Goal: Information Seeking & Learning: Learn about a topic

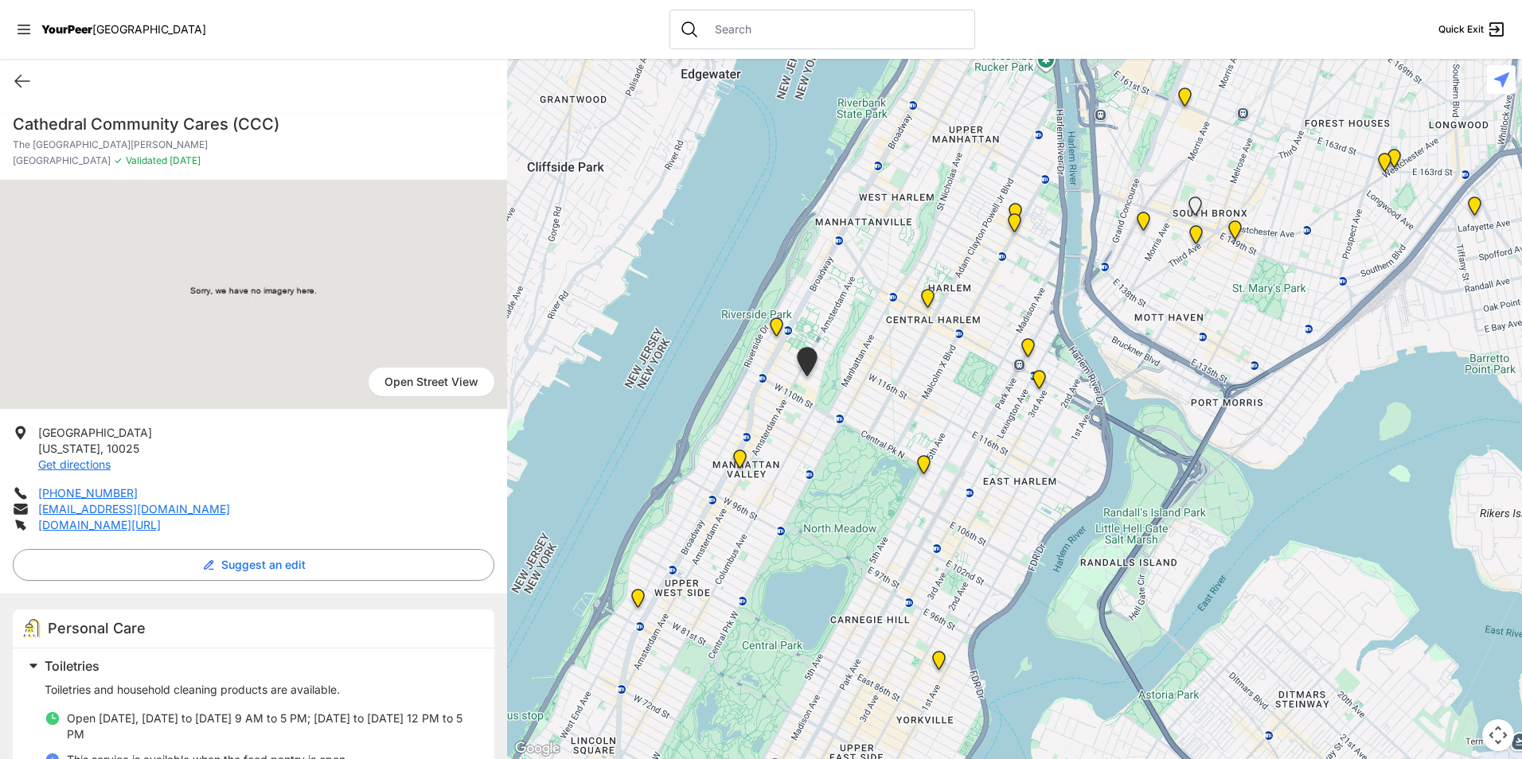
scroll to position [18, 0]
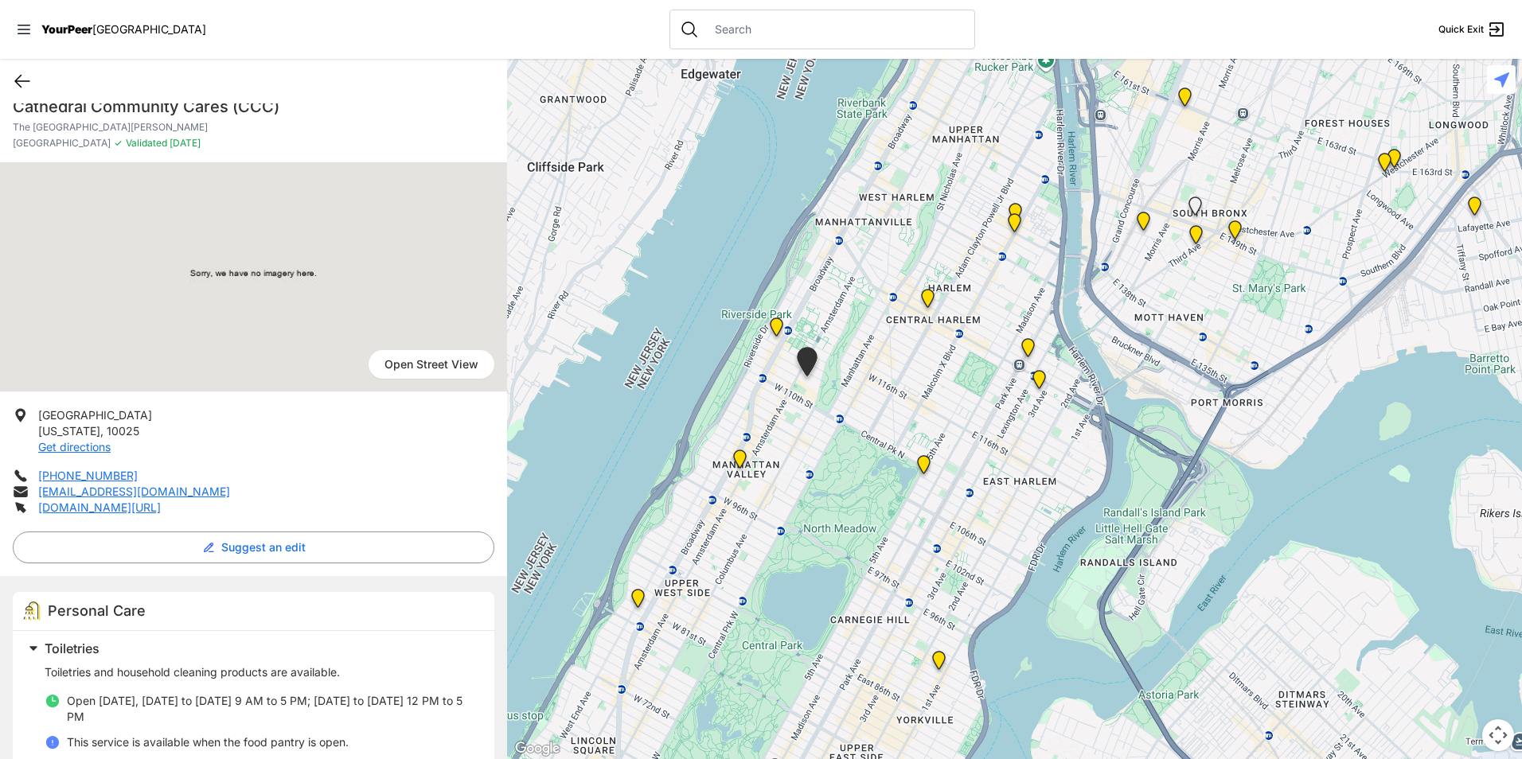
click at [29, 79] on icon at bounding box center [22, 81] width 19 height 19
select select "recentlyUpdated"
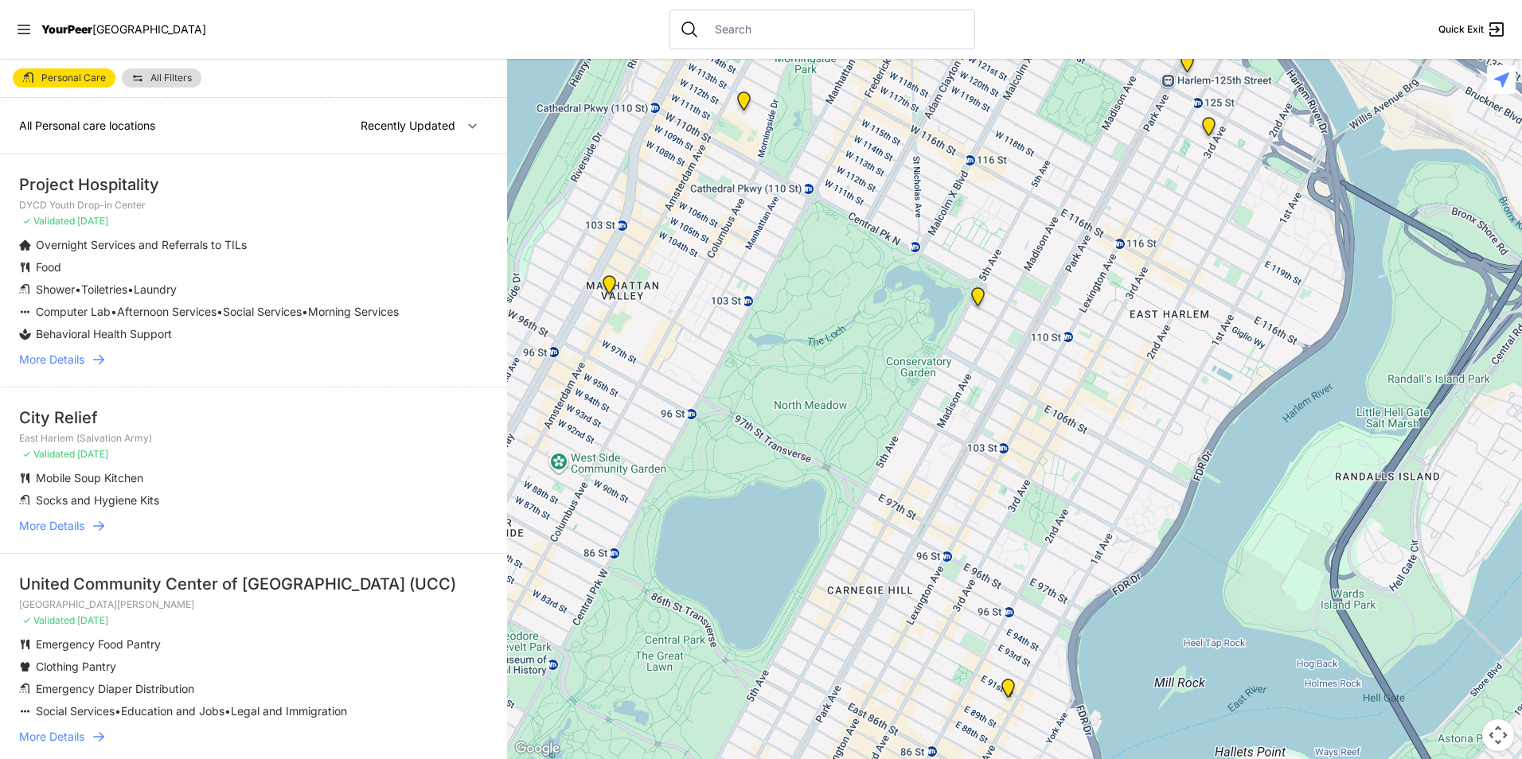
drag, startPoint x: 1064, startPoint y: 422, endPoint x: 757, endPoint y: 623, distance: 367.4
click at [757, 623] on div at bounding box center [1014, 409] width 1015 height 700
click at [974, 291] on img "Manhattan" at bounding box center [978, 299] width 20 height 25
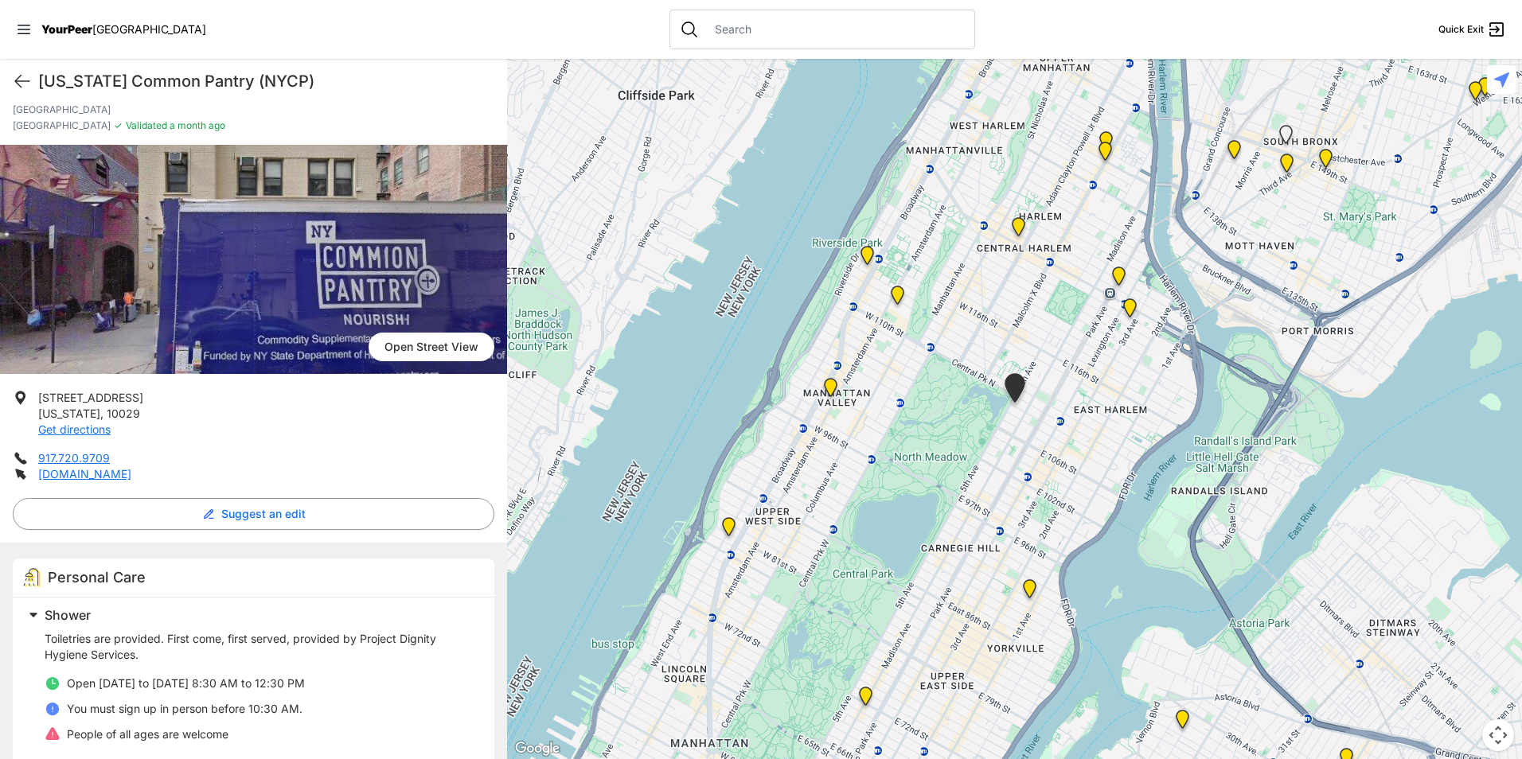
scroll to position [21, 0]
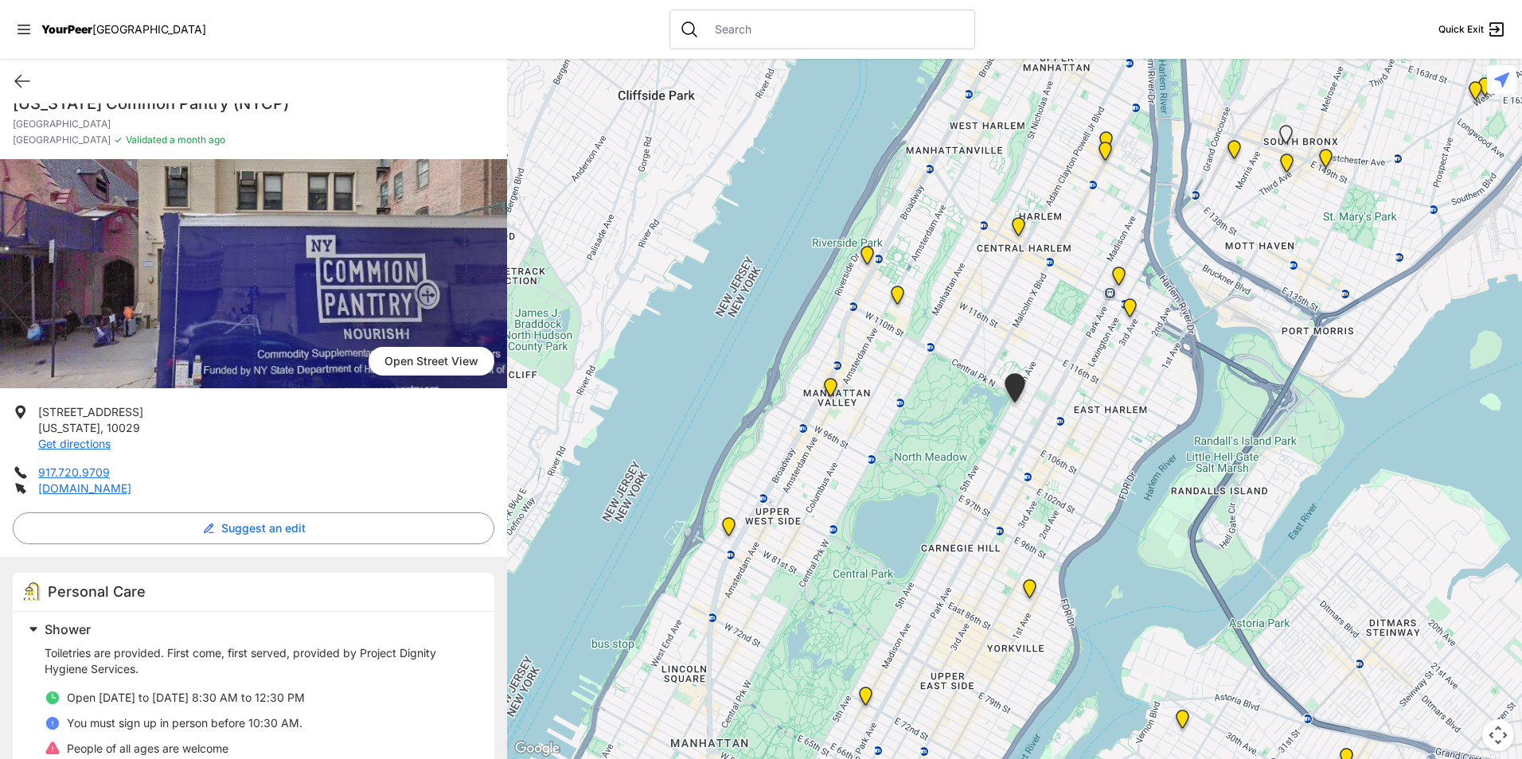
click at [85, 495] on p "[DOMAIN_NAME]" at bounding box center [84, 489] width 93 height 16
click at [84, 490] on link "[DOMAIN_NAME]" at bounding box center [84, 489] width 93 height 14
click at [1020, 224] on img "Uptown/Harlem DYCD Youth Drop-in Center" at bounding box center [1019, 229] width 20 height 25
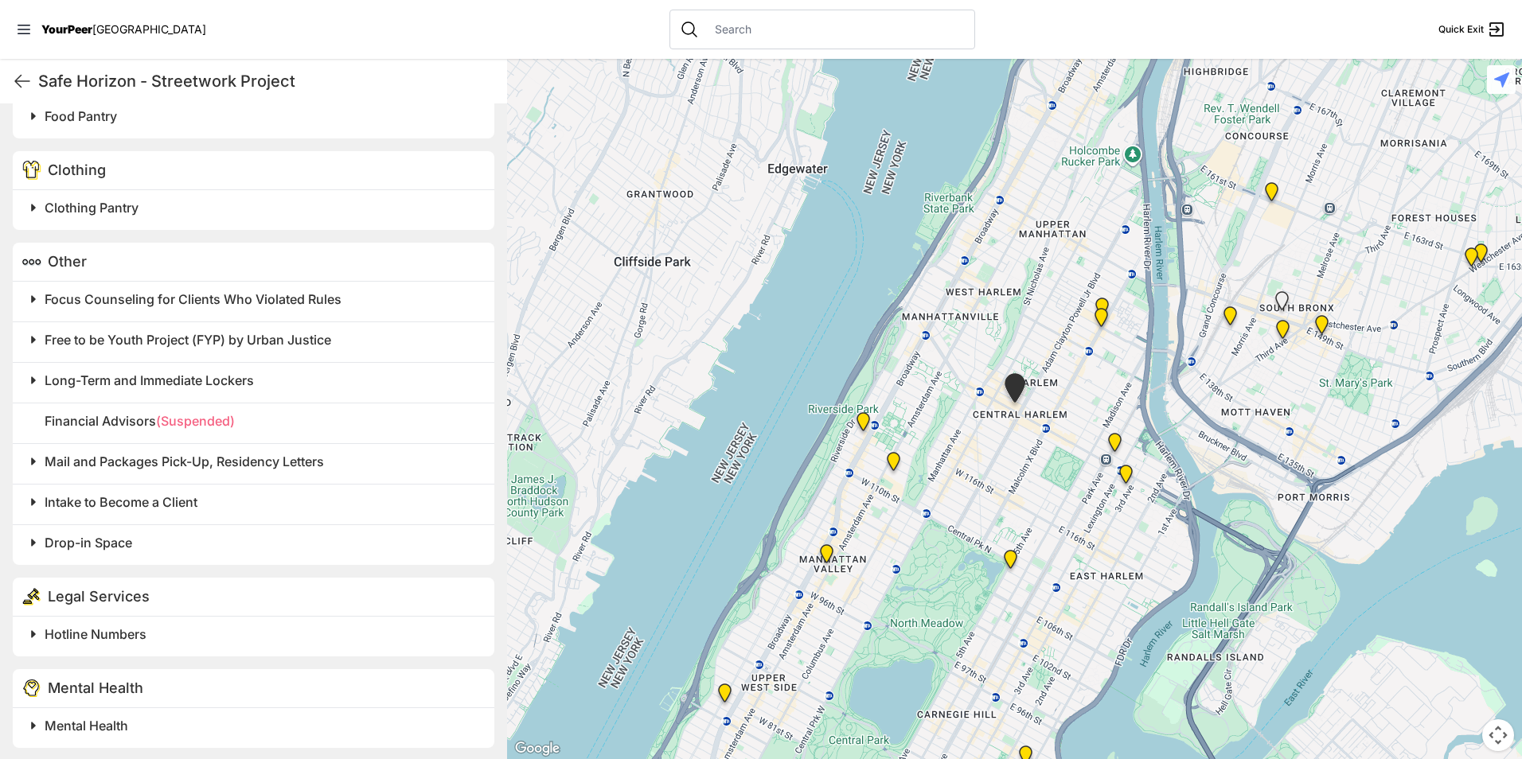
scroll to position [1378, 0]
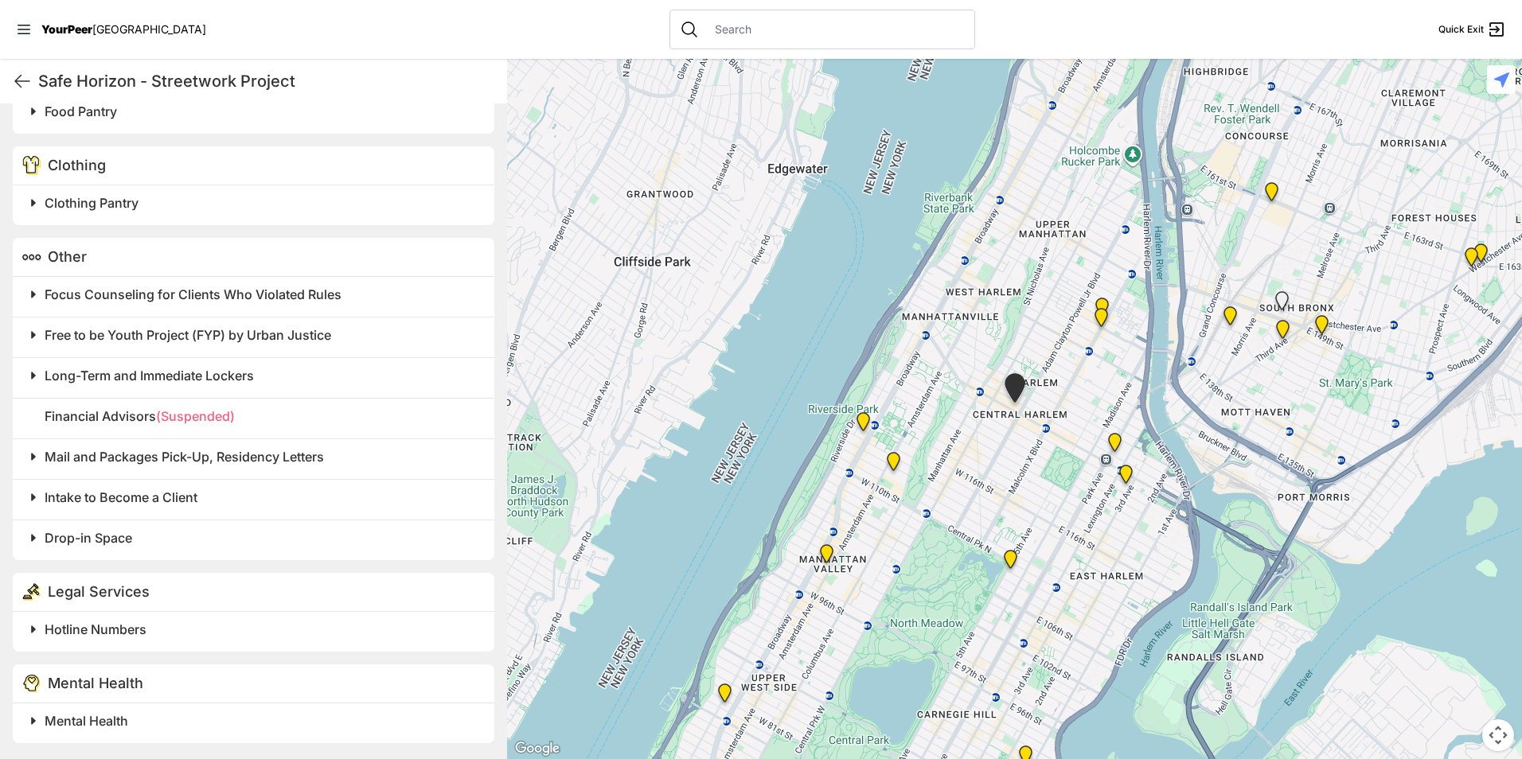
click at [185, 730] on h2 "Mental Health" at bounding box center [260, 721] width 431 height 19
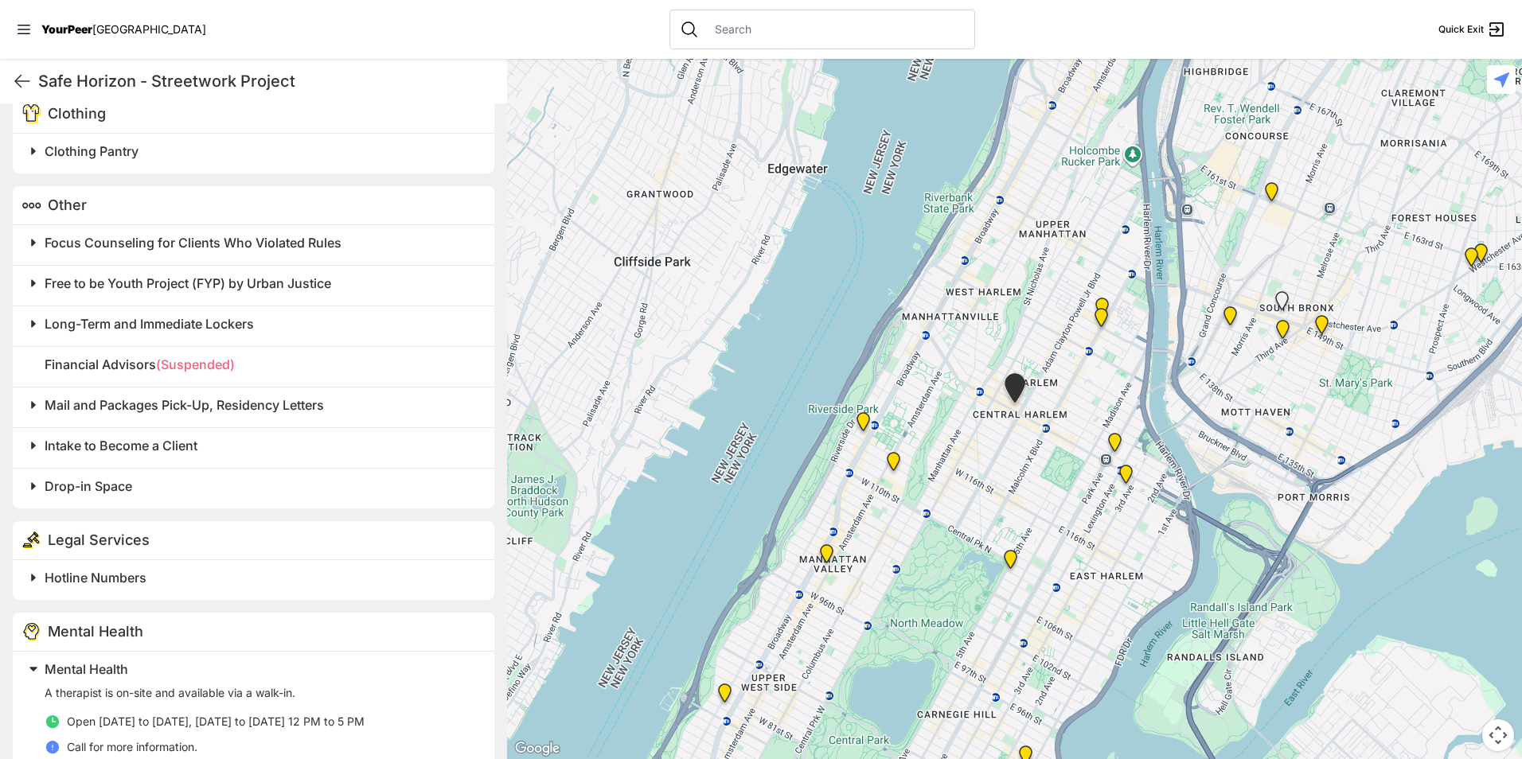
scroll to position [1502, 0]
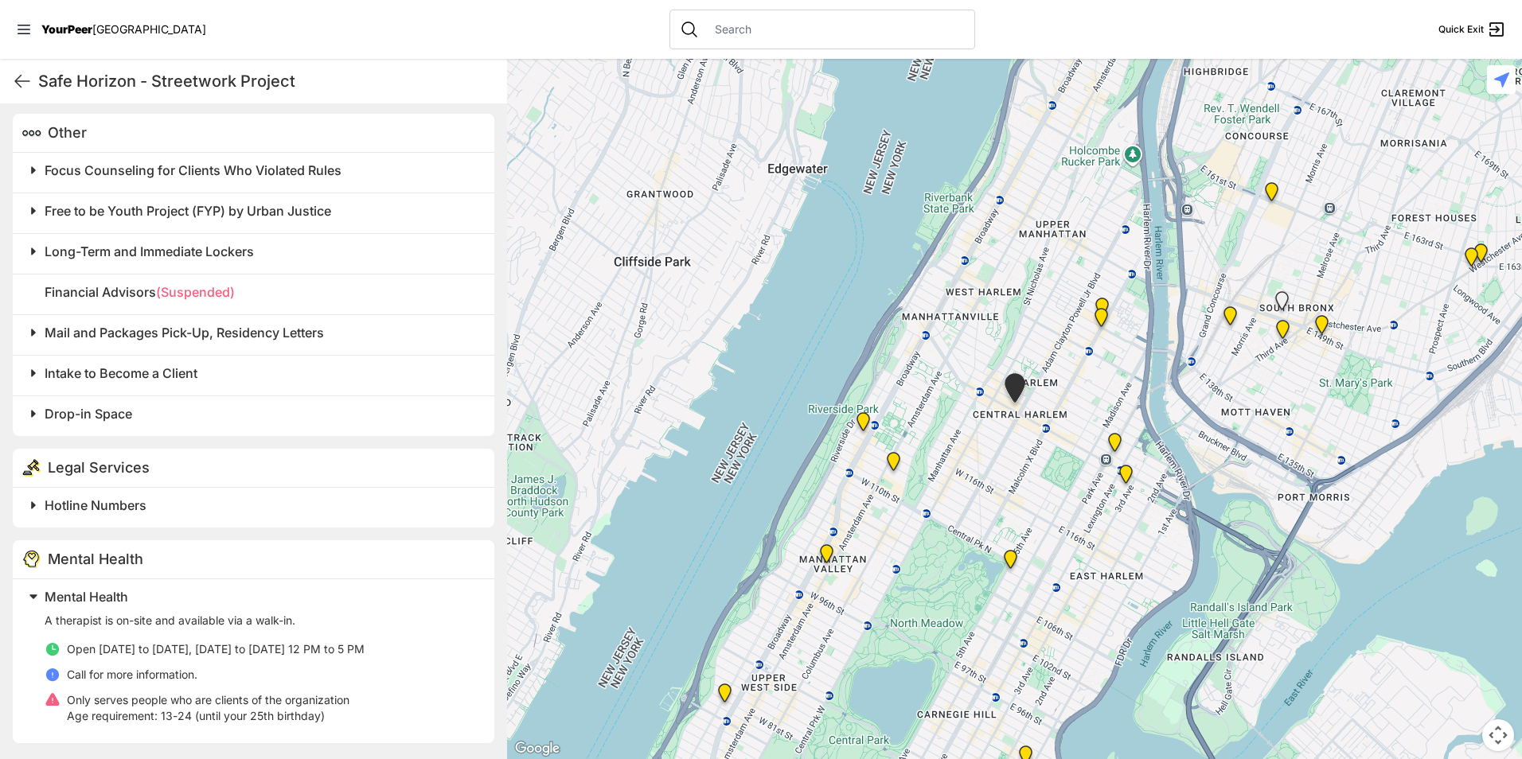
click at [1102, 318] on img "Outside East Harlem Salvation Army" at bounding box center [1101, 320] width 20 height 25
click at [1100, 314] on img "Outside East Harlem Salvation Army" at bounding box center [1101, 320] width 20 height 25
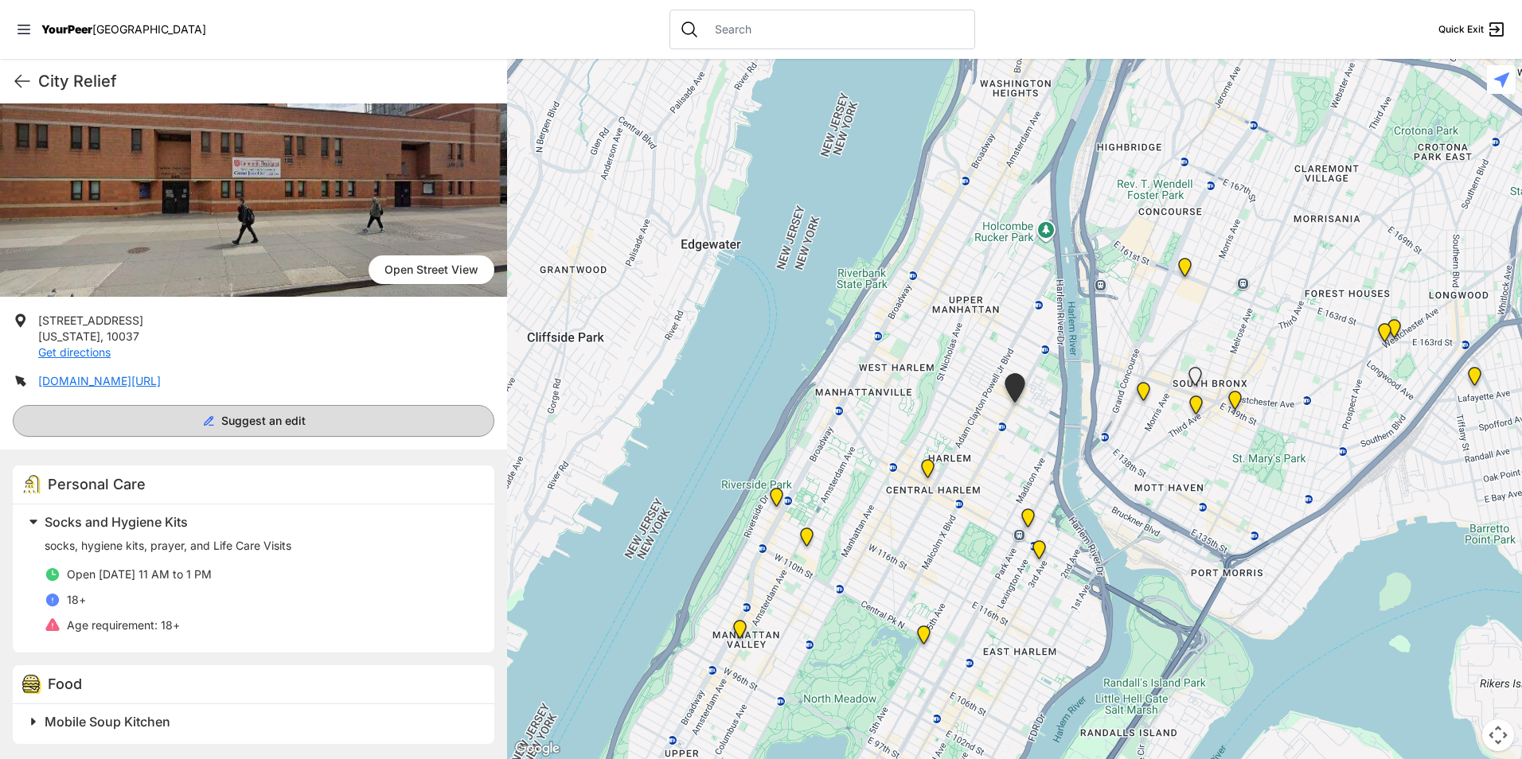
scroll to position [113, 0]
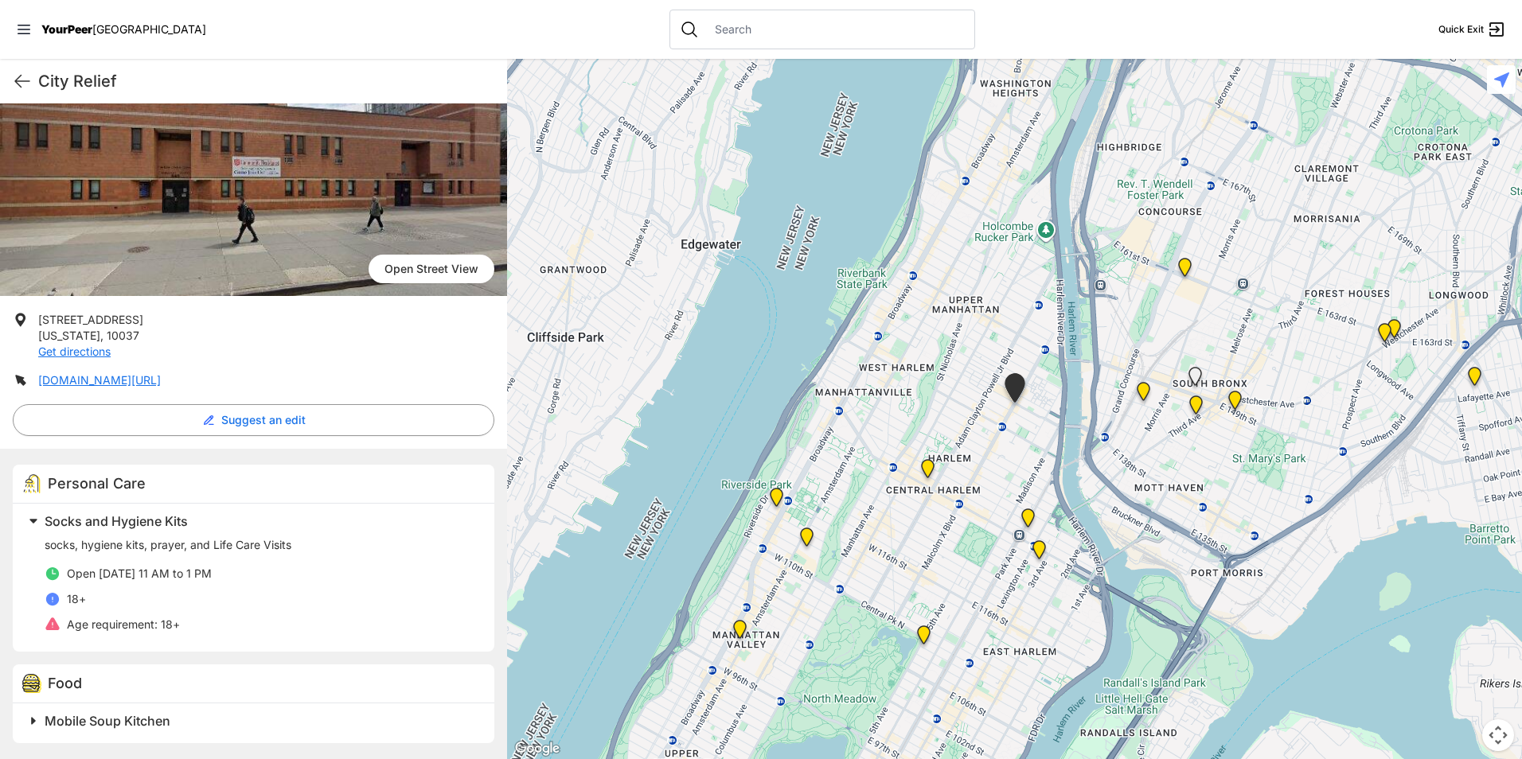
click at [1029, 513] on img "East Harlem Drop-in Center" at bounding box center [1028, 521] width 20 height 25
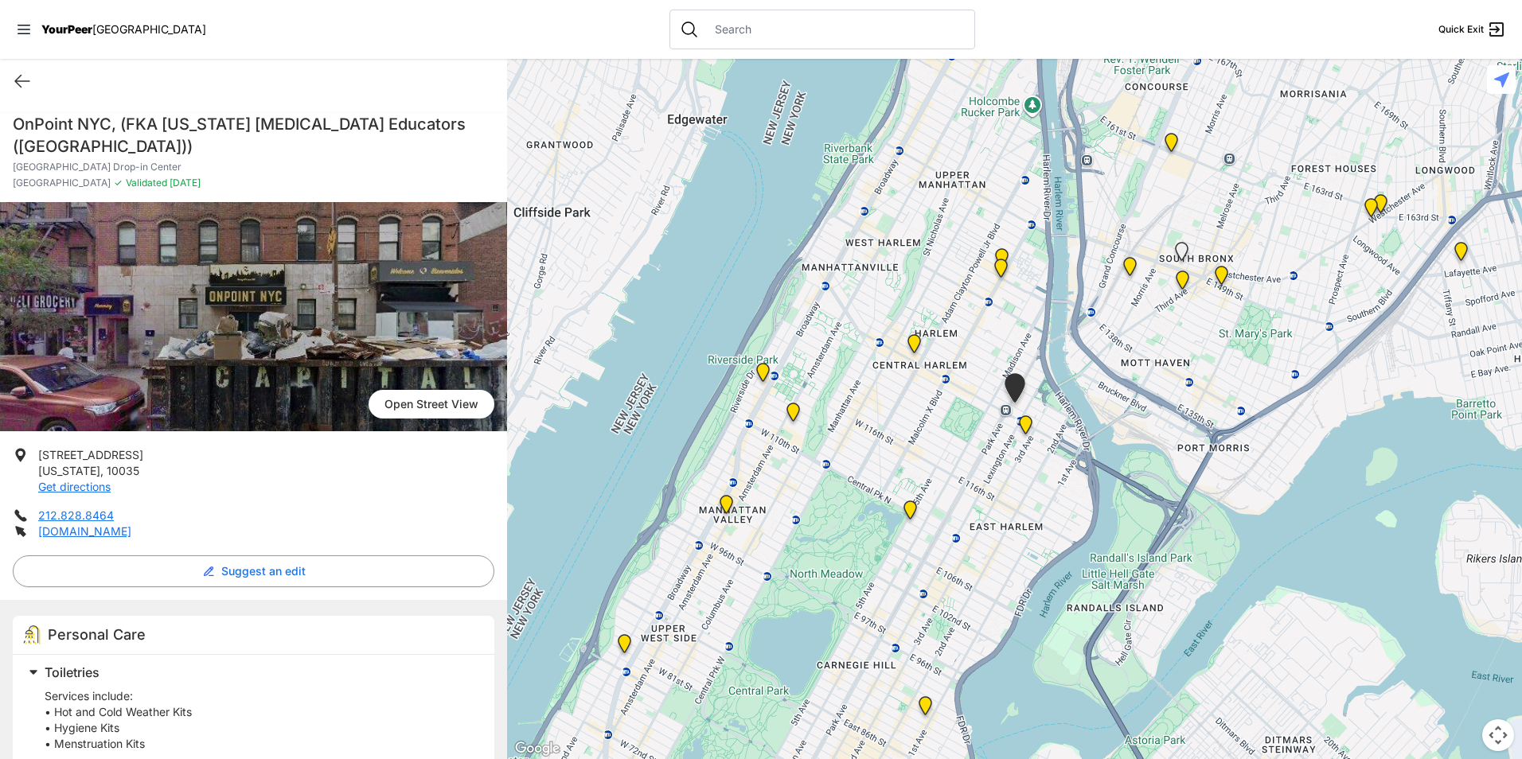
click at [1021, 423] on img "Main Location" at bounding box center [1026, 428] width 20 height 25
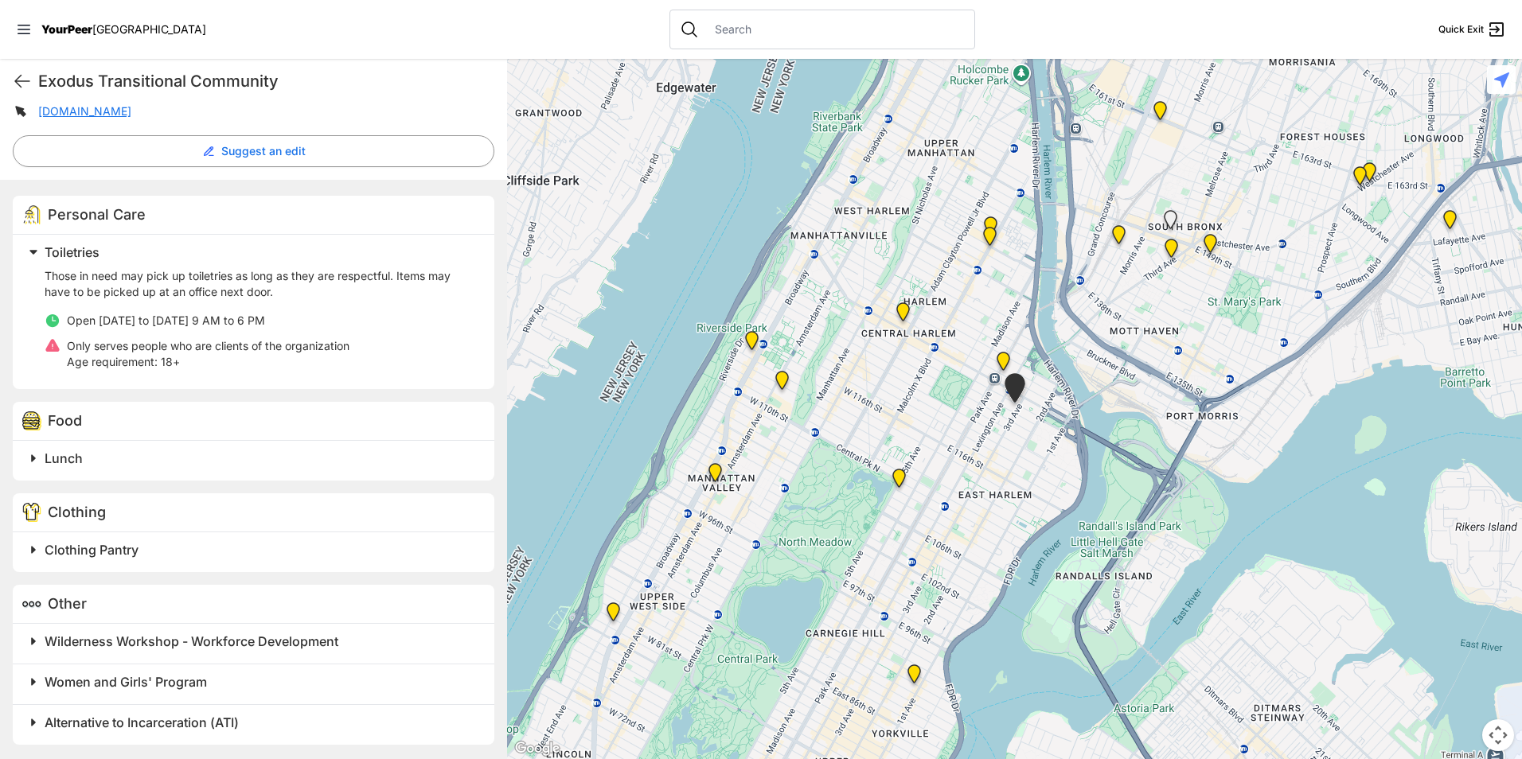
scroll to position [400, 0]
click at [68, 459] on span "Lunch" at bounding box center [64, 457] width 38 height 16
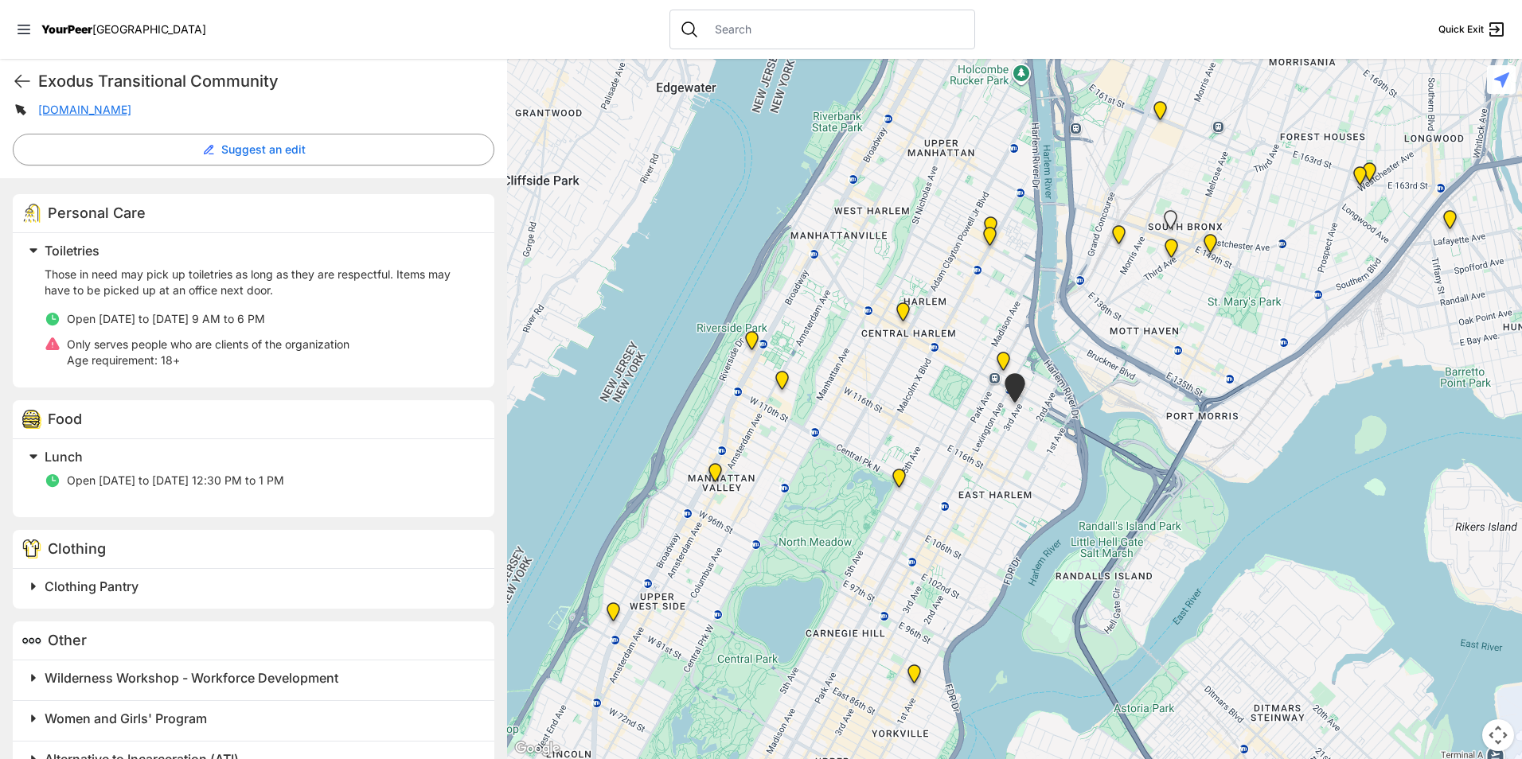
click at [109, 585] on span "Clothing Pantry" at bounding box center [92, 587] width 94 height 16
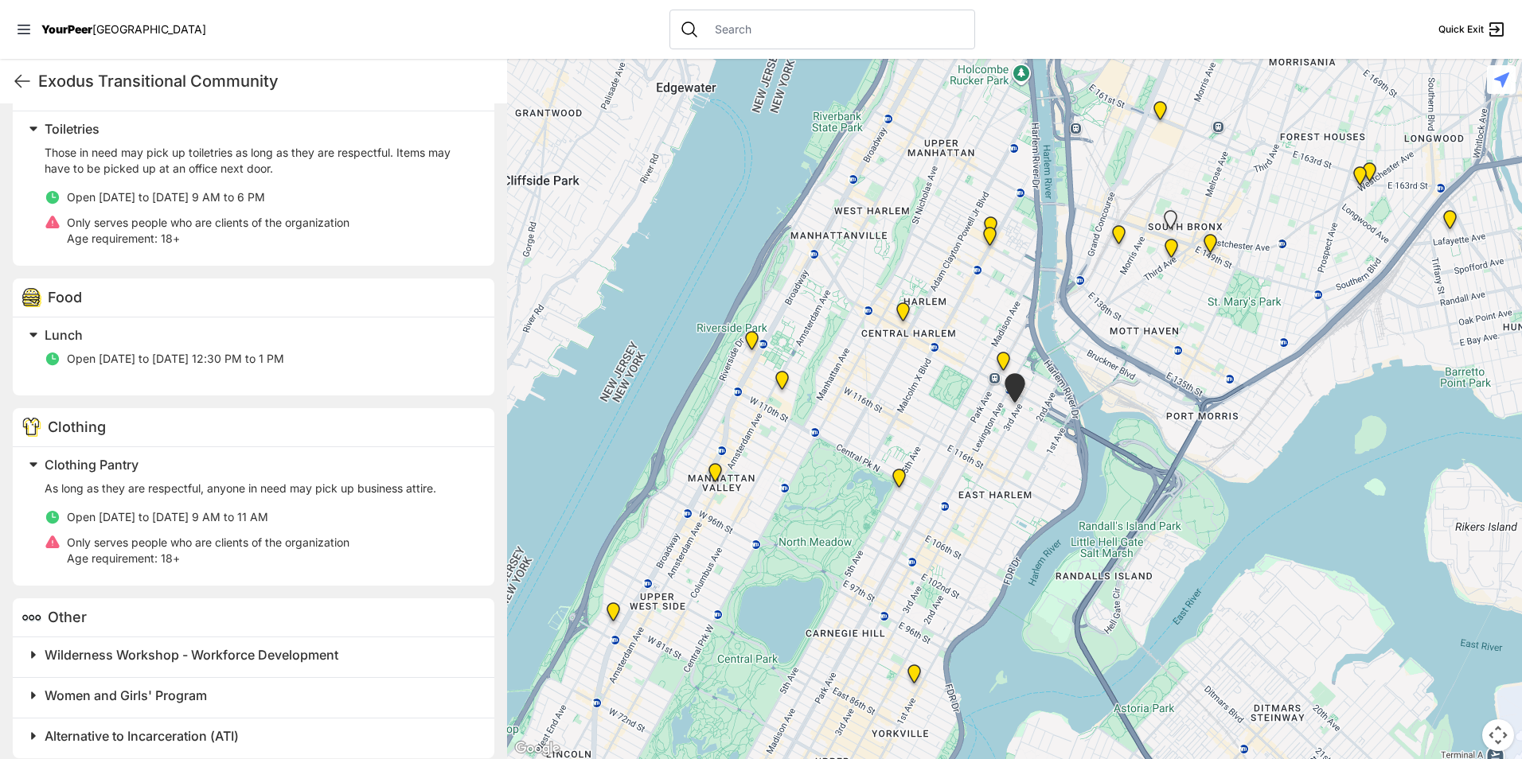
scroll to position [537, 0]
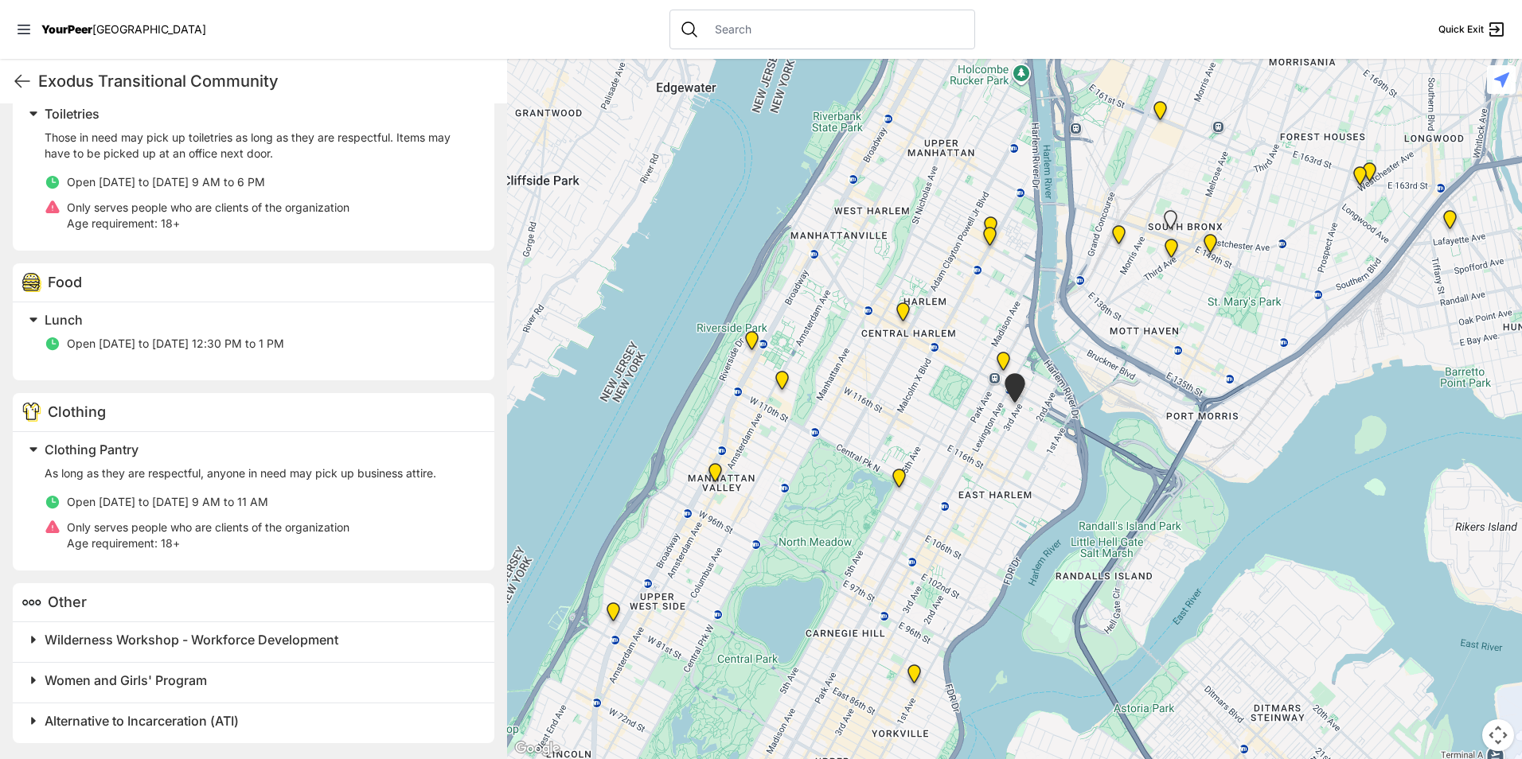
click at [272, 634] on span "Wilderness Workshop - Workforce Development" at bounding box center [192, 640] width 294 height 16
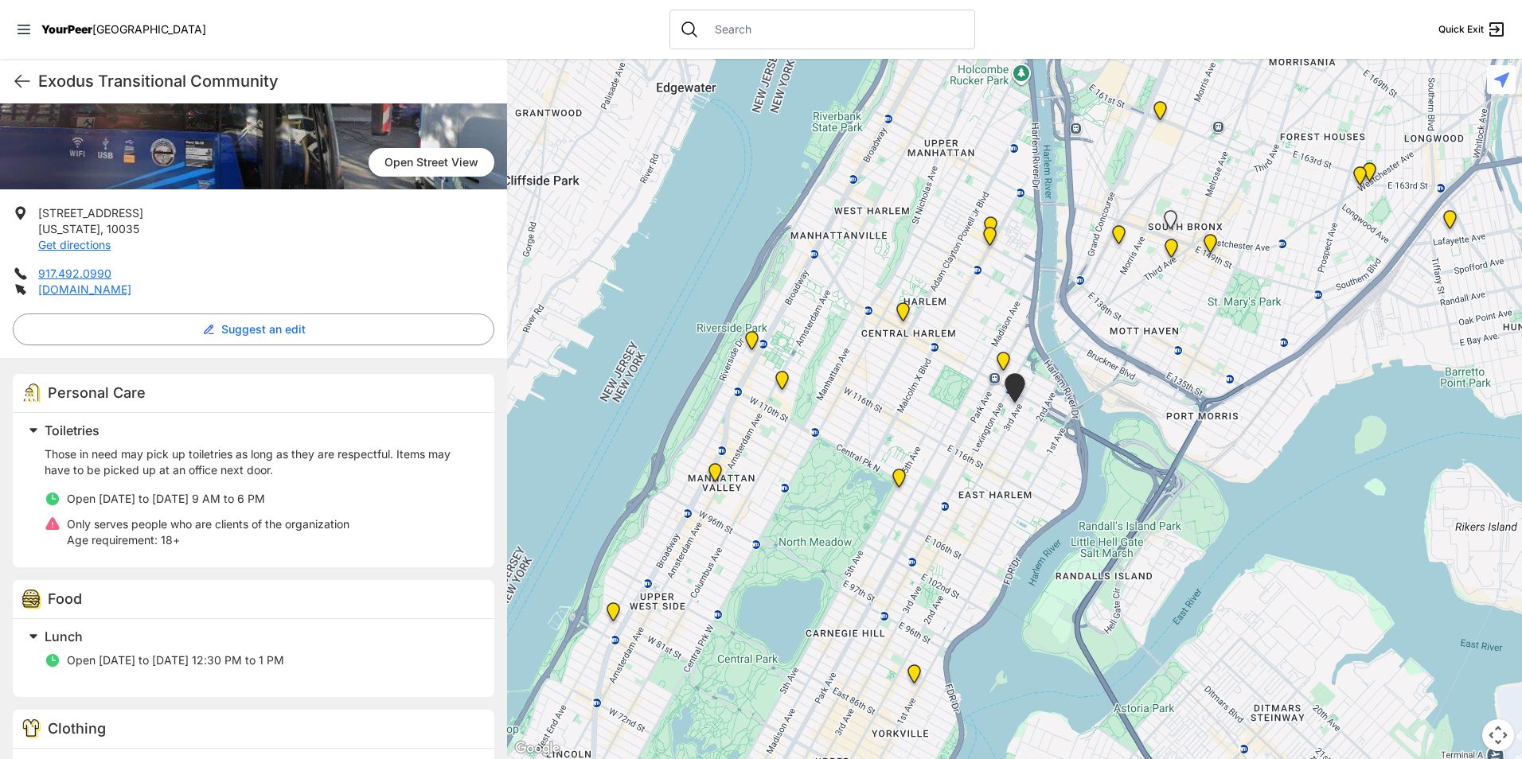
scroll to position [199, 0]
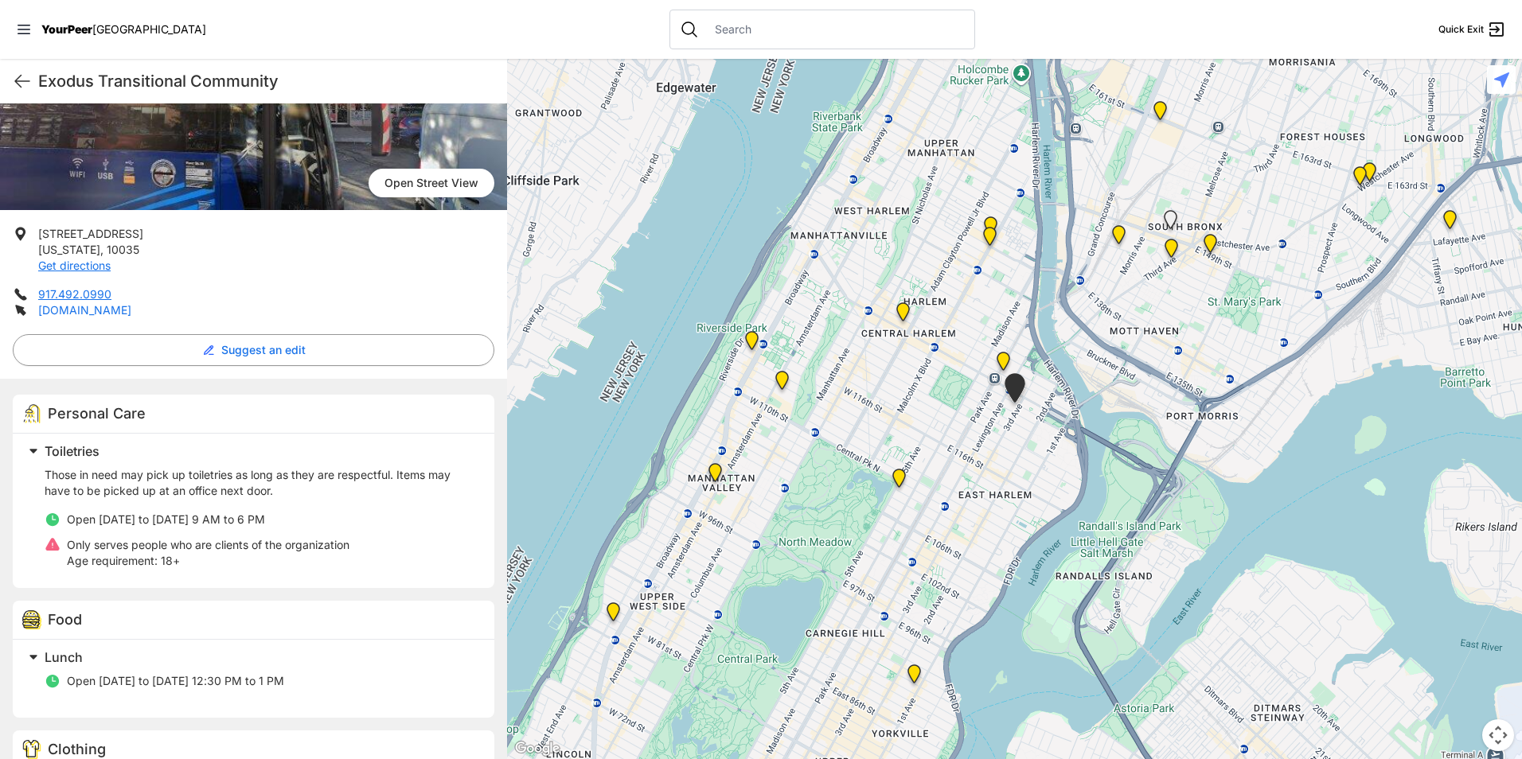
click at [70, 308] on link "[DOMAIN_NAME]" at bounding box center [84, 310] width 93 height 14
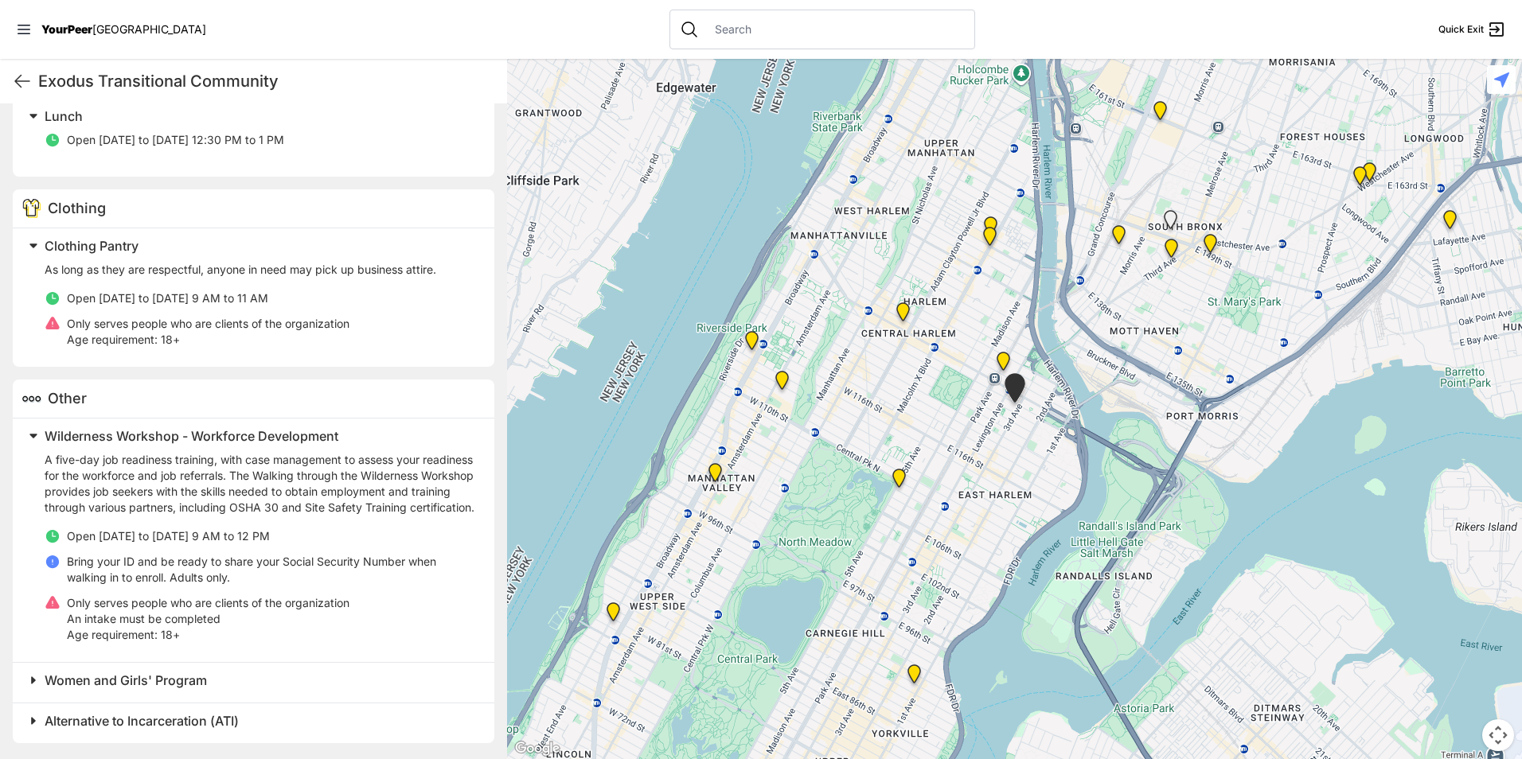
scroll to position [756, 0]
click at [29, 84] on icon at bounding box center [22, 81] width 19 height 19
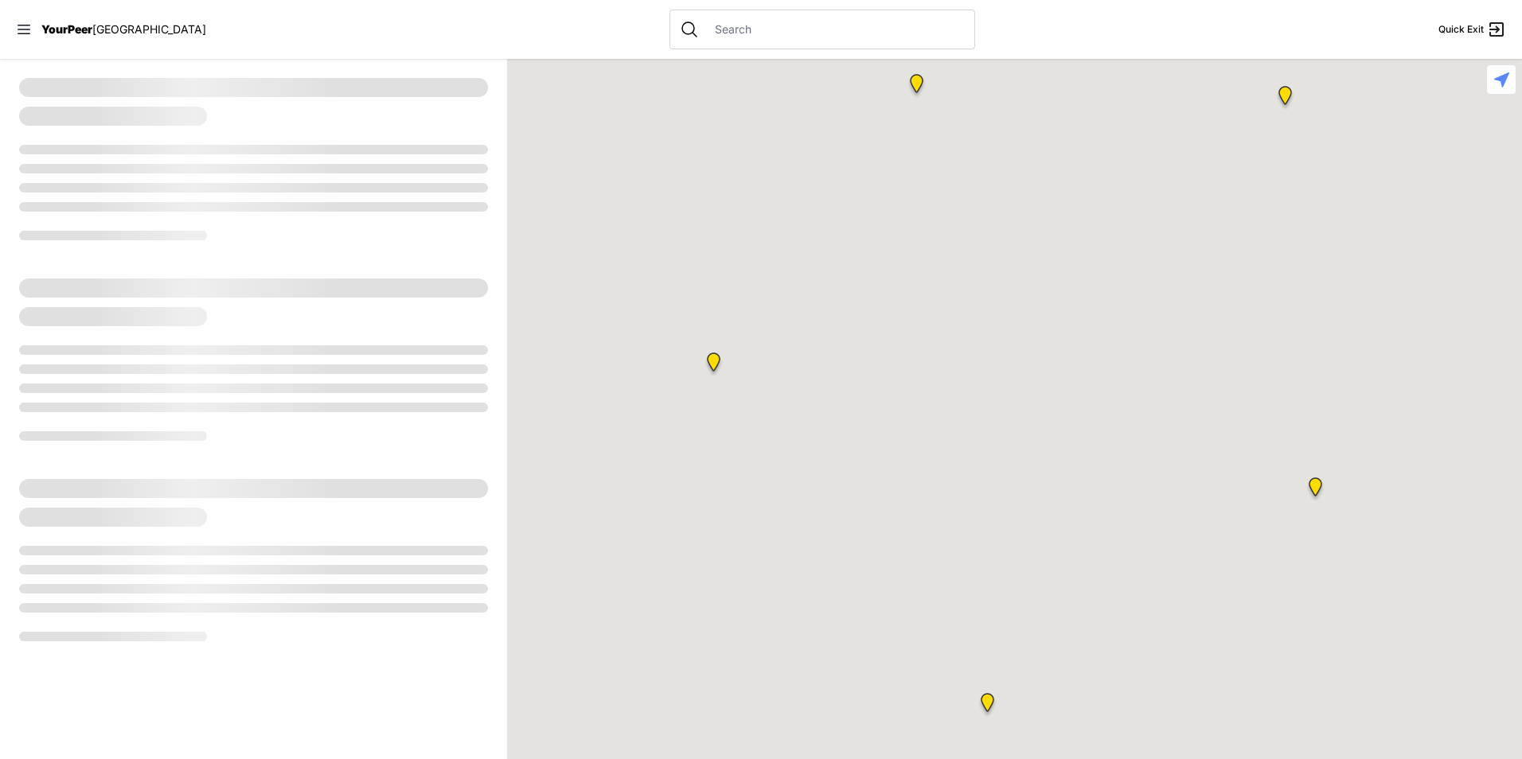
select select "recentlyUpdated"
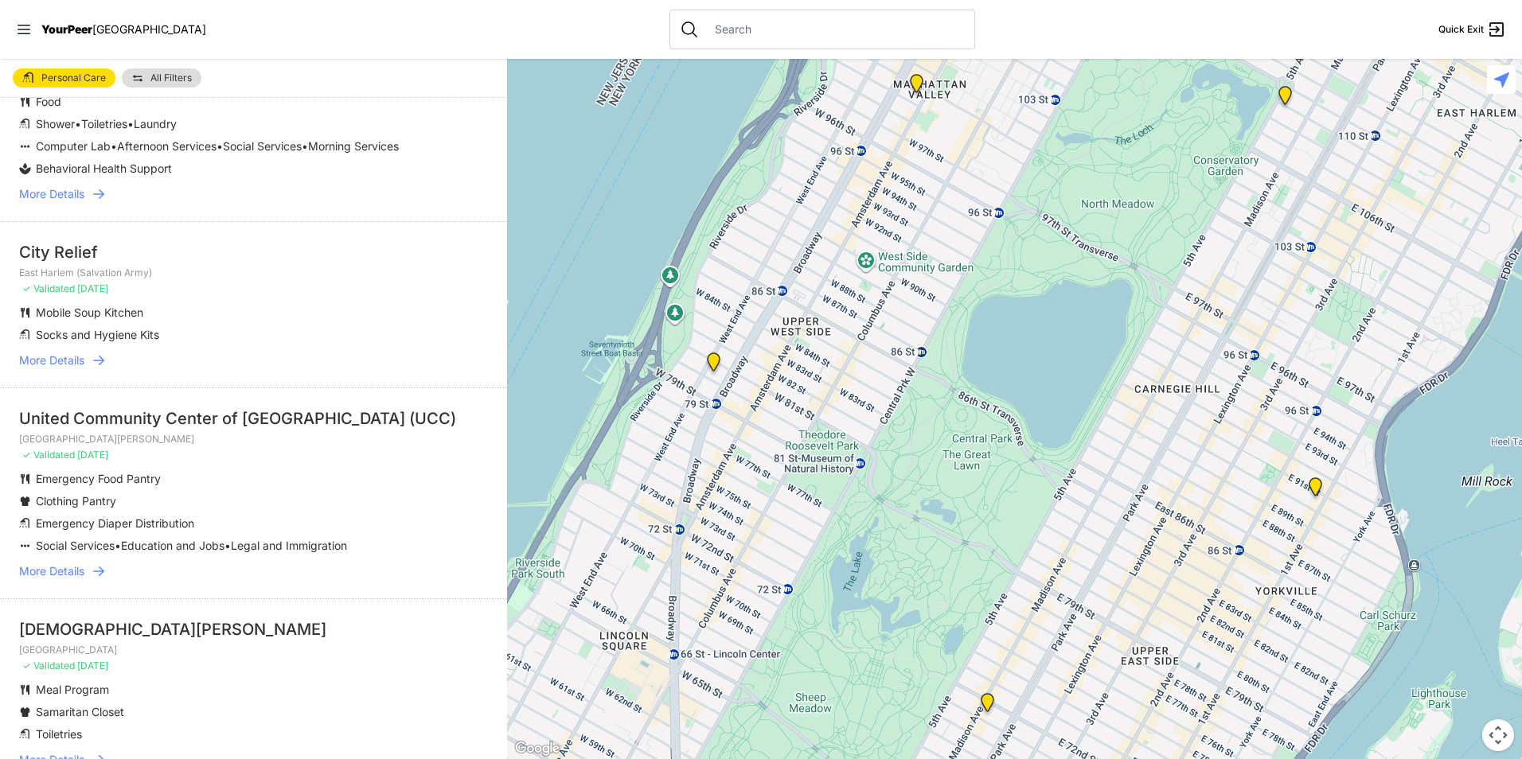
scroll to position [318, 0]
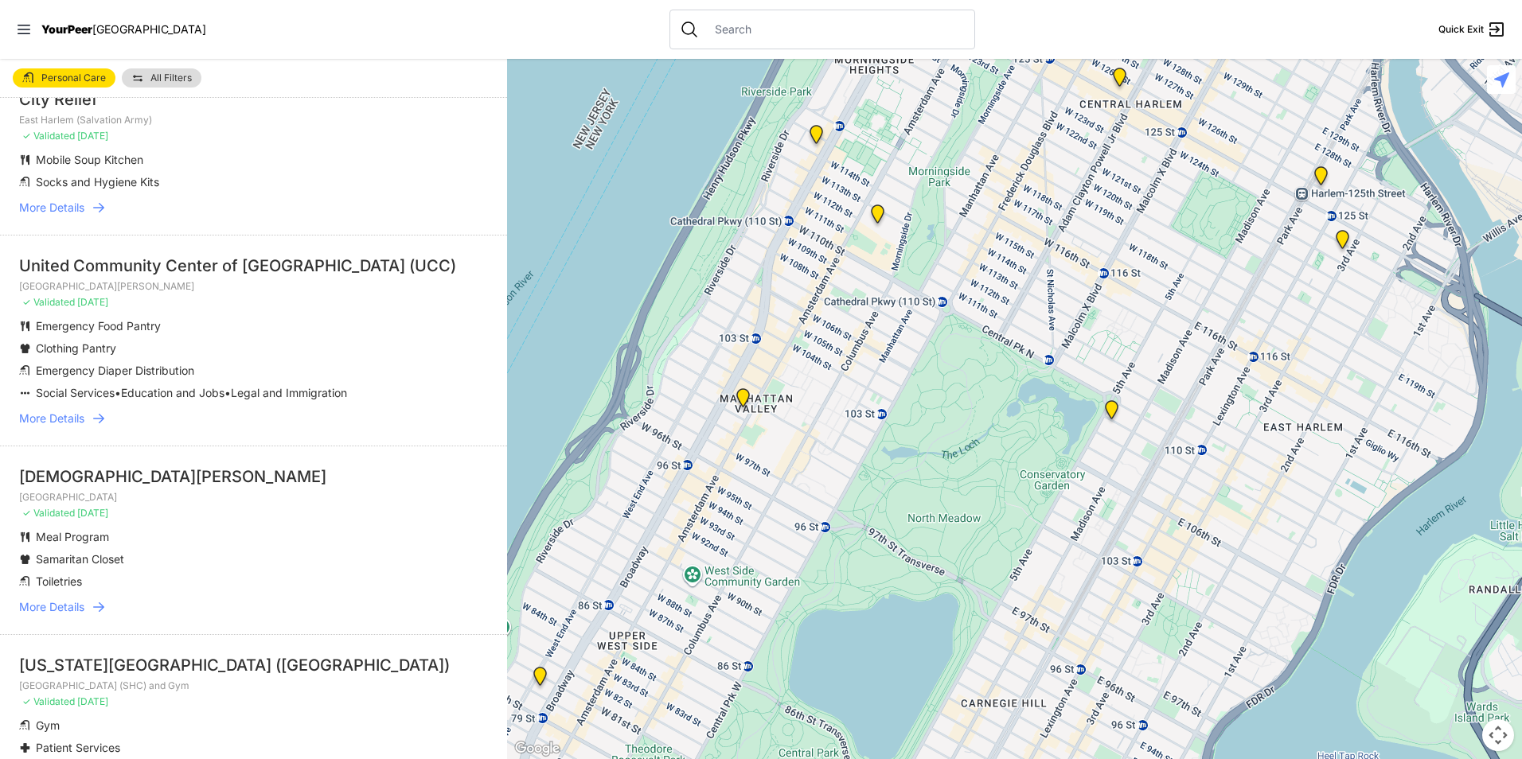
drag, startPoint x: 1336, startPoint y: 388, endPoint x: 1118, endPoint y: 722, distance: 398.5
click at [1131, 729] on div at bounding box center [1014, 409] width 1015 height 700
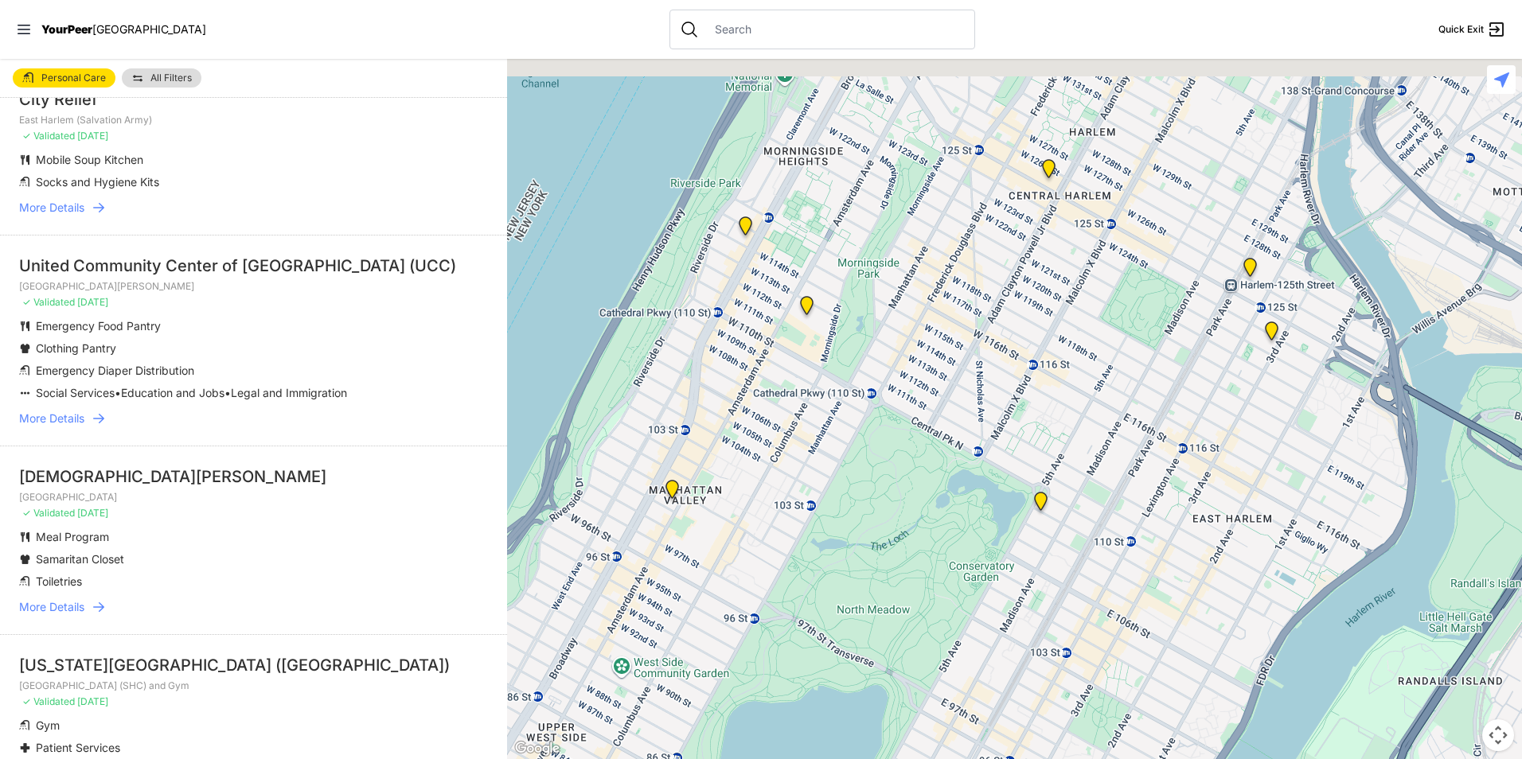
drag, startPoint x: 1126, startPoint y: 453, endPoint x: 1059, endPoint y: 579, distance: 142.1
click at [1059, 579] on div at bounding box center [1014, 409] width 1015 height 700
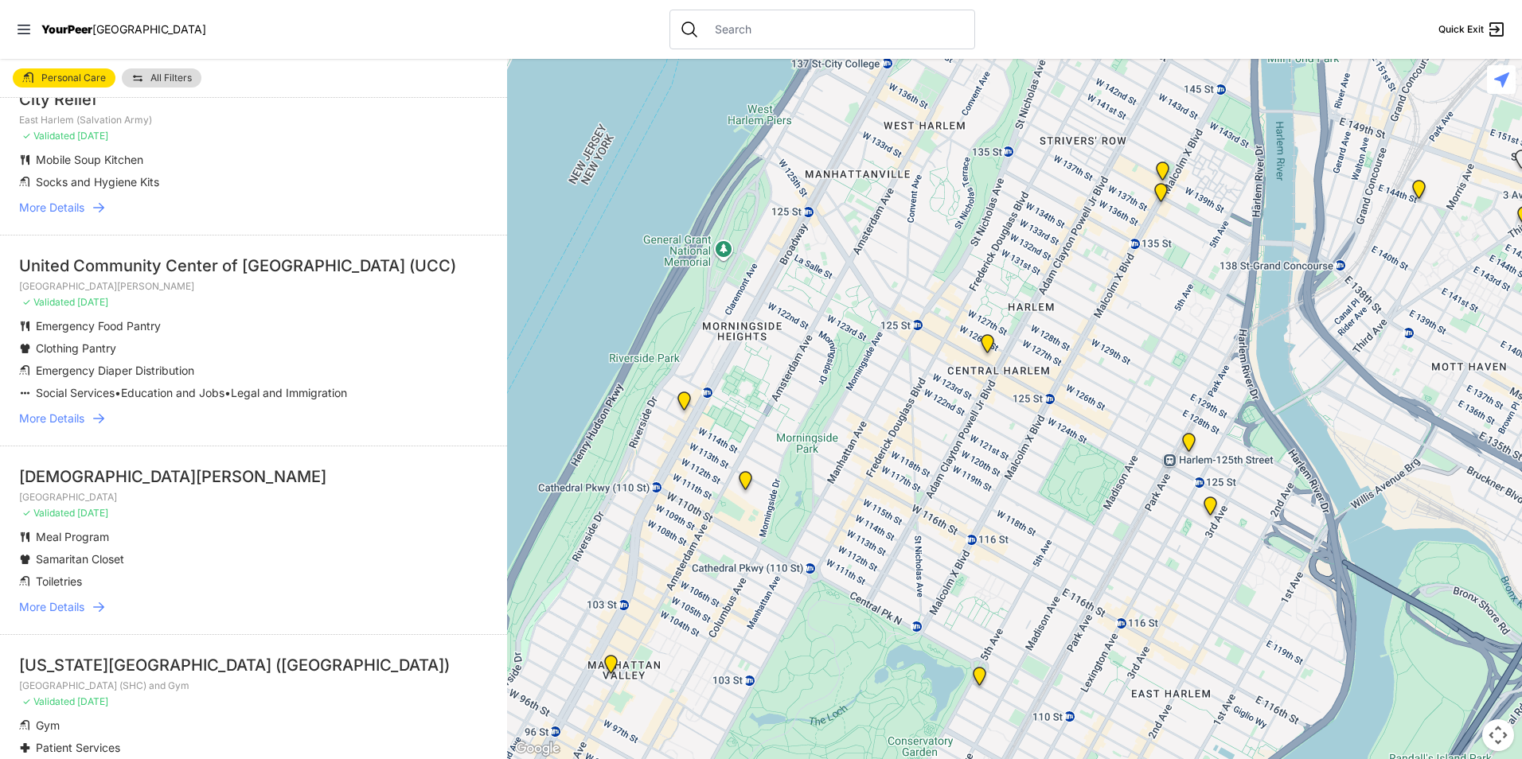
drag, startPoint x: 1083, startPoint y: 402, endPoint x: 1059, endPoint y: 516, distance: 116.1
click at [1059, 516] on div at bounding box center [1014, 409] width 1015 height 700
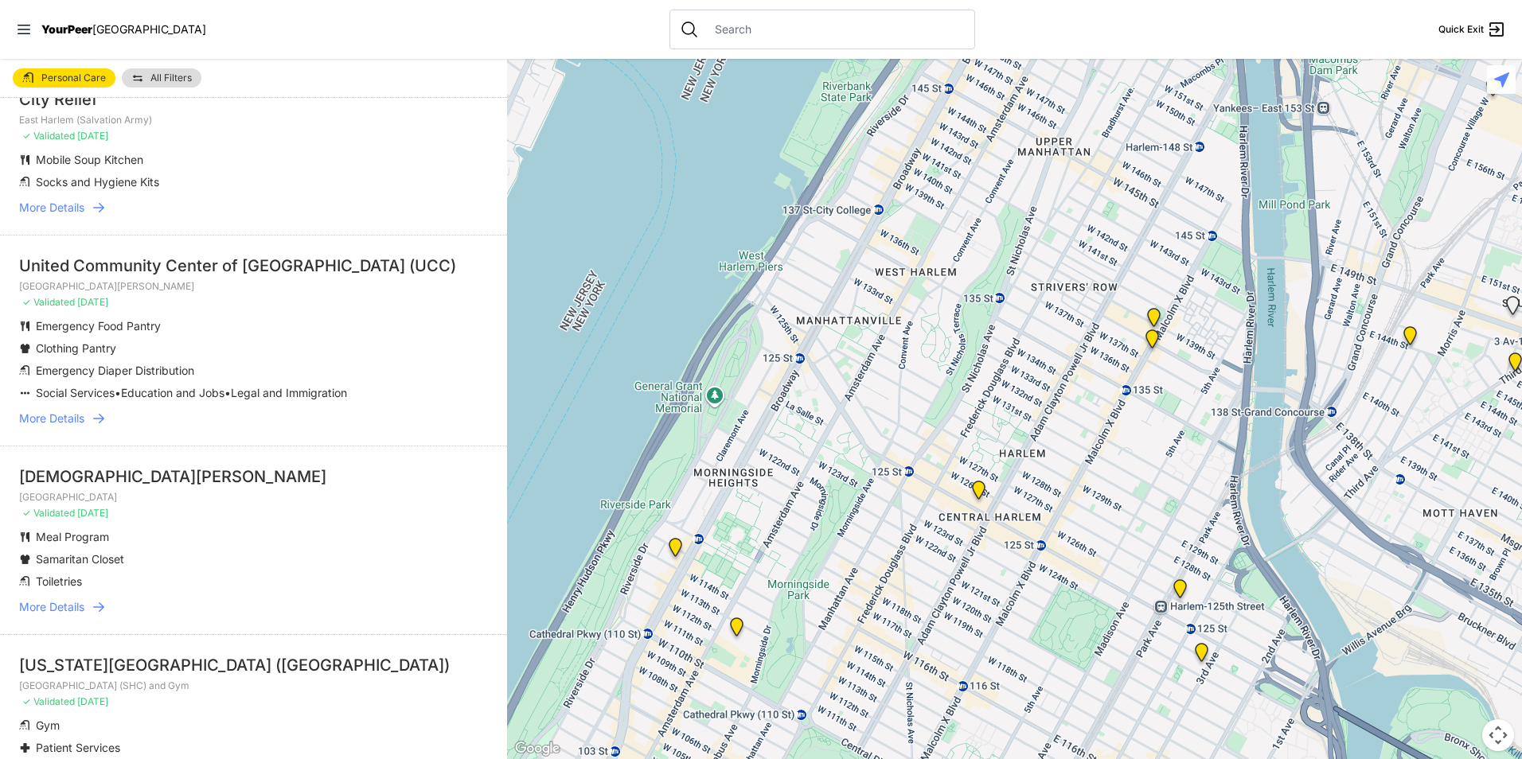
drag, startPoint x: 1080, startPoint y: 432, endPoint x: 1071, endPoint y: 583, distance: 150.7
click at [1071, 583] on div at bounding box center [1014, 409] width 1015 height 700
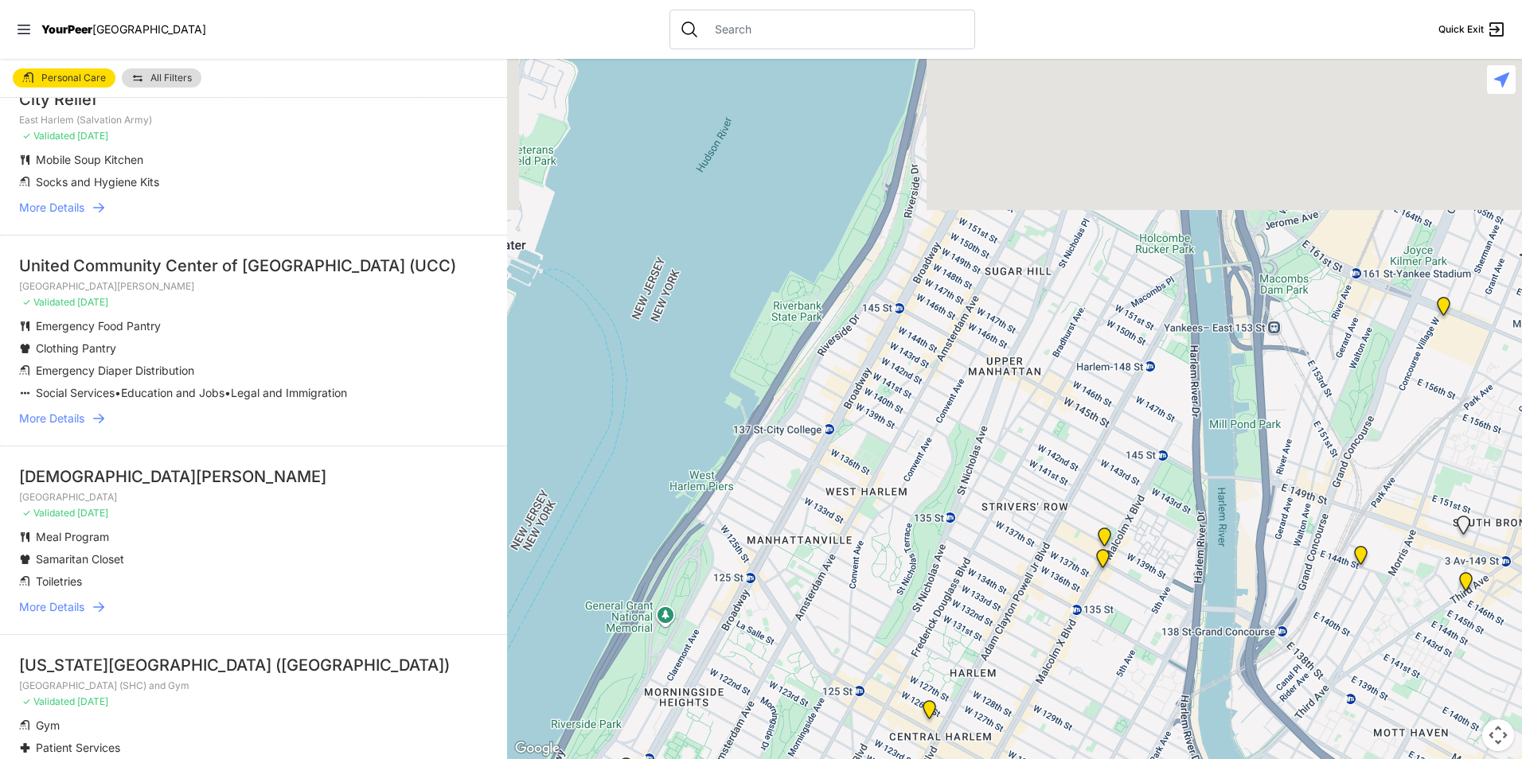
drag, startPoint x: 1075, startPoint y: 285, endPoint x: 1025, endPoint y: 498, distance: 218.2
click at [1025, 498] on div at bounding box center [1014, 409] width 1015 height 700
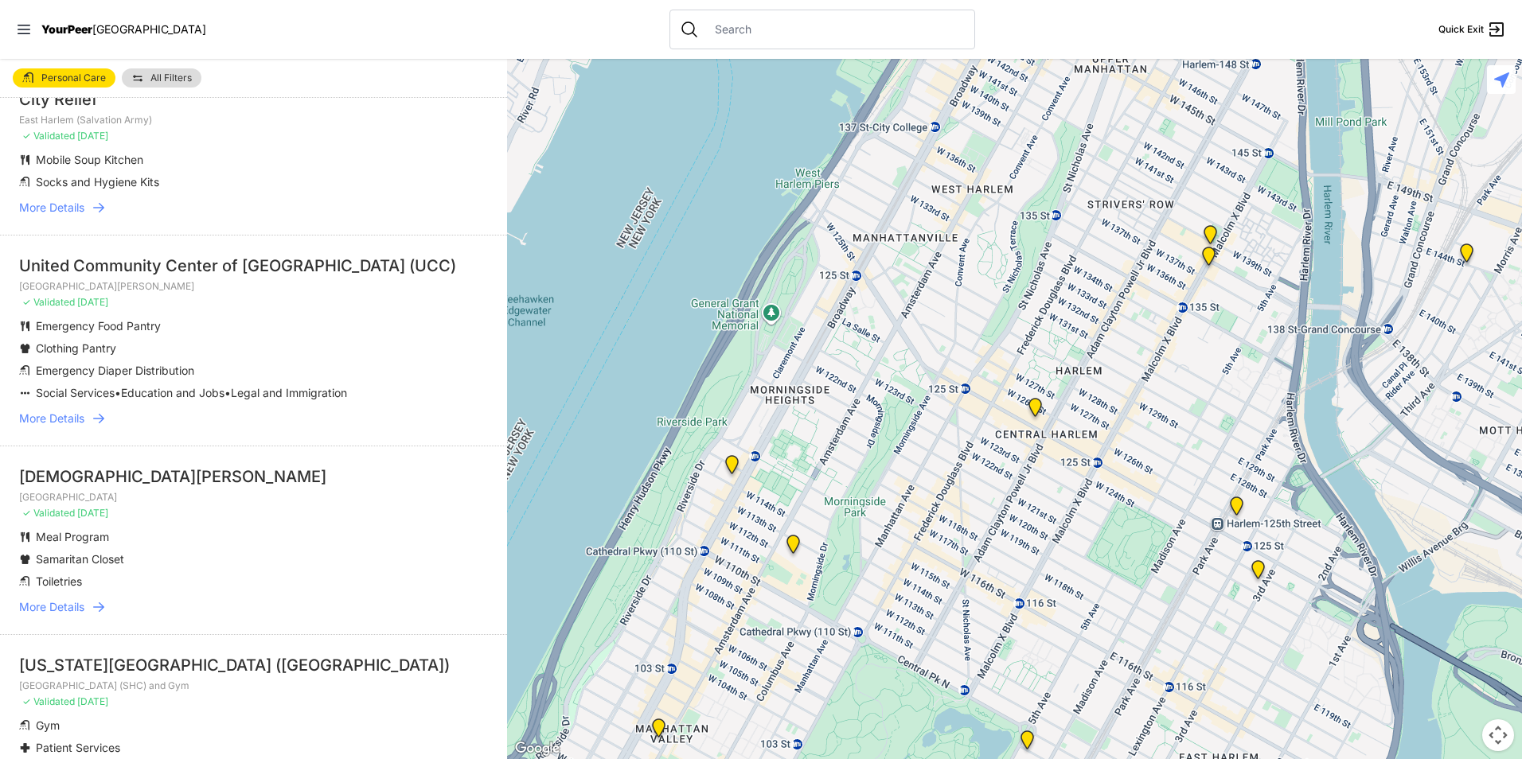
drag, startPoint x: 1021, startPoint y: 498, endPoint x: 1131, endPoint y: 170, distance: 345.9
click at [1131, 170] on div at bounding box center [1014, 409] width 1015 height 700
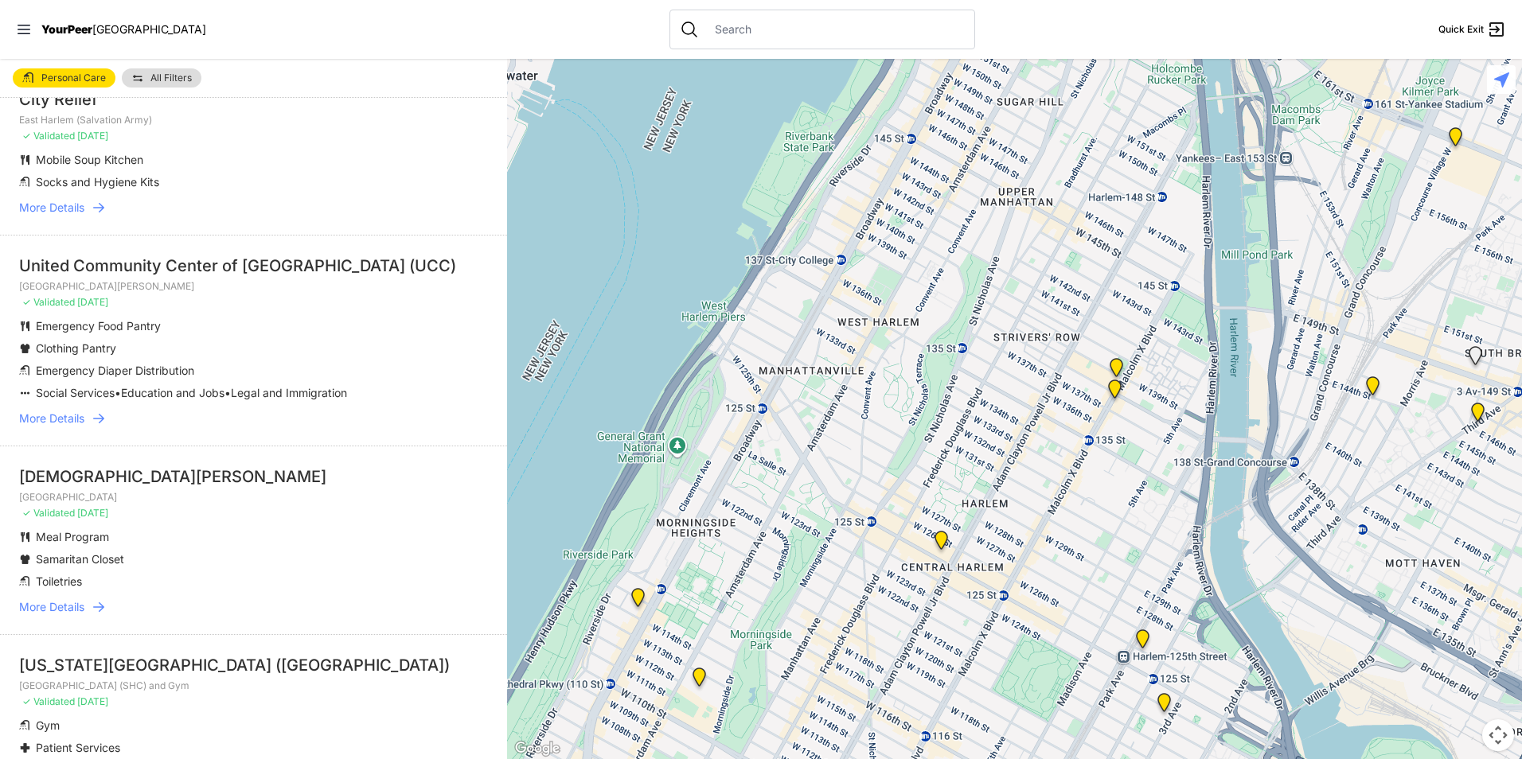
drag, startPoint x: 1229, startPoint y: 447, endPoint x: 1107, endPoint y: 712, distance: 292.4
click at [1107, 712] on div at bounding box center [1014, 409] width 1015 height 700
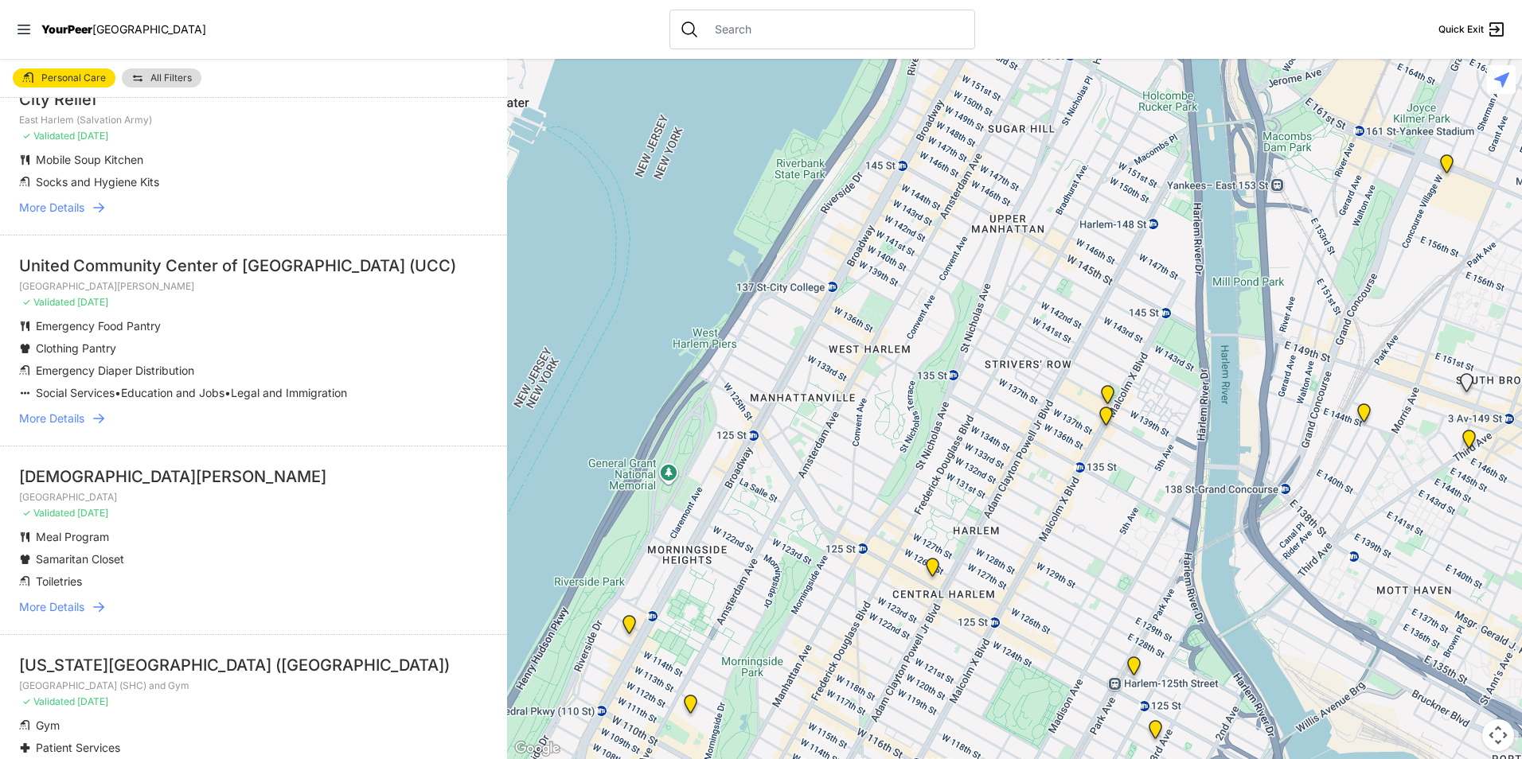
click at [1110, 392] on img "East Harlem (Salvation Army)" at bounding box center [1108, 397] width 20 height 25
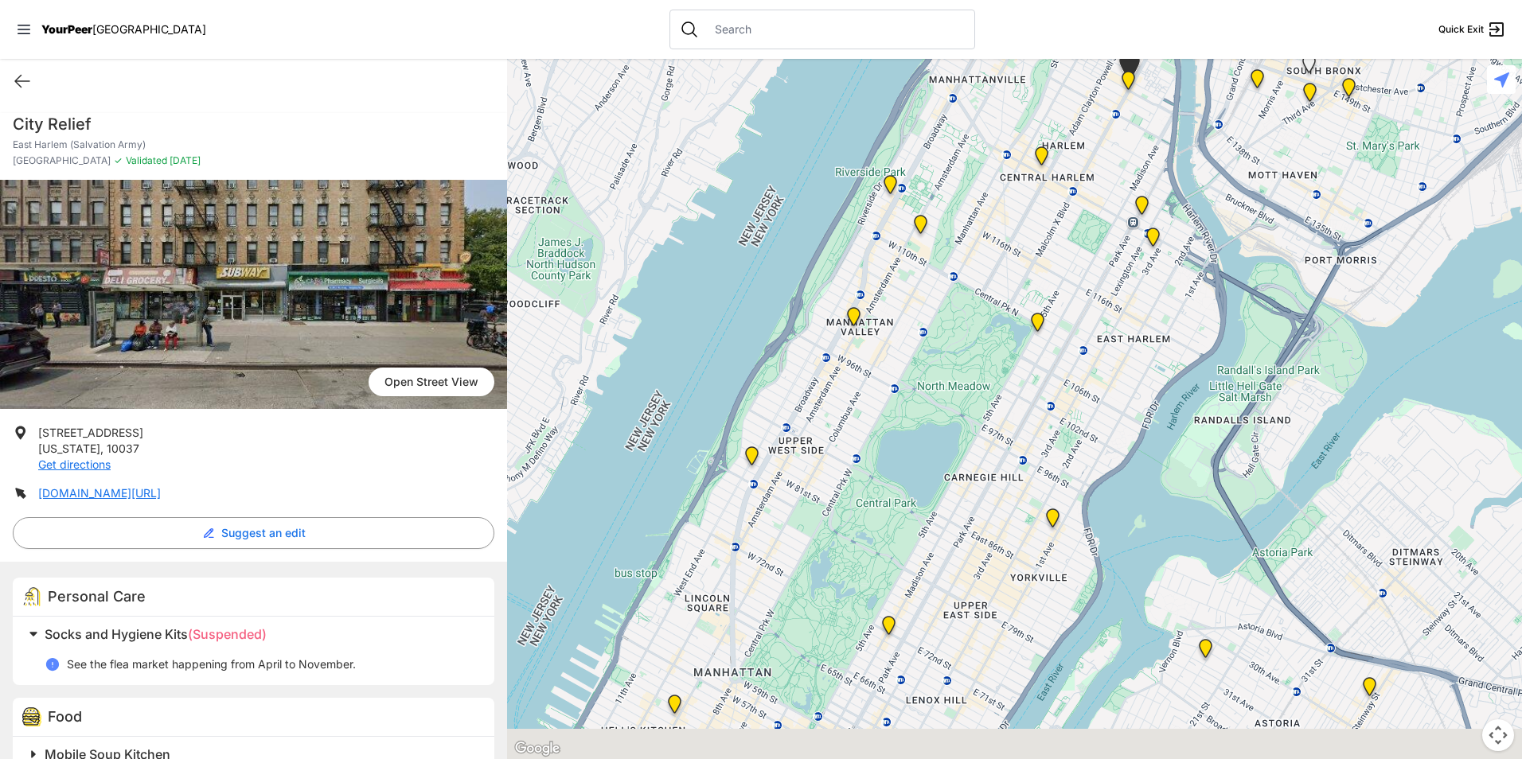
drag, startPoint x: 1059, startPoint y: 630, endPoint x: 1176, endPoint y: 302, distance: 348.7
click at [1176, 302] on div at bounding box center [1014, 409] width 1015 height 700
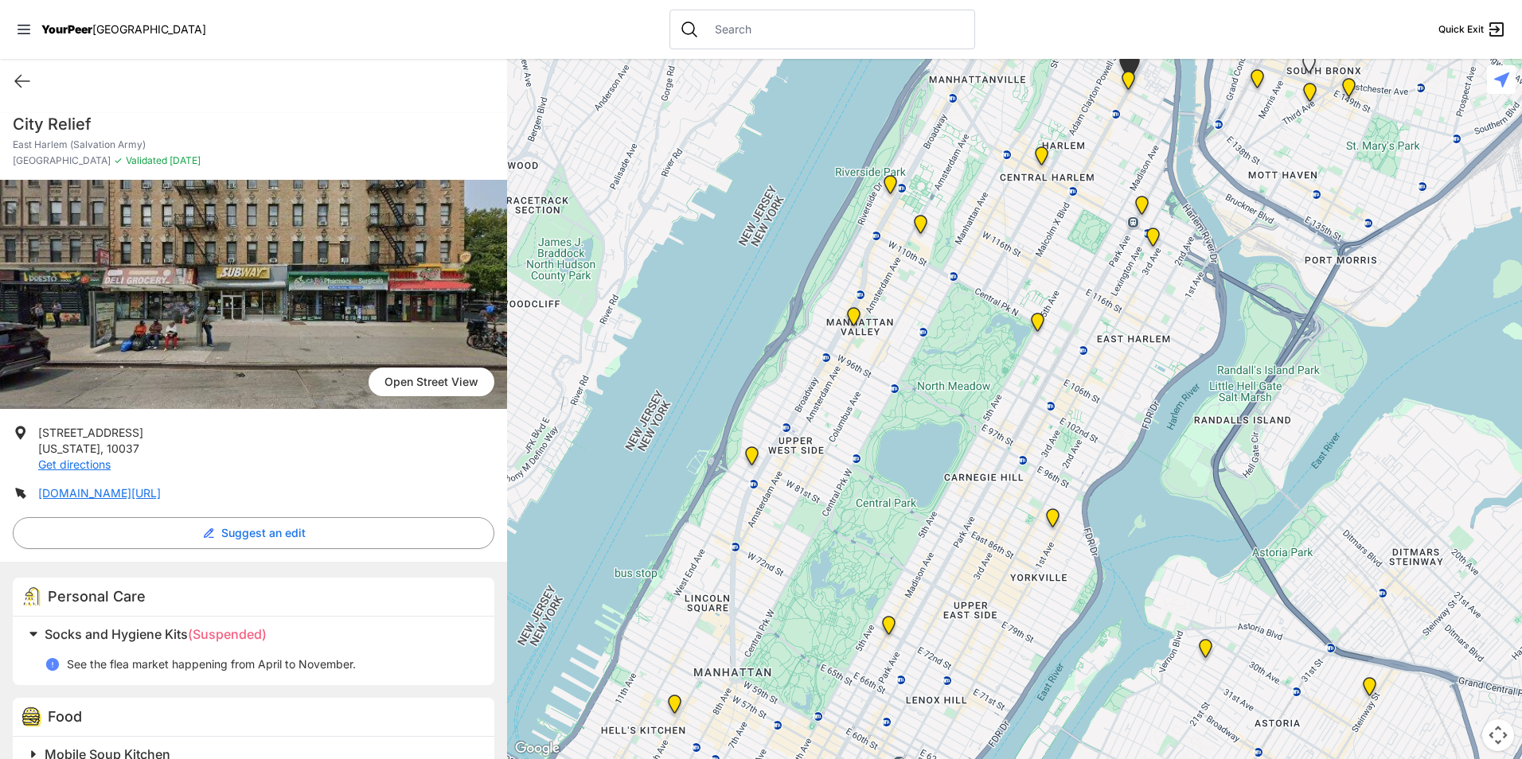
click at [1054, 515] on img "Avenue Church" at bounding box center [1053, 521] width 20 height 25
click at [1054, 513] on img "Avenue Church" at bounding box center [1053, 521] width 20 height 25
click at [1053, 518] on img "Avenue Church" at bounding box center [1053, 521] width 20 height 25
click at [1053, 513] on img "Avenue Church" at bounding box center [1053, 521] width 20 height 25
click at [1052, 513] on img "Avenue Church" at bounding box center [1053, 521] width 20 height 25
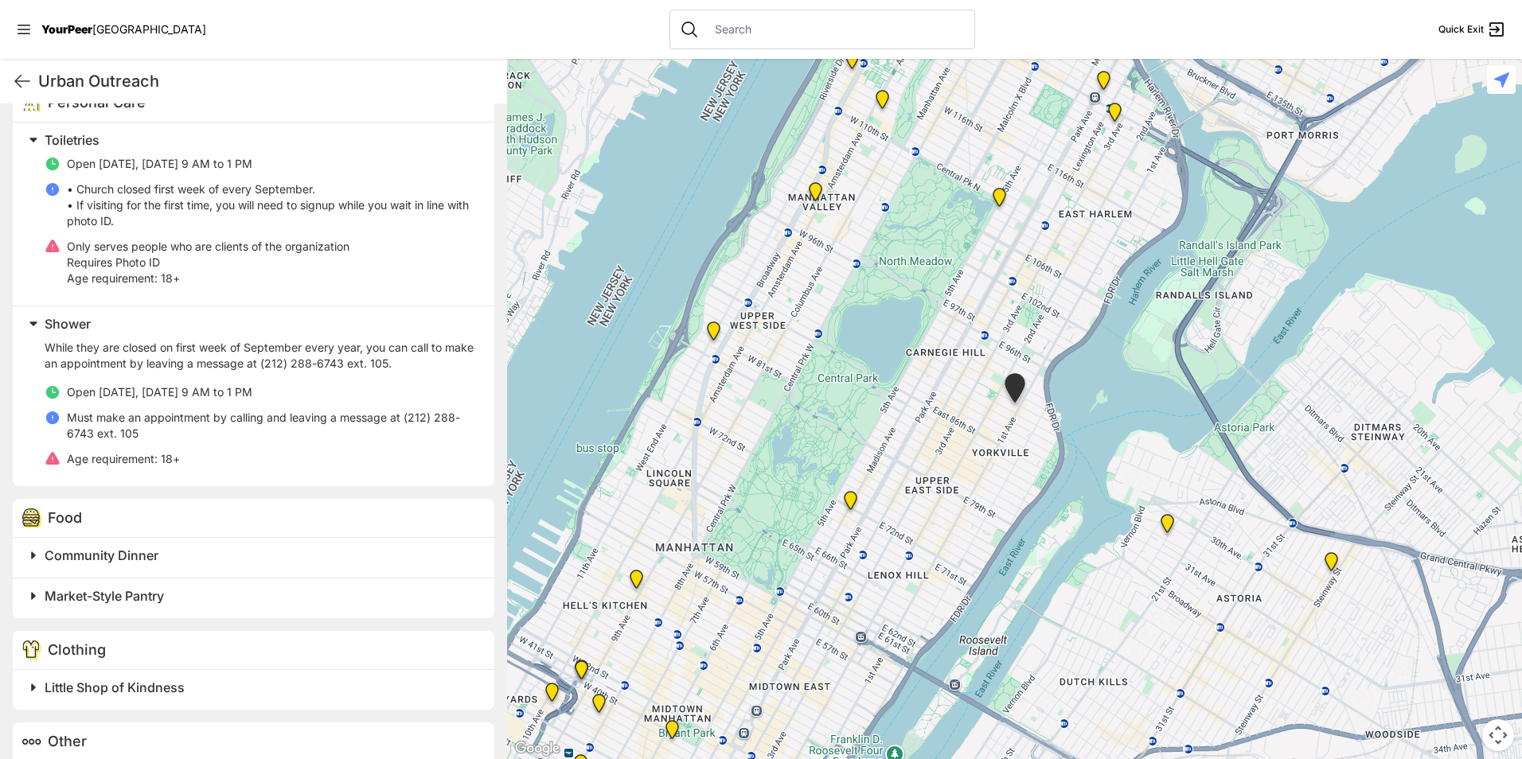
scroll to position [584, 0]
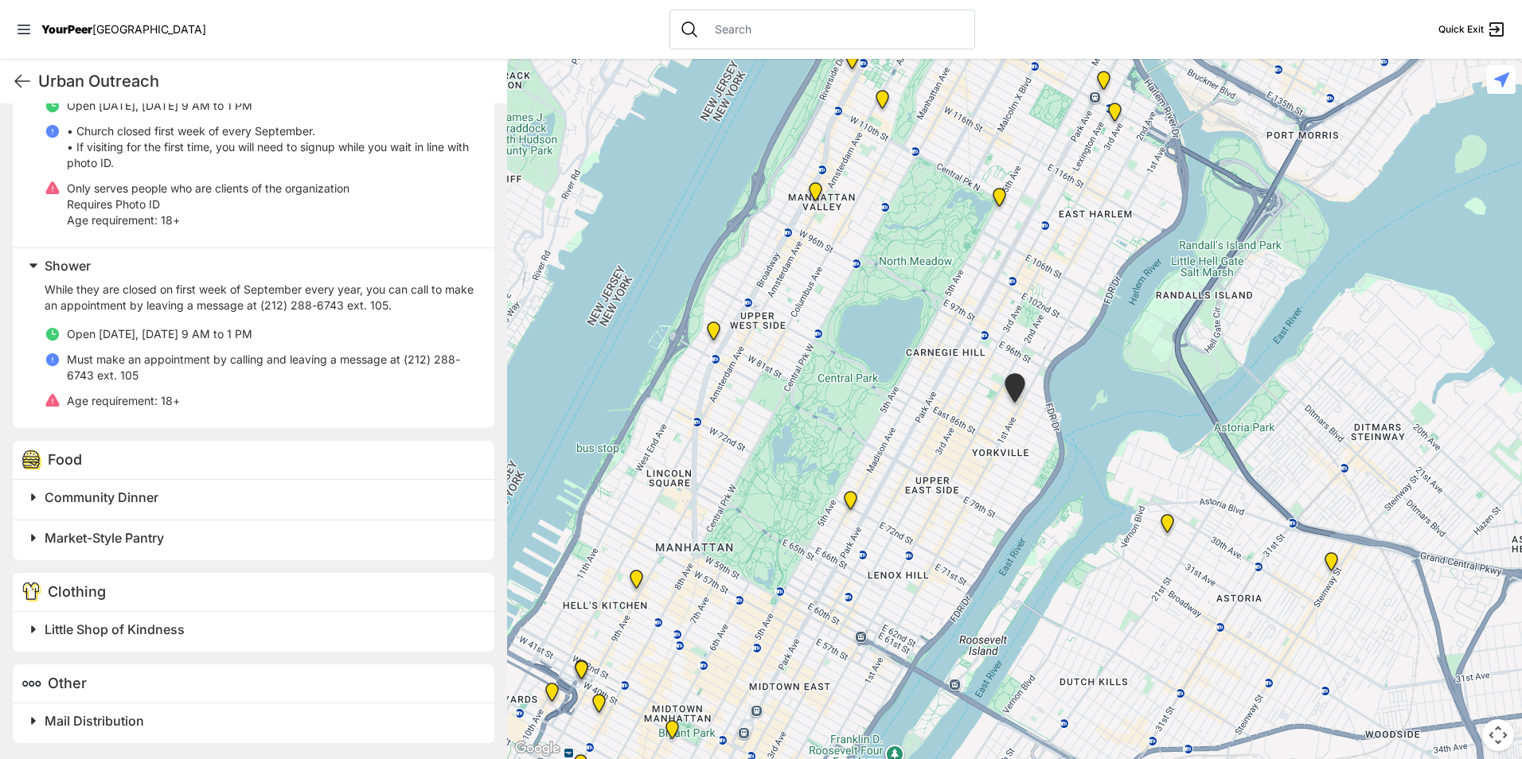
click at [217, 499] on h2 "Community Dinner" at bounding box center [260, 497] width 431 height 19
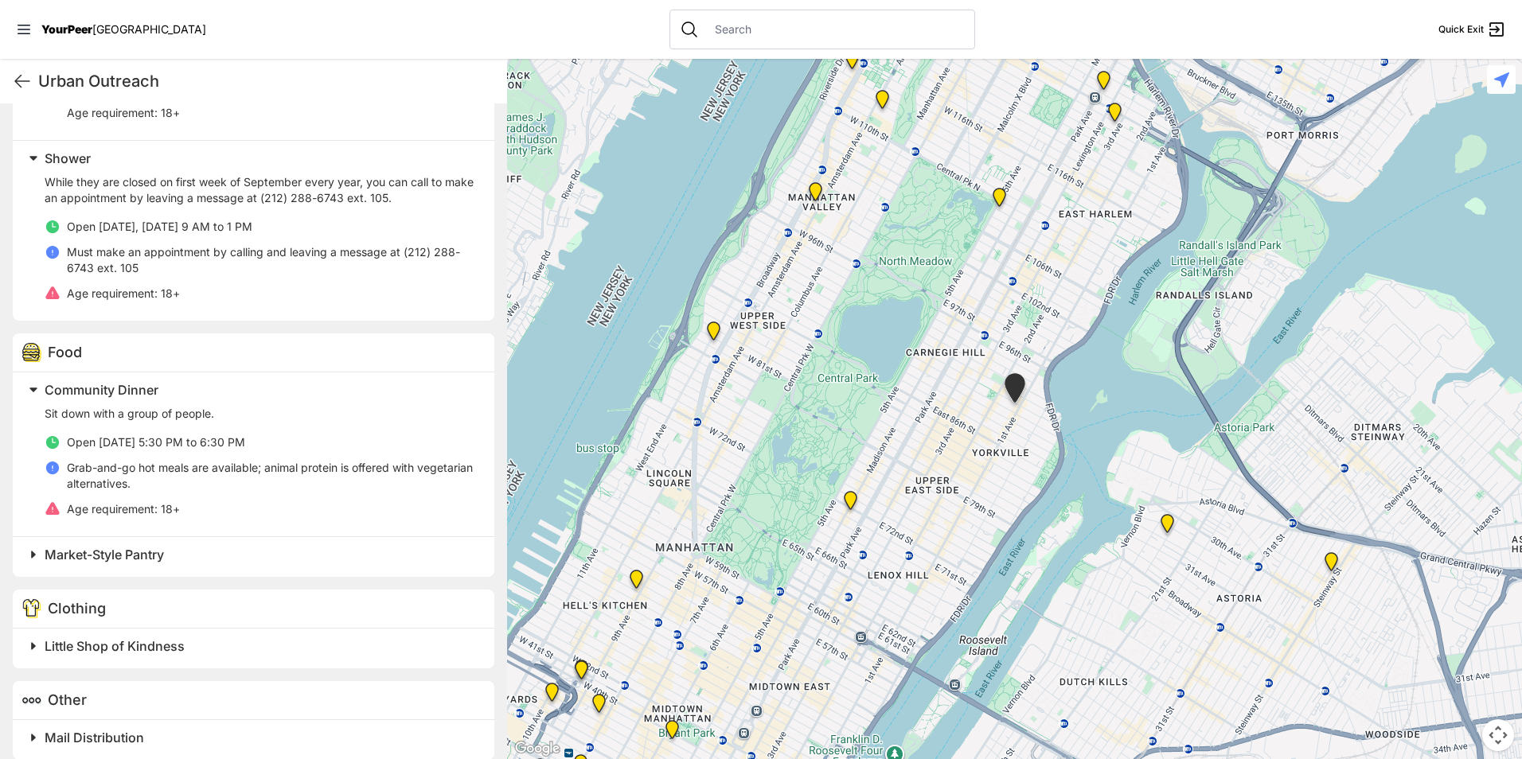
scroll to position [708, 0]
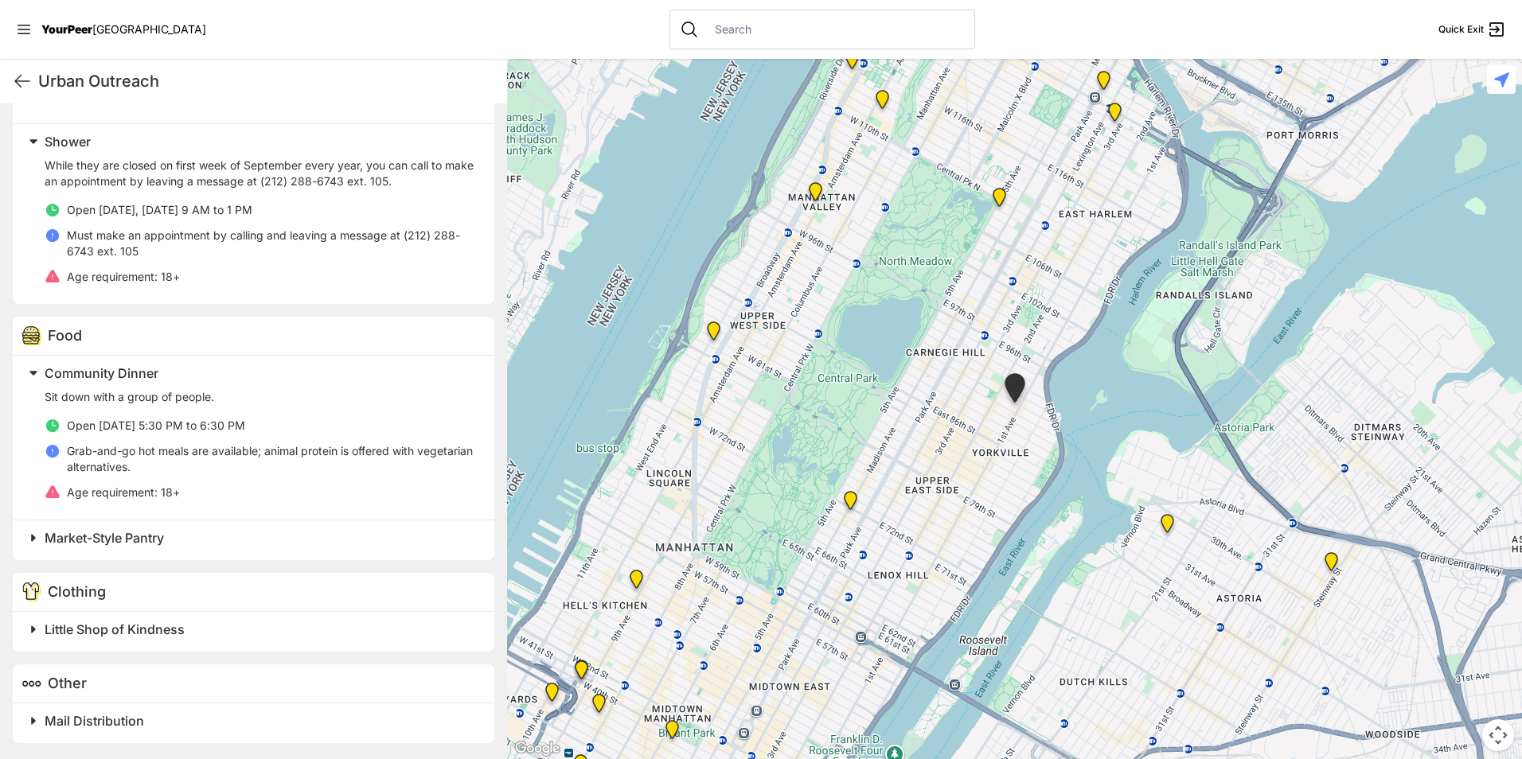
click at [146, 540] on span "Market-Style Pantry" at bounding box center [104, 538] width 119 height 16
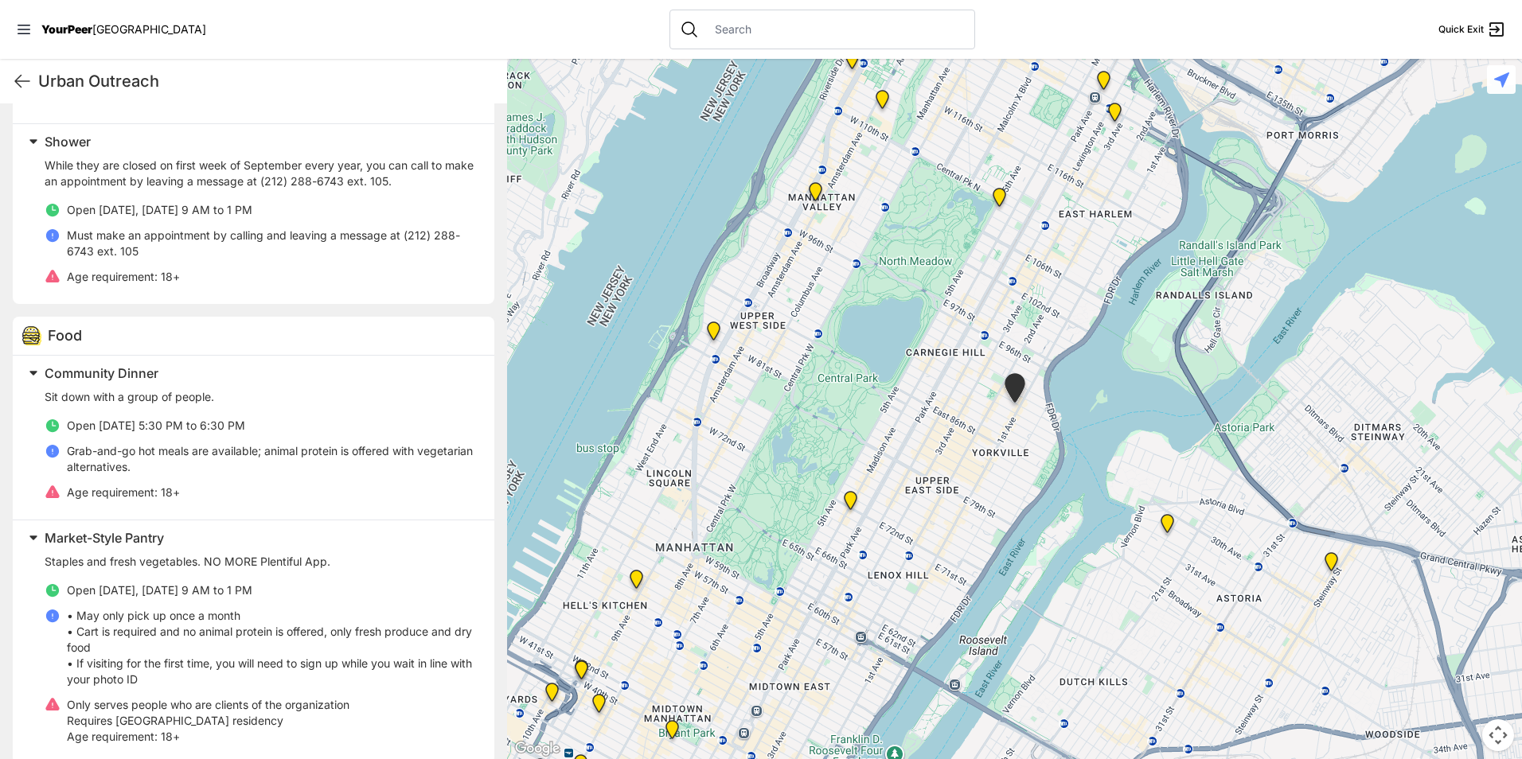
scroll to position [912, 0]
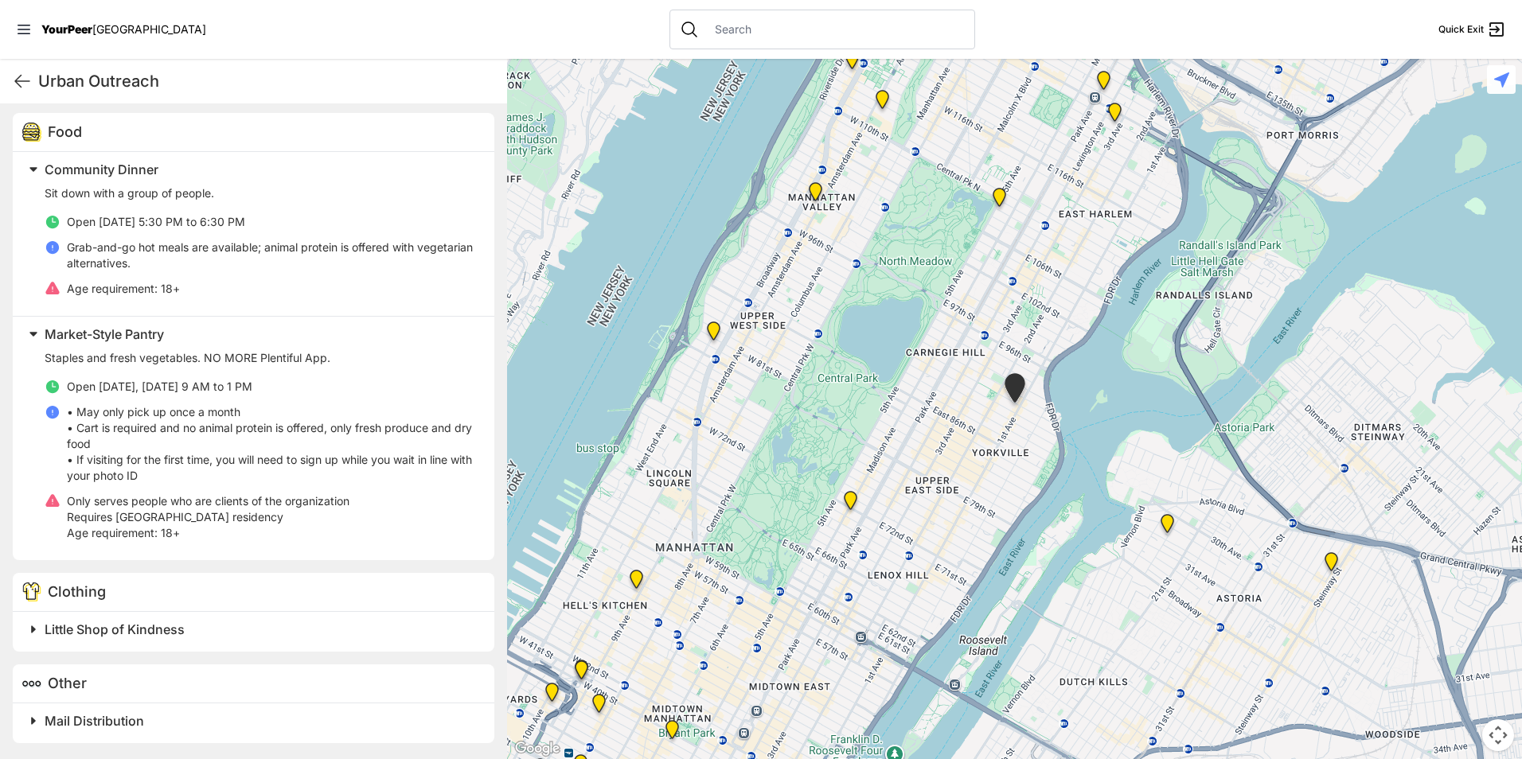
click at [152, 623] on span "Little Shop of Kindness" at bounding box center [115, 630] width 140 height 16
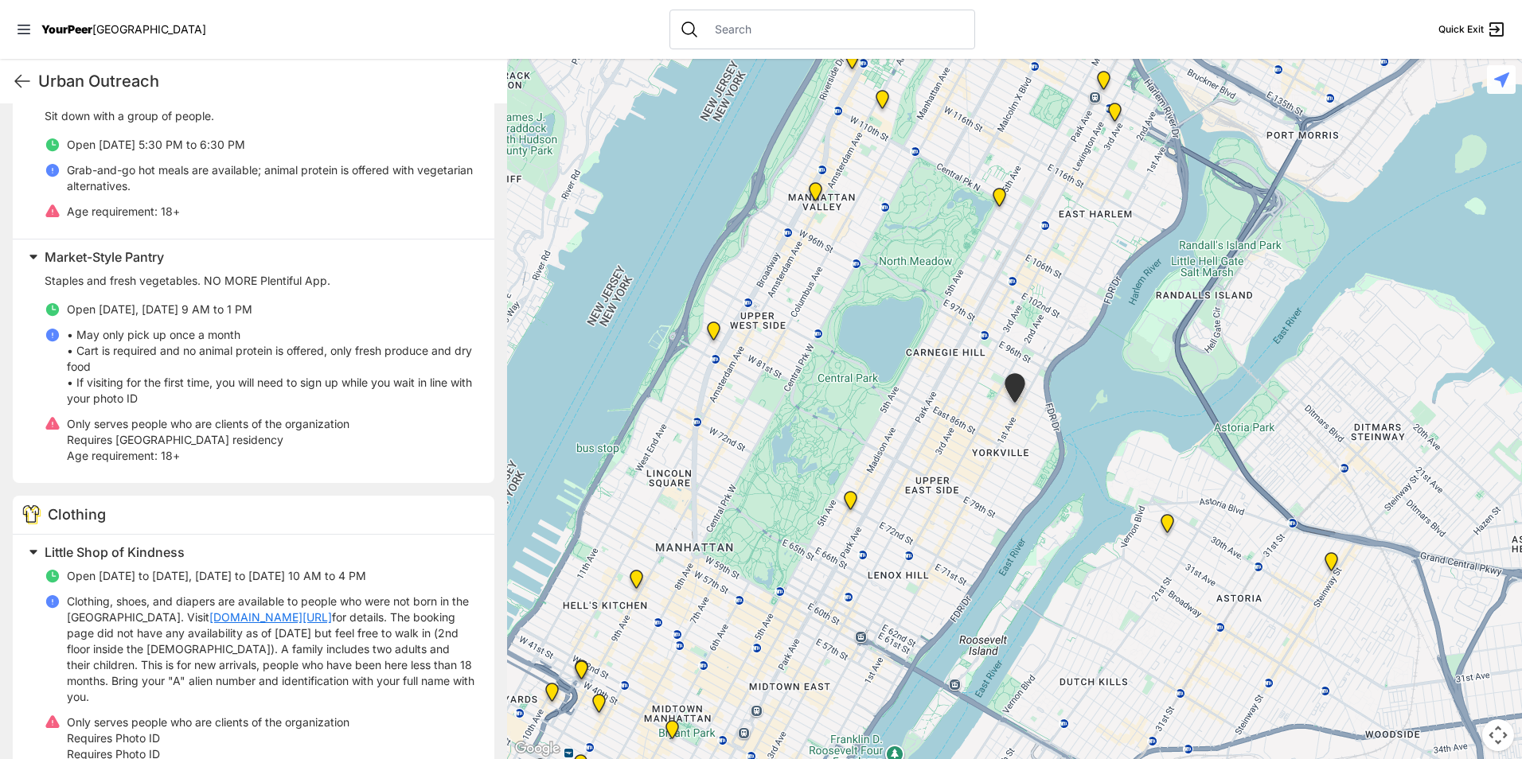
scroll to position [1167, 0]
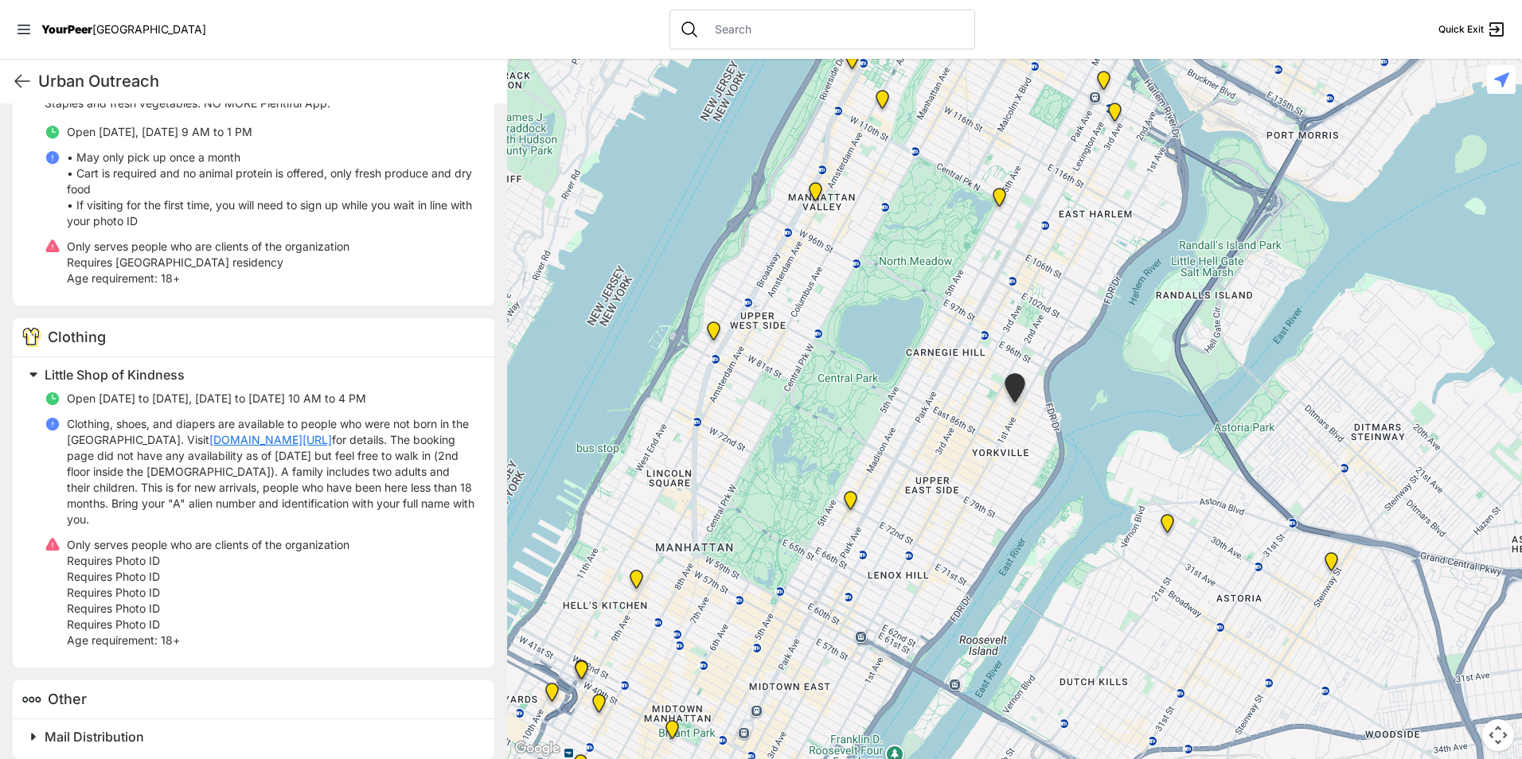
click at [130, 729] on span "Mail Distribution" at bounding box center [95, 737] width 100 height 16
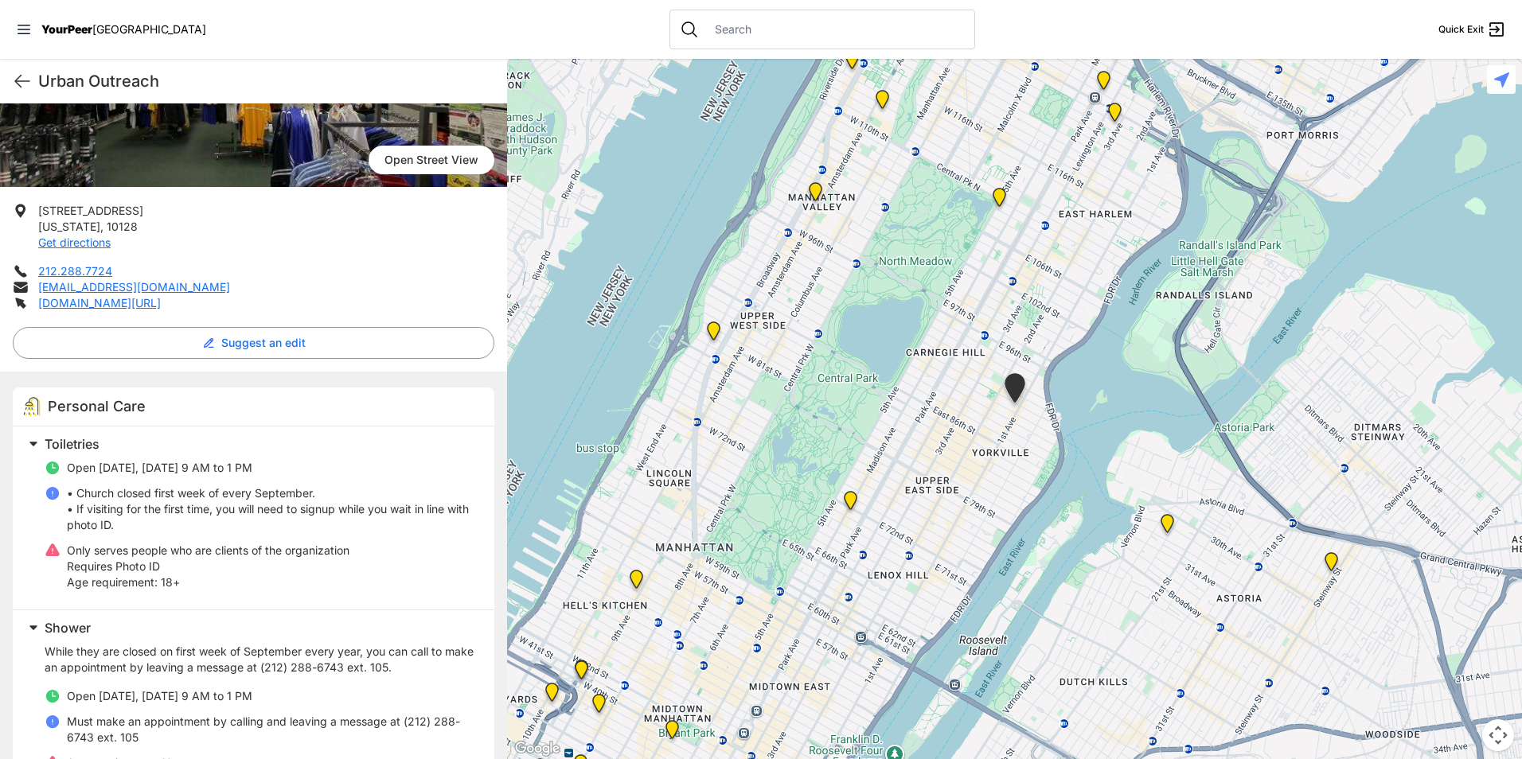
scroll to position [2, 0]
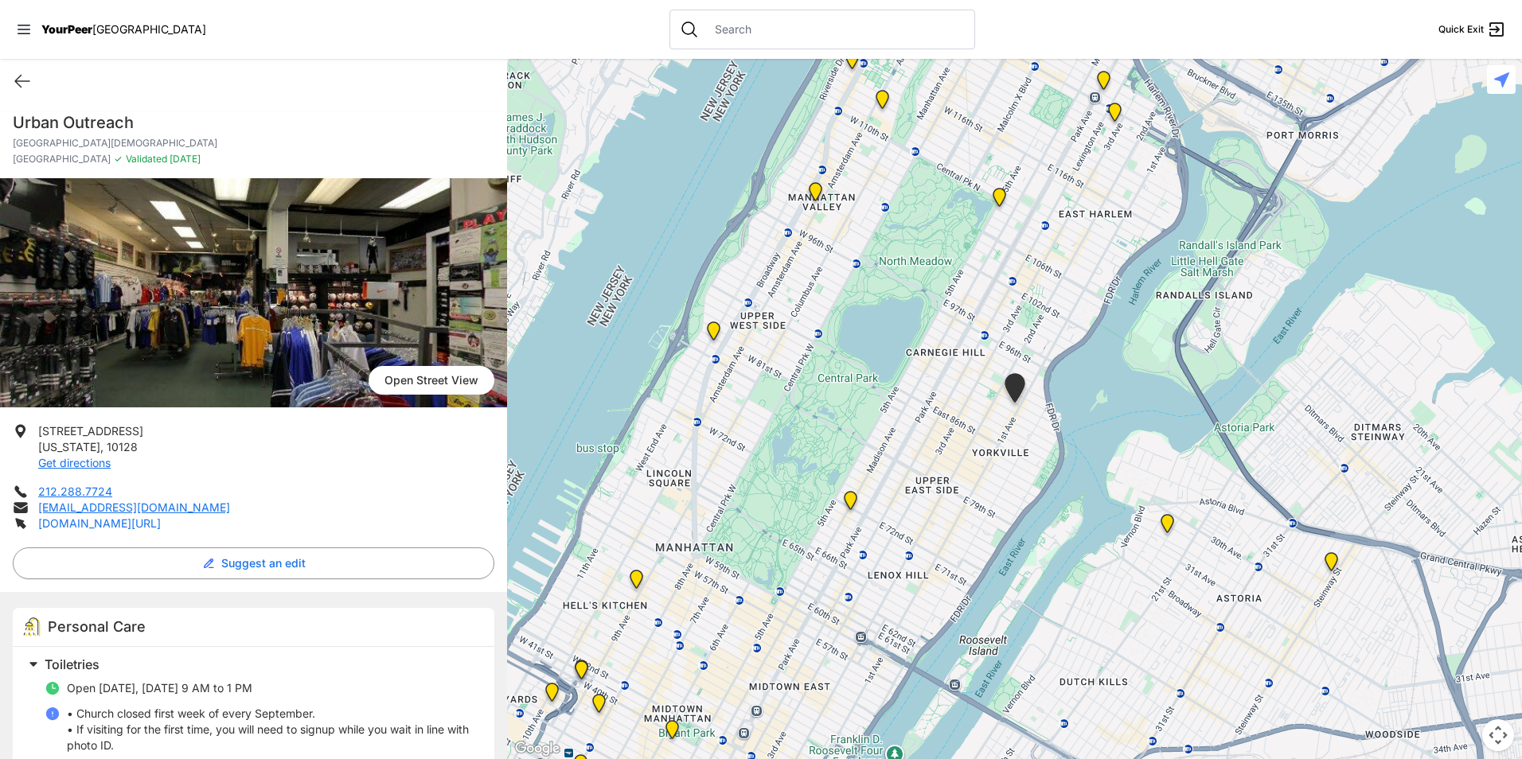
click at [88, 519] on link "[DOMAIN_NAME][URL]" at bounding box center [99, 524] width 123 height 14
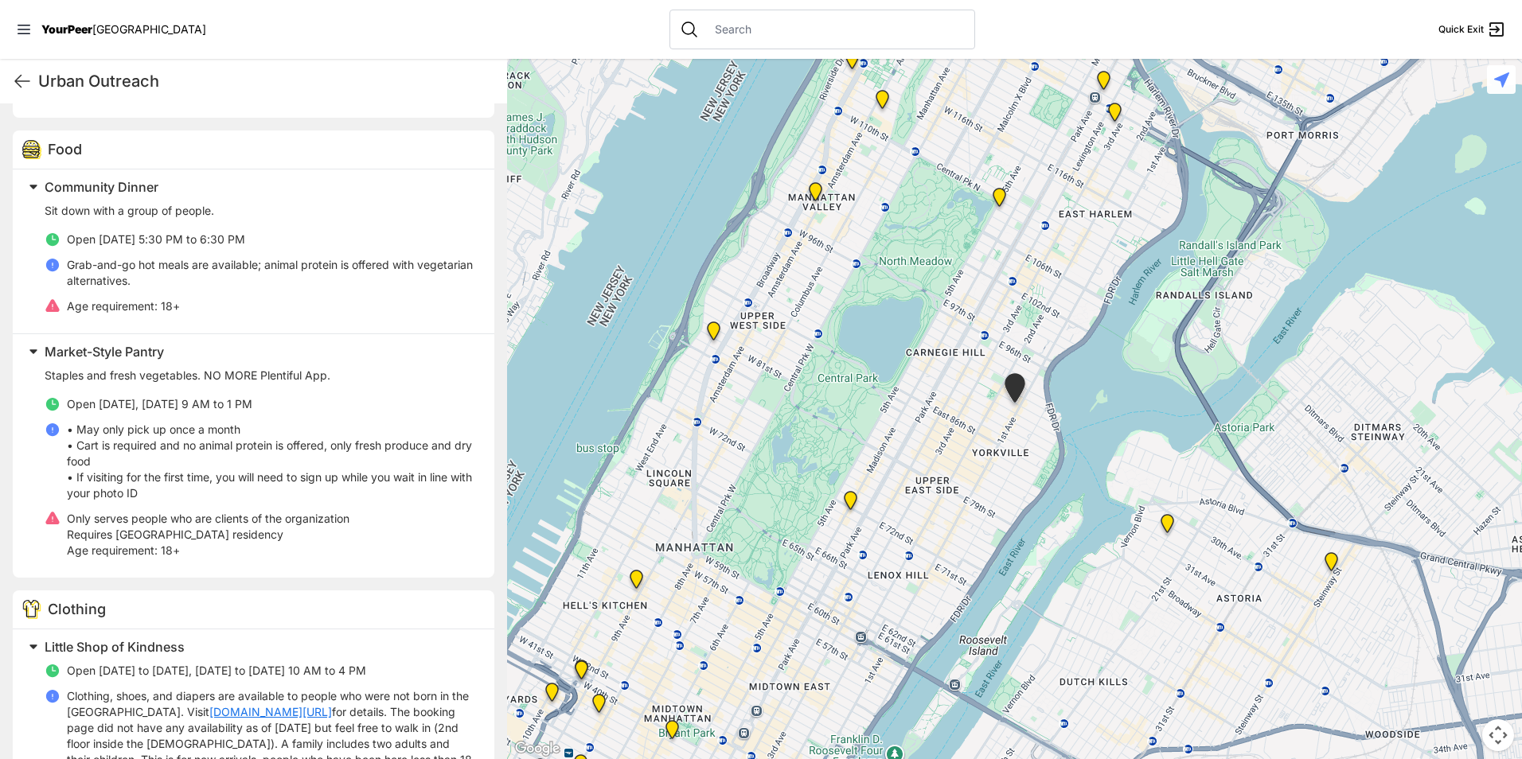
scroll to position [1116, 0]
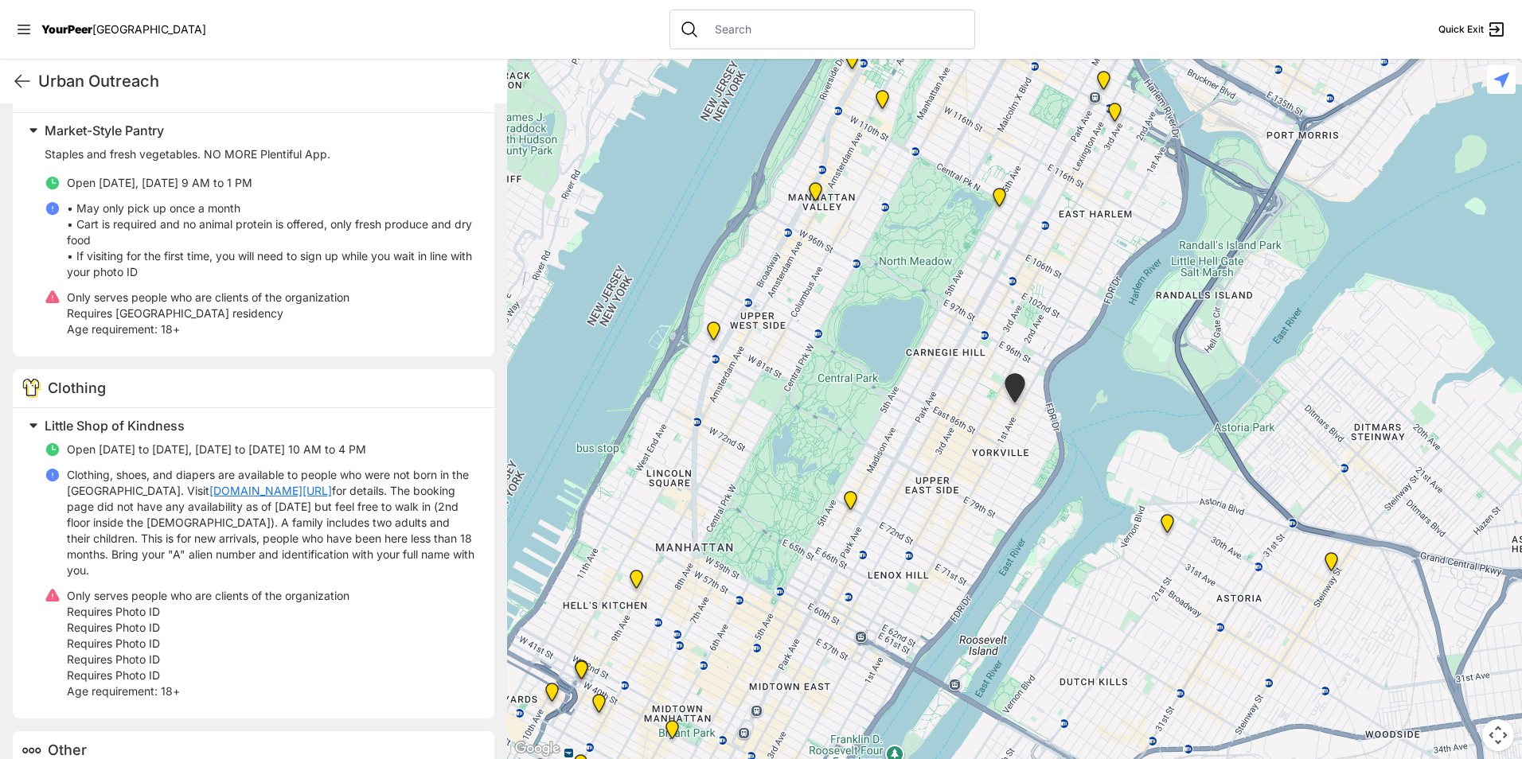
click at [209, 490] on link "[DOMAIN_NAME][URL]" at bounding box center [270, 491] width 123 height 16
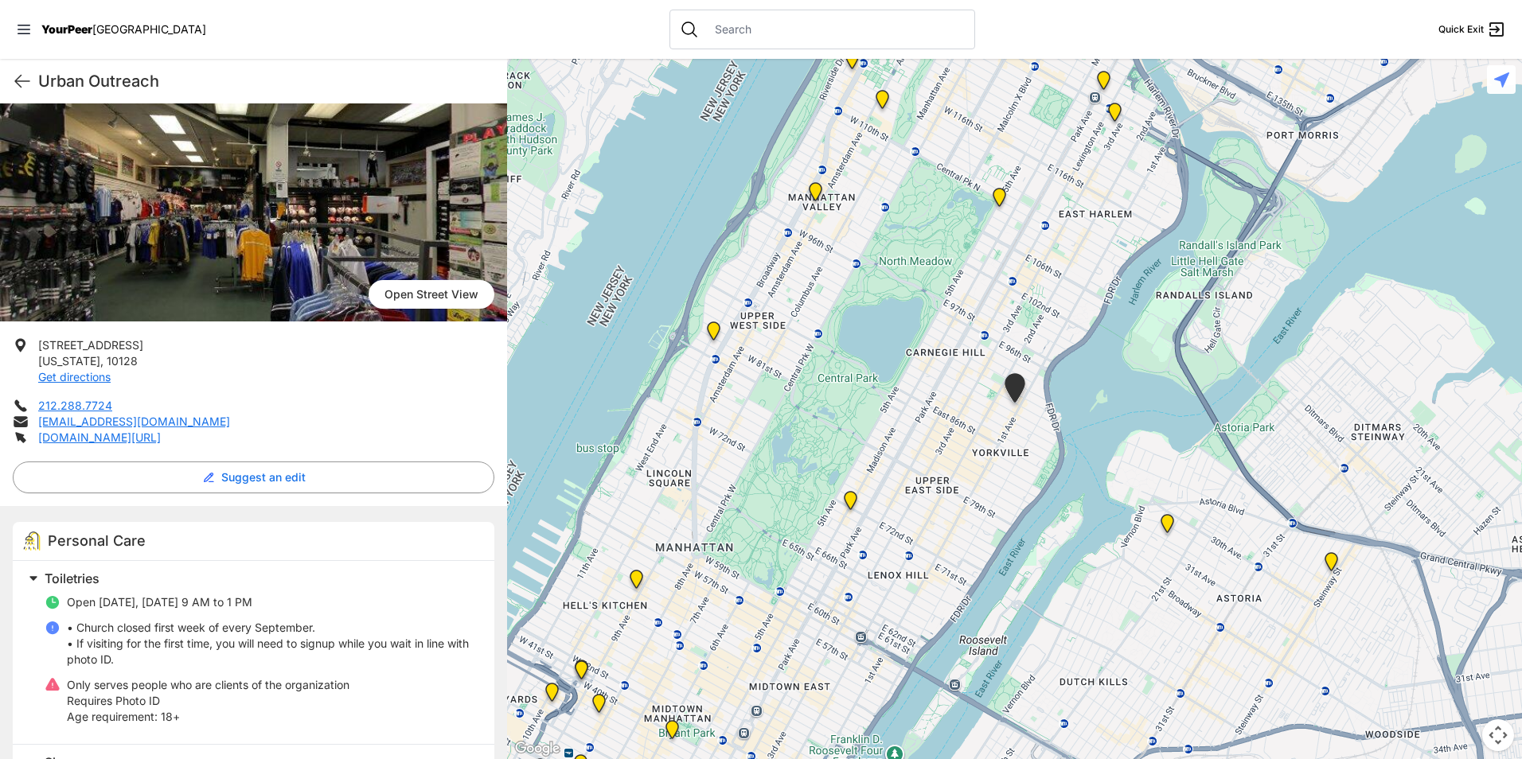
scroll to position [81, 0]
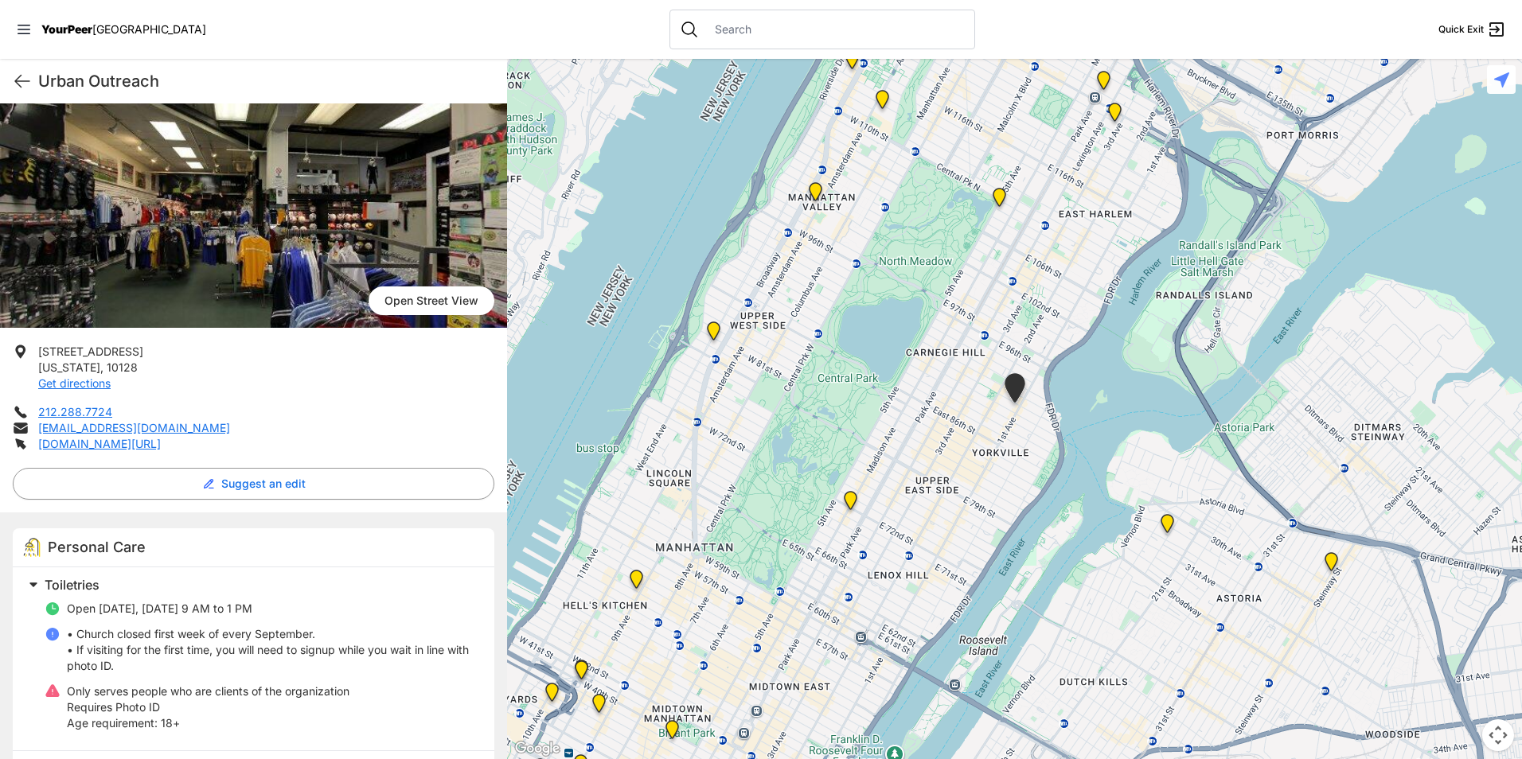
click at [8, 83] on div "Urban Outreach Quick Exit" at bounding box center [253, 81] width 507 height 45
click at [15, 77] on icon at bounding box center [22, 81] width 19 height 19
select select "recentlyUpdated"
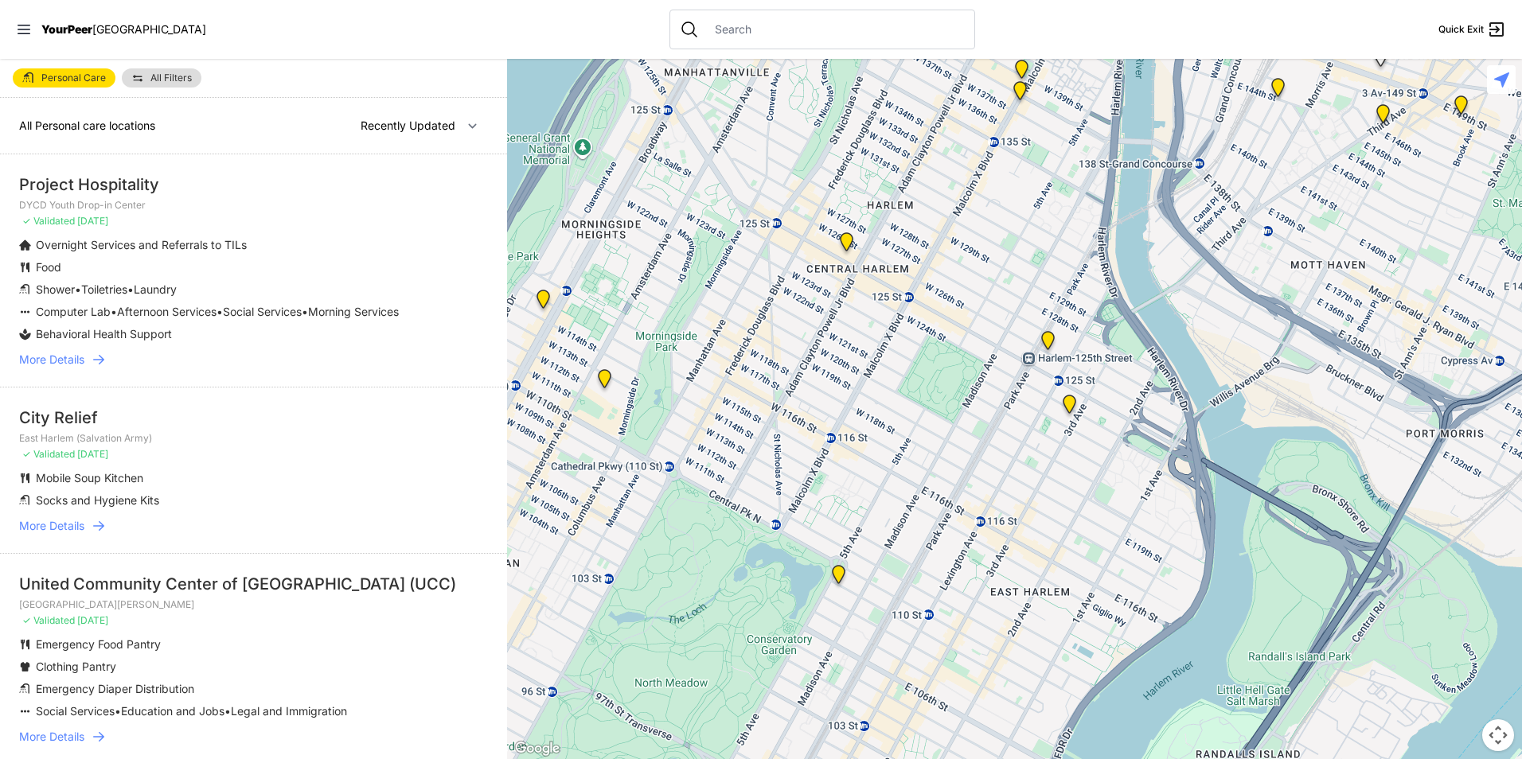
drag, startPoint x: 1257, startPoint y: 281, endPoint x: 817, endPoint y: 721, distance: 622.5
click at [810, 759] on html "View map Close panel YourPeer [GEOGRAPHIC_DATA] Quick Exit Single Adult Familie…" at bounding box center [761, 379] width 1522 height 759
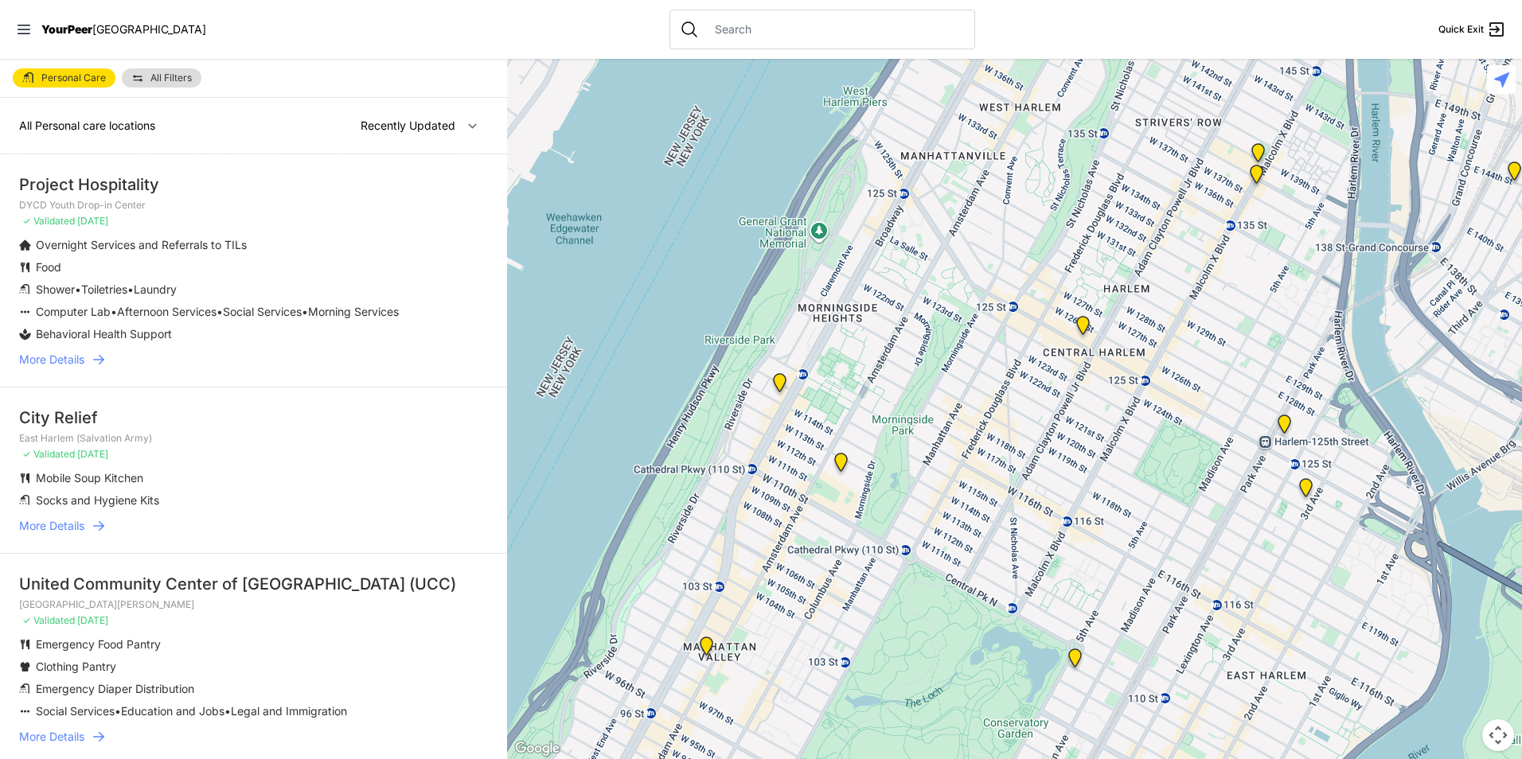
drag, startPoint x: 754, startPoint y: 460, endPoint x: 991, endPoint y: 544, distance: 251.5
click at [991, 544] on div at bounding box center [1014, 409] width 1015 height 700
click at [701, 638] on img "Manhattan" at bounding box center [707, 649] width 20 height 25
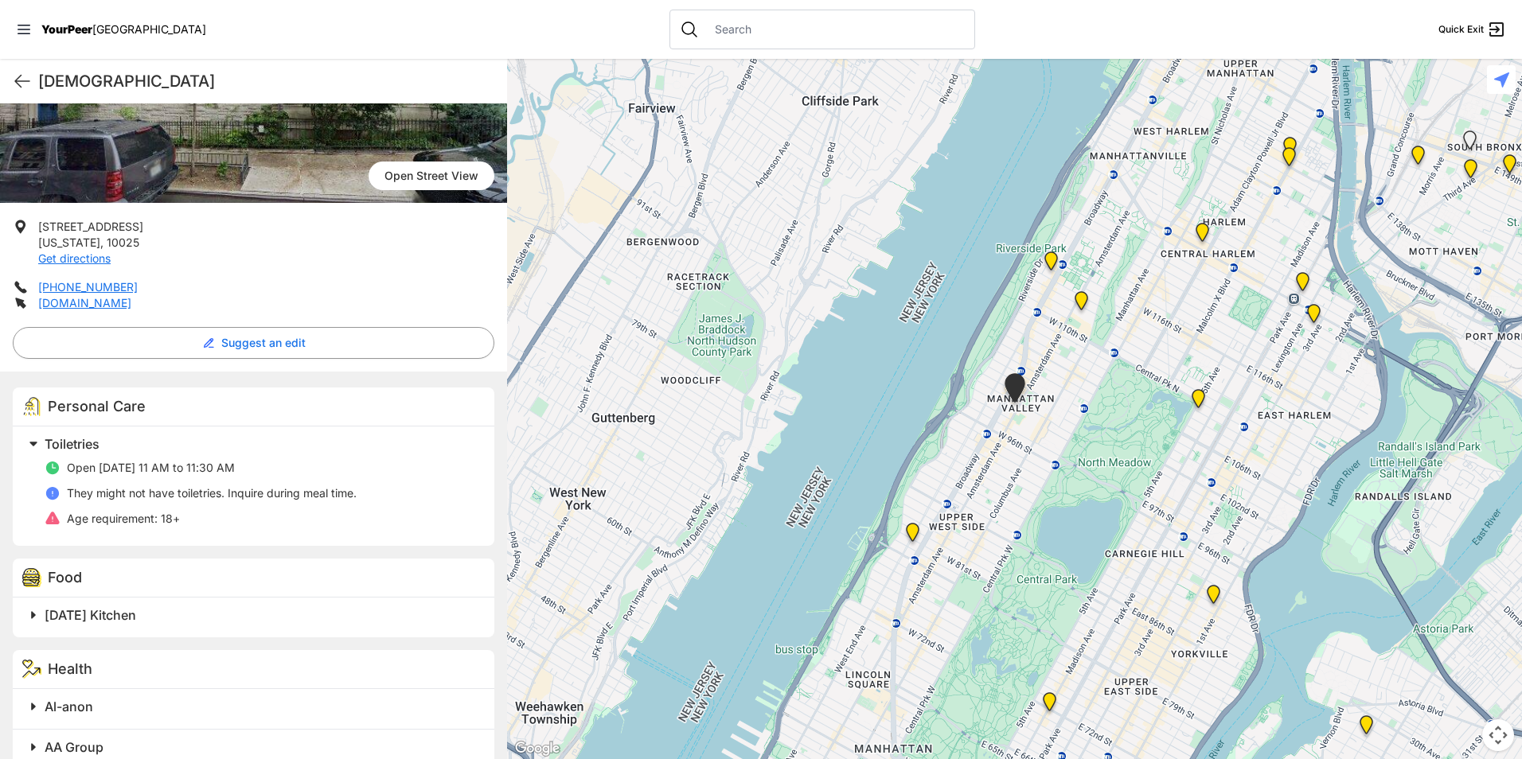
scroll to position [232, 0]
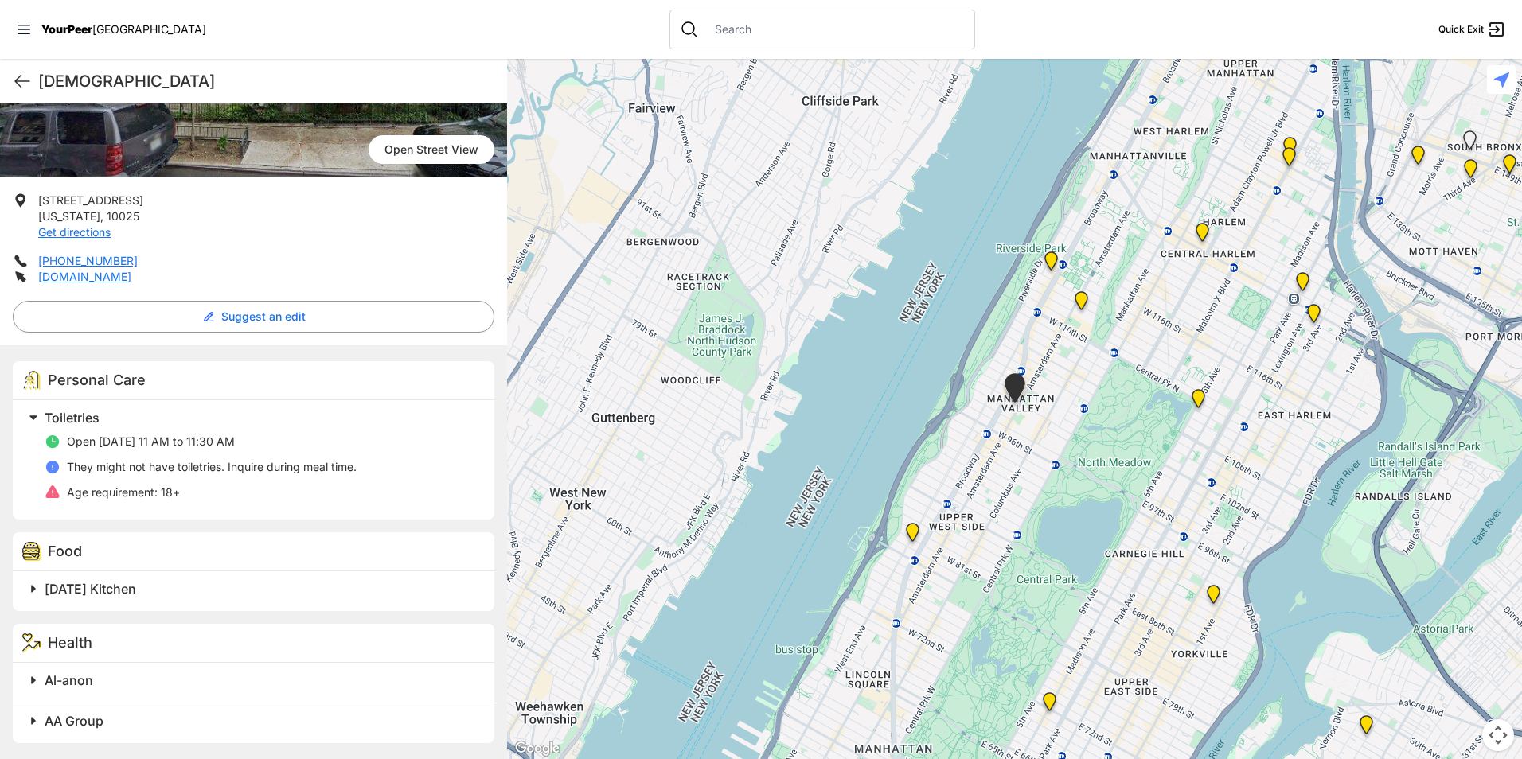
click at [136, 582] on span "[DATE] Kitchen" at bounding box center [91, 589] width 92 height 16
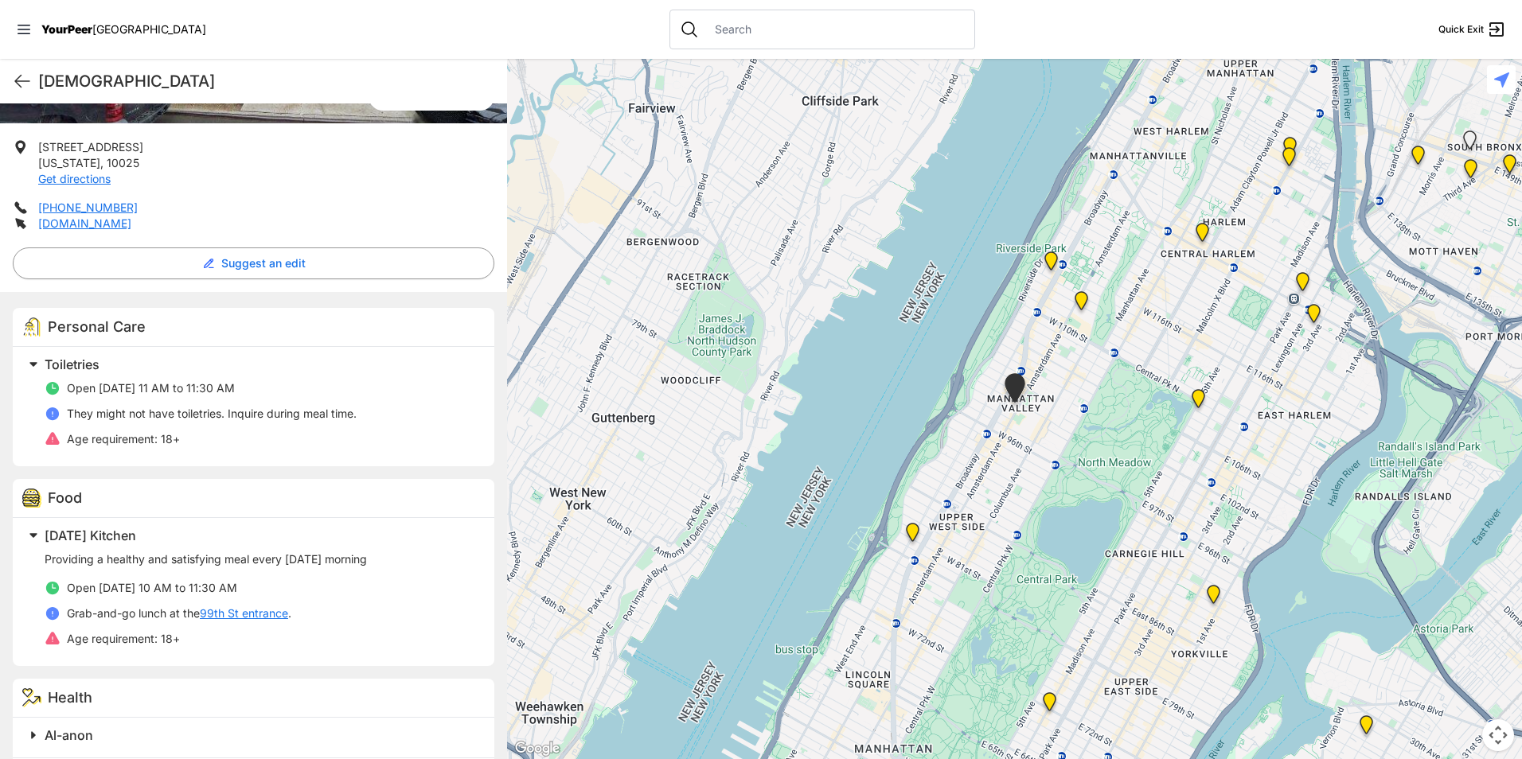
scroll to position [341, 0]
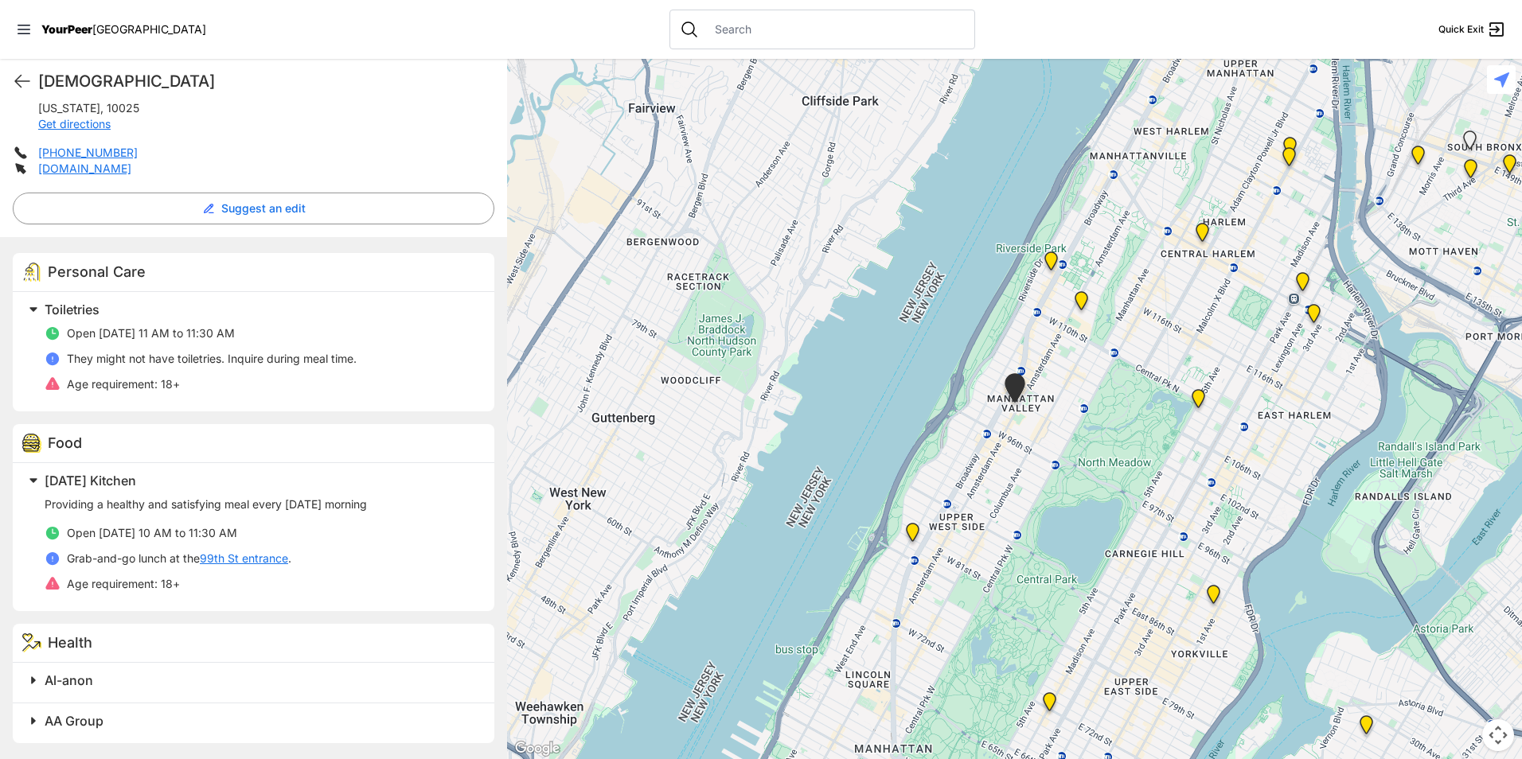
click at [72, 684] on span "Al-anon" at bounding box center [69, 681] width 49 height 16
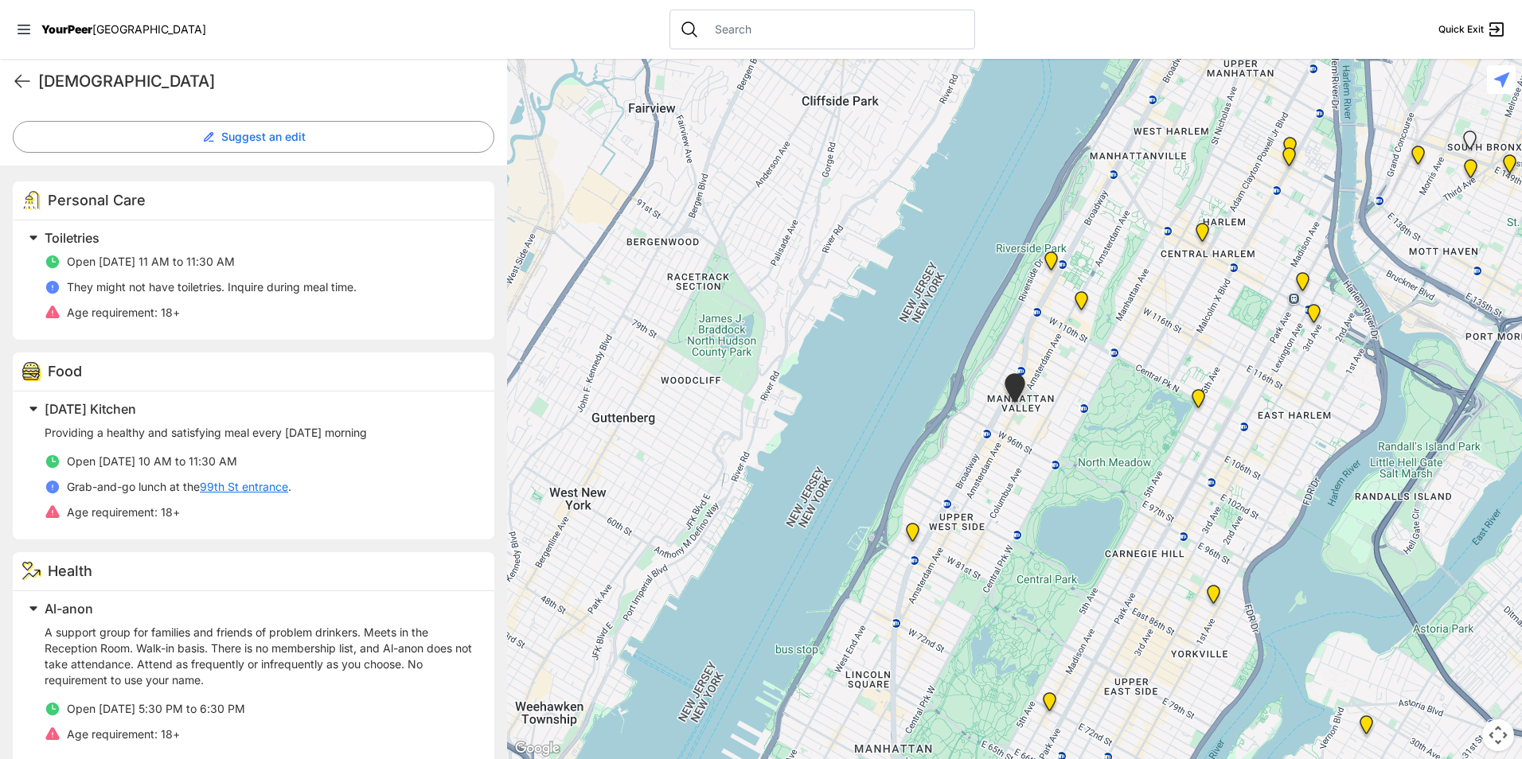
scroll to position [471, 0]
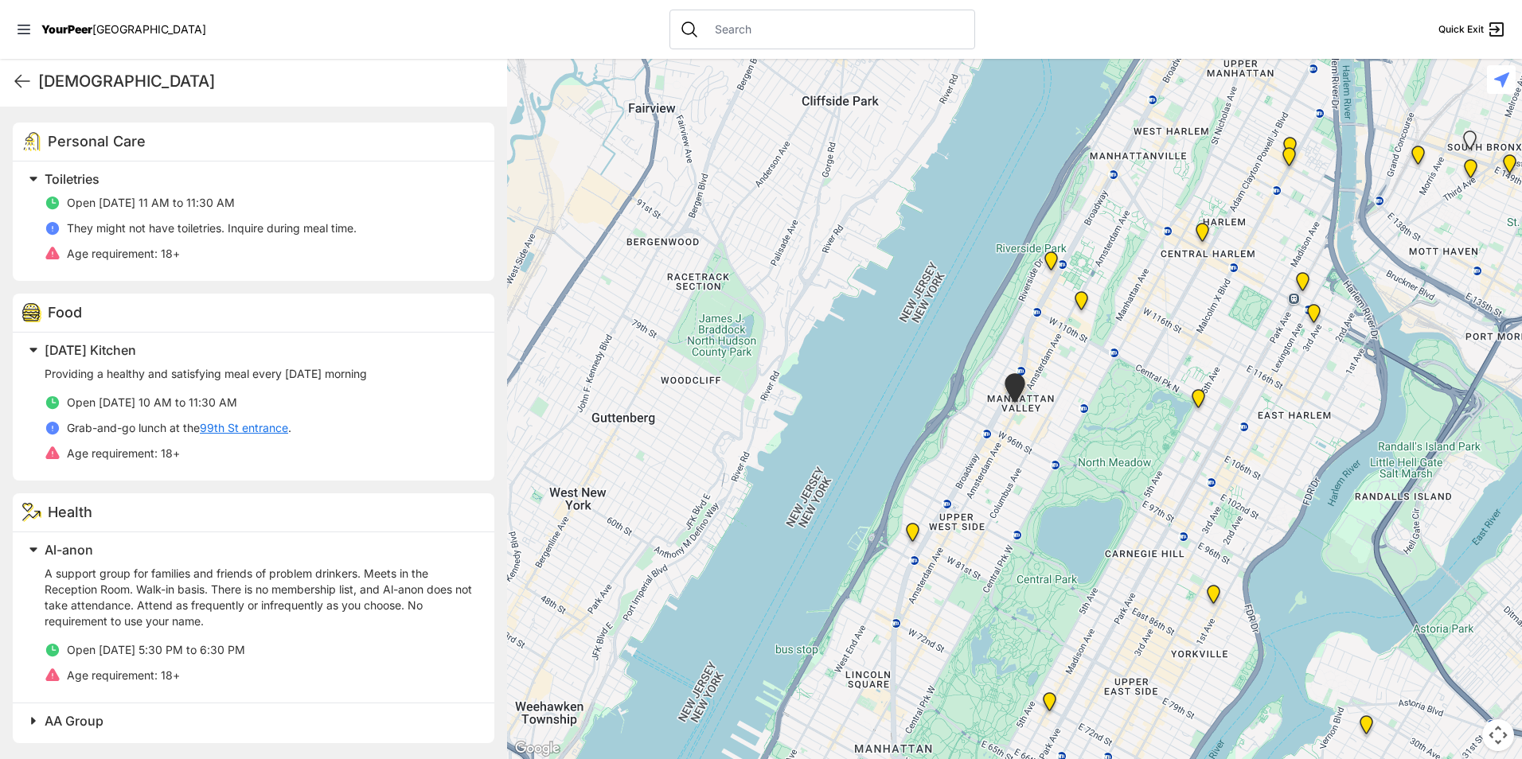
click at [106, 712] on h2 "AA Group" at bounding box center [260, 721] width 431 height 19
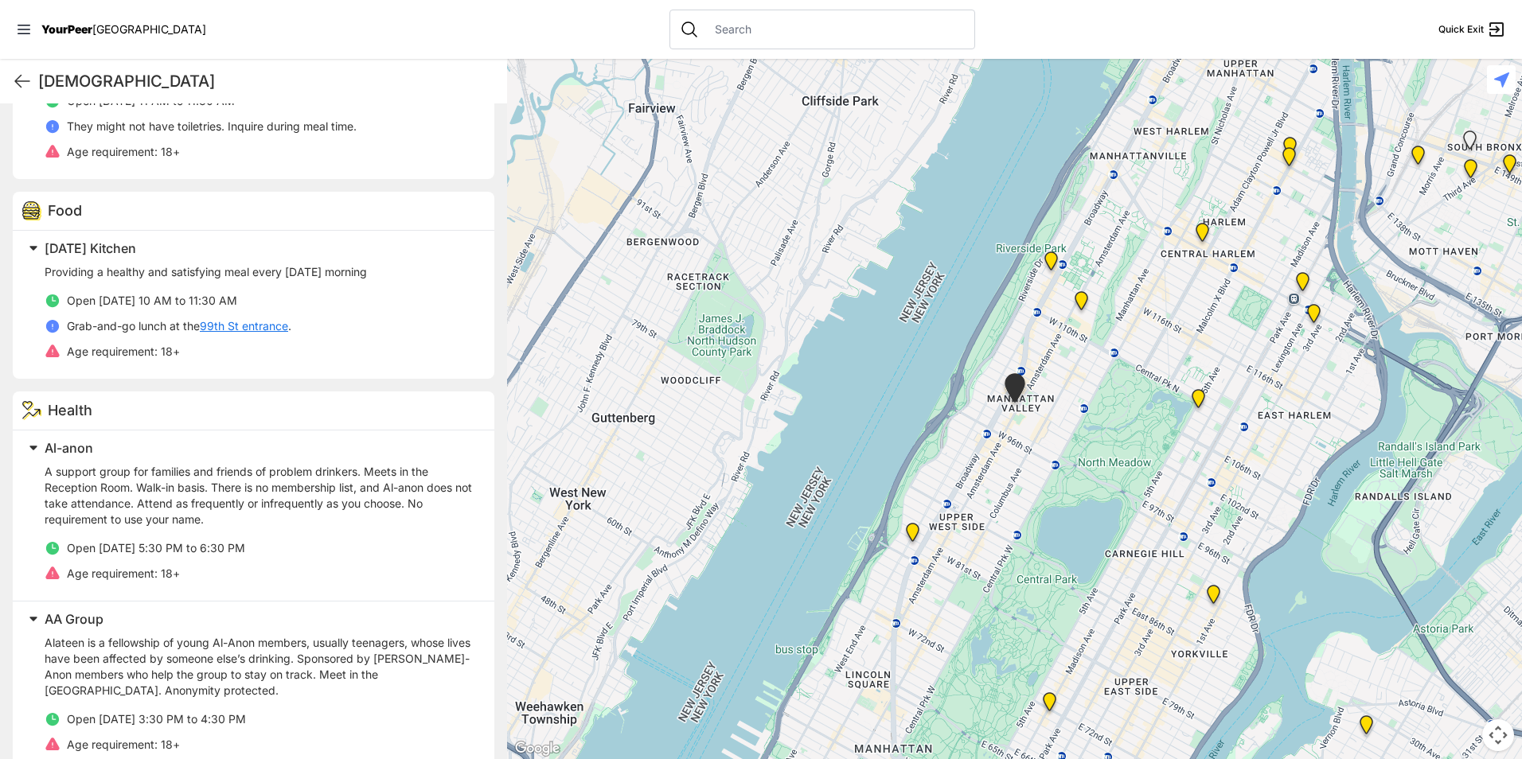
scroll to position [522, 0]
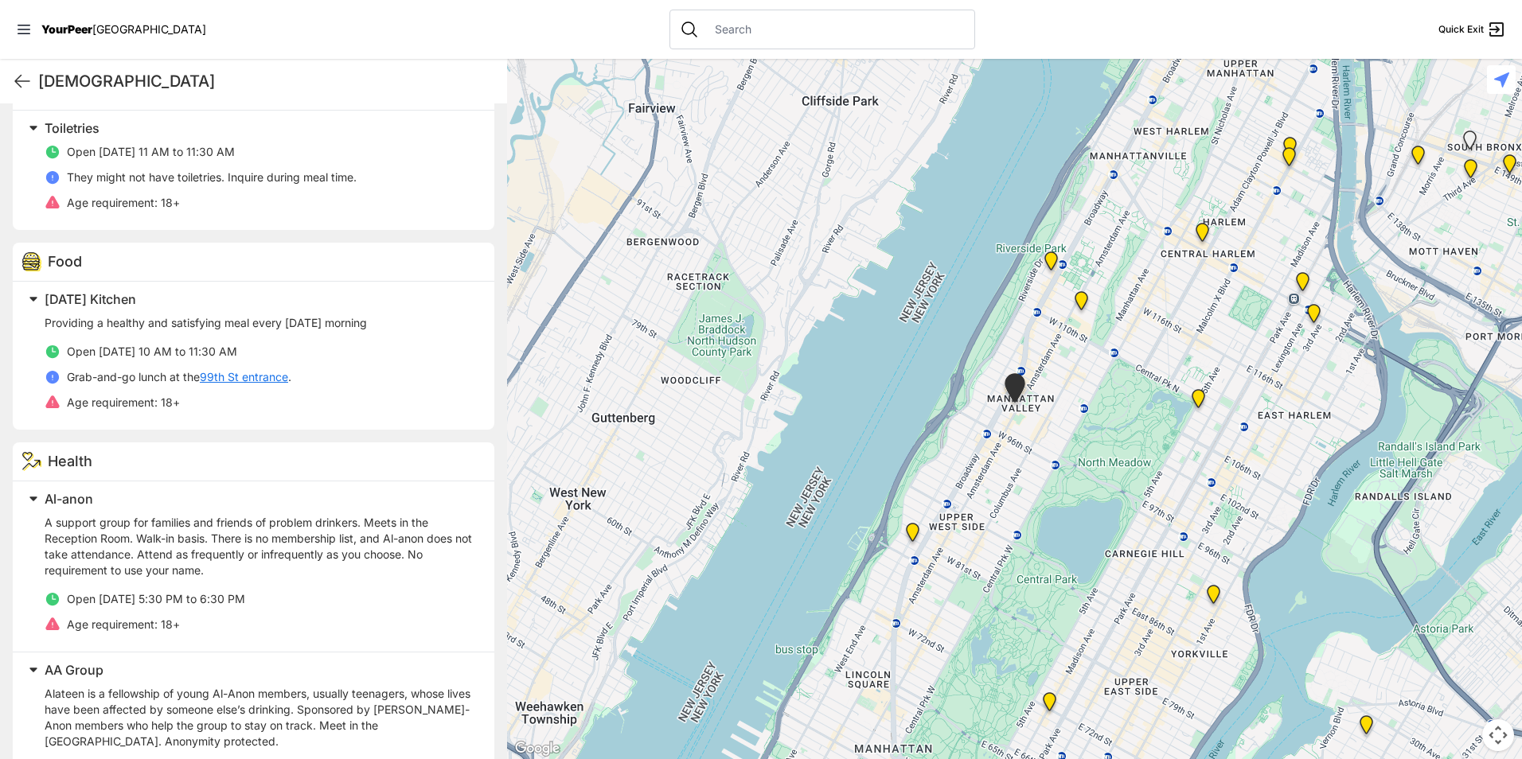
click at [1049, 699] on img "Manhattan" at bounding box center [1050, 705] width 20 height 25
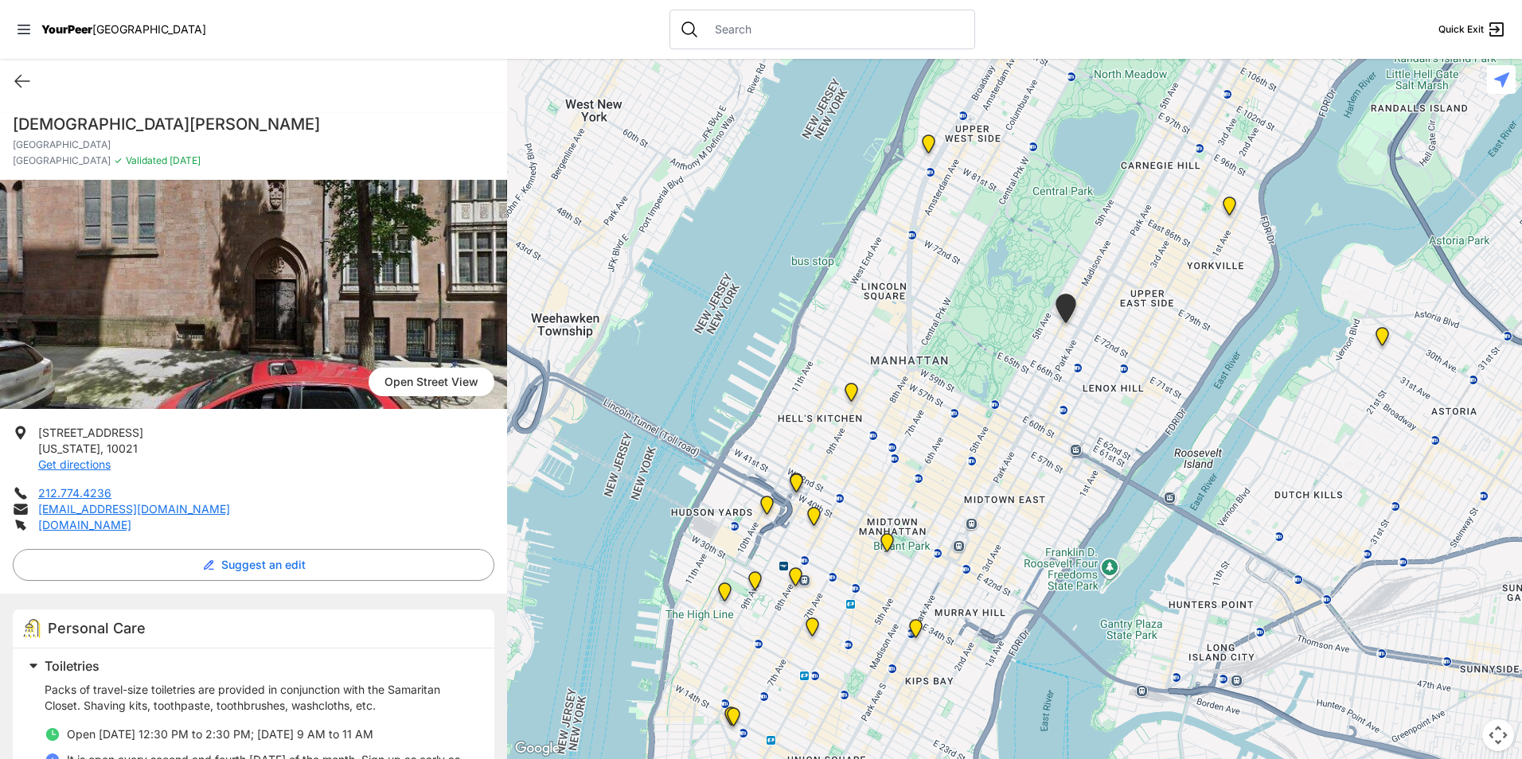
drag, startPoint x: 962, startPoint y: 610, endPoint x: 1014, endPoint y: 529, distance: 96.7
click at [1014, 529] on div at bounding box center [1014, 409] width 1015 height 700
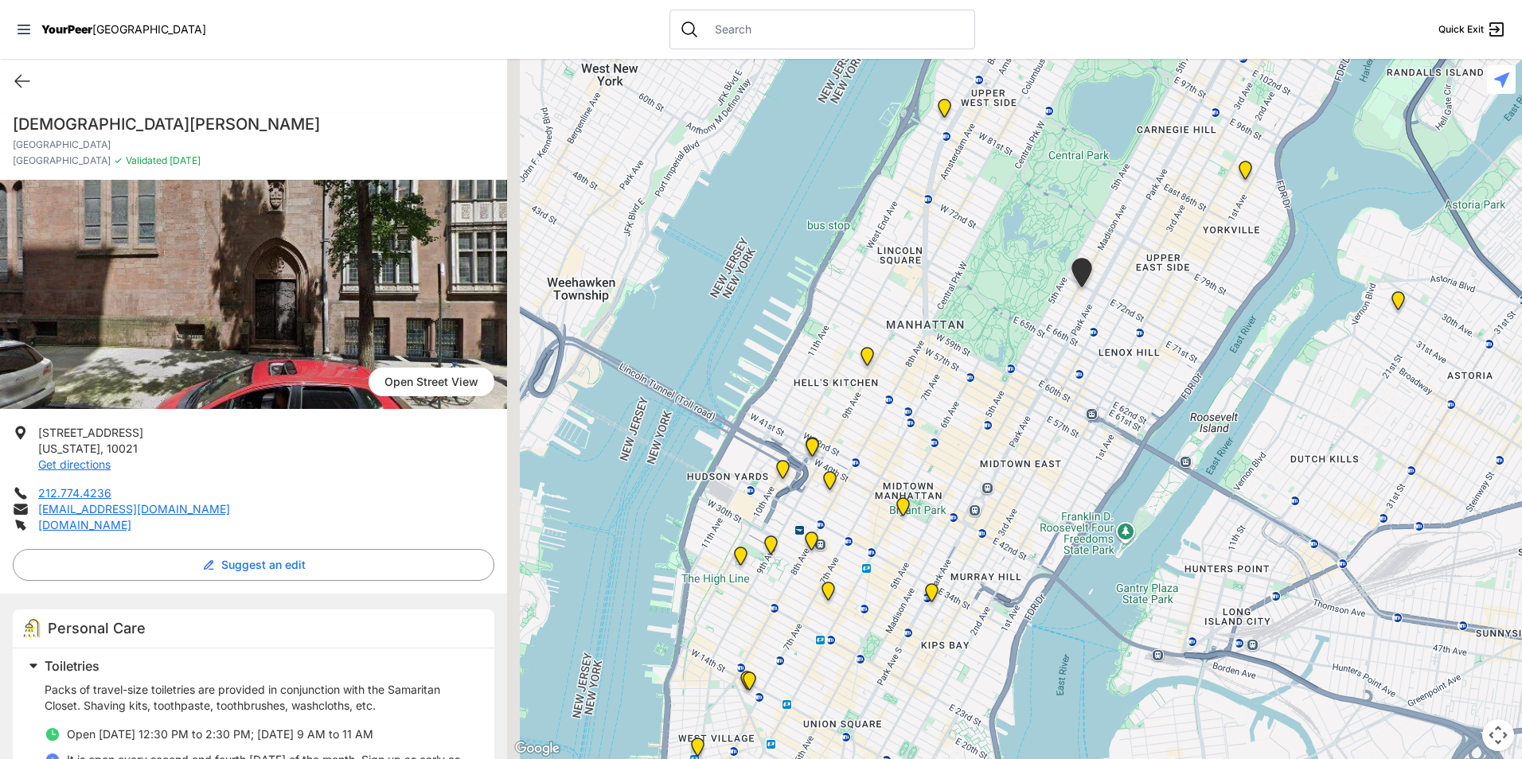
drag, startPoint x: 1012, startPoint y: 602, endPoint x: 1058, endPoint y: 494, distance: 117.0
click at [1058, 494] on div at bounding box center [1014, 409] width 1015 height 700
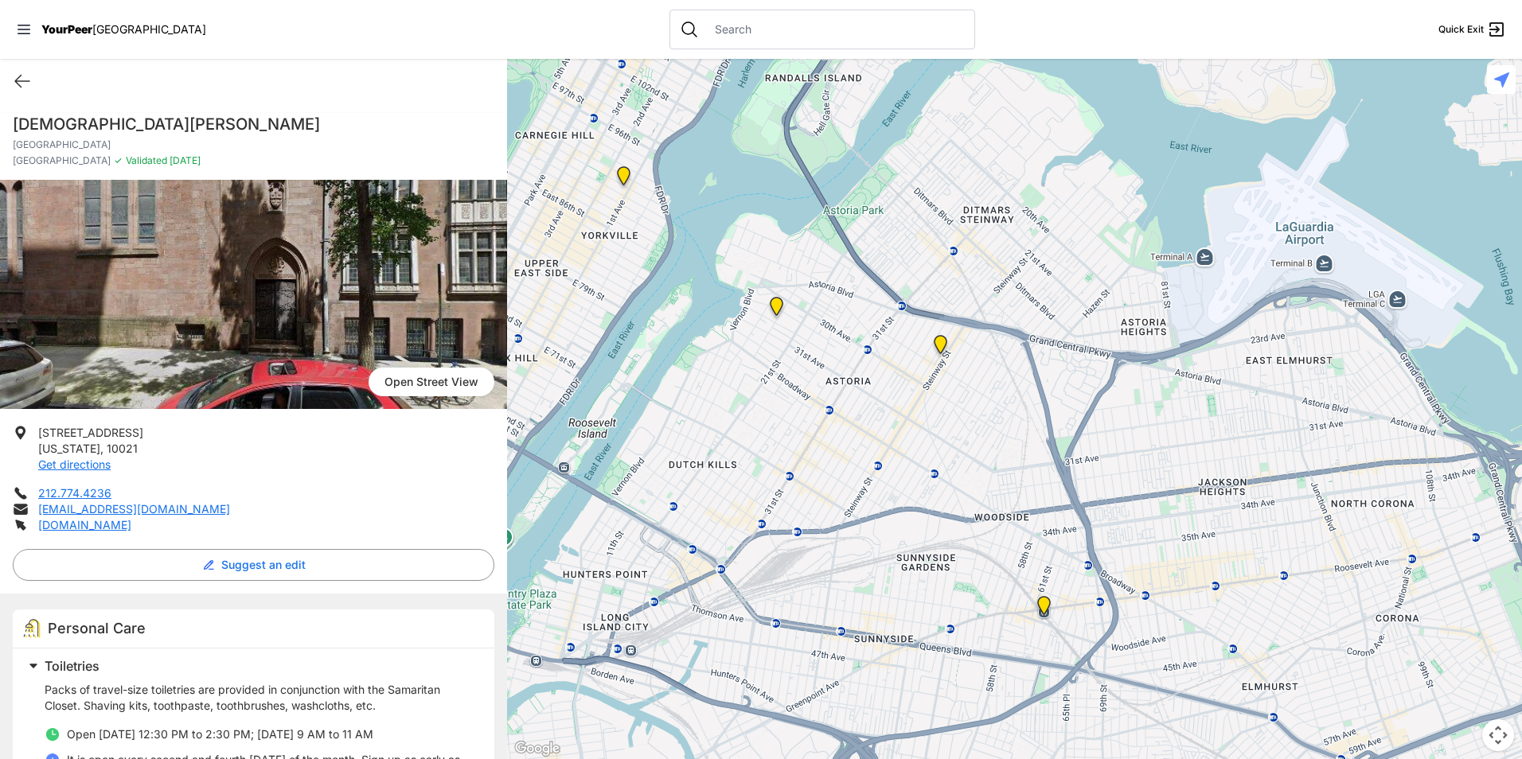
drag, startPoint x: 1465, startPoint y: 462, endPoint x: 811, endPoint y: 539, distance: 658.8
click at [811, 539] on div at bounding box center [1014, 409] width 1015 height 700
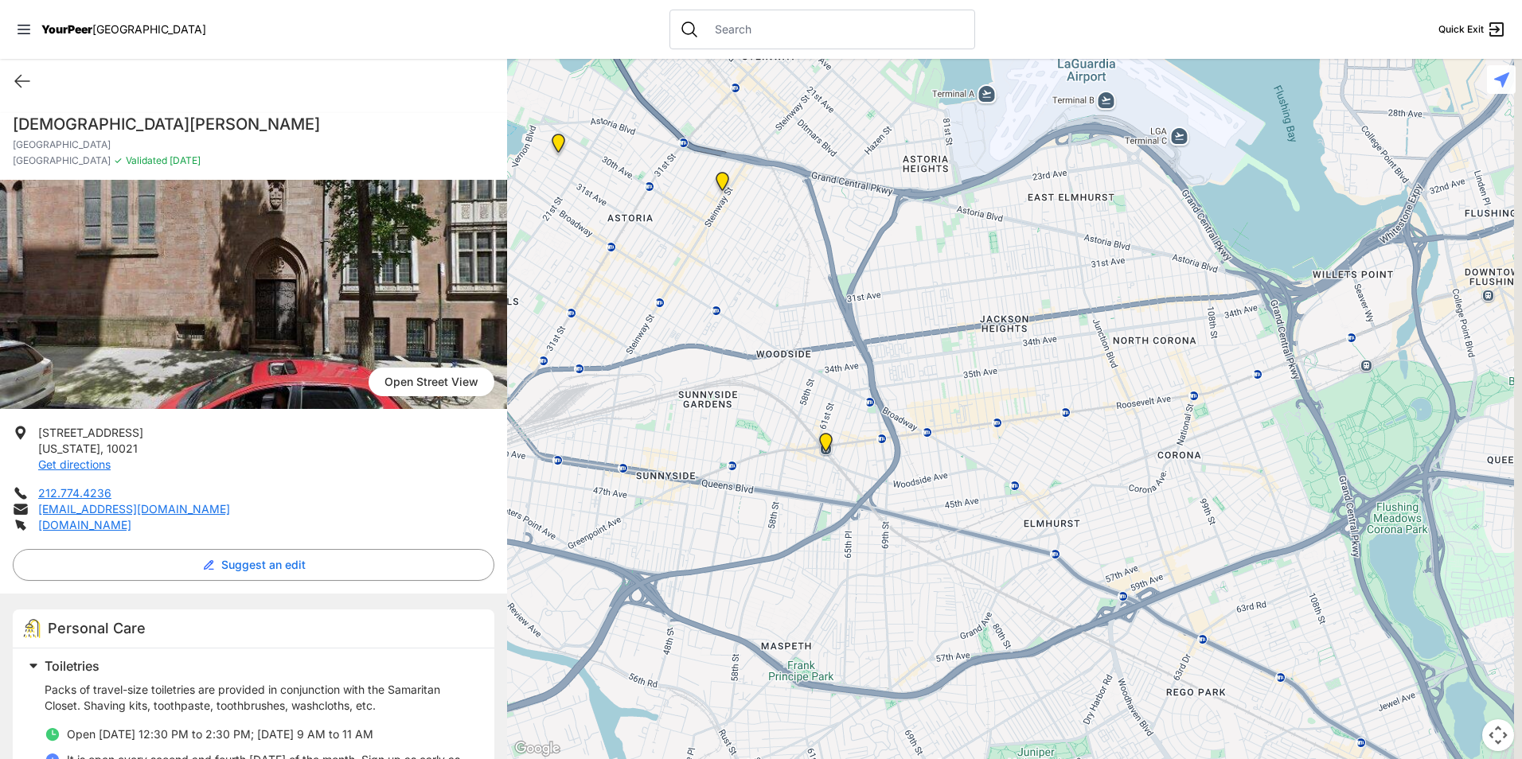
drag, startPoint x: 1168, startPoint y: 539, endPoint x: 945, endPoint y: 369, distance: 280.5
click at [945, 369] on div at bounding box center [1014, 409] width 1015 height 700
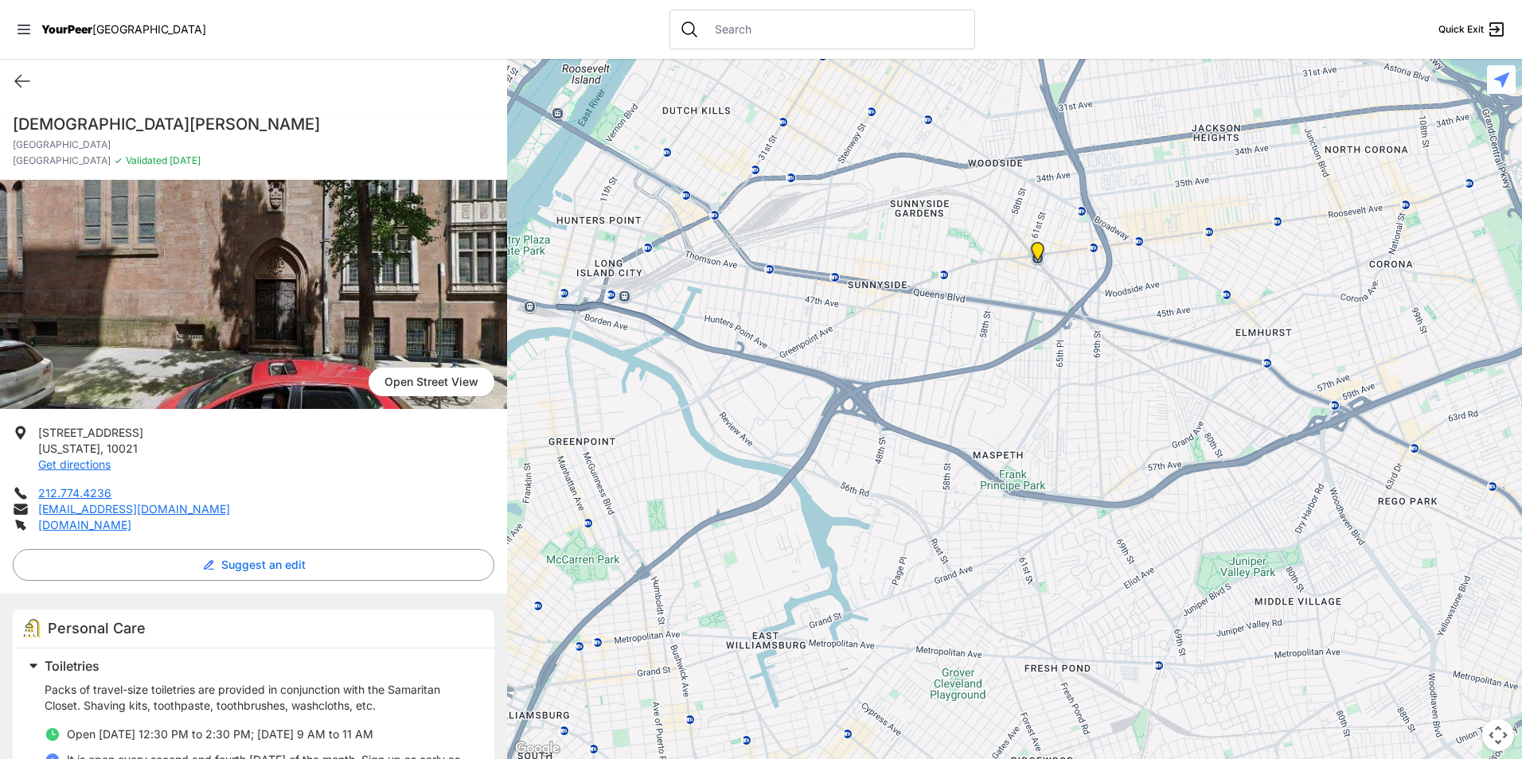
drag, startPoint x: 940, startPoint y: 369, endPoint x: 1155, endPoint y: 182, distance: 284.4
click at [1155, 182] on div at bounding box center [1014, 409] width 1015 height 700
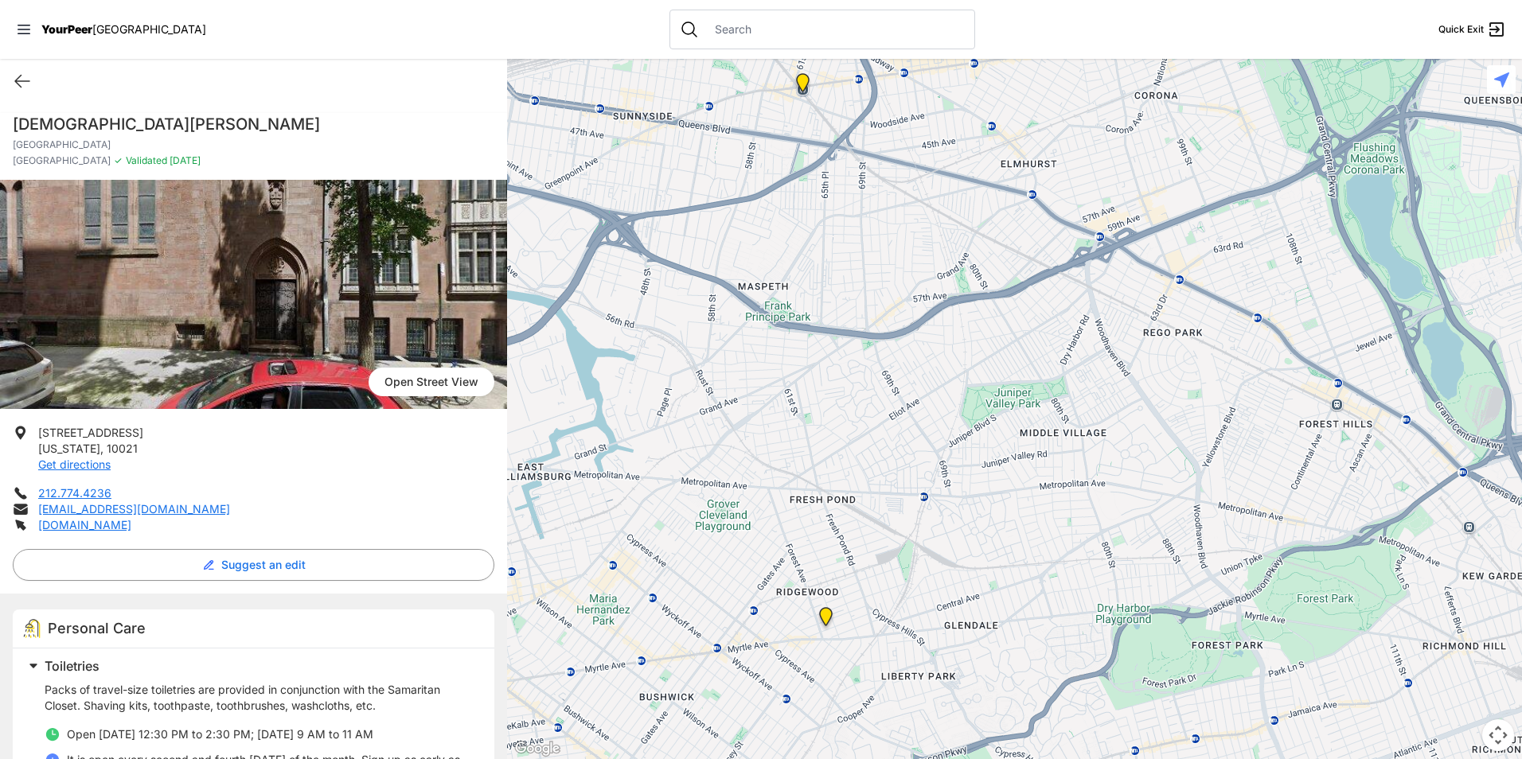
drag, startPoint x: 1239, startPoint y: 402, endPoint x: 1003, endPoint y: 229, distance: 292.8
click at [1003, 229] on div at bounding box center [1014, 409] width 1015 height 700
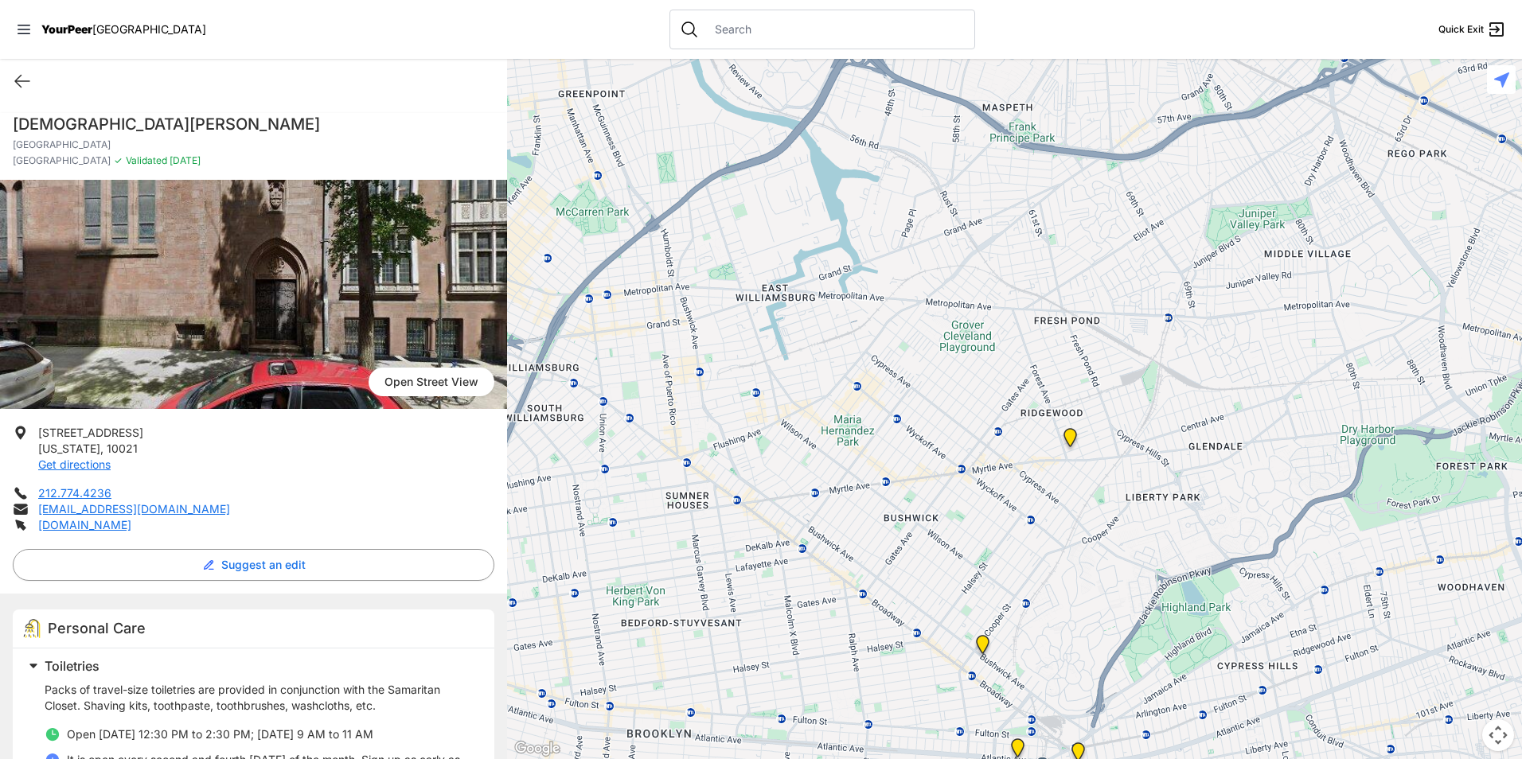
drag, startPoint x: 857, startPoint y: 563, endPoint x: 1109, endPoint y: 380, distance: 310.6
click at [1109, 380] on div at bounding box center [1014, 409] width 1015 height 700
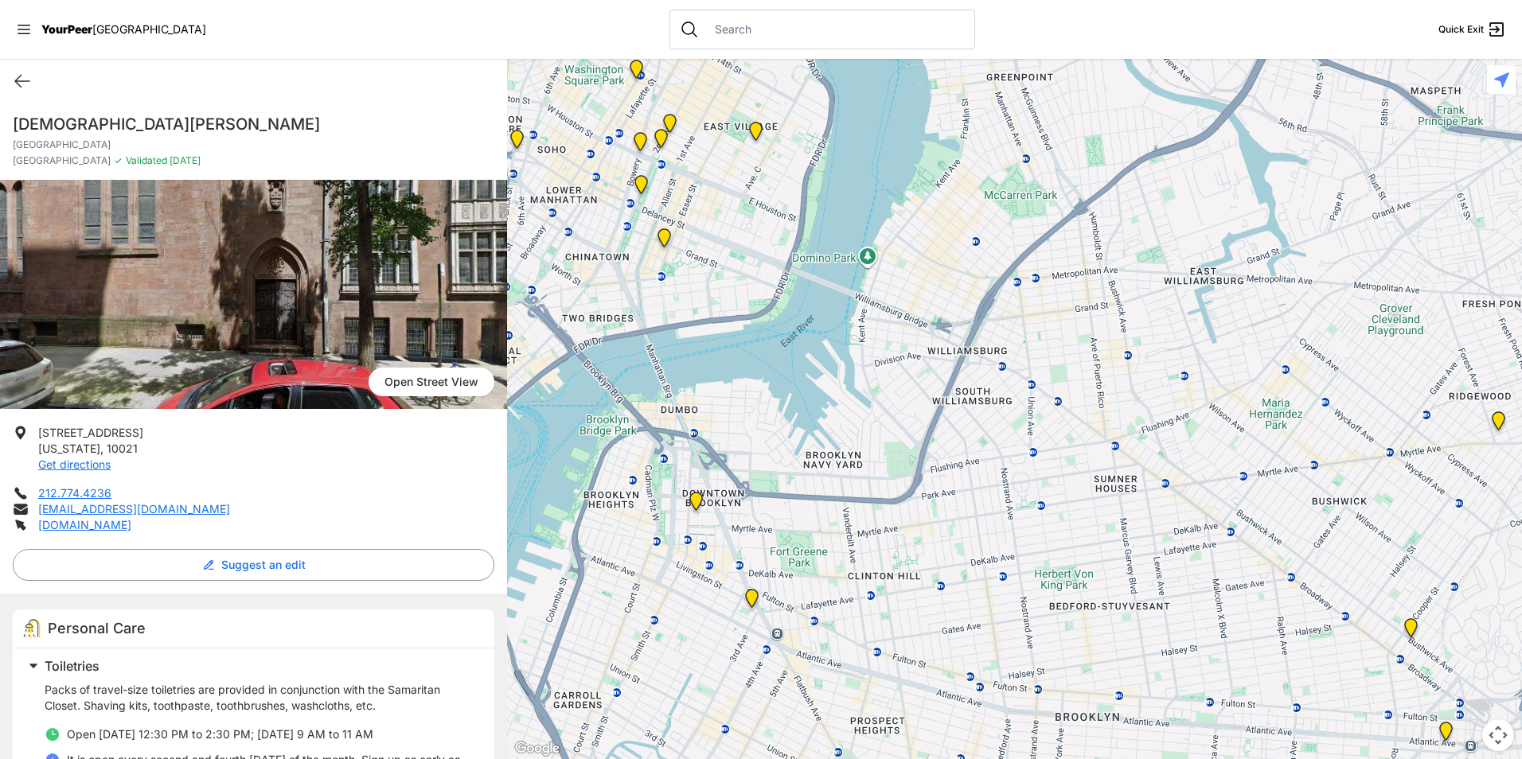
drag, startPoint x: 799, startPoint y: 498, endPoint x: 1229, endPoint y: 479, distance: 430.3
click at [1229, 479] on div at bounding box center [1014, 409] width 1015 height 700
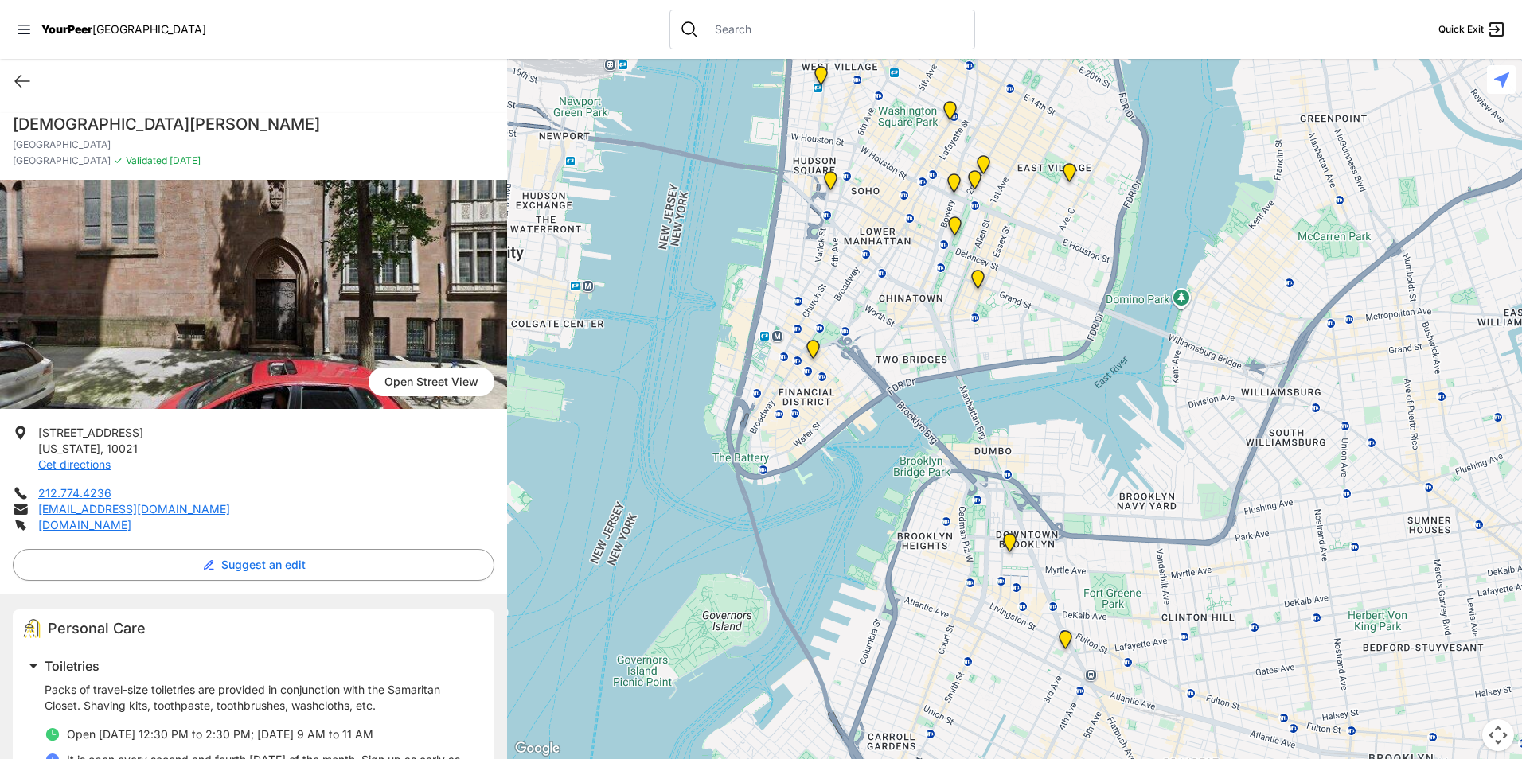
drag, startPoint x: 829, startPoint y: 501, endPoint x: 1145, endPoint y: 542, distance: 318.7
click at [1145, 542] on div at bounding box center [1014, 409] width 1015 height 700
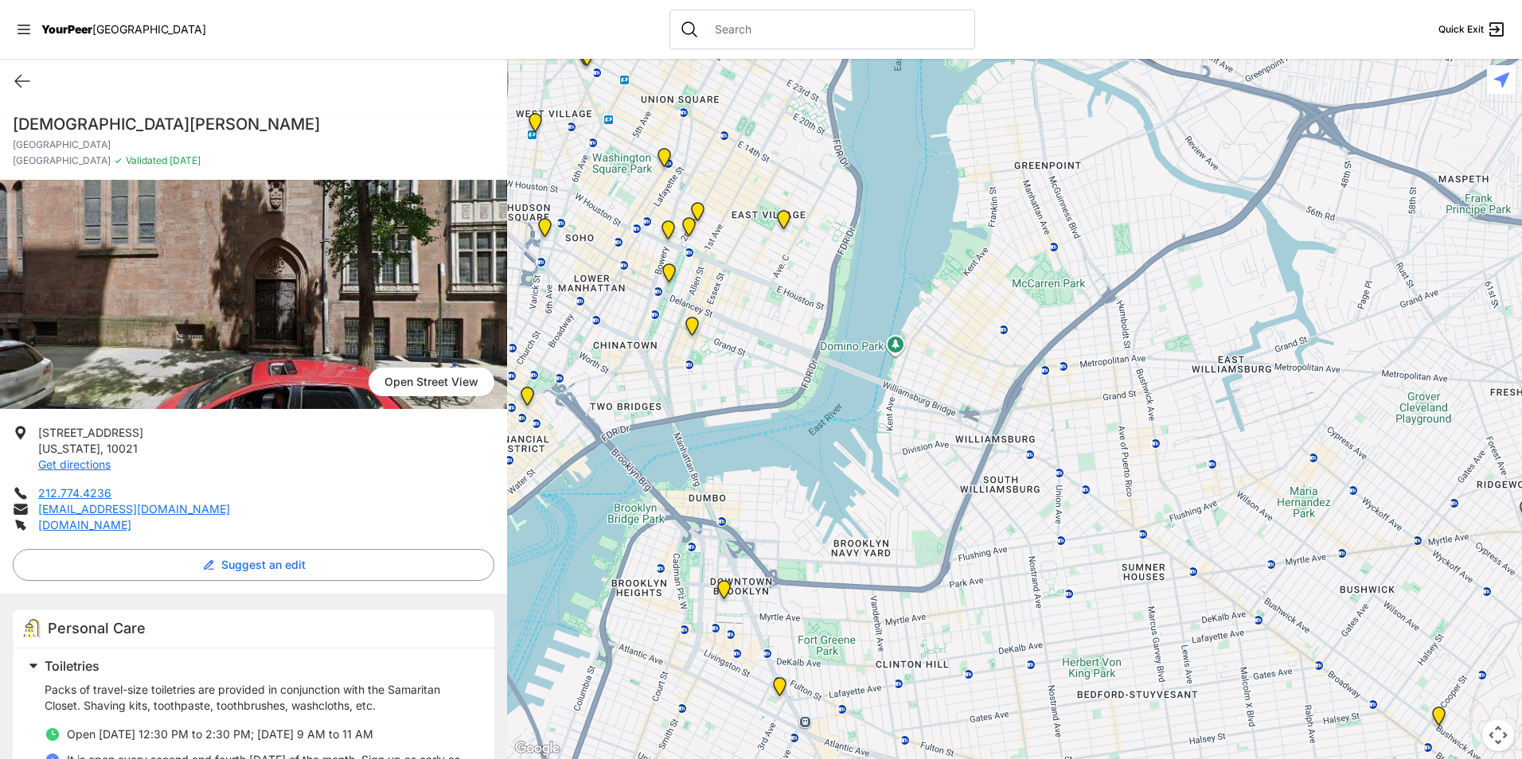
drag, startPoint x: 1281, startPoint y: 575, endPoint x: 989, endPoint y: 641, distance: 299.5
click at [989, 641] on div at bounding box center [1014, 409] width 1015 height 700
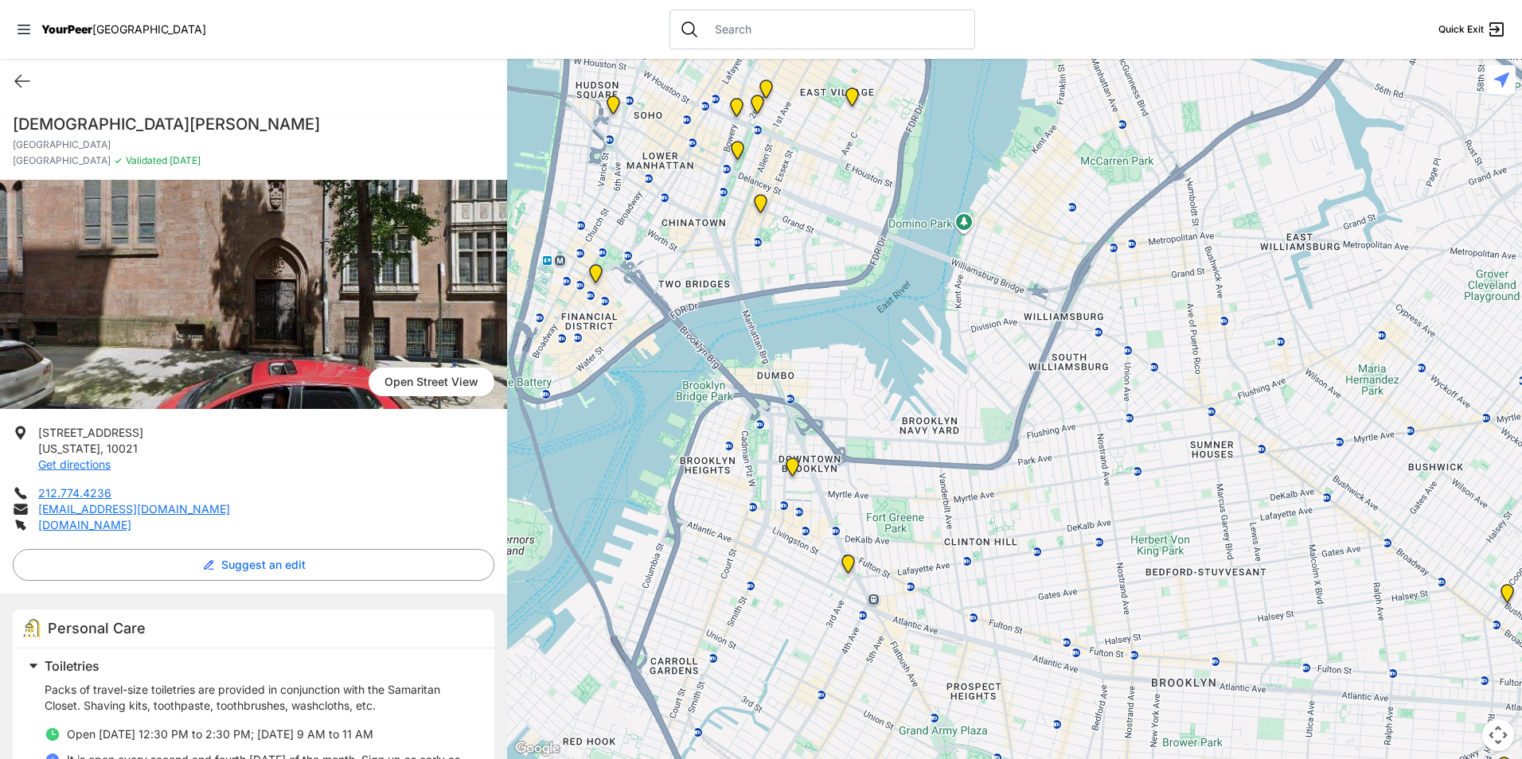
drag, startPoint x: 775, startPoint y: 533, endPoint x: 849, endPoint y: 390, distance: 160.9
click at [849, 390] on div at bounding box center [1014, 409] width 1015 height 700
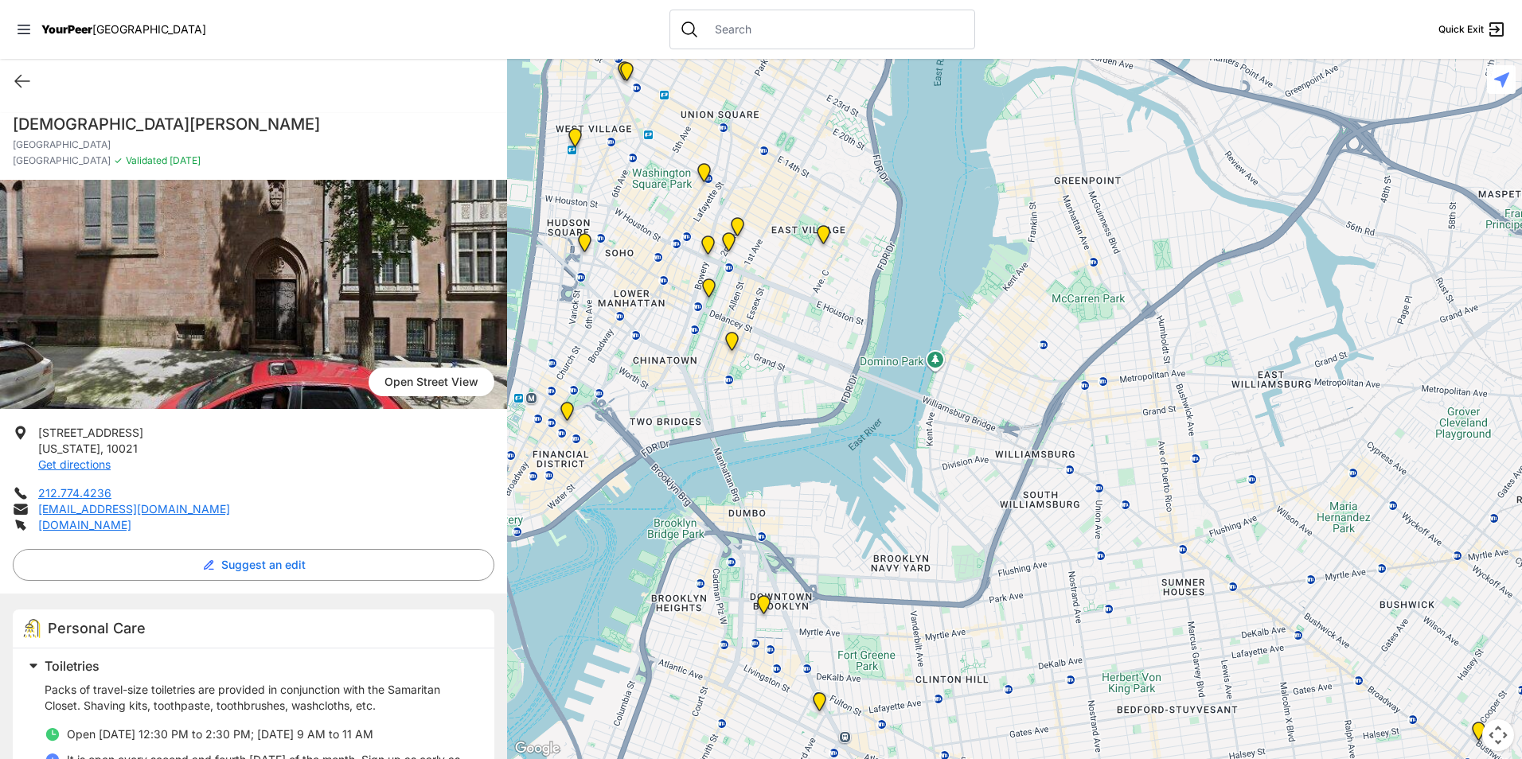
drag, startPoint x: 1021, startPoint y: 358, endPoint x: 993, endPoint y: 503, distance: 147.7
click at [993, 503] on div at bounding box center [1014, 409] width 1015 height 700
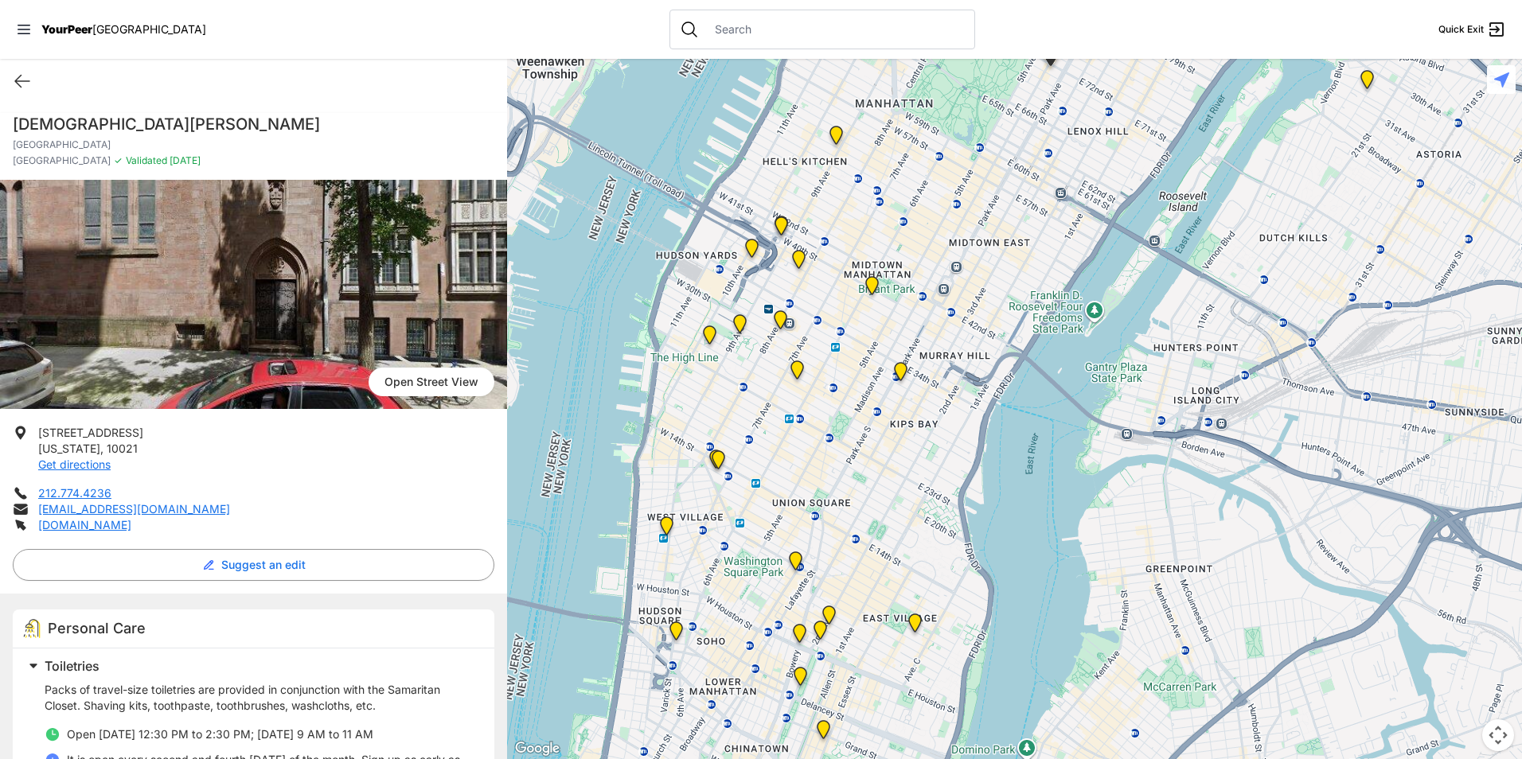
drag, startPoint x: 791, startPoint y: 358, endPoint x: 881, endPoint y: 744, distance: 396.4
click at [881, 744] on div at bounding box center [1014, 409] width 1015 height 700
click at [14, 81] on icon at bounding box center [22, 81] width 19 height 19
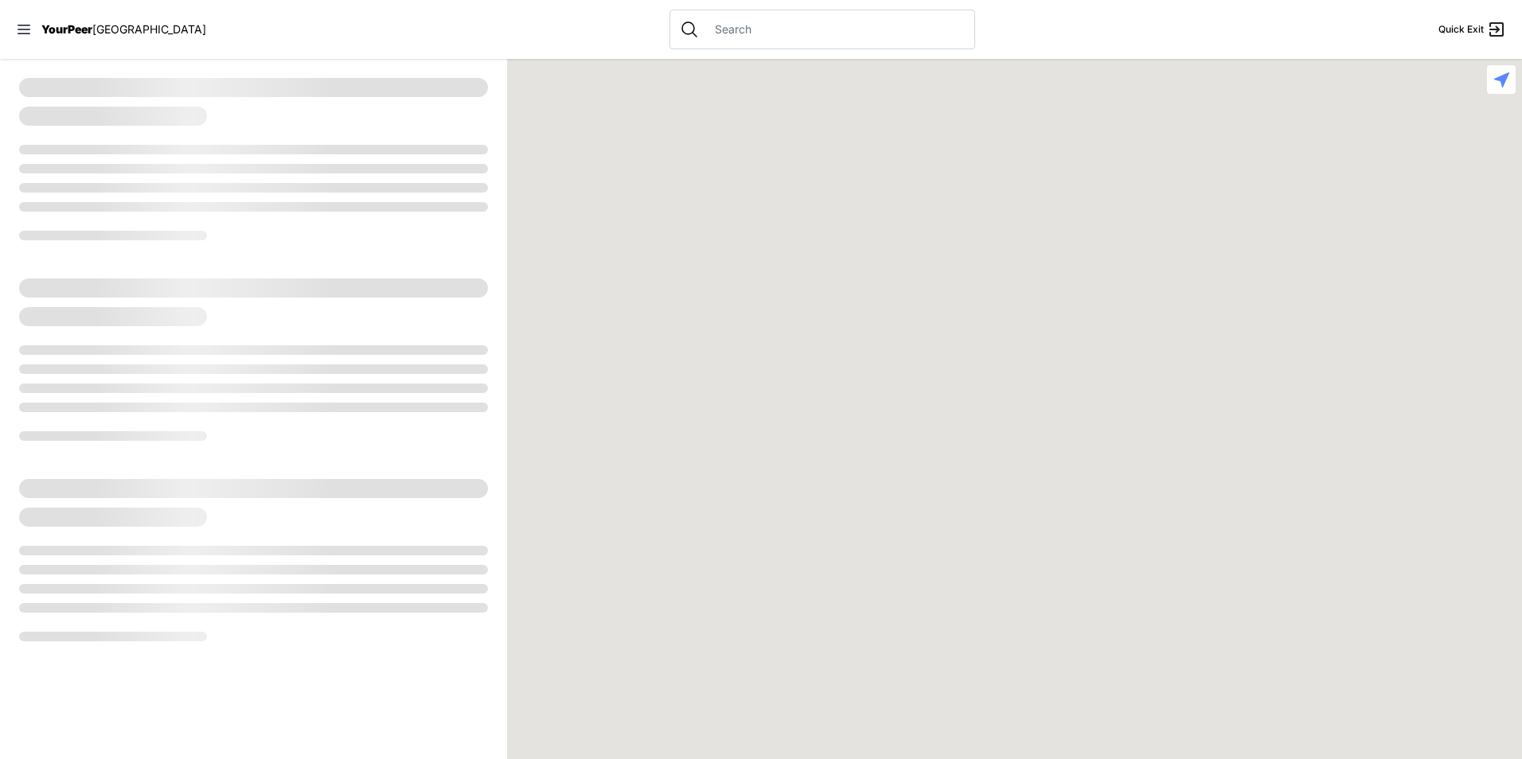
select select "recentlyUpdated"
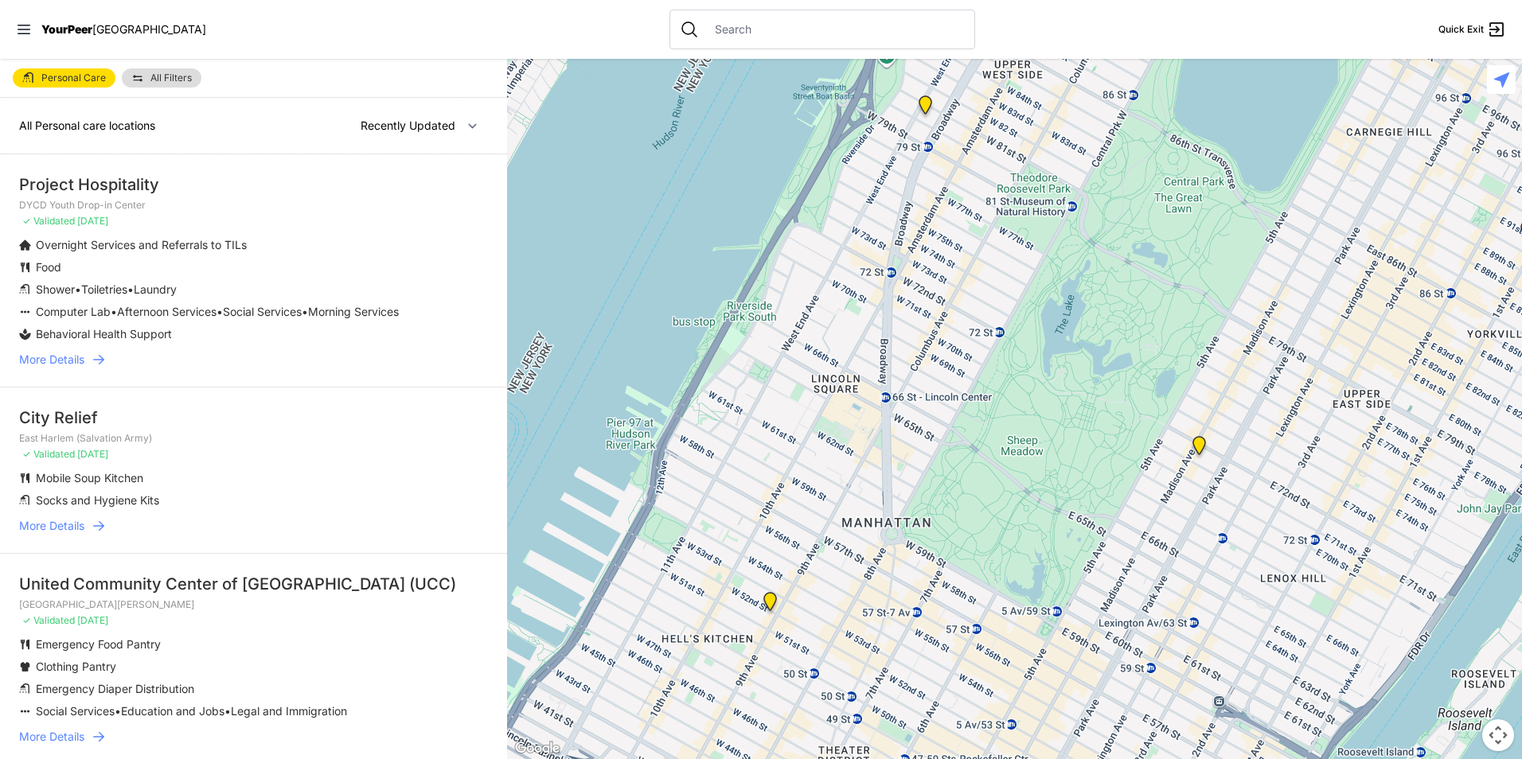
drag, startPoint x: 890, startPoint y: 640, endPoint x: 1104, endPoint y: 379, distance: 337.7
click at [1104, 379] on div at bounding box center [1014, 409] width 1015 height 700
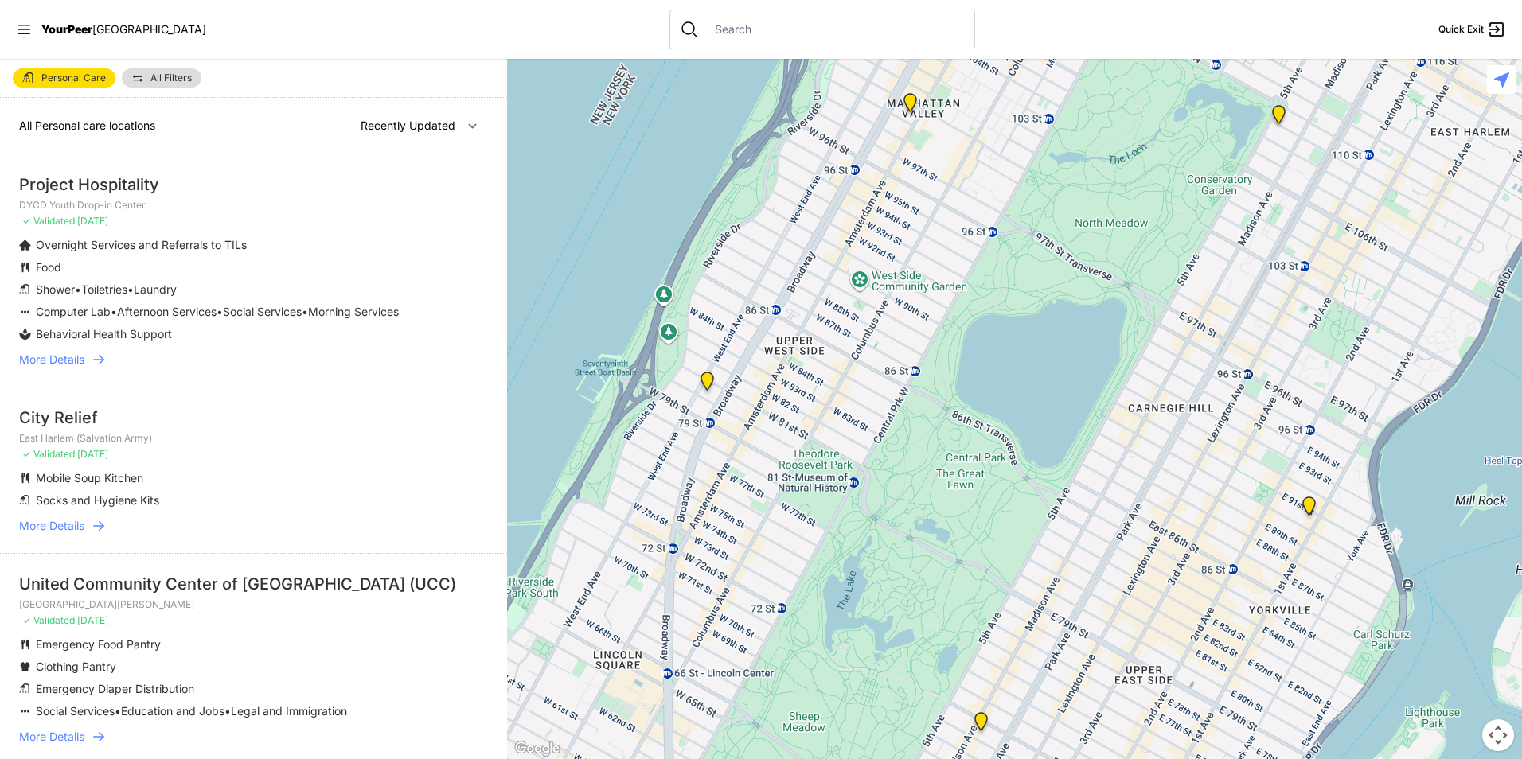
drag, startPoint x: 1222, startPoint y: 481, endPoint x: 1001, endPoint y: 766, distance: 360.3
click at [1001, 759] on html "View map Close panel YourPeer [GEOGRAPHIC_DATA] Quick Exit Single Adult Familie…" at bounding box center [761, 379] width 1522 height 759
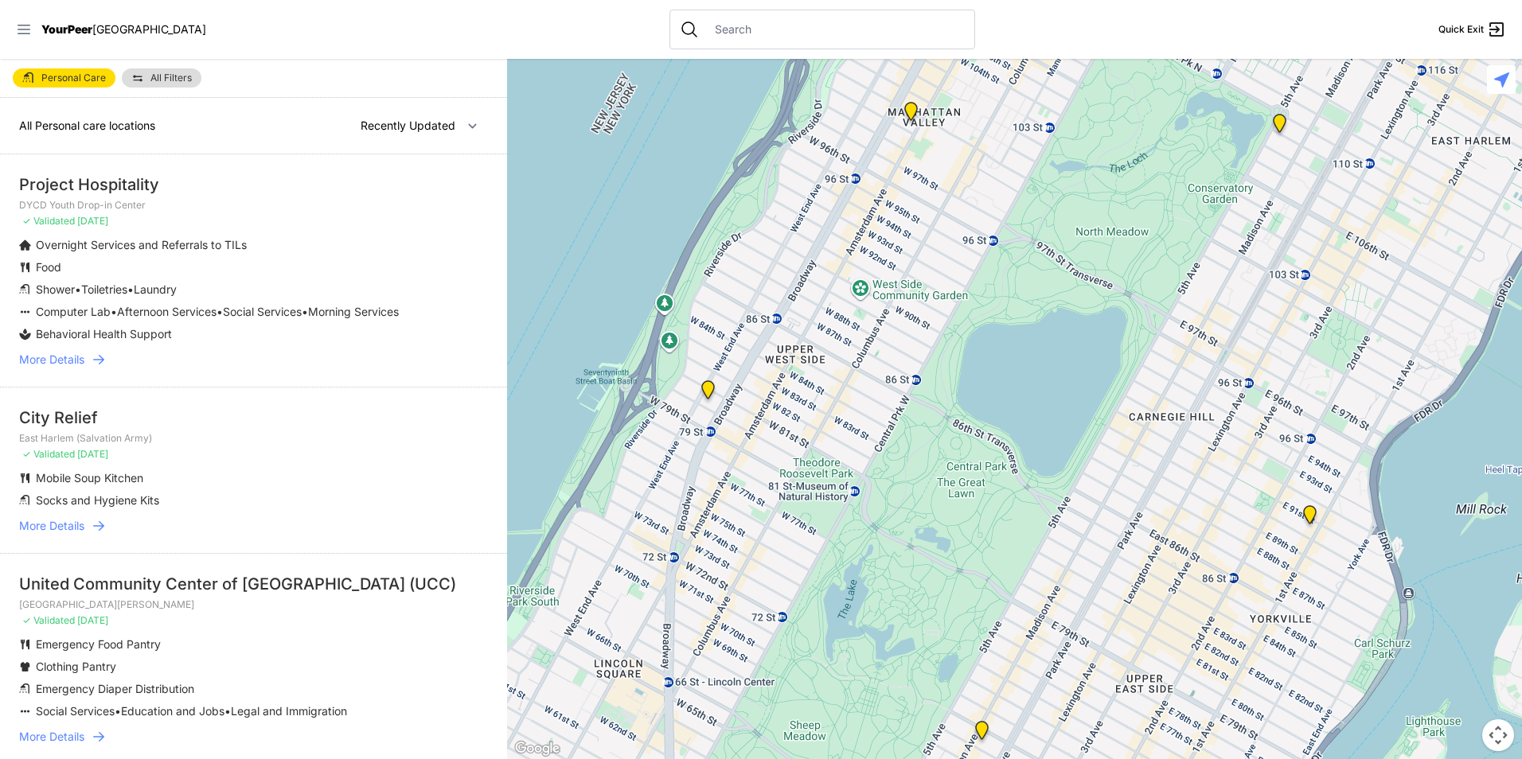
click at [22, 29] on icon at bounding box center [24, 29] width 16 height 16
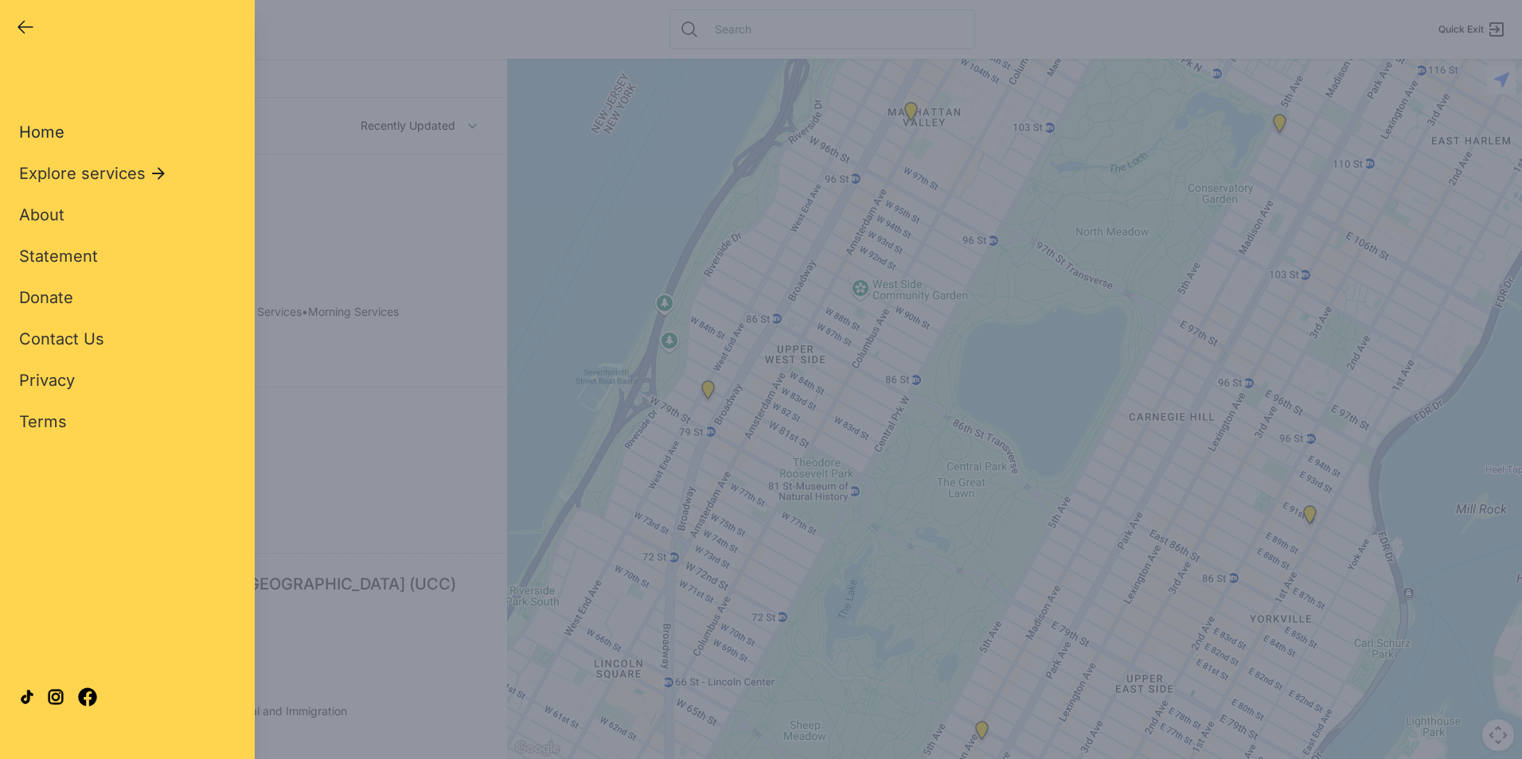
click at [54, 131] on span "Home" at bounding box center [41, 132] width 45 height 19
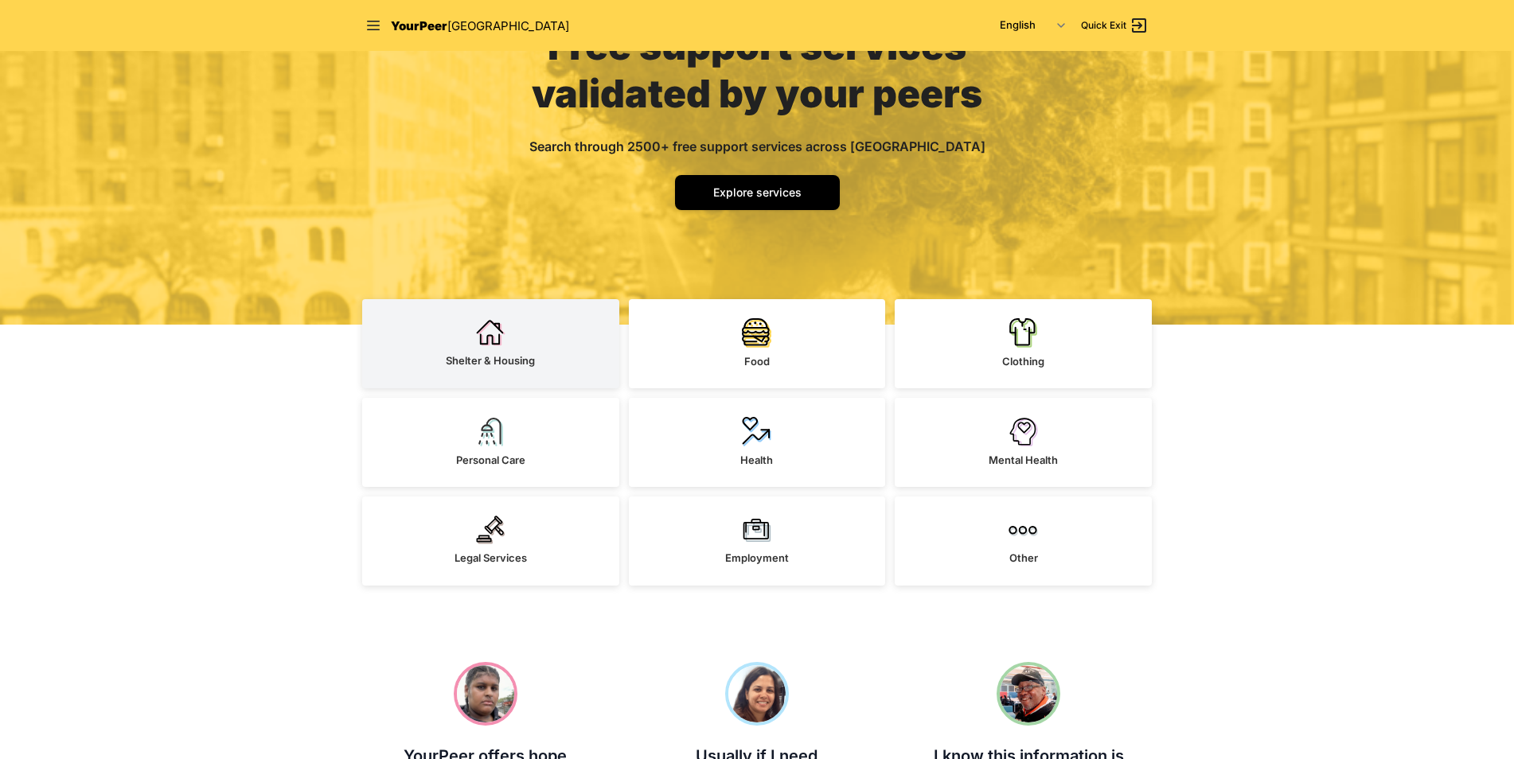
scroll to position [159, 0]
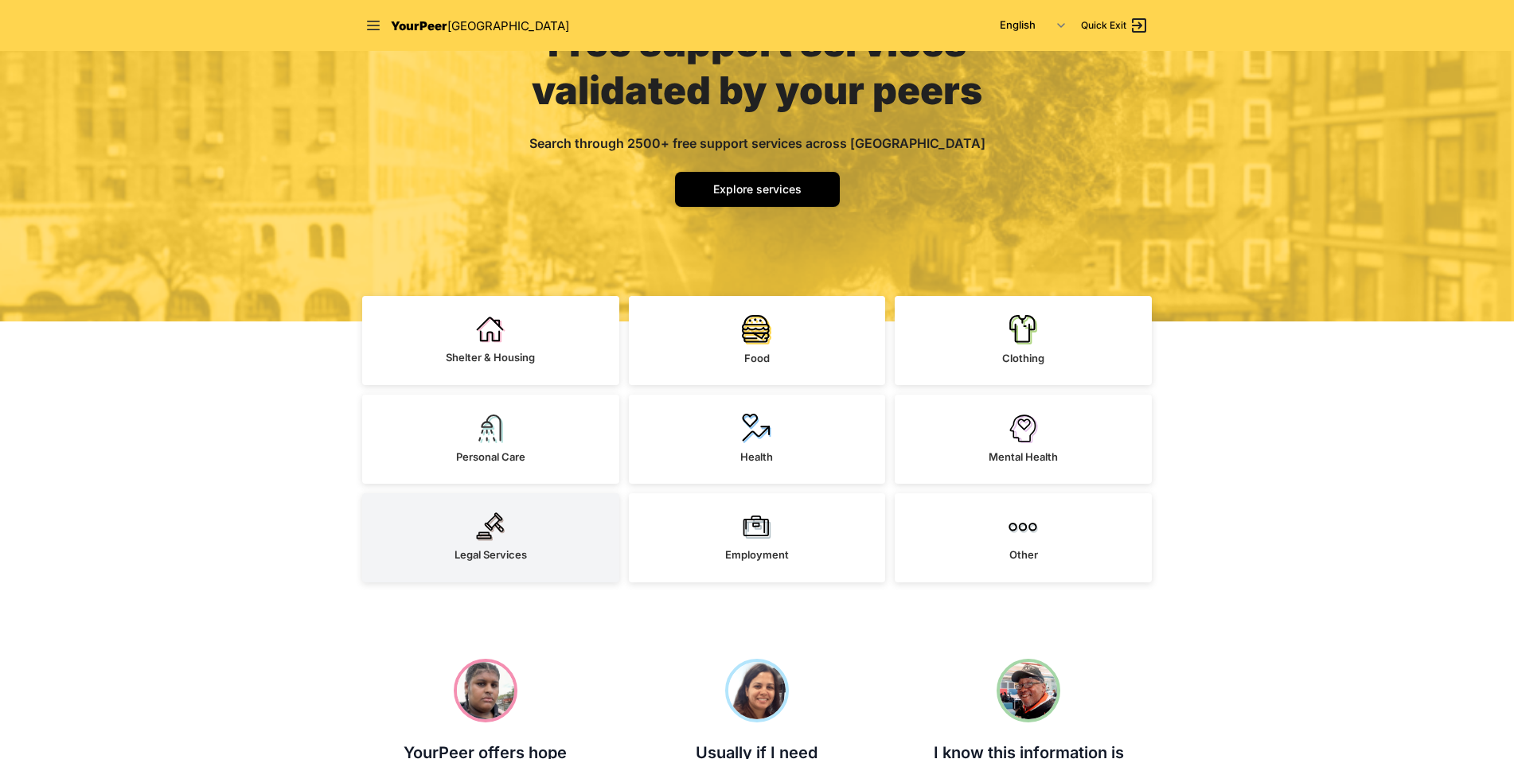
click at [503, 550] on span "Legal Services" at bounding box center [491, 554] width 72 height 13
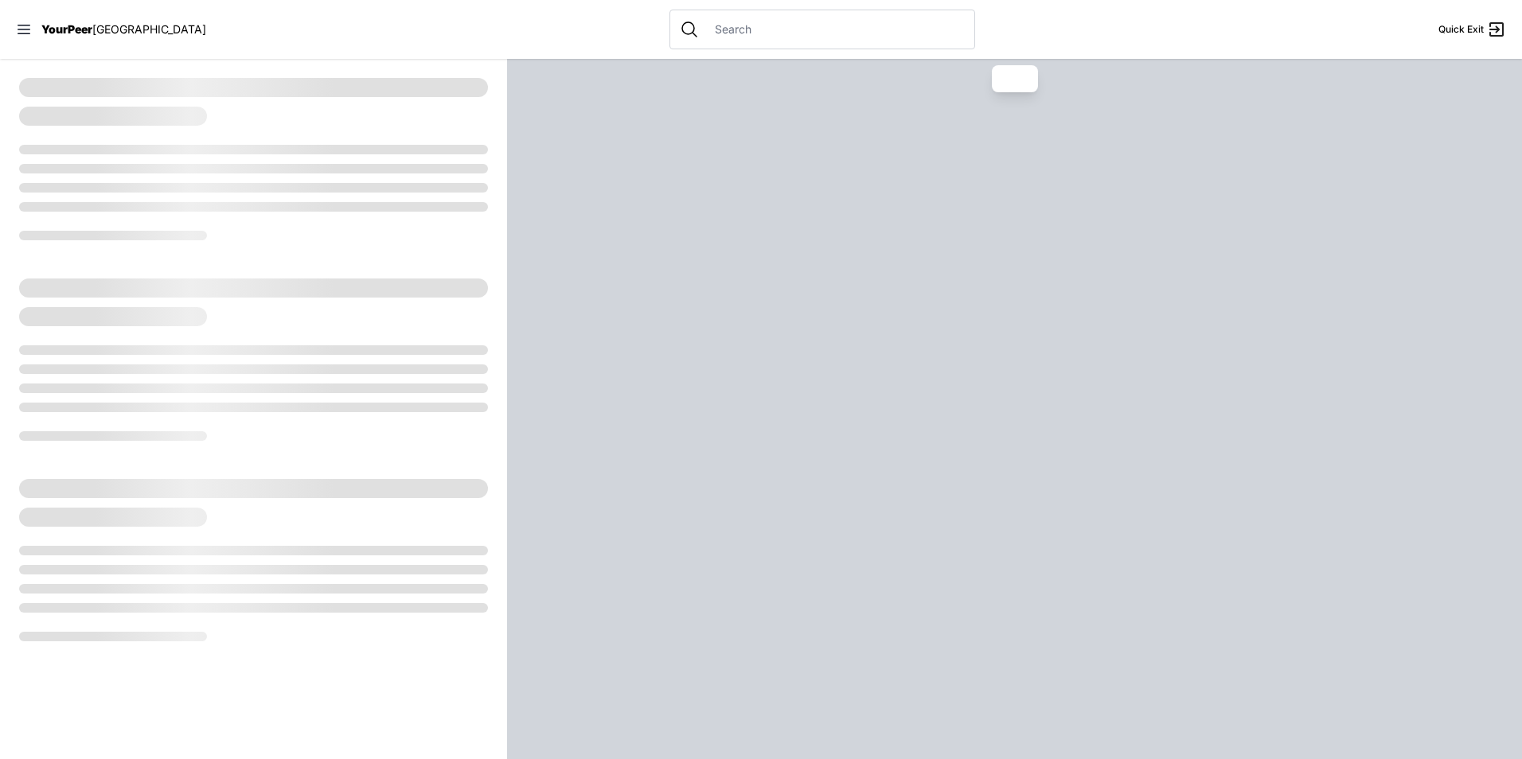
select select "recentlyUpdated"
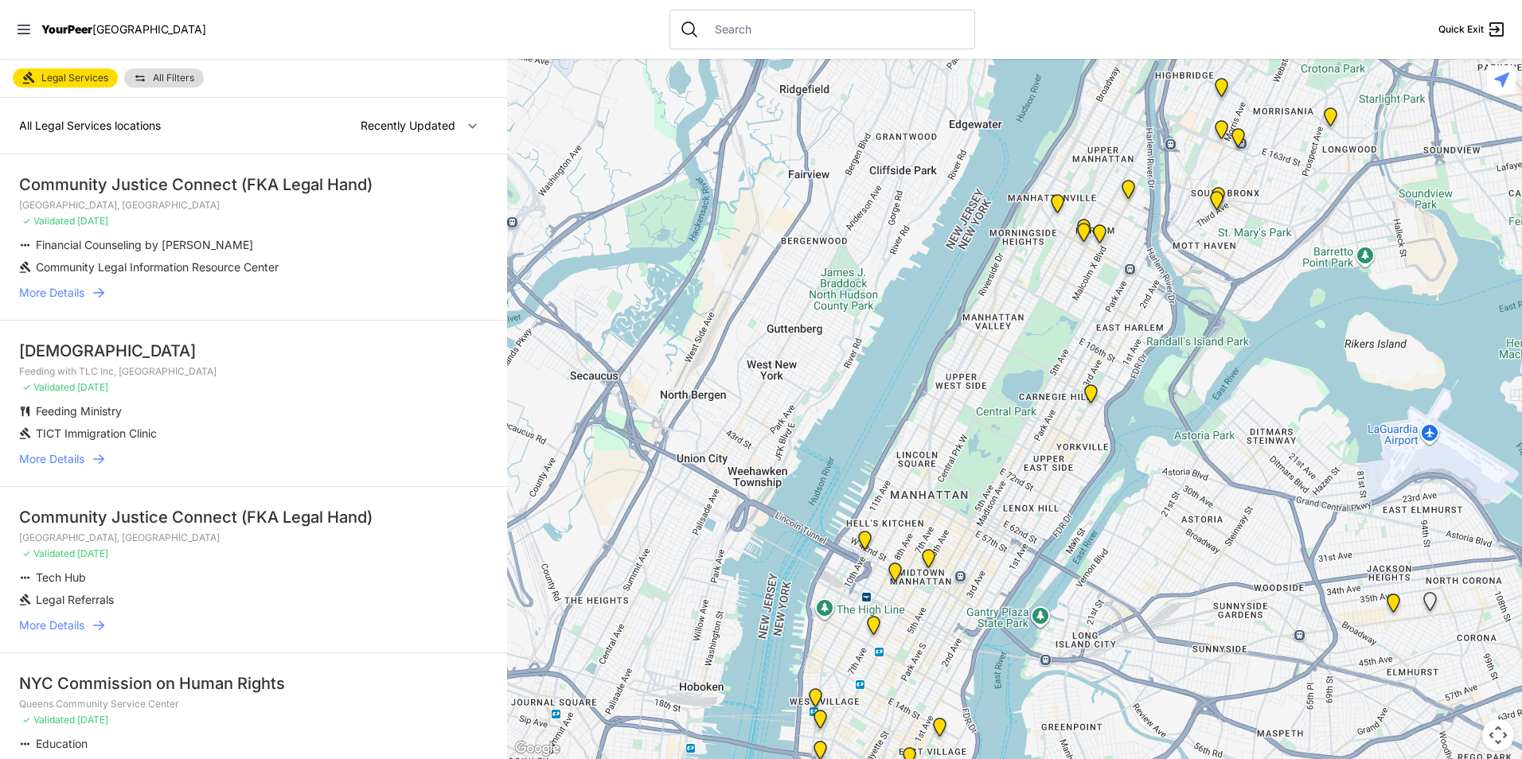
click at [928, 561] on img at bounding box center [929, 561] width 20 height 25
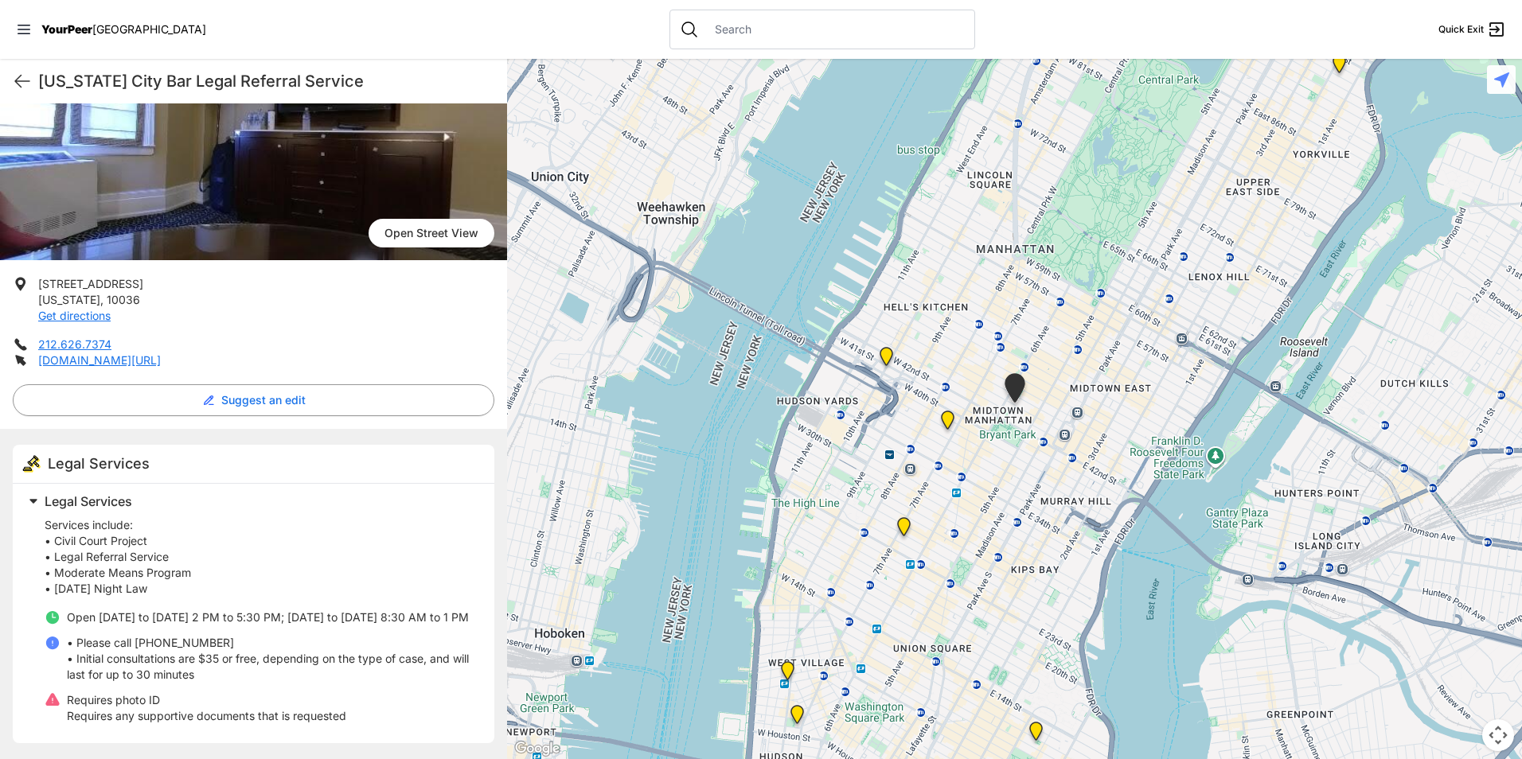
scroll to position [149, 0]
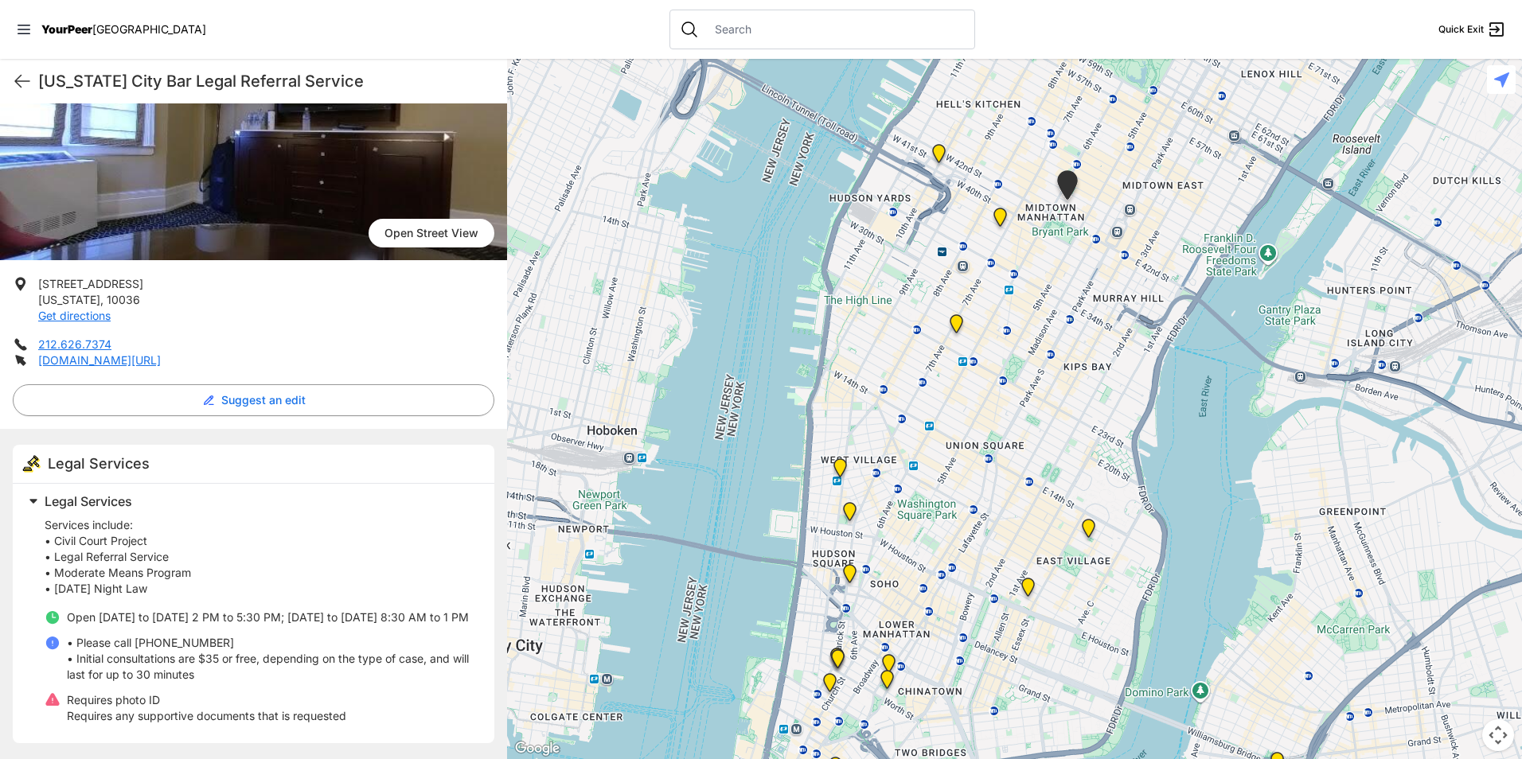
drag, startPoint x: 1052, startPoint y: 653, endPoint x: 1100, endPoint y: 451, distance: 207.2
click at [1100, 451] on div at bounding box center [1014, 409] width 1015 height 700
click at [889, 662] on img "Manhattan Civil Courthouse" at bounding box center [889, 666] width 20 height 25
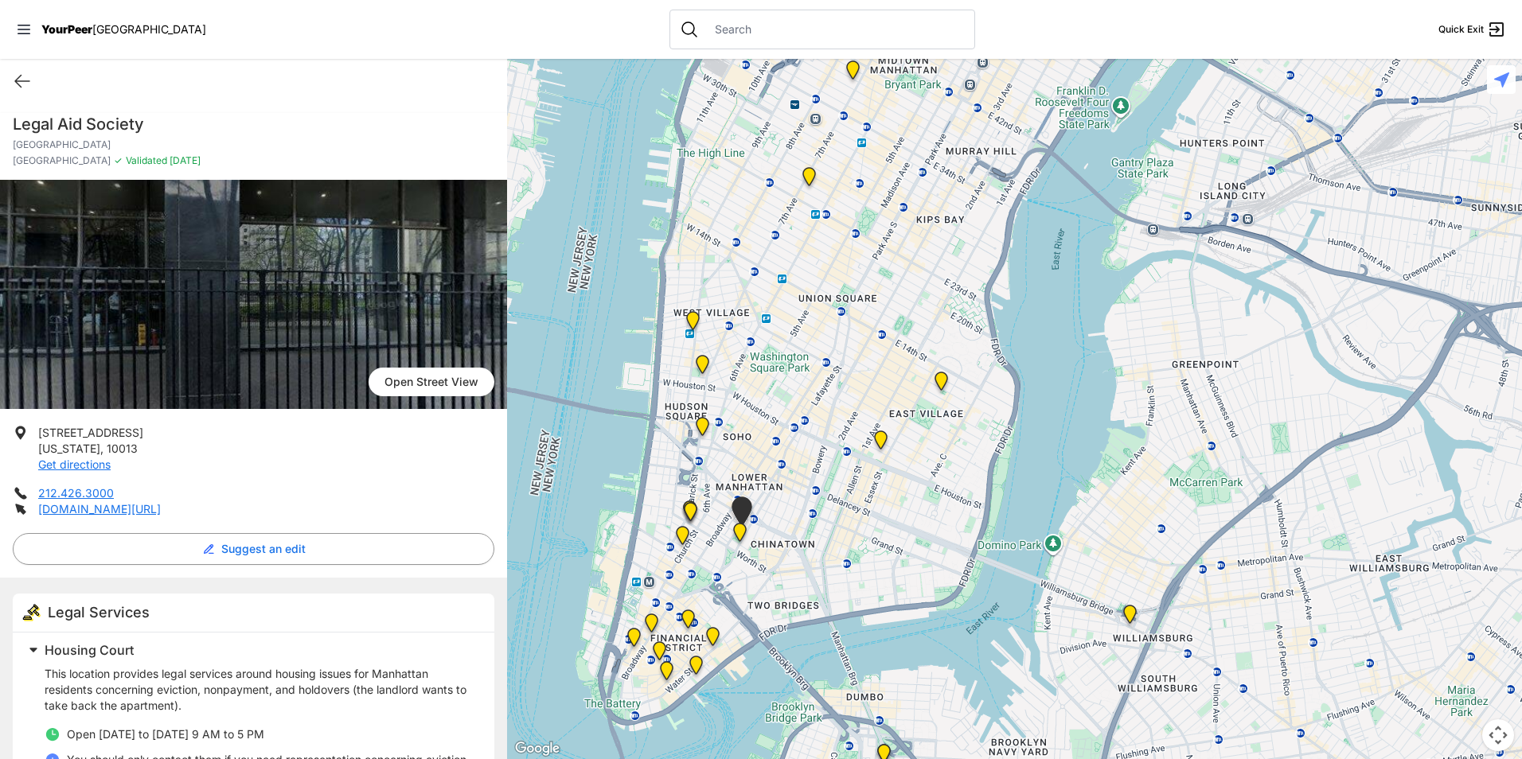
drag, startPoint x: 1348, startPoint y: 680, endPoint x: 1074, endPoint y: 800, distance: 299.0
click at [1074, 759] on html "View map Close panel YourPeer [GEOGRAPHIC_DATA] Quick Exit Single Adult Familie…" at bounding box center [761, 379] width 1522 height 759
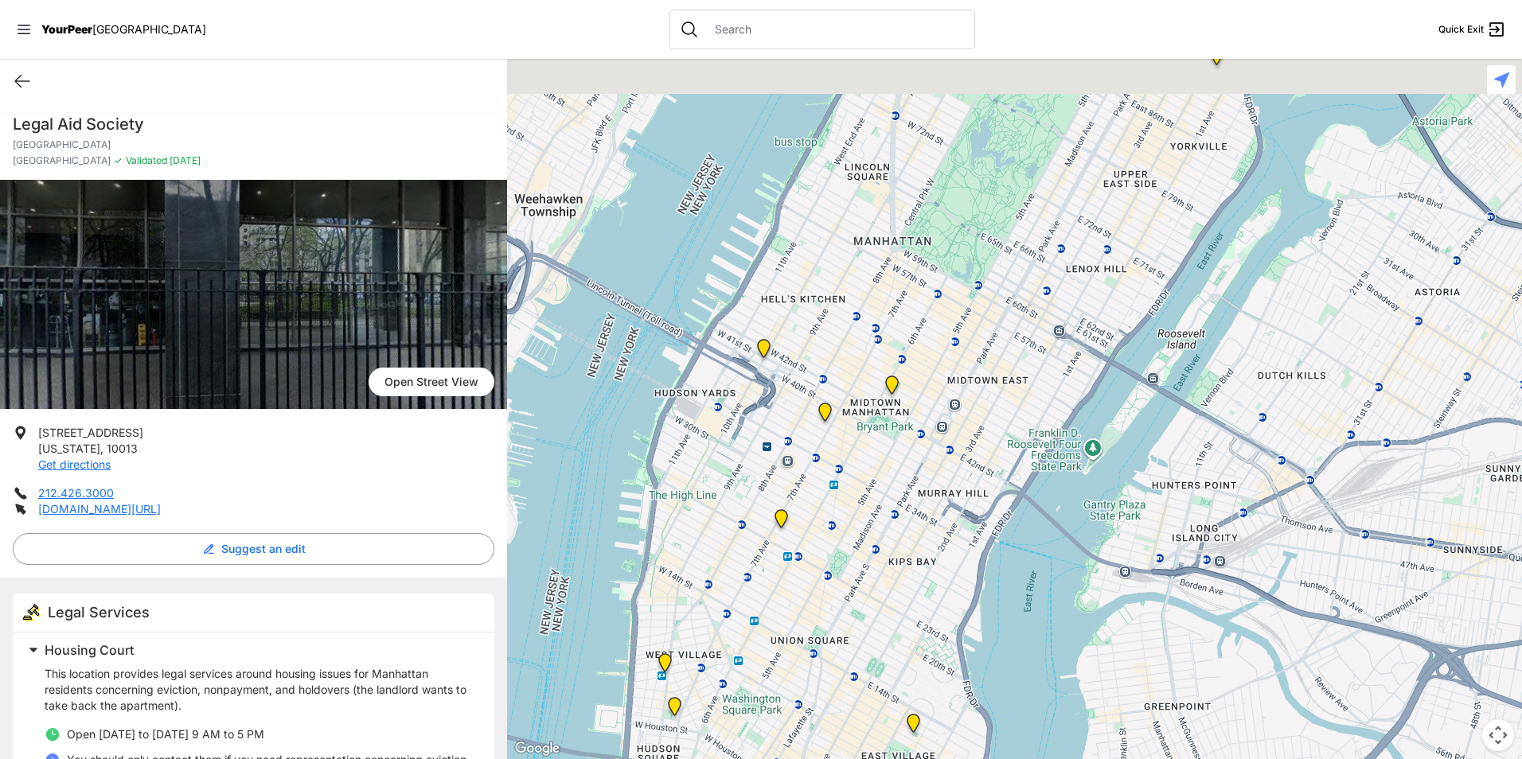
drag, startPoint x: 944, startPoint y: 291, endPoint x: 899, endPoint y: 687, distance: 399.0
click at [899, 687] on div at bounding box center [1014, 409] width 1015 height 700
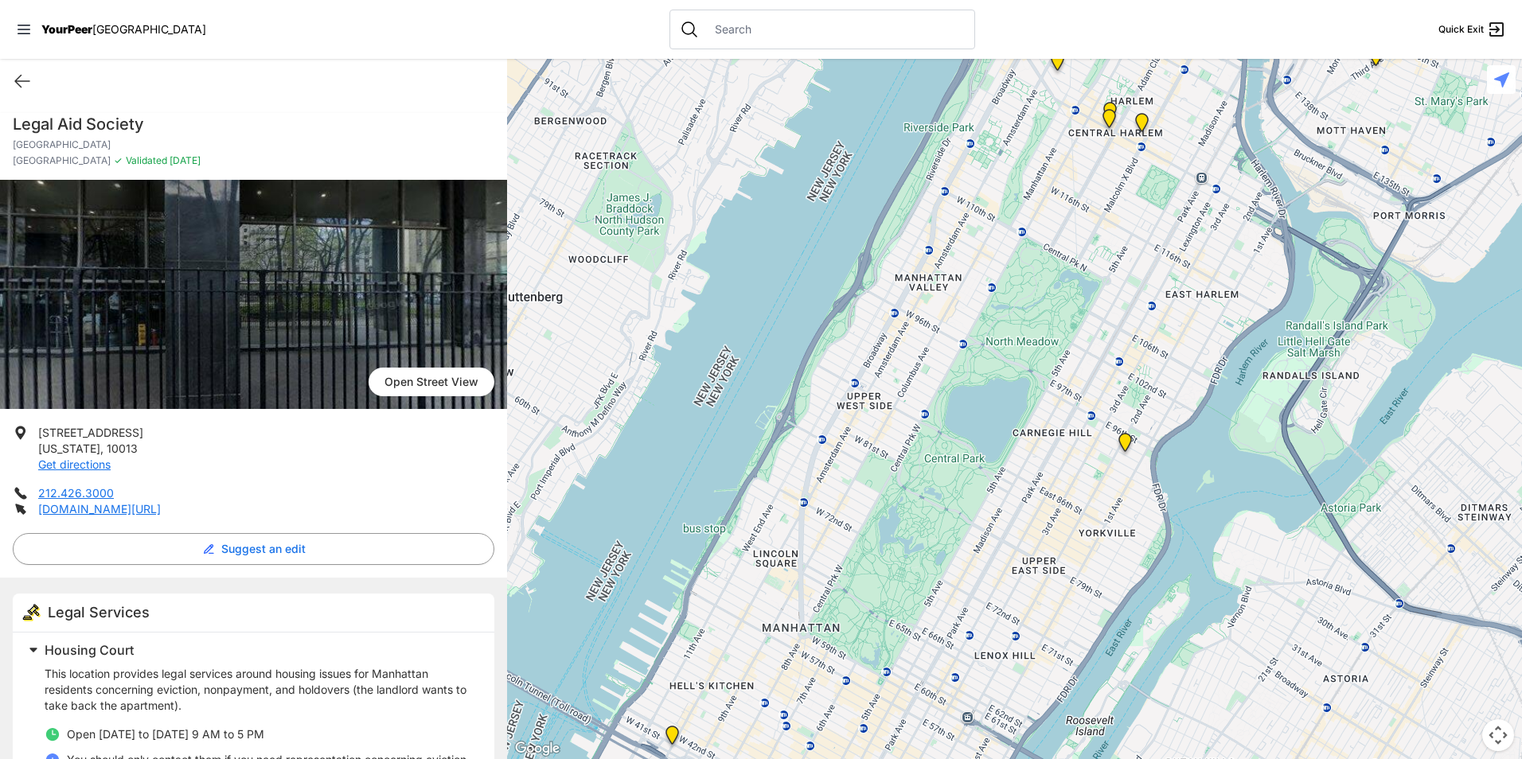
drag, startPoint x: 962, startPoint y: 444, endPoint x: 891, endPoint y: 777, distance: 340.2
click at [891, 759] on html "View map Close panel YourPeer [GEOGRAPHIC_DATA] Quick Exit Single Adult Familie…" at bounding box center [761, 379] width 1522 height 759
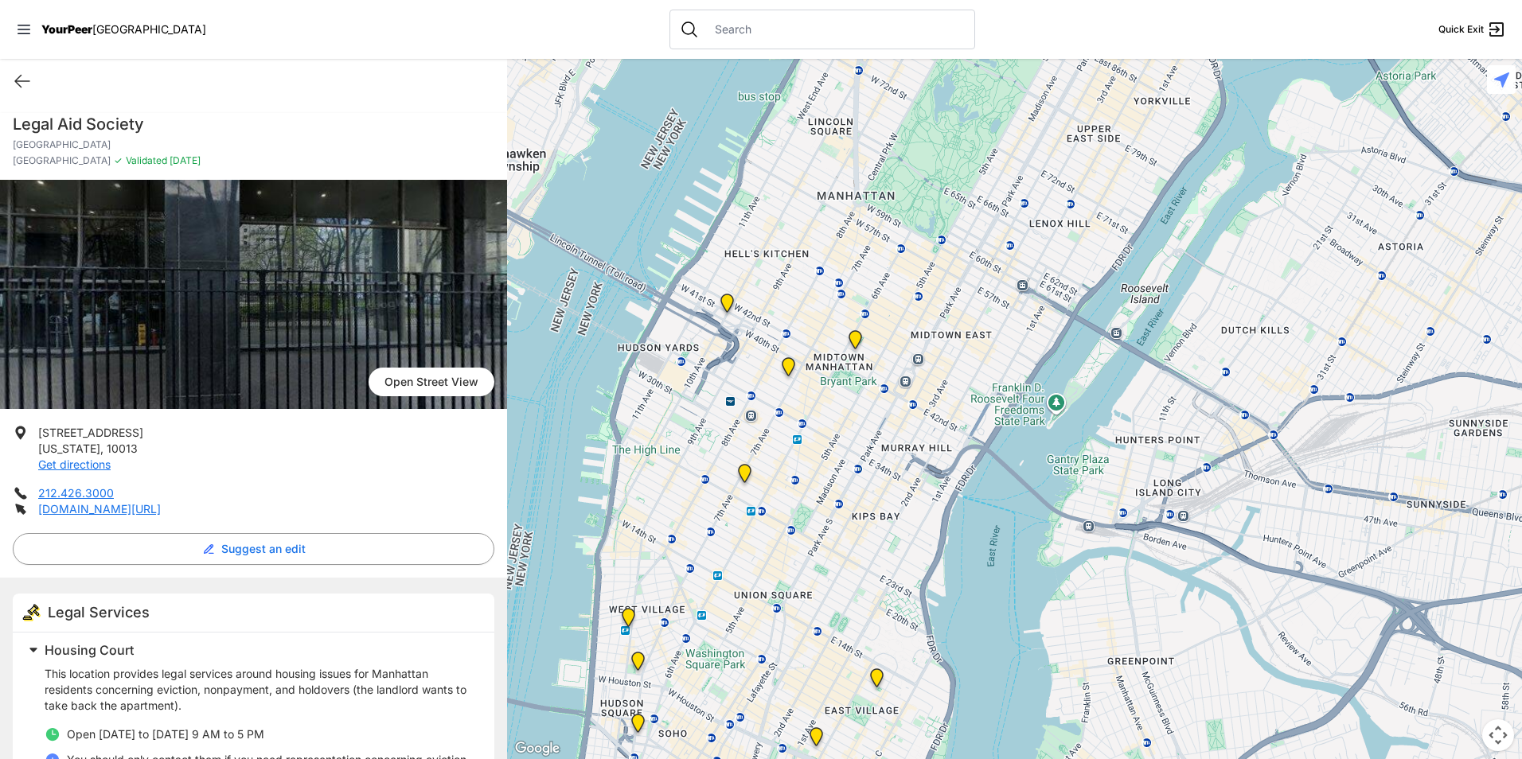
drag, startPoint x: 1357, startPoint y: 487, endPoint x: 1411, endPoint y: 59, distance: 431.6
click at [1411, 59] on div at bounding box center [1014, 409] width 1015 height 700
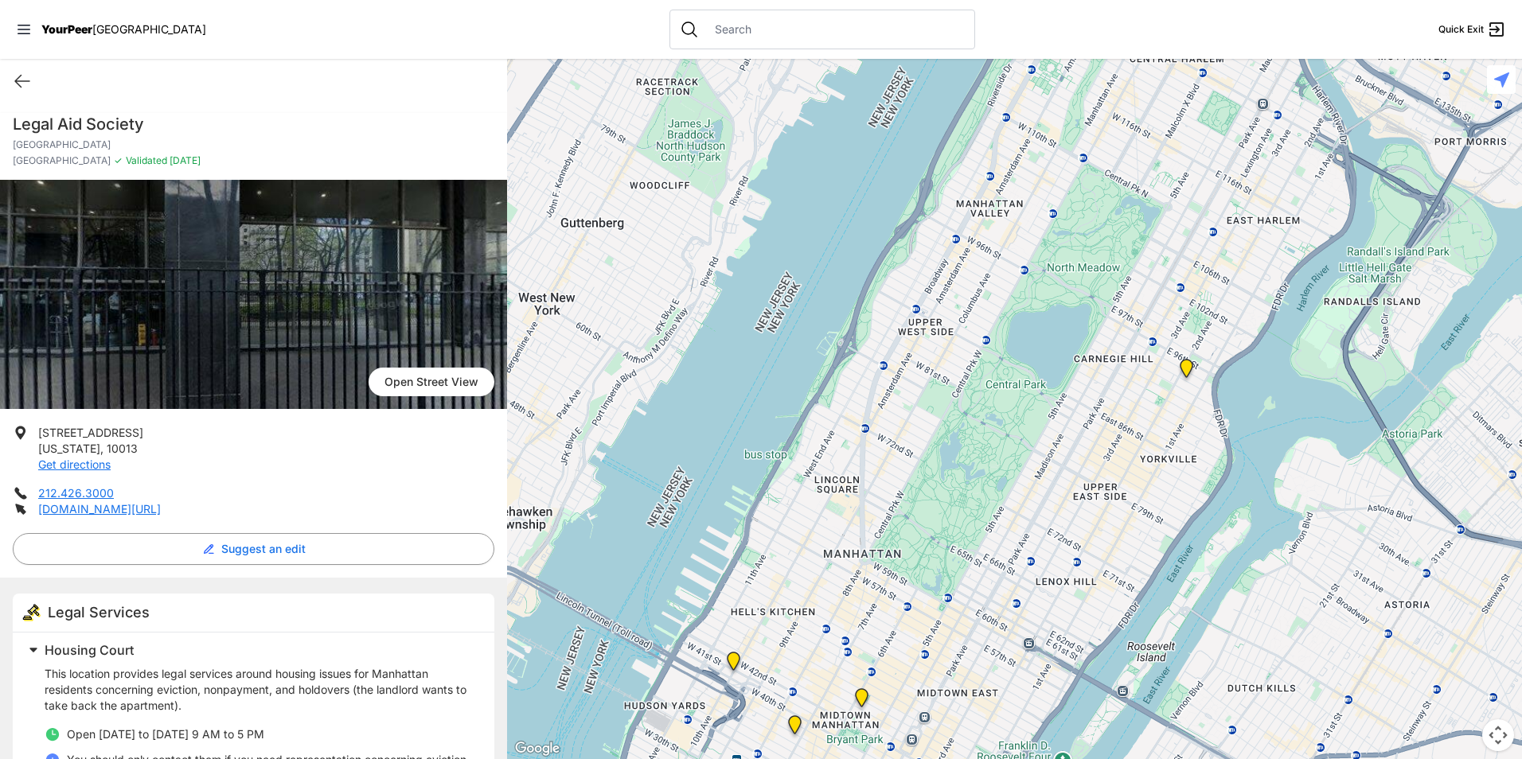
drag, startPoint x: 1053, startPoint y: 225, endPoint x: 1035, endPoint y: 577, distance: 352.3
click at [1042, 591] on div at bounding box center [1014, 409] width 1015 height 700
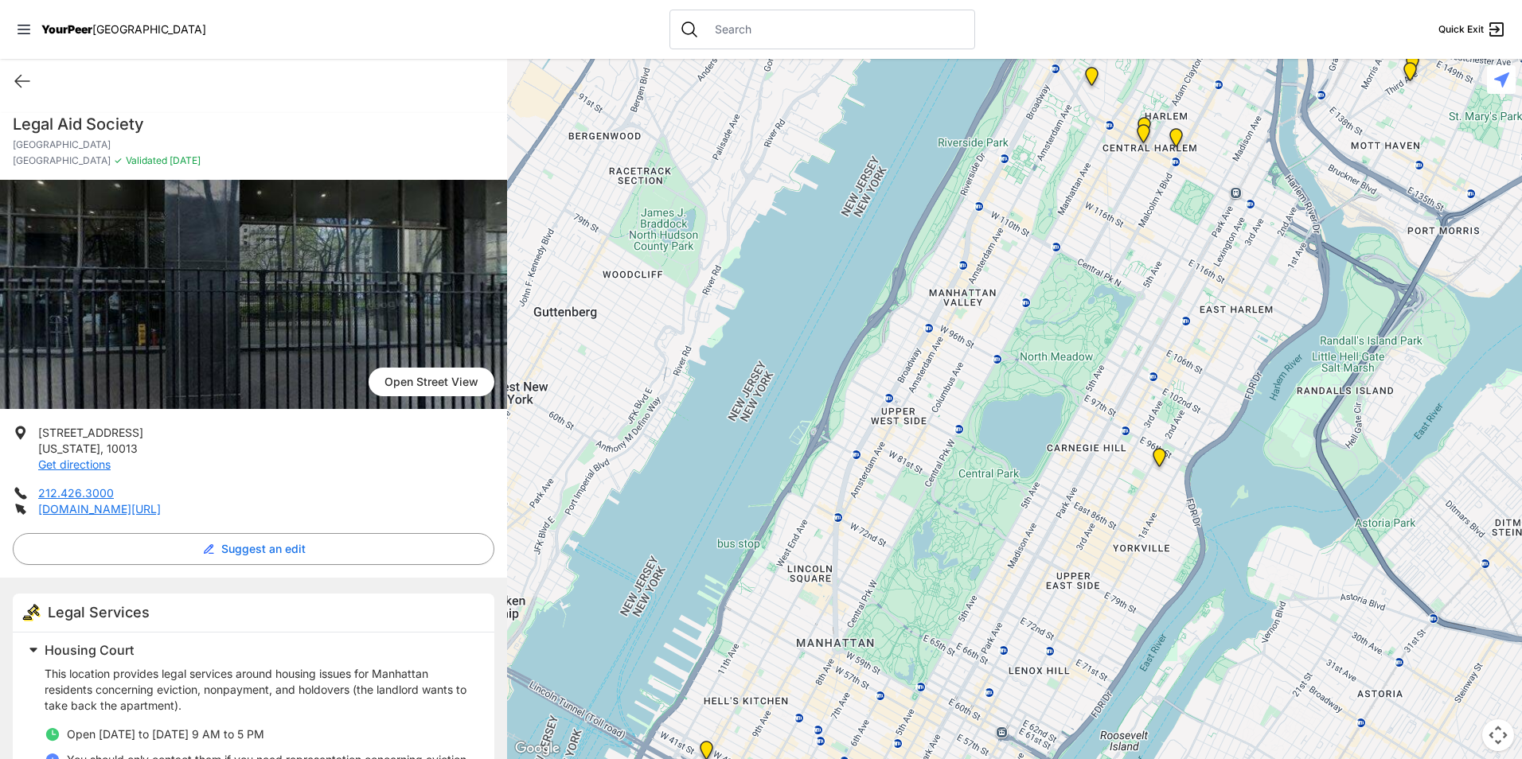
drag, startPoint x: 1094, startPoint y: 255, endPoint x: 1109, endPoint y: 314, distance: 60.8
click at [1109, 314] on div at bounding box center [1014, 409] width 1015 height 700
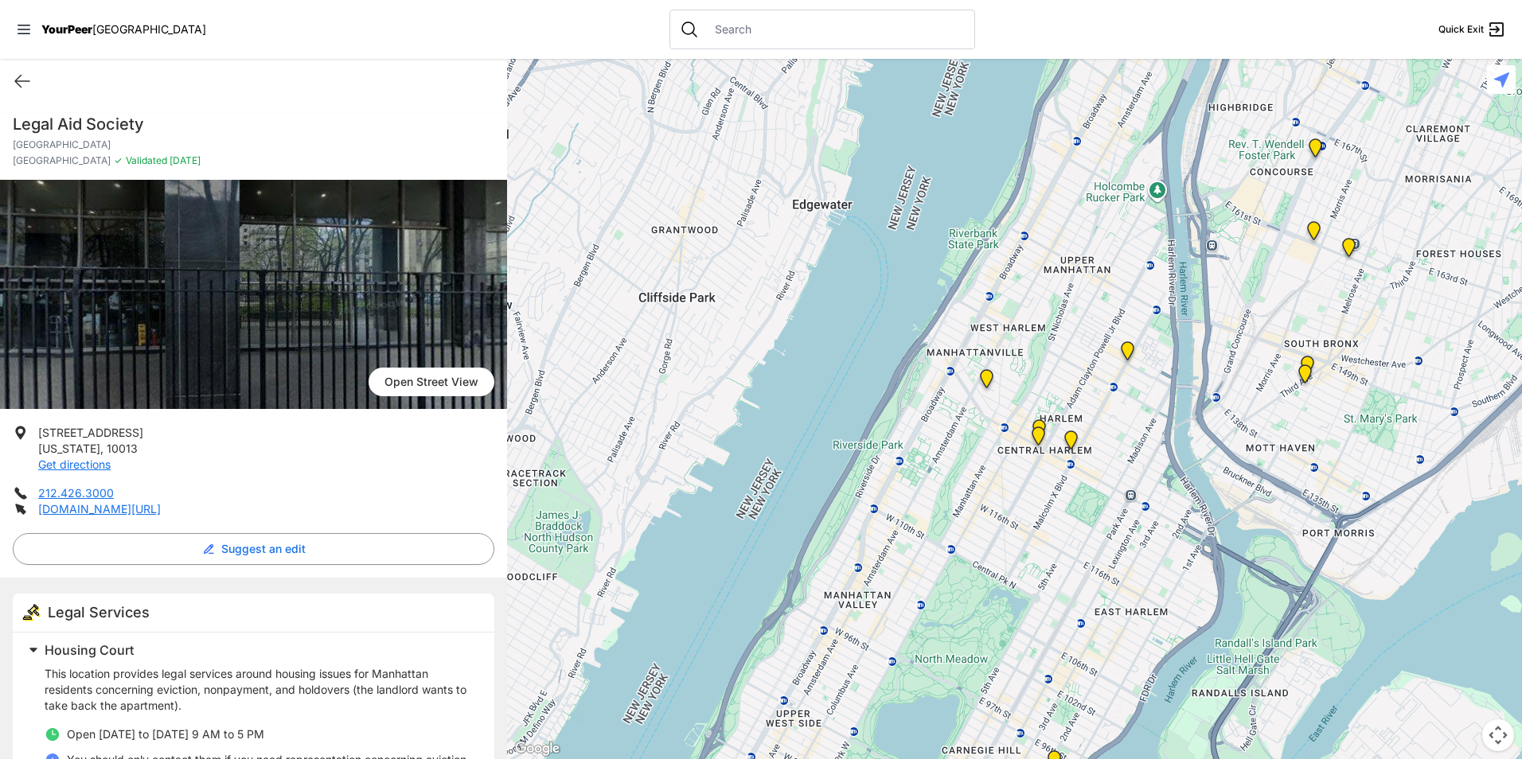
drag, startPoint x: 1056, startPoint y: 295, endPoint x: 946, endPoint y: 628, distance: 350.1
click at [946, 628] on div at bounding box center [1014, 409] width 1015 height 700
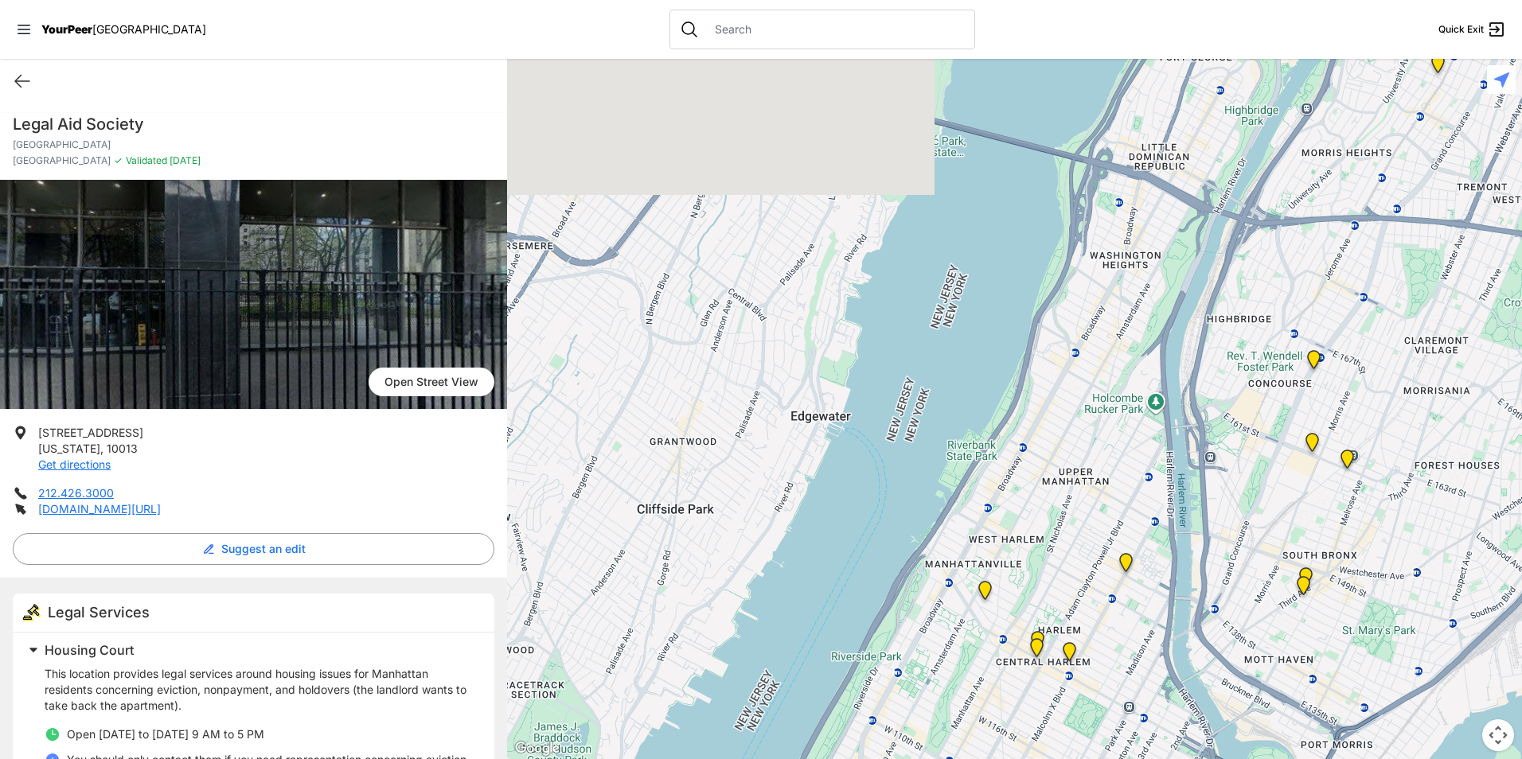
drag, startPoint x: 1145, startPoint y: 244, endPoint x: 1134, endPoint y: 469, distance: 224.7
click at [1134, 469] on div at bounding box center [1014, 409] width 1015 height 700
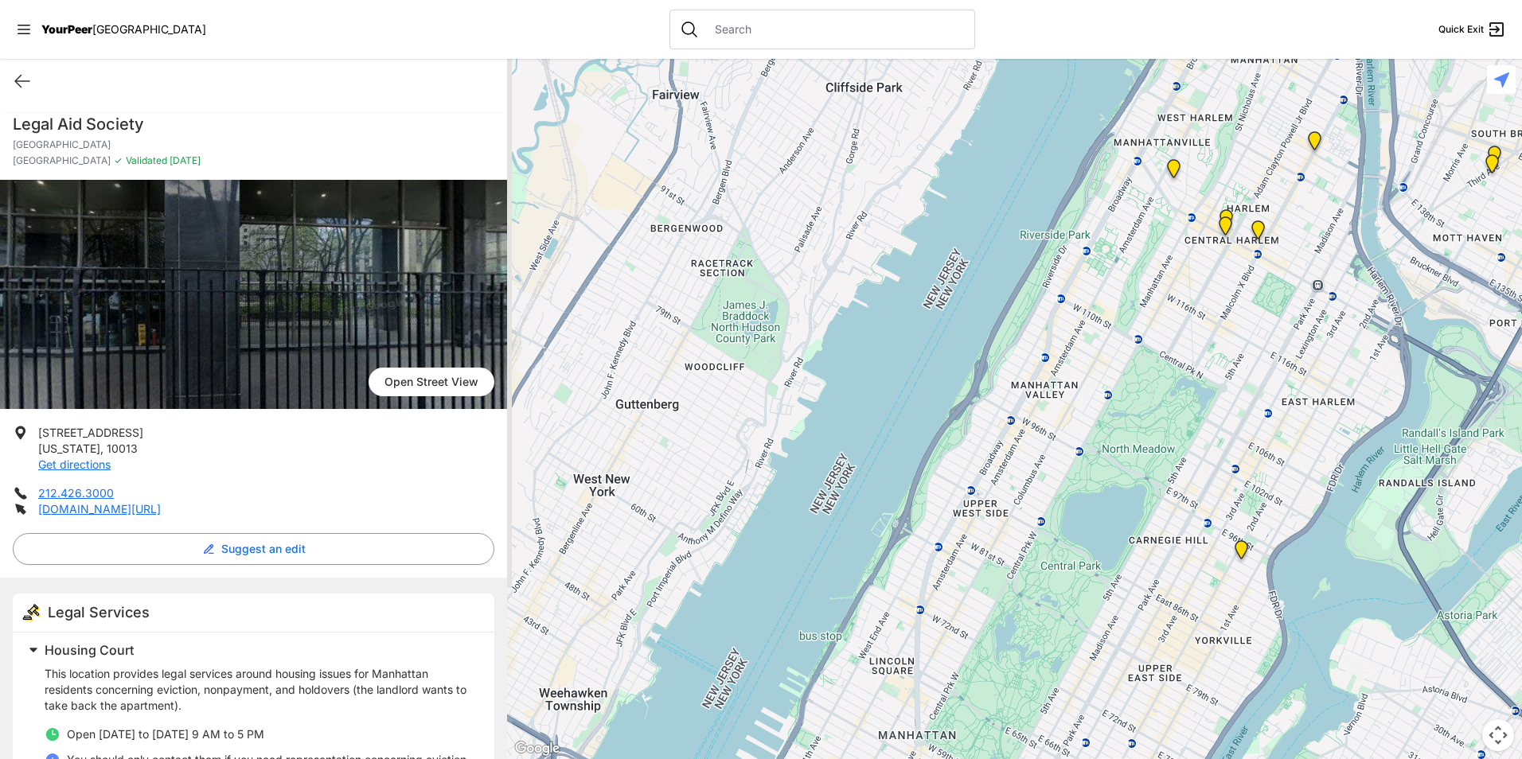
drag, startPoint x: 1022, startPoint y: 552, endPoint x: 1231, endPoint y: 83, distance: 513.1
click at [1232, 84] on div at bounding box center [1014, 409] width 1015 height 700
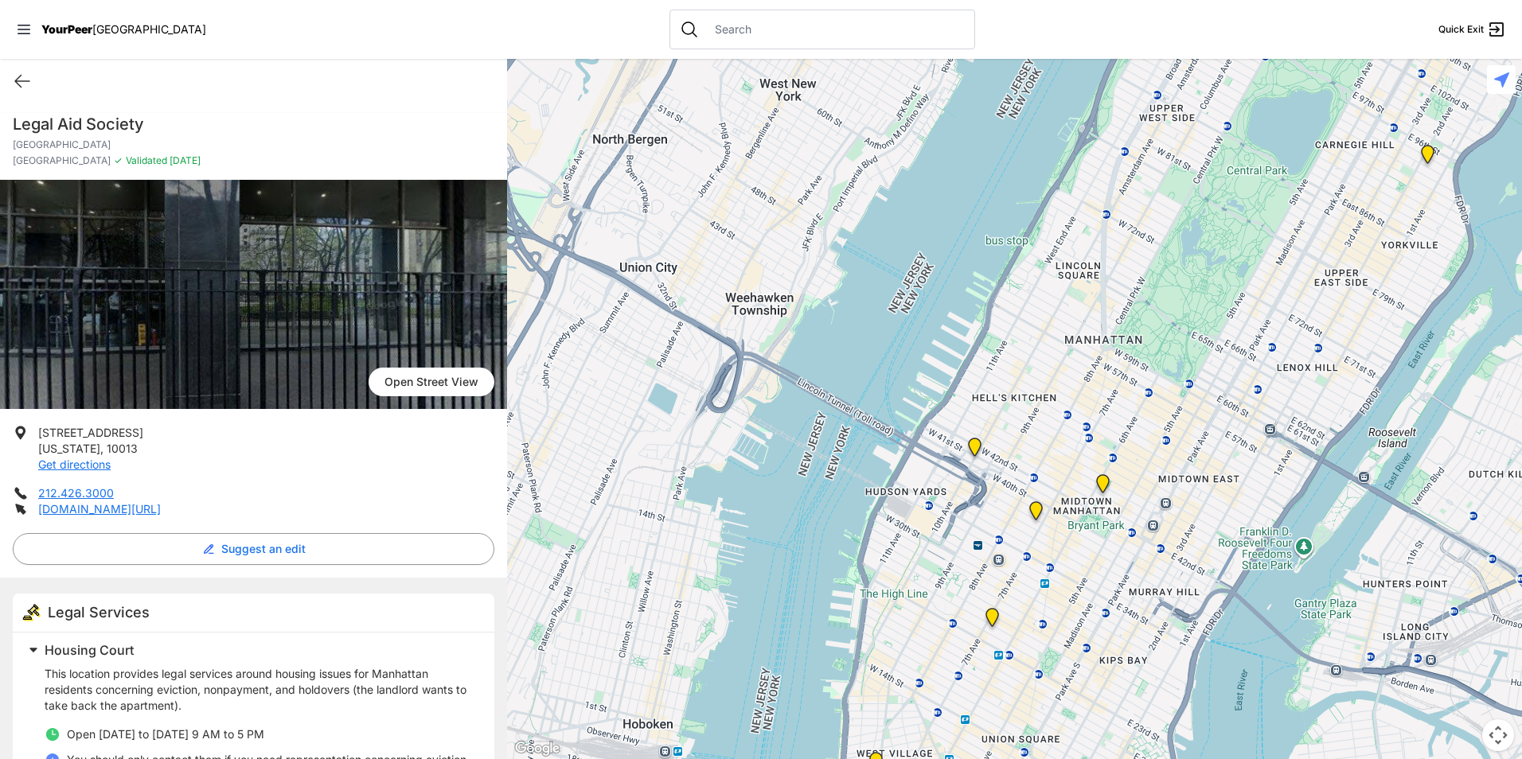
drag, startPoint x: 1014, startPoint y: 459, endPoint x: 1179, endPoint y: 112, distance: 384.2
click at [1193, 101] on div at bounding box center [1014, 409] width 1015 height 700
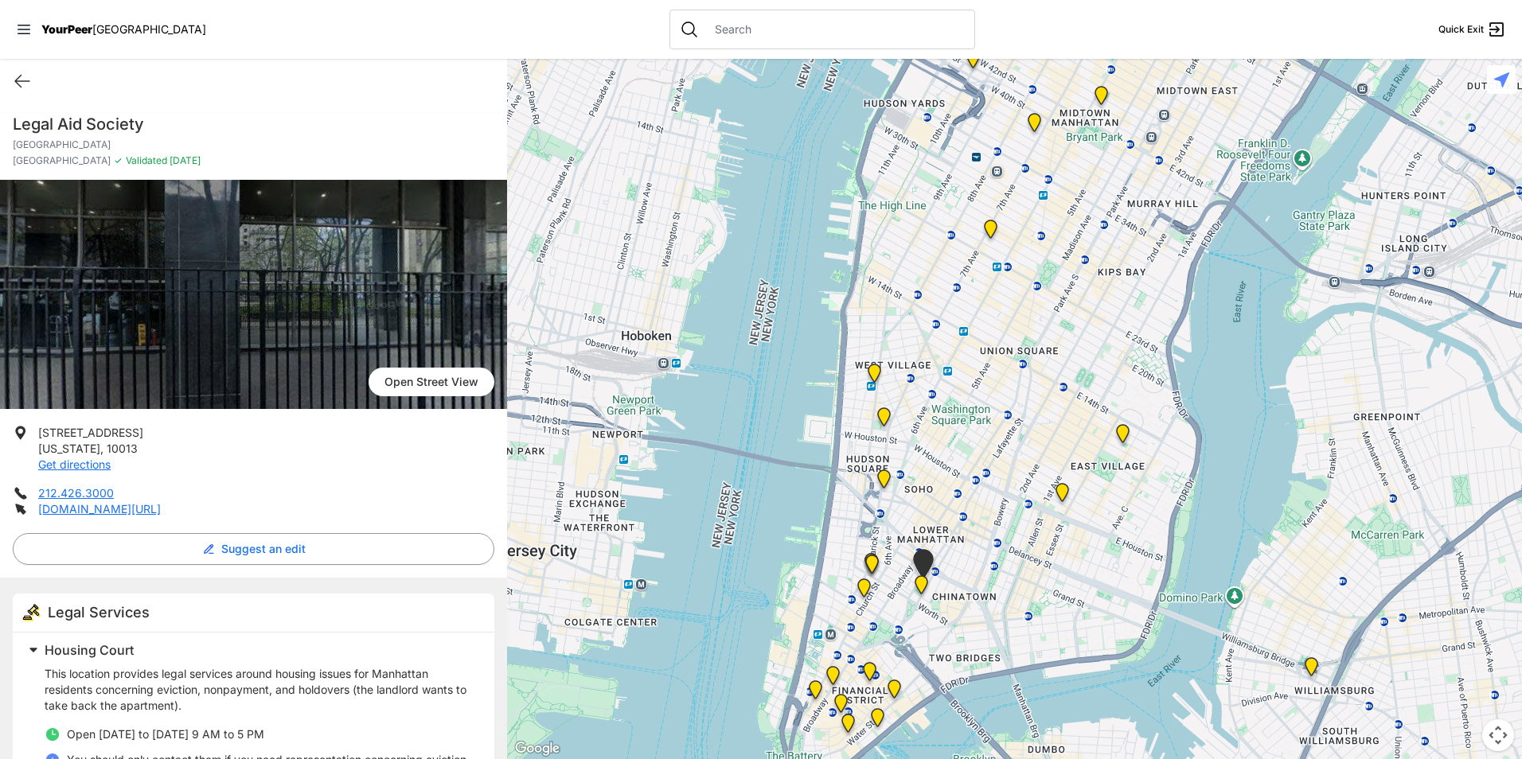
drag, startPoint x: 946, startPoint y: 493, endPoint x: 946, endPoint y: 131, distance: 362.2
click at [949, 131] on div at bounding box center [1014, 409] width 1015 height 700
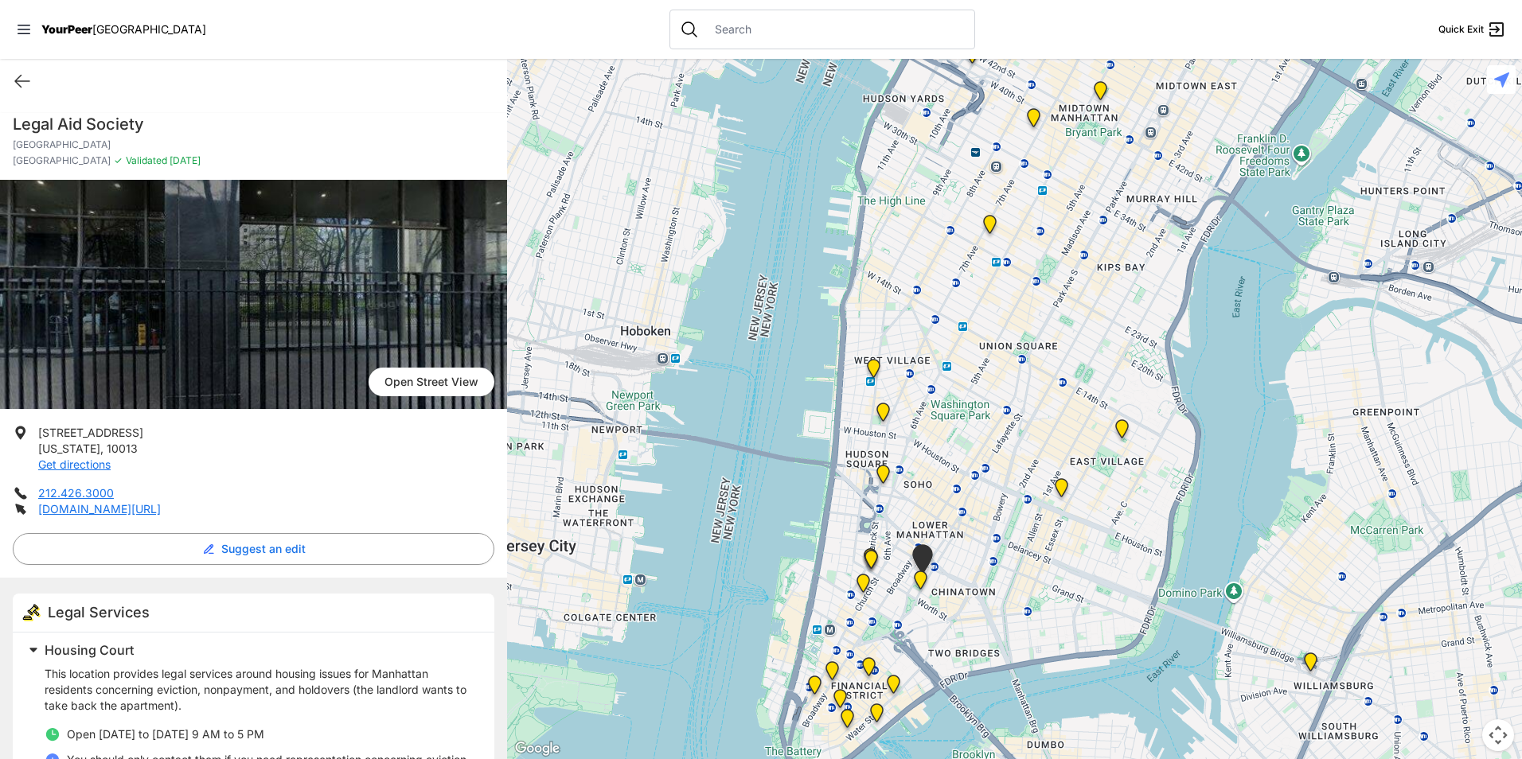
click at [876, 363] on img "Art and Acceptance LGBTQIA2S+ Program" at bounding box center [874, 371] width 20 height 25
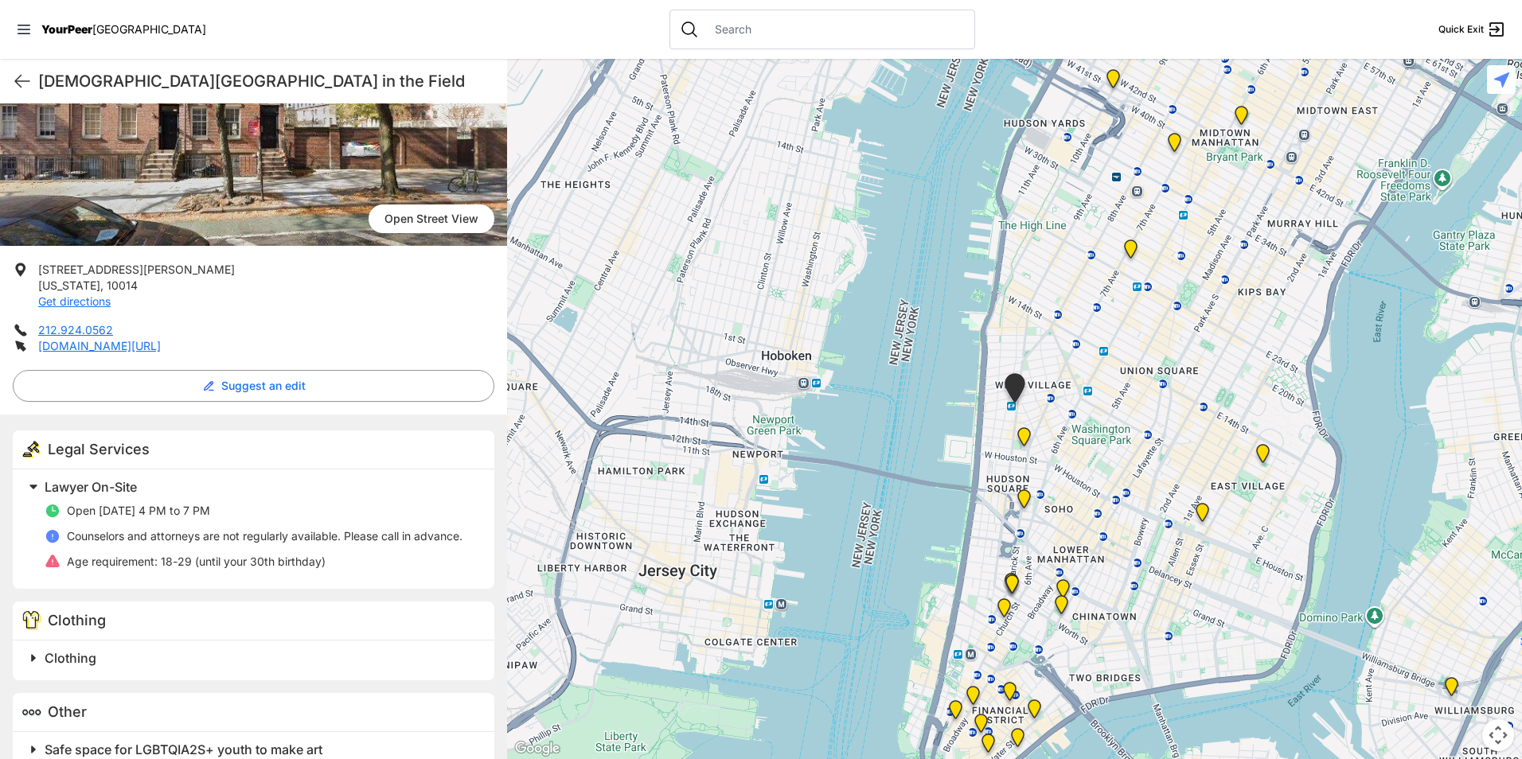
scroll to position [192, 0]
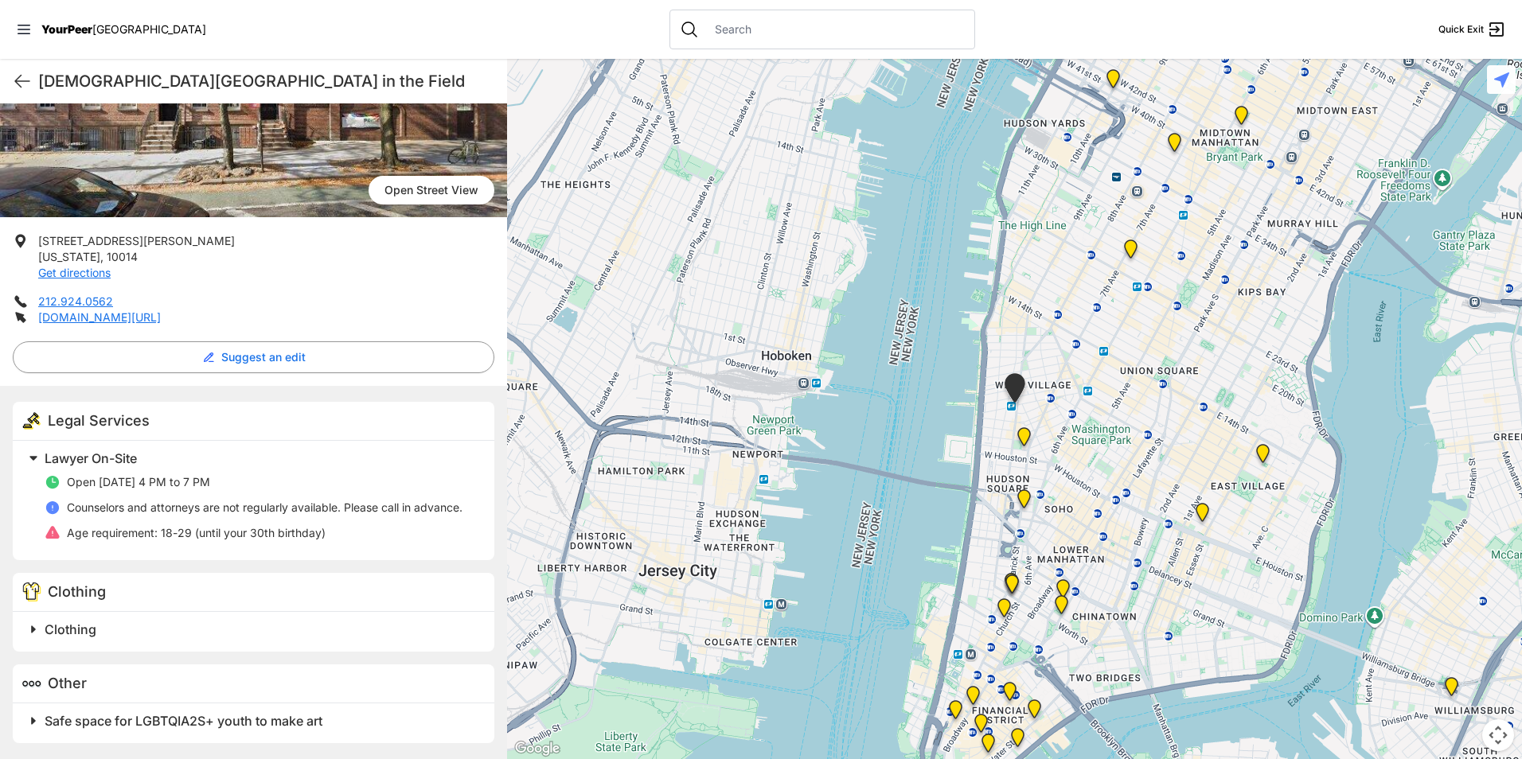
click at [310, 722] on span "Safe space for LGBTQIA2S+ youth to make art" at bounding box center [184, 721] width 278 height 16
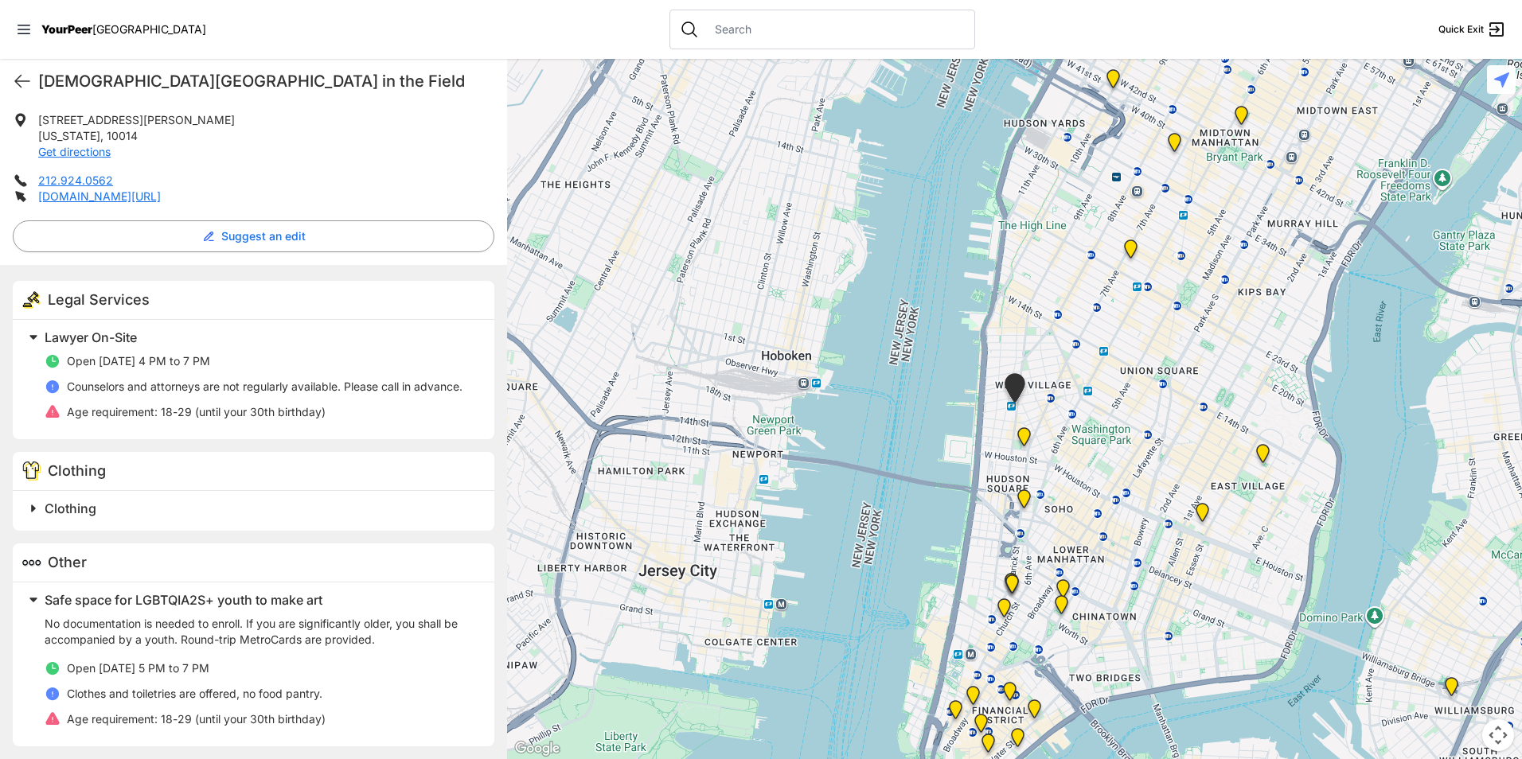
scroll to position [316, 0]
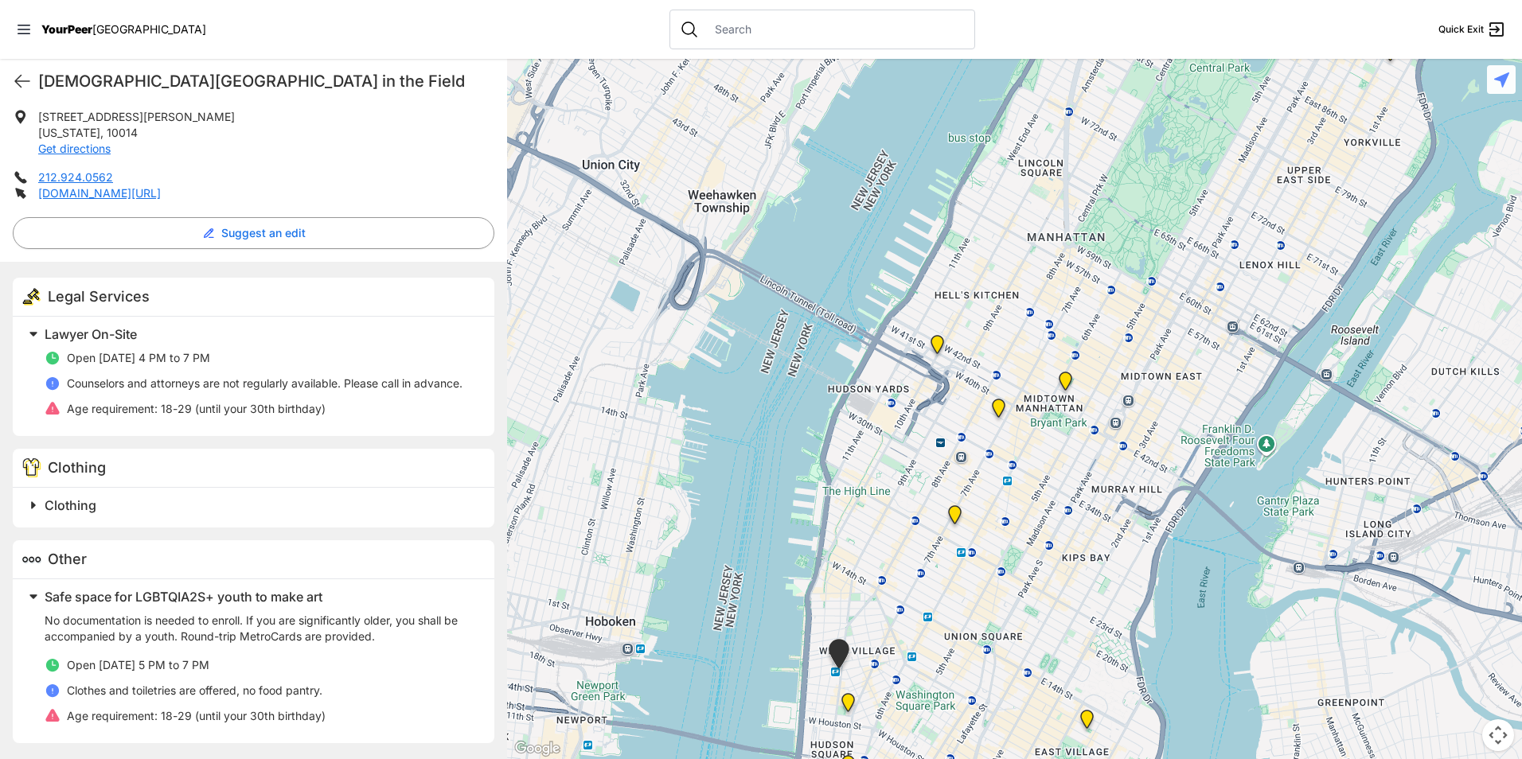
drag, startPoint x: 1235, startPoint y: 310, endPoint x: 1059, endPoint y: 578, distance: 320.8
click at [1059, 578] on div at bounding box center [1014, 409] width 1015 height 700
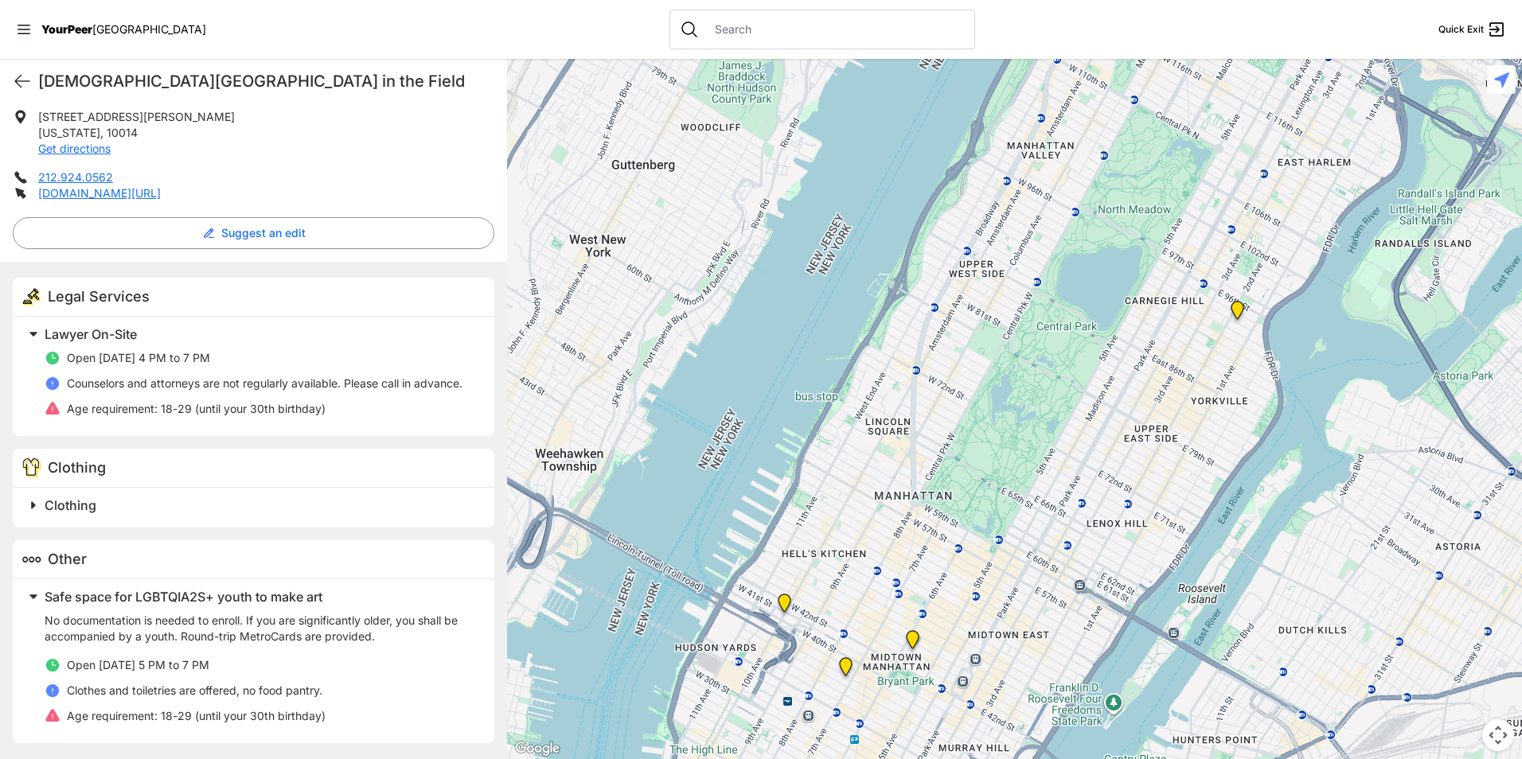
drag, startPoint x: 1178, startPoint y: 337, endPoint x: 1001, endPoint y: 602, distance: 318.6
click at [1008, 607] on div at bounding box center [1014, 409] width 1015 height 700
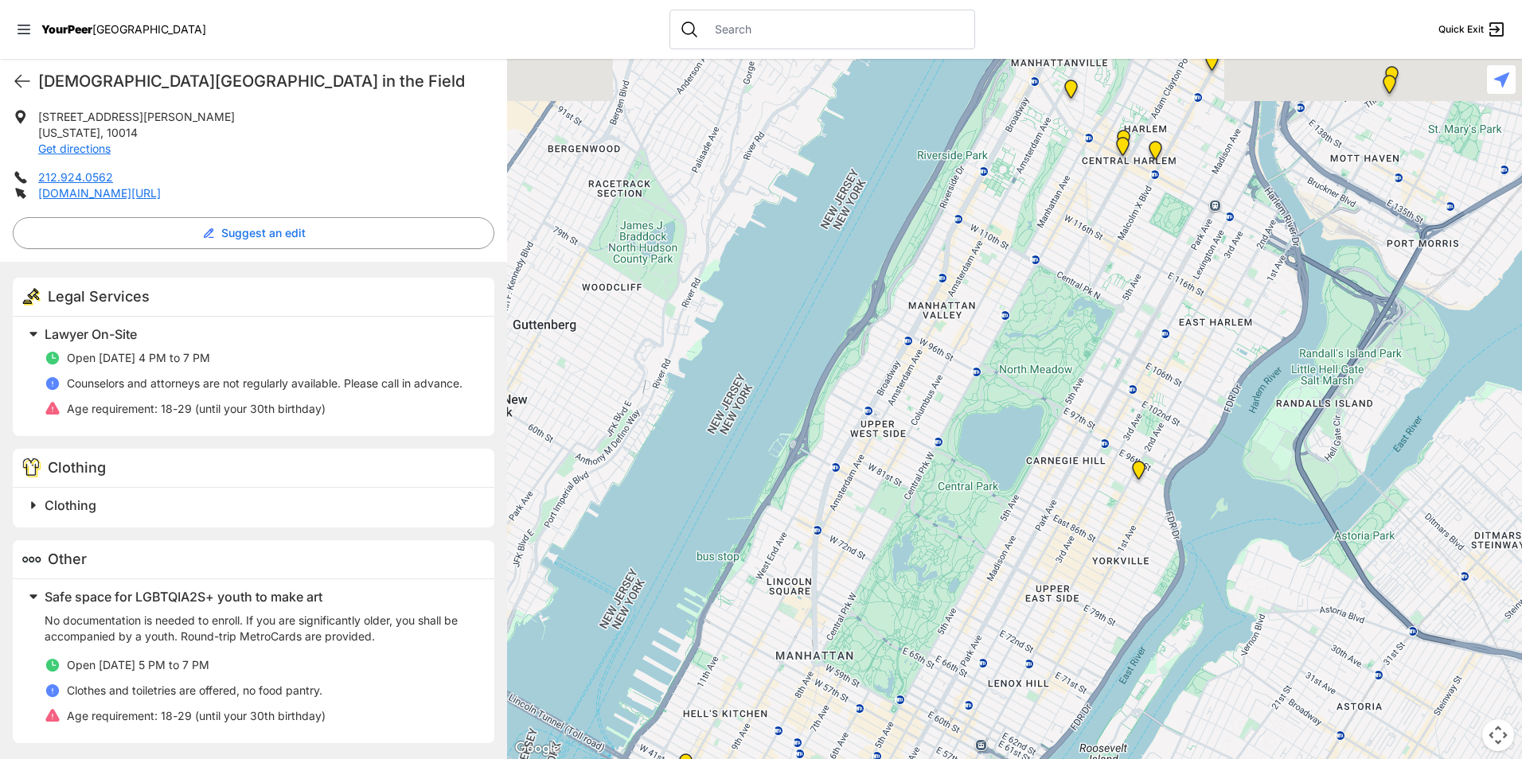
drag, startPoint x: 1093, startPoint y: 372, endPoint x: 1013, endPoint y: 579, distance: 222.5
click at [1013, 579] on div at bounding box center [1014, 409] width 1015 height 700
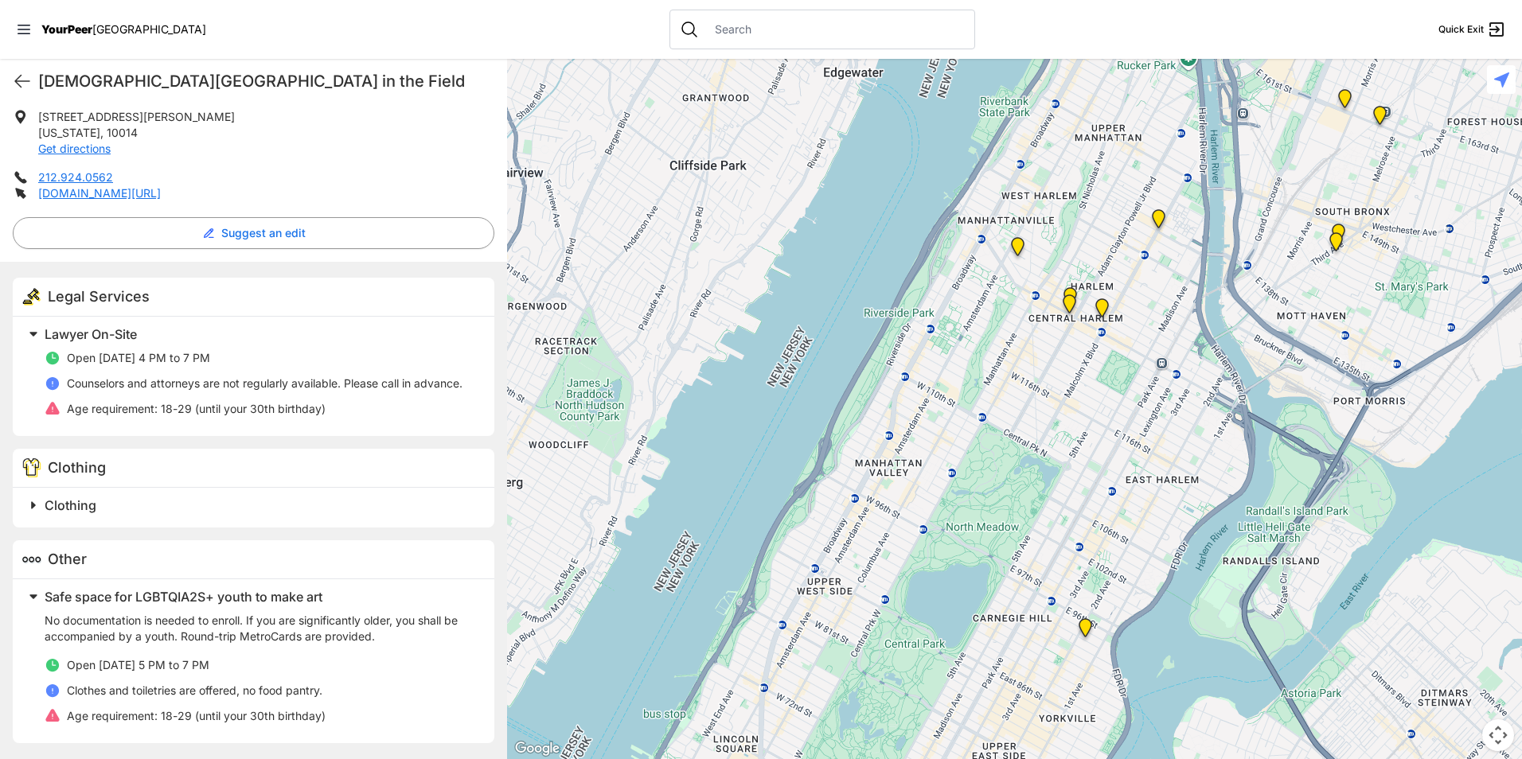
drag, startPoint x: 1110, startPoint y: 382, endPoint x: 1059, endPoint y: 521, distance: 147.6
click at [1059, 523] on div at bounding box center [1014, 409] width 1015 height 700
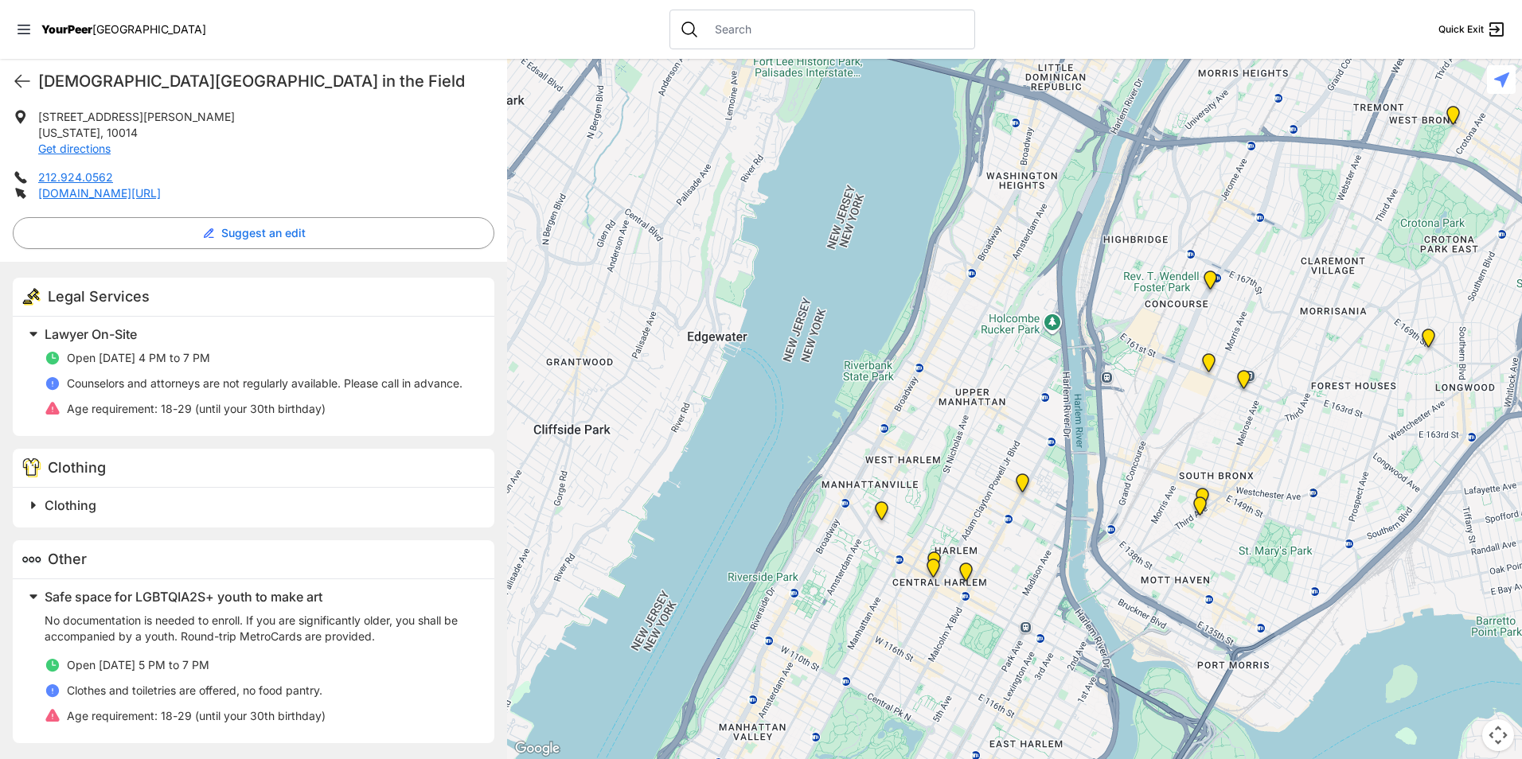
drag, startPoint x: 1181, startPoint y: 248, endPoint x: 1098, endPoint y: 408, distance: 179.8
click at [1098, 408] on div at bounding box center [1014, 409] width 1015 height 700
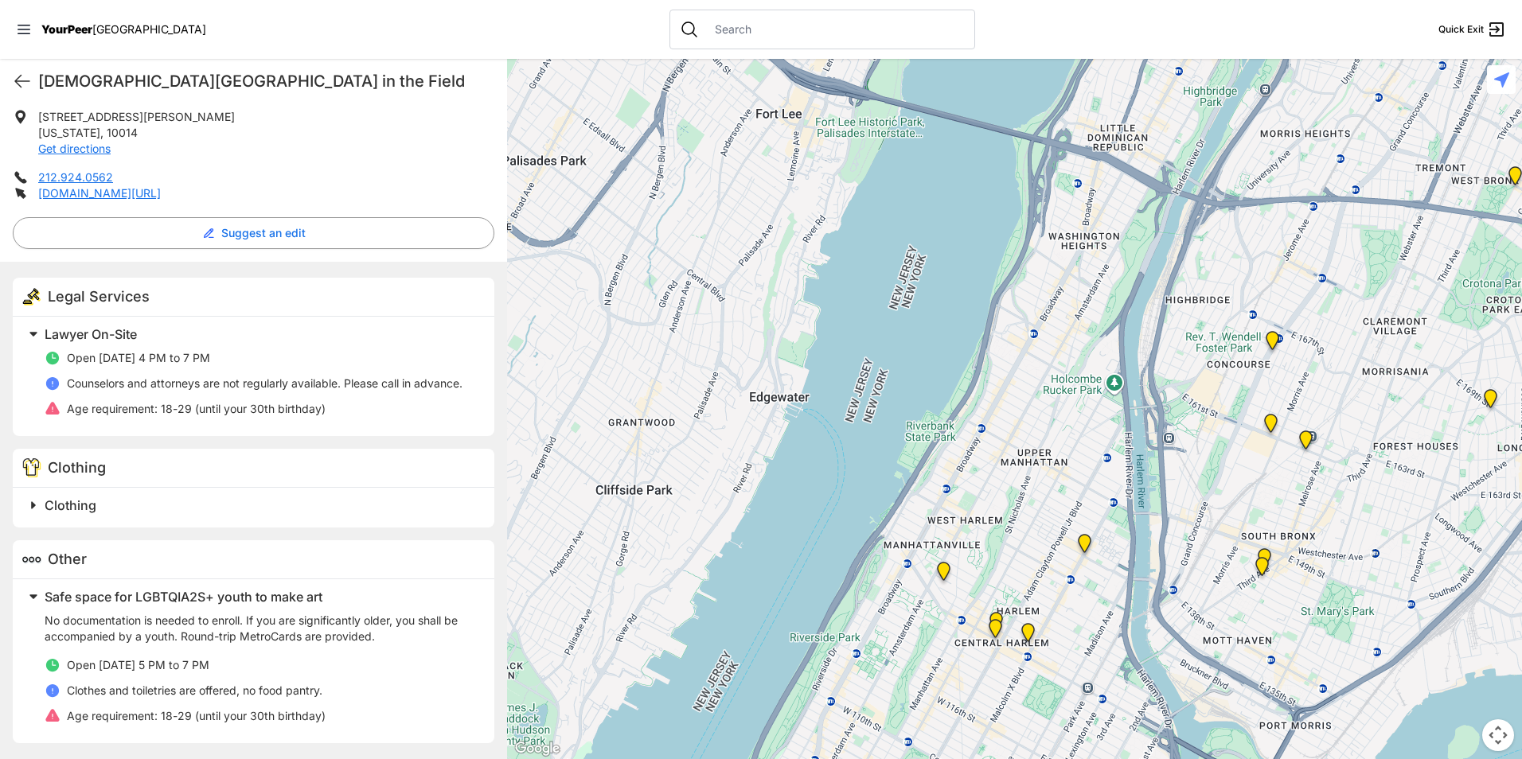
drag, startPoint x: 1028, startPoint y: 226, endPoint x: 1173, endPoint y: 284, distance: 155.4
click at [1173, 284] on div at bounding box center [1014, 409] width 1015 height 700
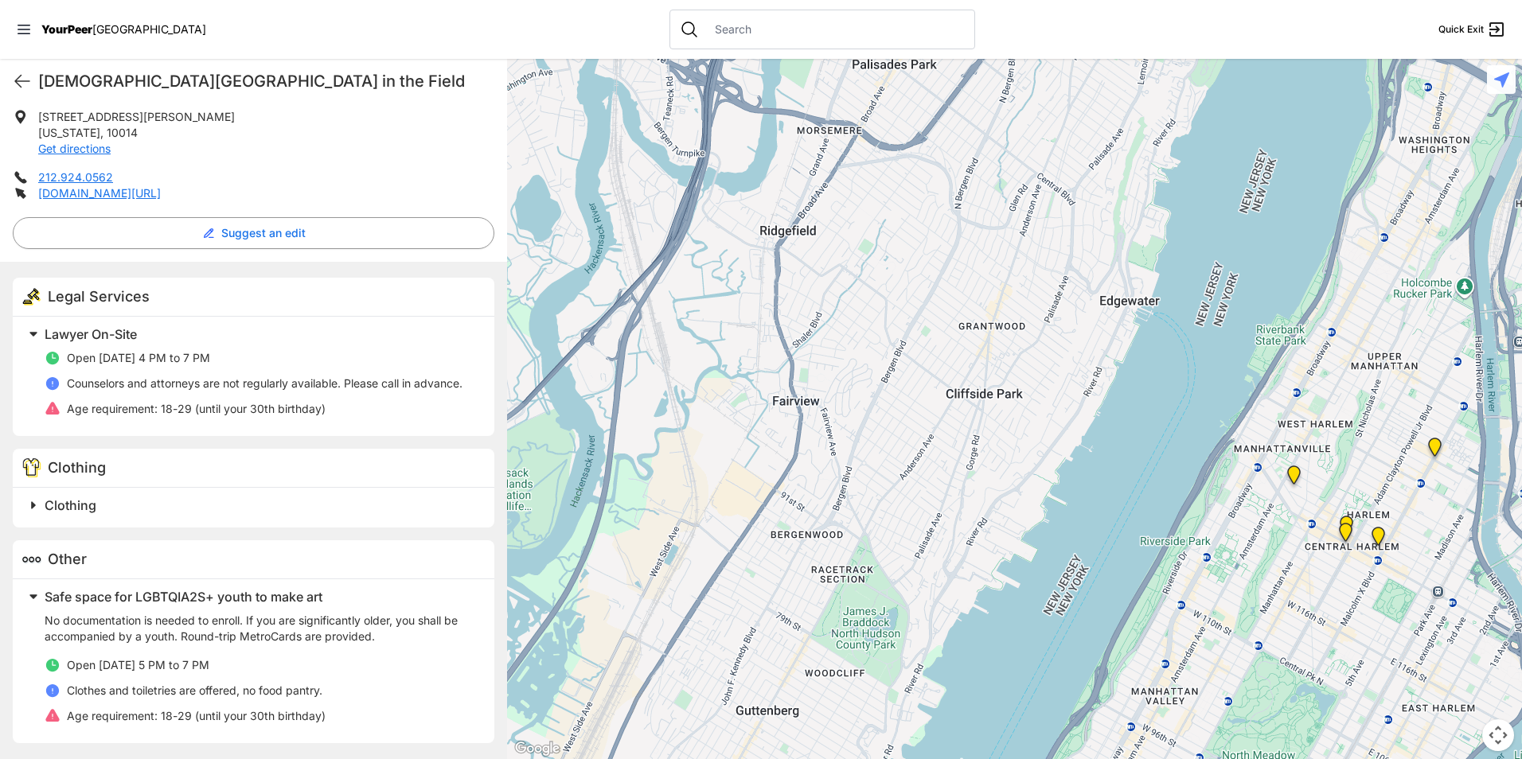
drag, startPoint x: 1094, startPoint y: 293, endPoint x: 1303, endPoint y: 218, distance: 222.3
click at [1303, 218] on div at bounding box center [1014, 409] width 1015 height 700
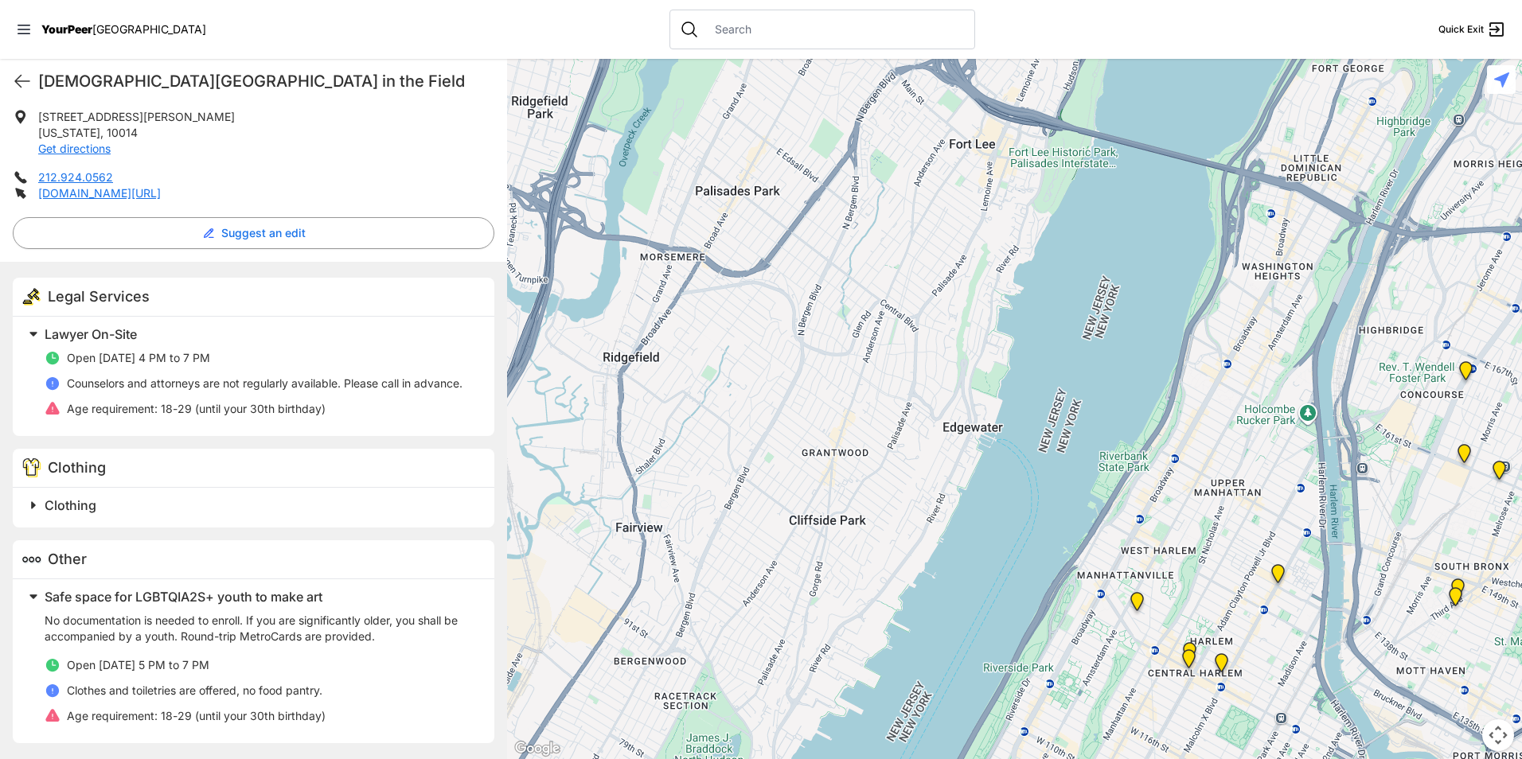
drag, startPoint x: 1058, startPoint y: 287, endPoint x: 856, endPoint y: 418, distance: 241.1
click at [868, 425] on div at bounding box center [1014, 409] width 1015 height 700
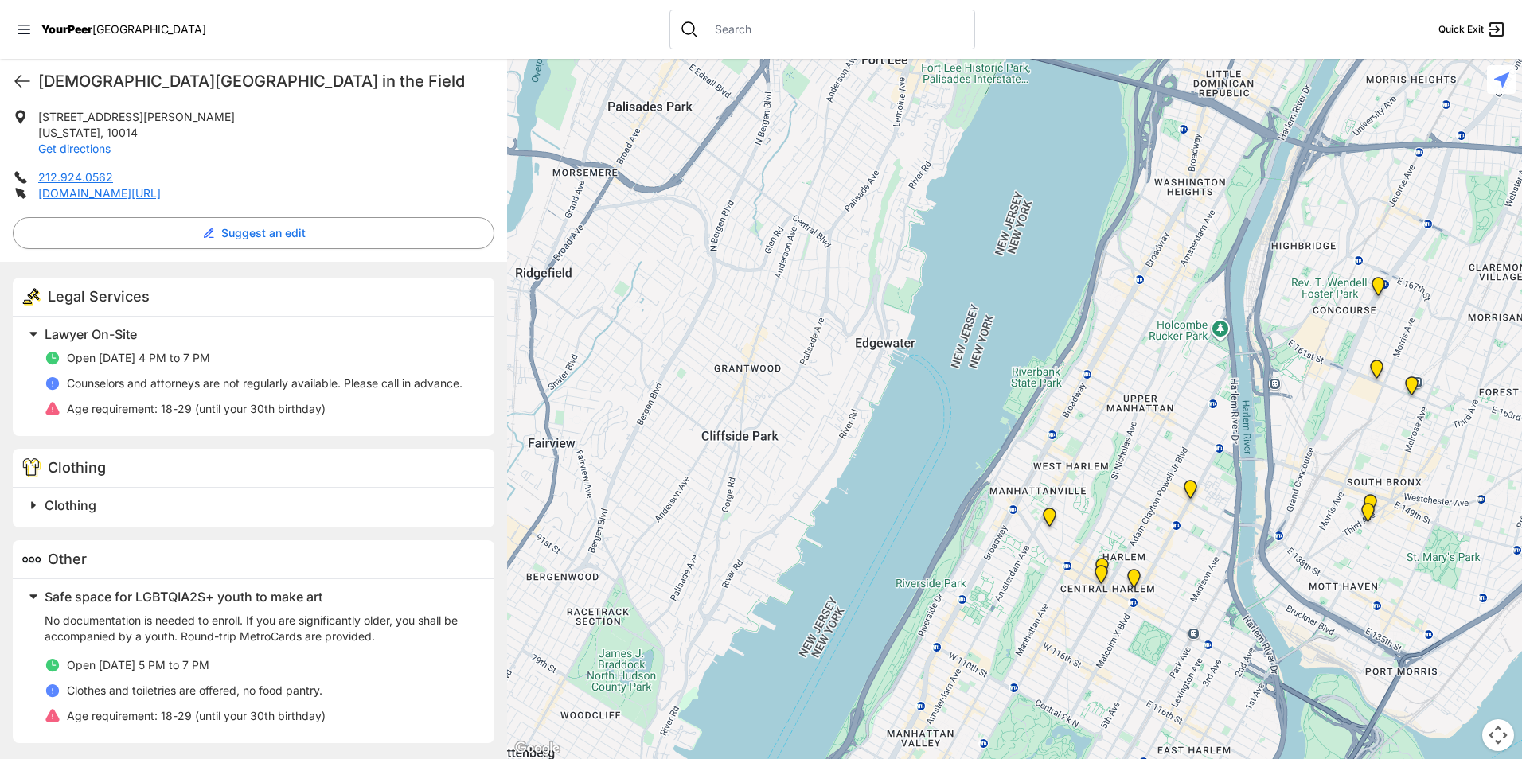
drag, startPoint x: 1196, startPoint y: 278, endPoint x: 1098, endPoint y: 117, distance: 188.3
click at [1110, 103] on div at bounding box center [1014, 409] width 1015 height 700
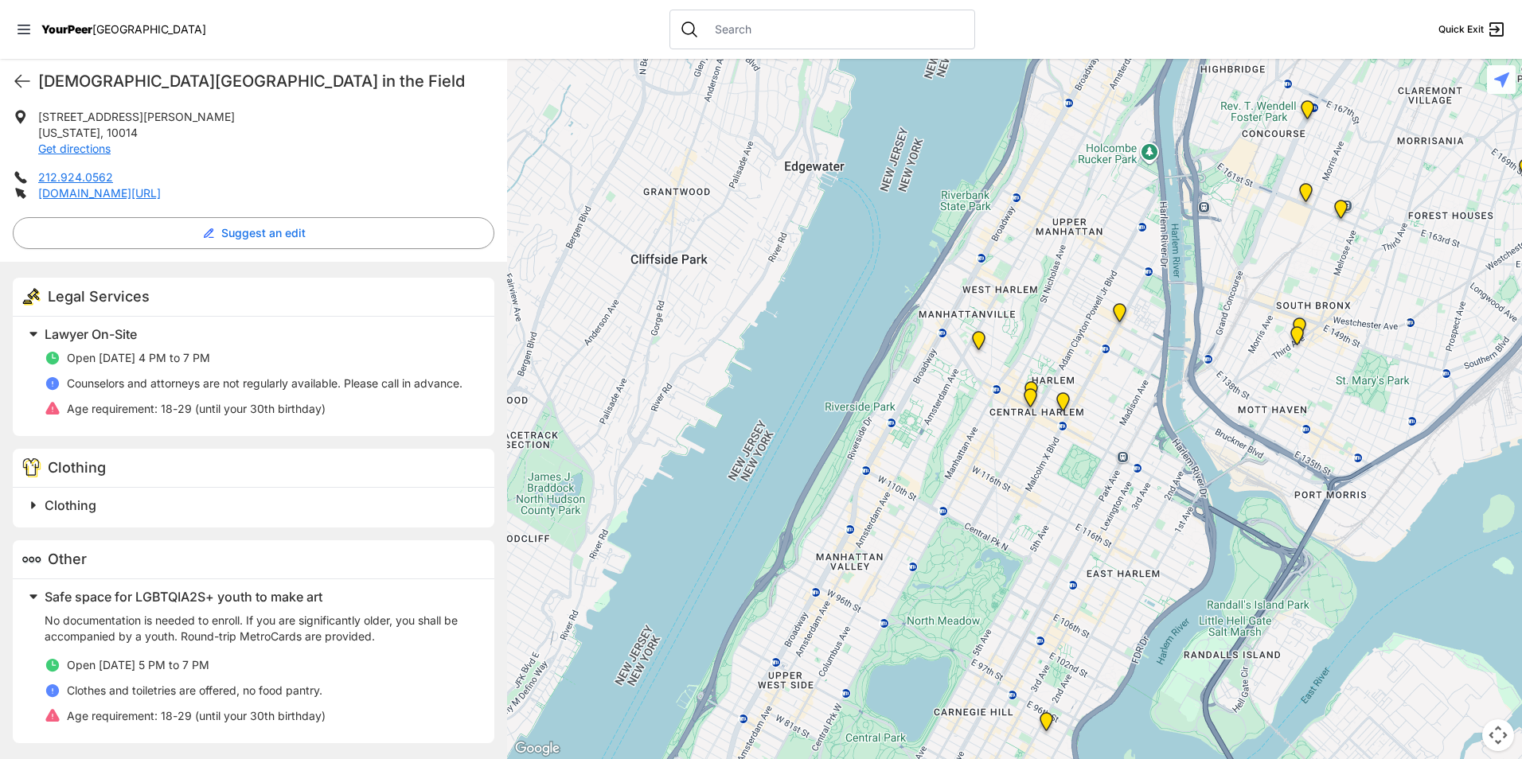
drag, startPoint x: 1113, startPoint y: 405, endPoint x: 1063, endPoint y: 155, distance: 254.9
click at [1067, 177] on div at bounding box center [1014, 409] width 1015 height 700
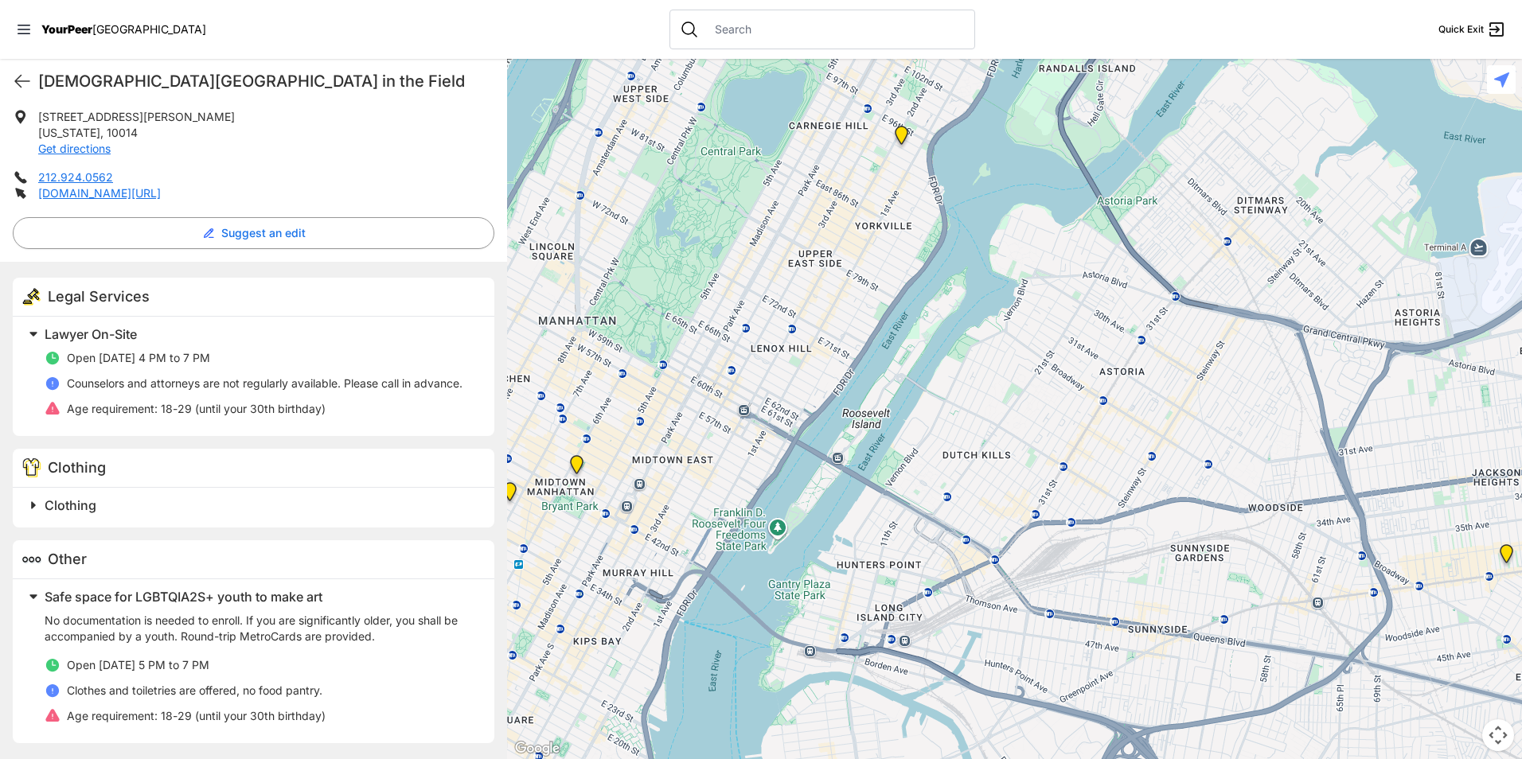
drag, startPoint x: 1038, startPoint y: 261, endPoint x: 1518, endPoint y: 116, distance: 501.4
click at [1518, 116] on div at bounding box center [1014, 409] width 1015 height 700
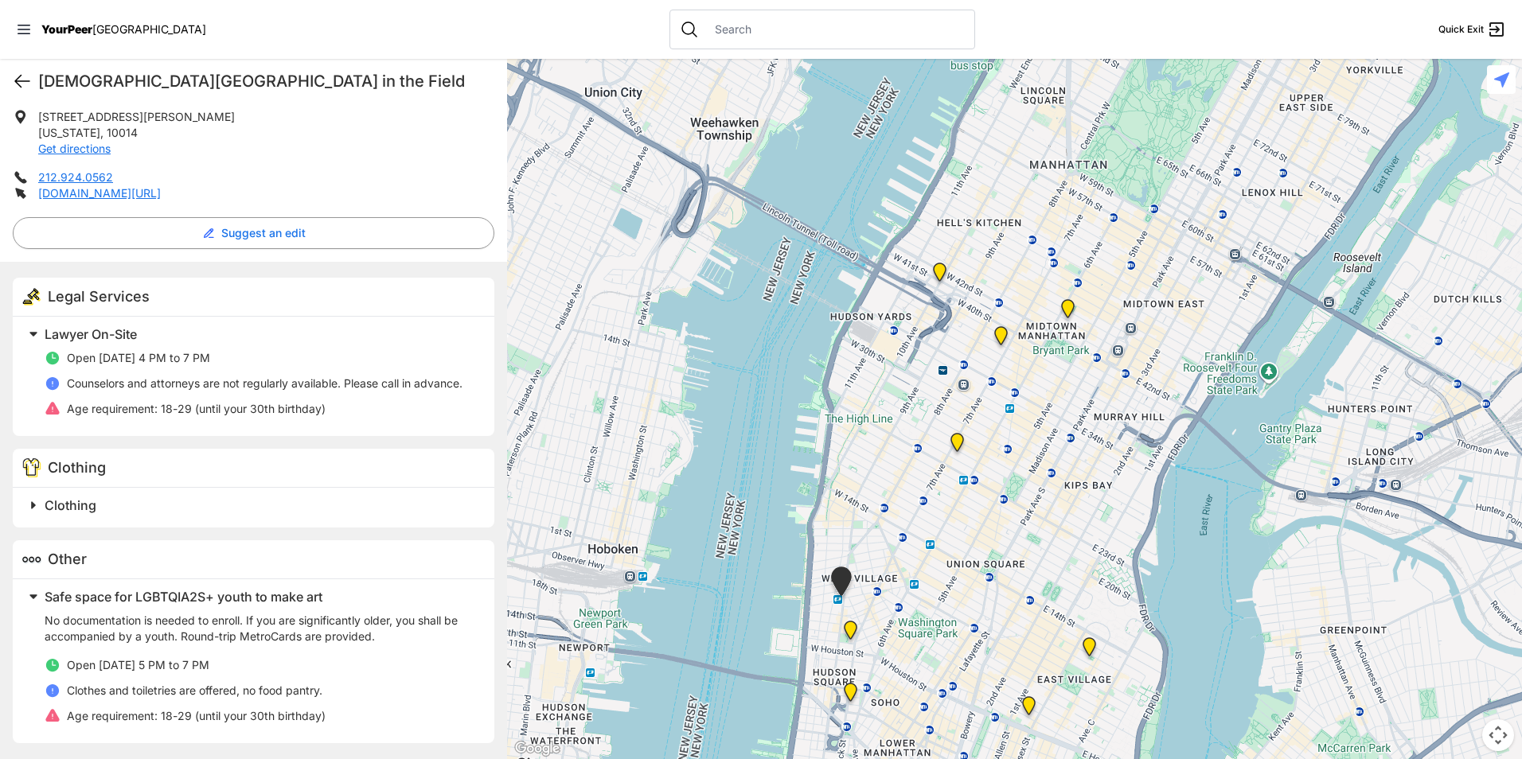
click at [27, 80] on icon at bounding box center [22, 81] width 19 height 19
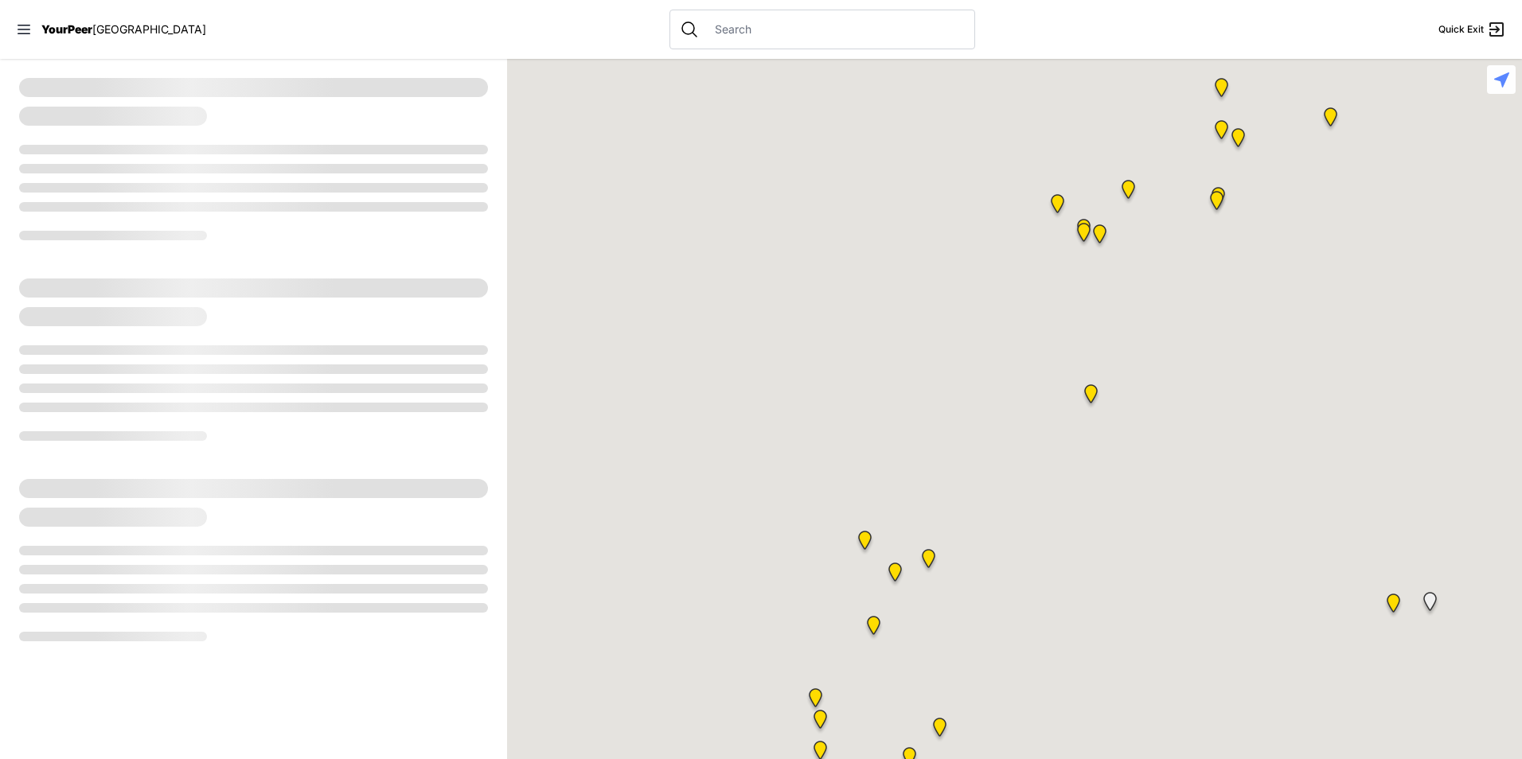
select select "recentlyUpdated"
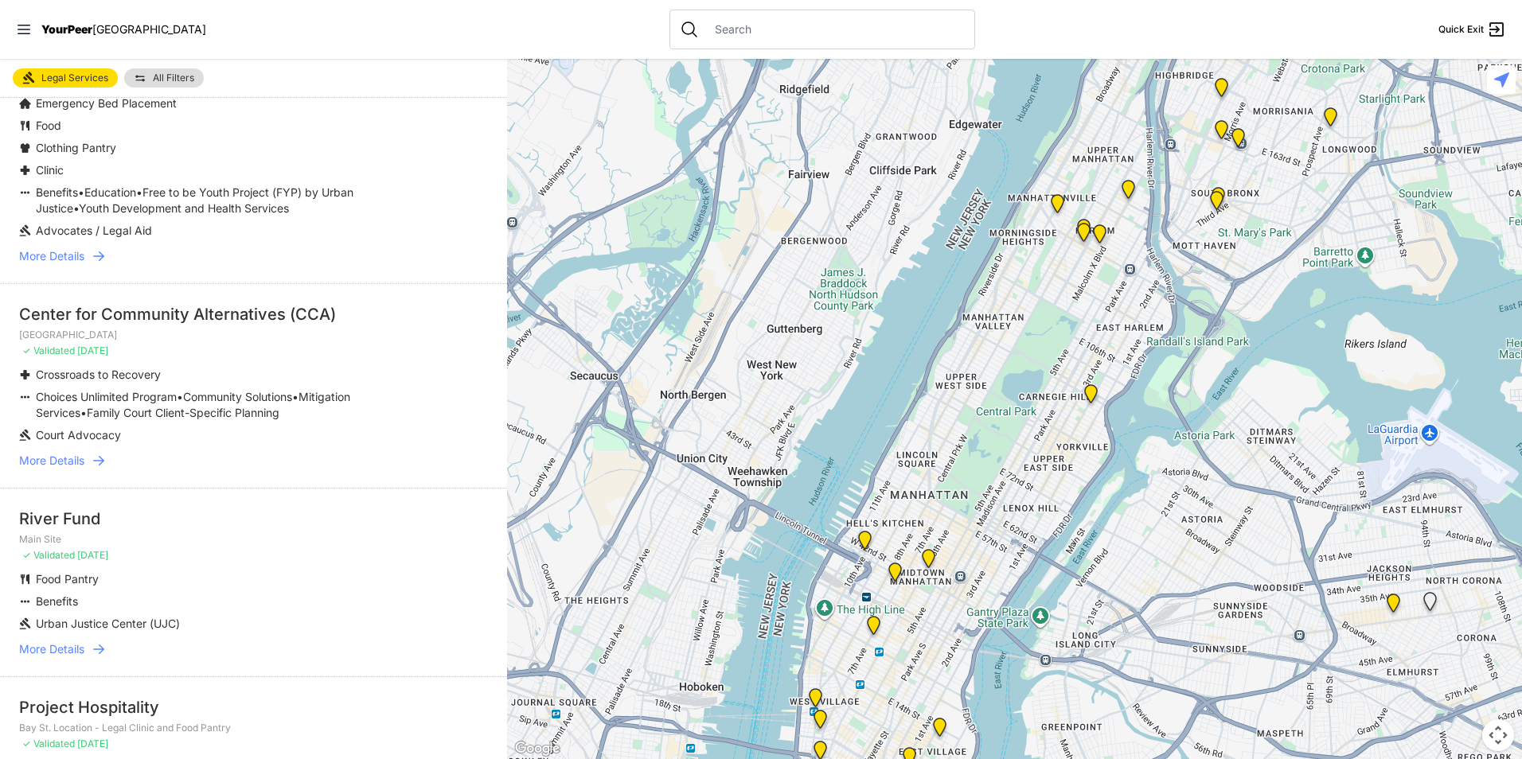
scroll to position [1274, 0]
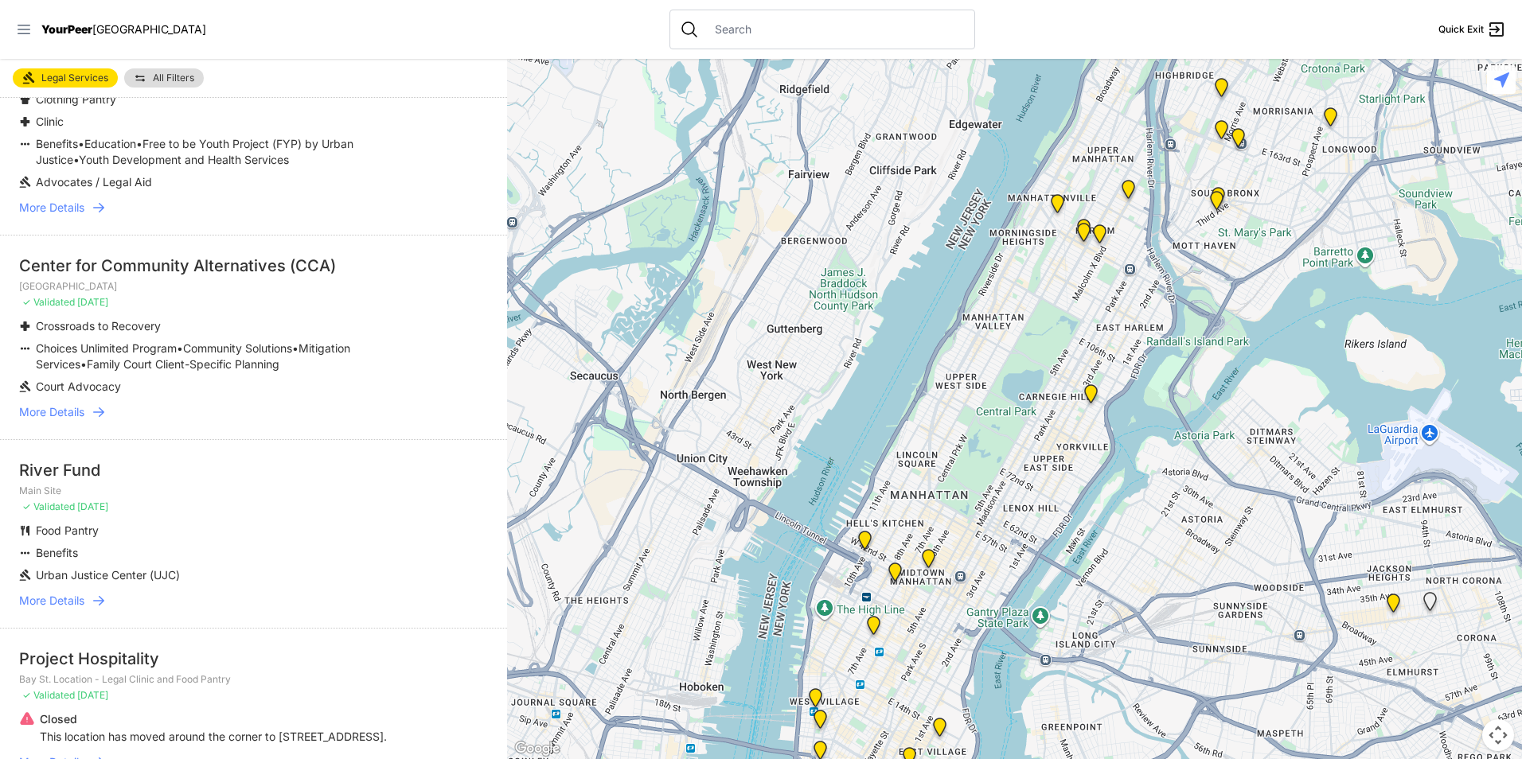
click at [21, 30] on icon at bounding box center [24, 29] width 16 height 16
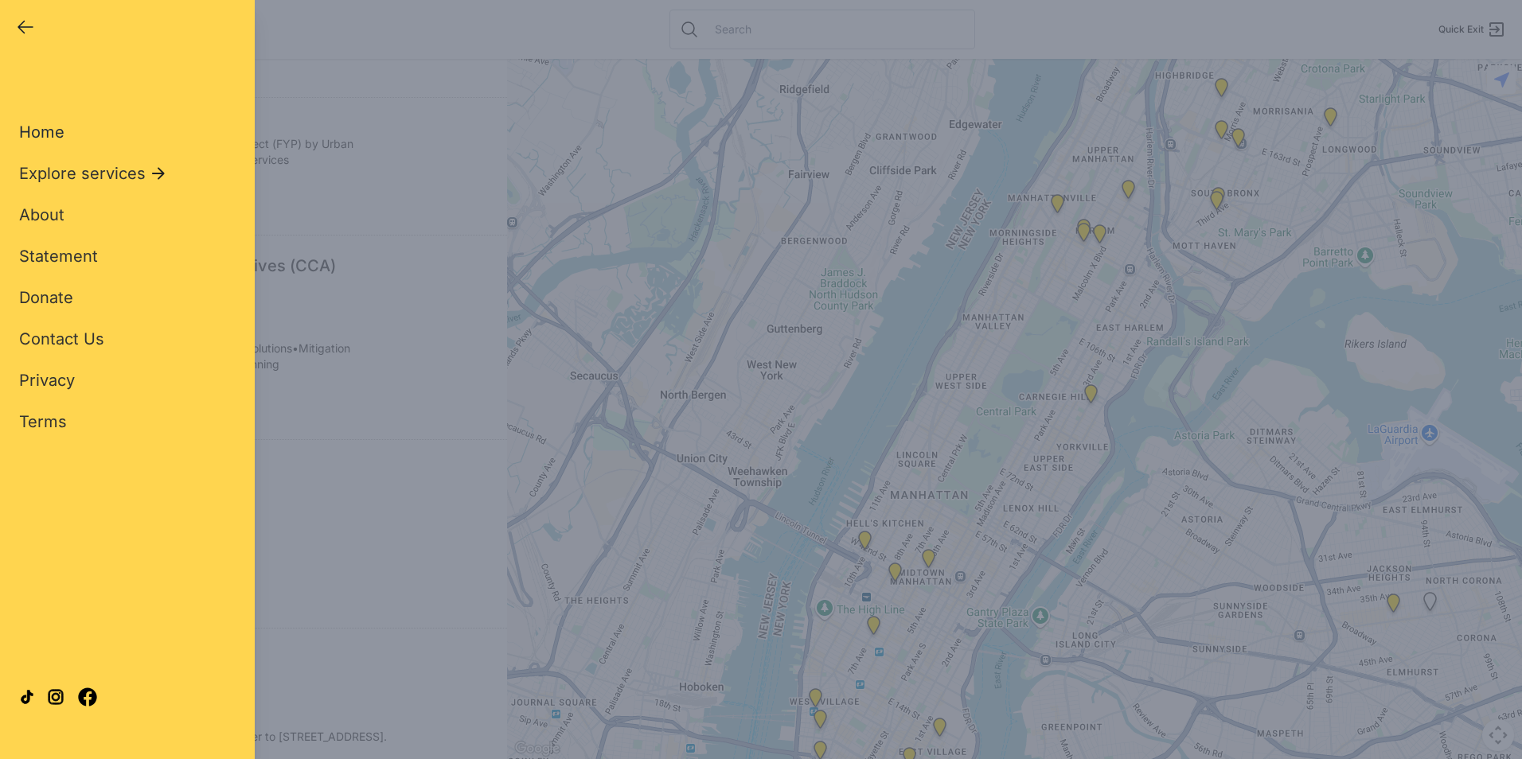
click at [41, 127] on span "Home" at bounding box center [41, 132] width 45 height 19
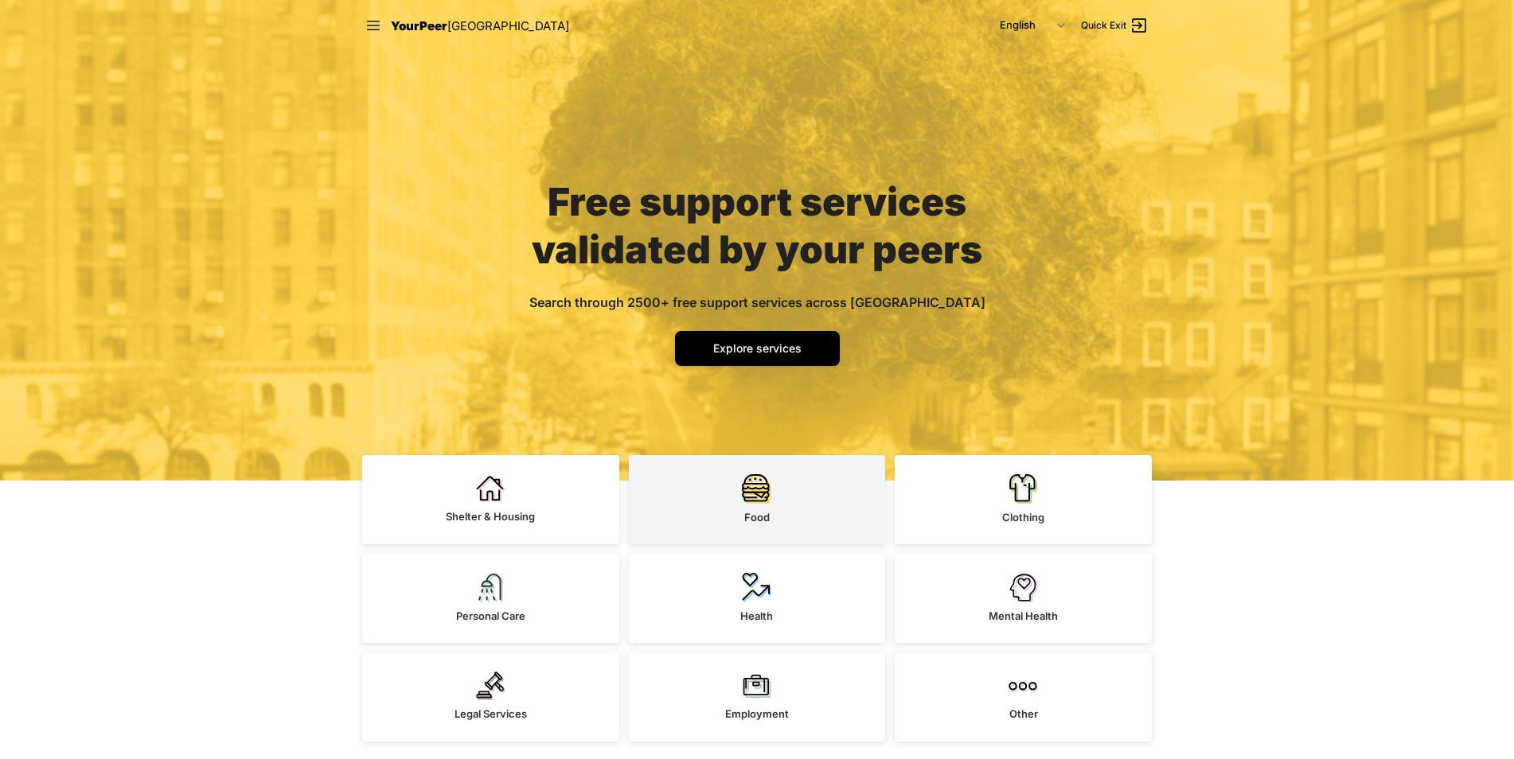
click at [763, 480] on img at bounding box center [756, 489] width 29 height 30
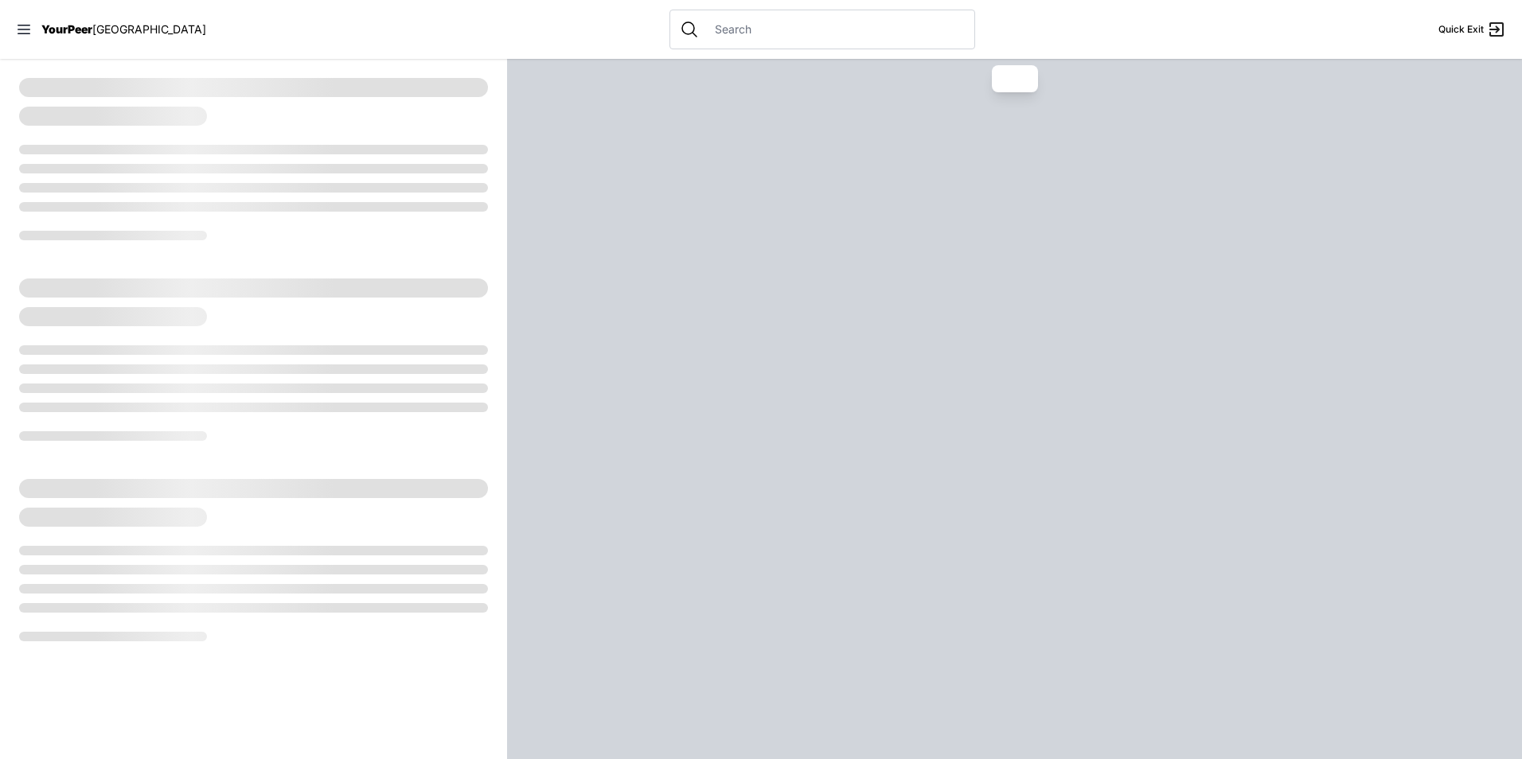
select select "recentlyUpdated"
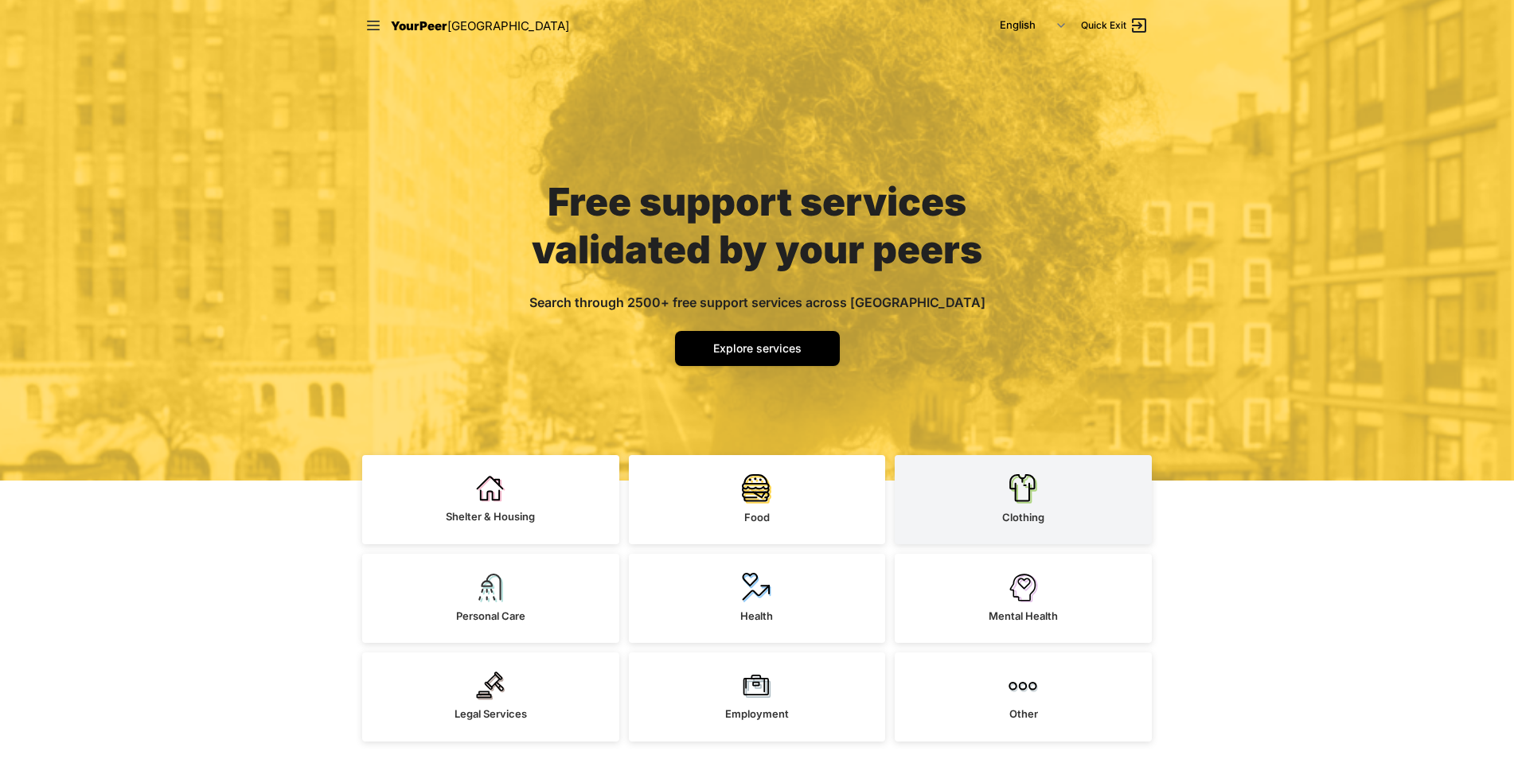
click at [1021, 482] on img at bounding box center [1023, 489] width 29 height 30
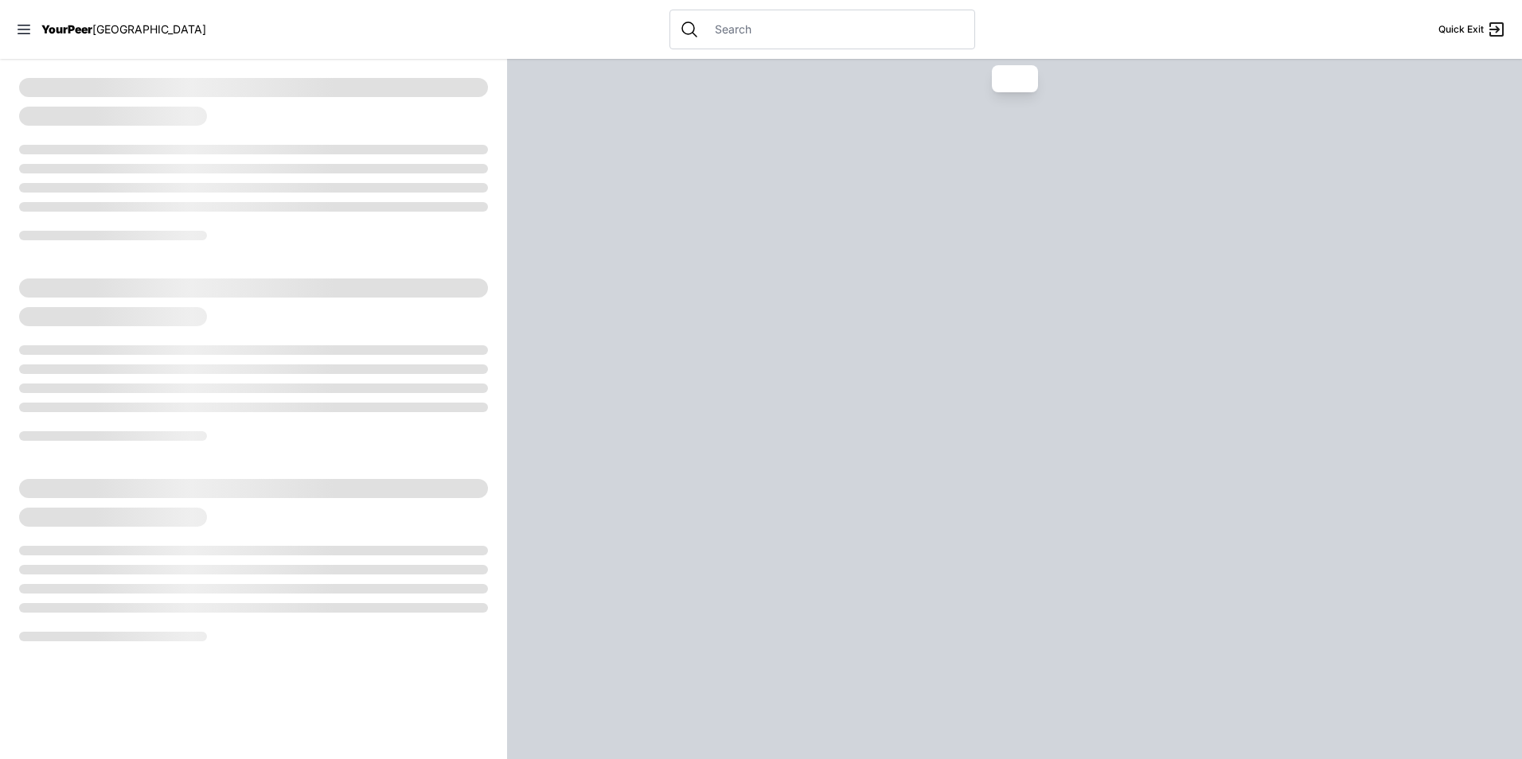
select select "recentlyUpdated"
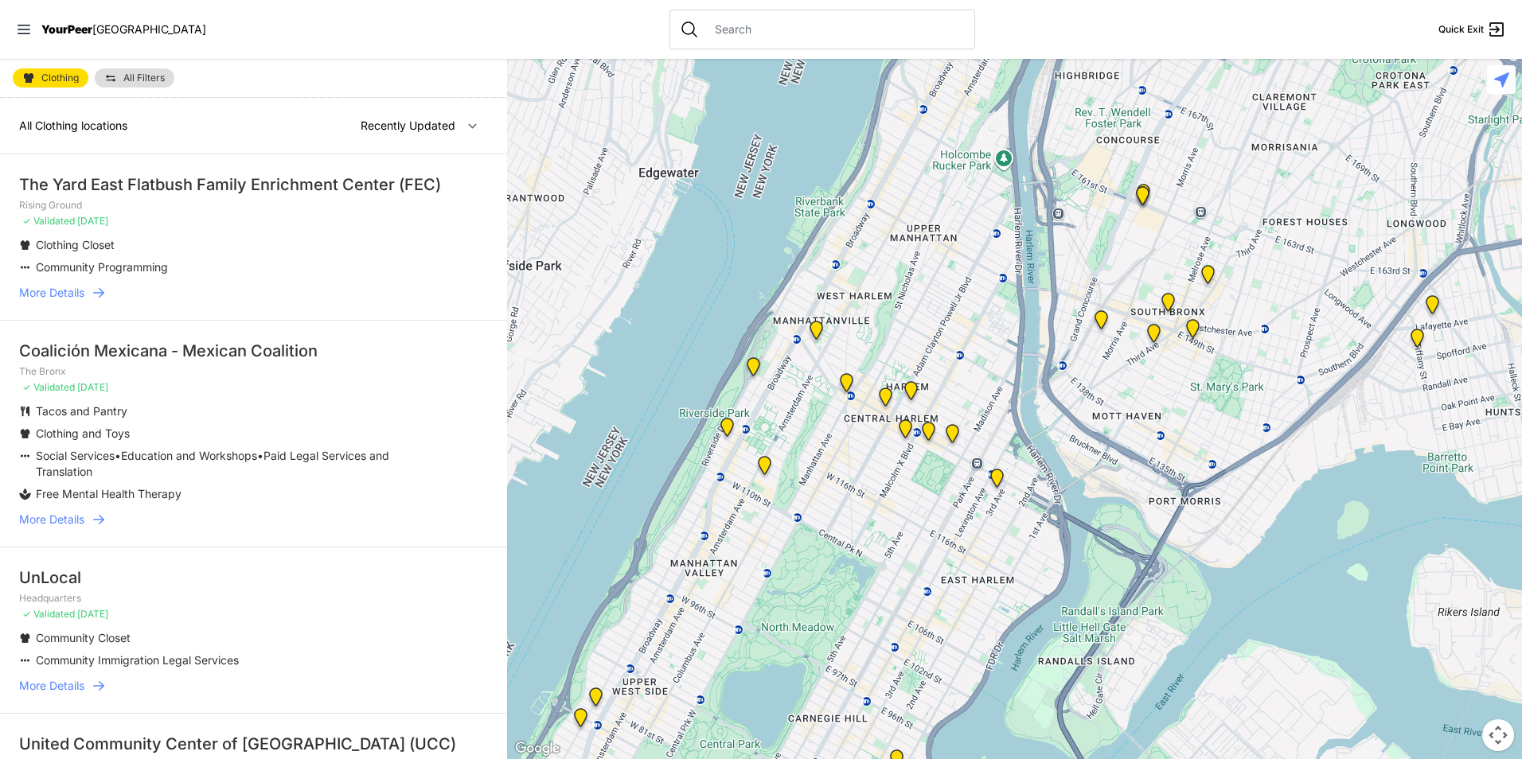
drag, startPoint x: 1125, startPoint y: 296, endPoint x: 849, endPoint y: 571, distance: 389.5
click at [849, 571] on div at bounding box center [1014, 409] width 1015 height 700
click at [132, 76] on span "All Filters" at bounding box center [143, 78] width 41 height 10
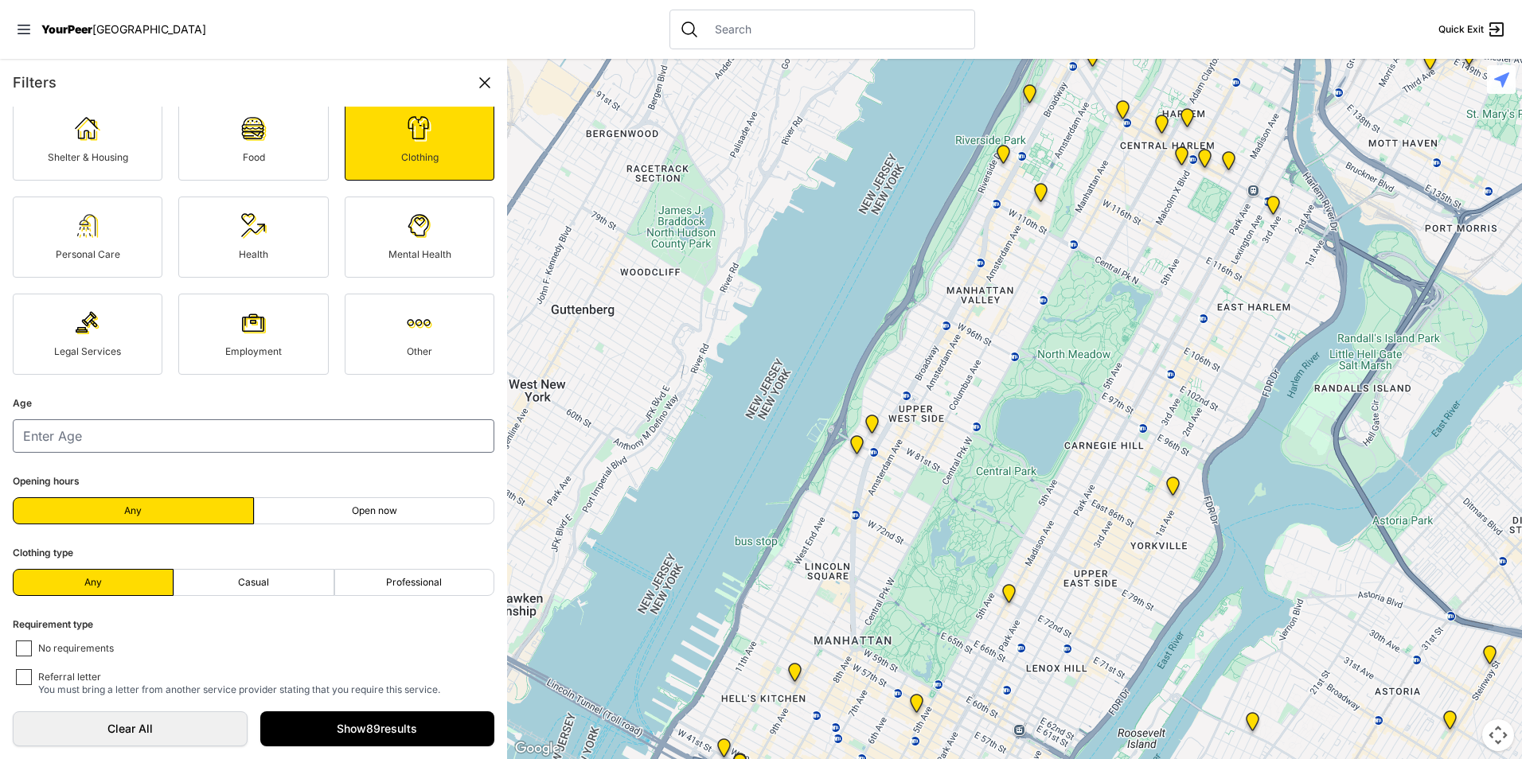
scroll to position [102, 0]
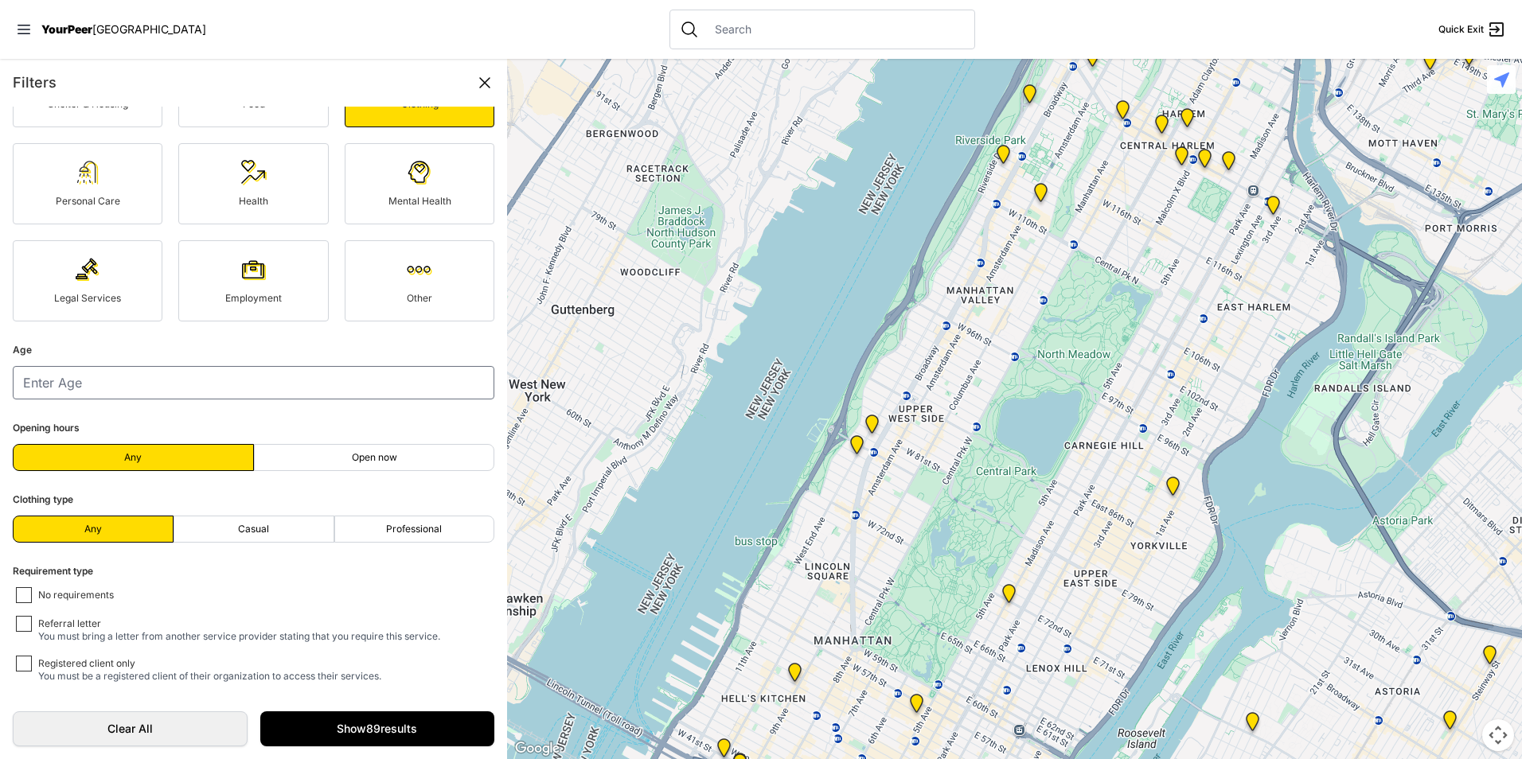
click at [483, 86] on icon at bounding box center [484, 82] width 19 height 19
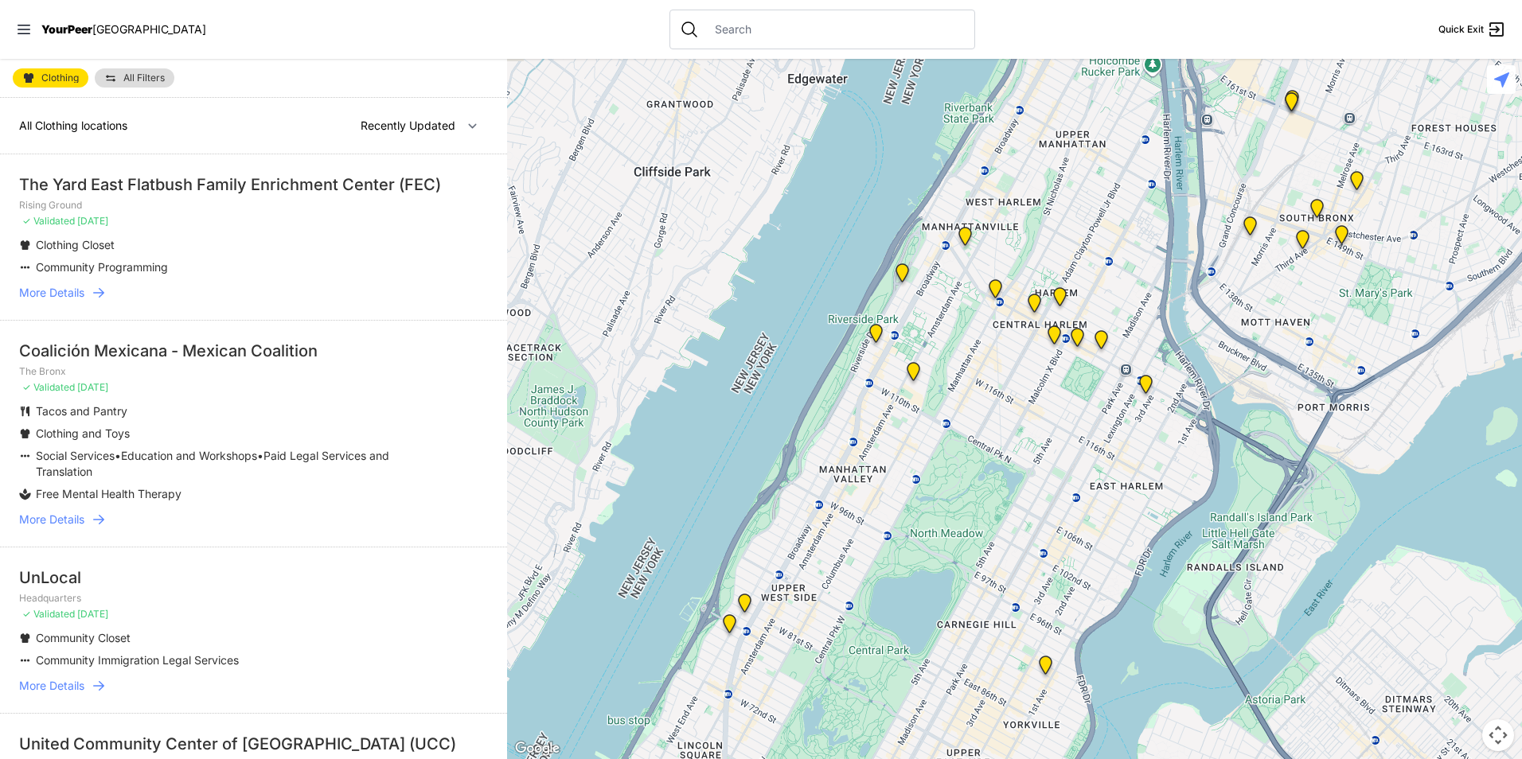
drag, startPoint x: 1153, startPoint y: 264, endPoint x: 1007, endPoint y: 456, distance: 240.9
click at [1008, 461] on div at bounding box center [1014, 409] width 1015 height 700
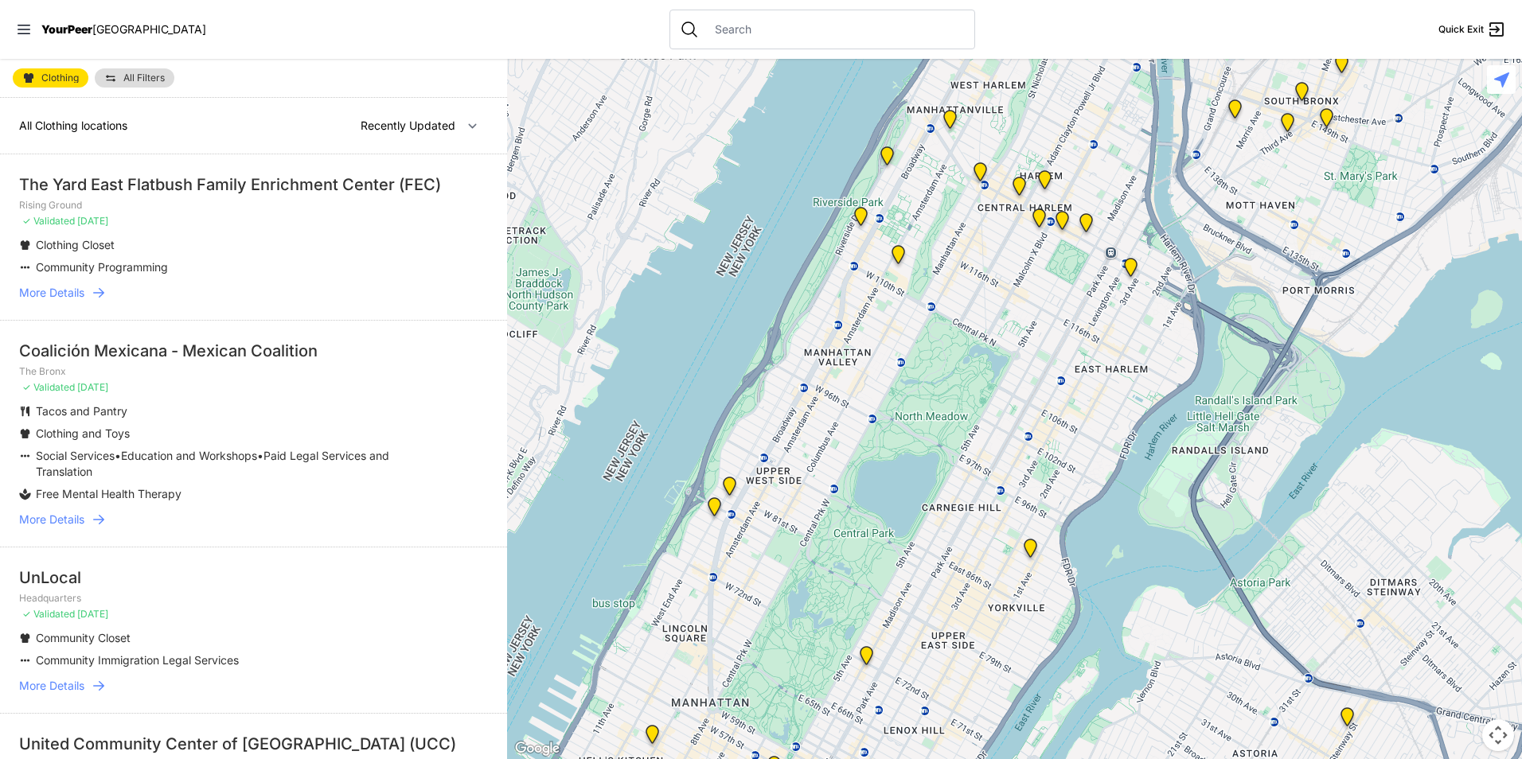
drag, startPoint x: 1024, startPoint y: 240, endPoint x: 1027, endPoint y: 71, distance: 168.8
click at [1027, 76] on div at bounding box center [1014, 409] width 1015 height 700
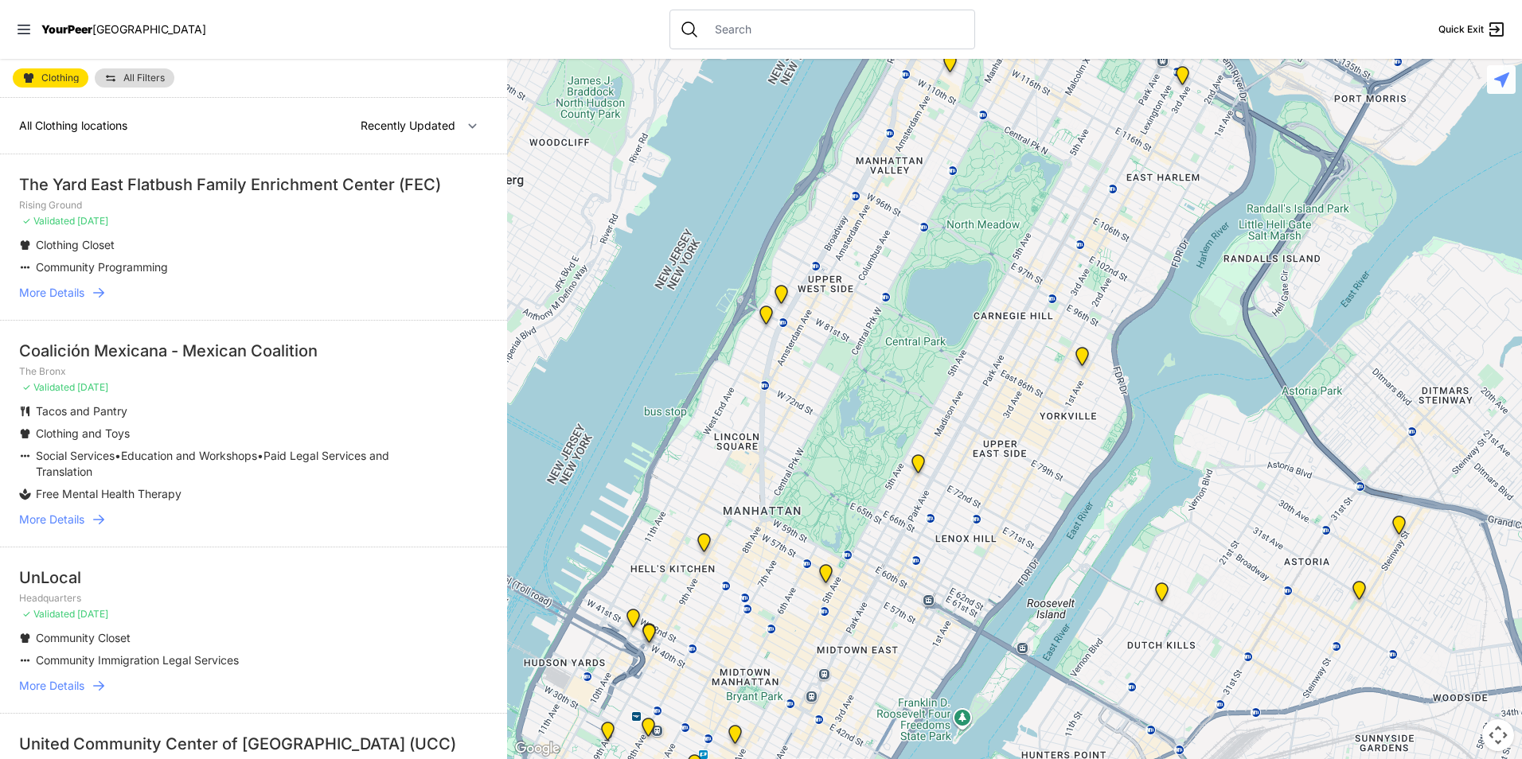
drag, startPoint x: 1028, startPoint y: 247, endPoint x: 1054, endPoint y: 240, distance: 26.5
click at [1054, 240] on div at bounding box center [1014, 409] width 1015 height 700
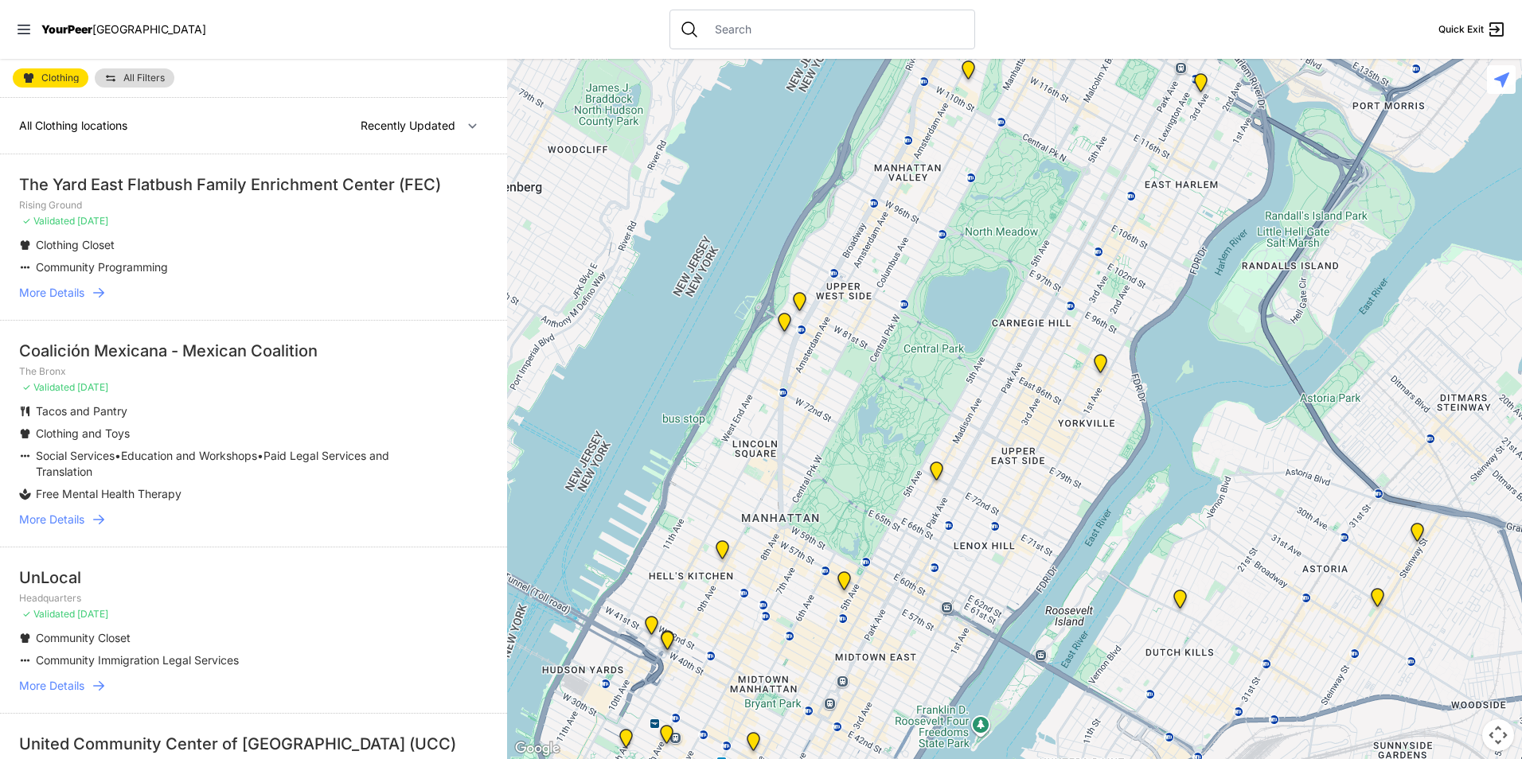
drag, startPoint x: 912, startPoint y: 244, endPoint x: 911, endPoint y: 261, distance: 17.5
click at [911, 261] on div at bounding box center [1014, 409] width 1015 height 700
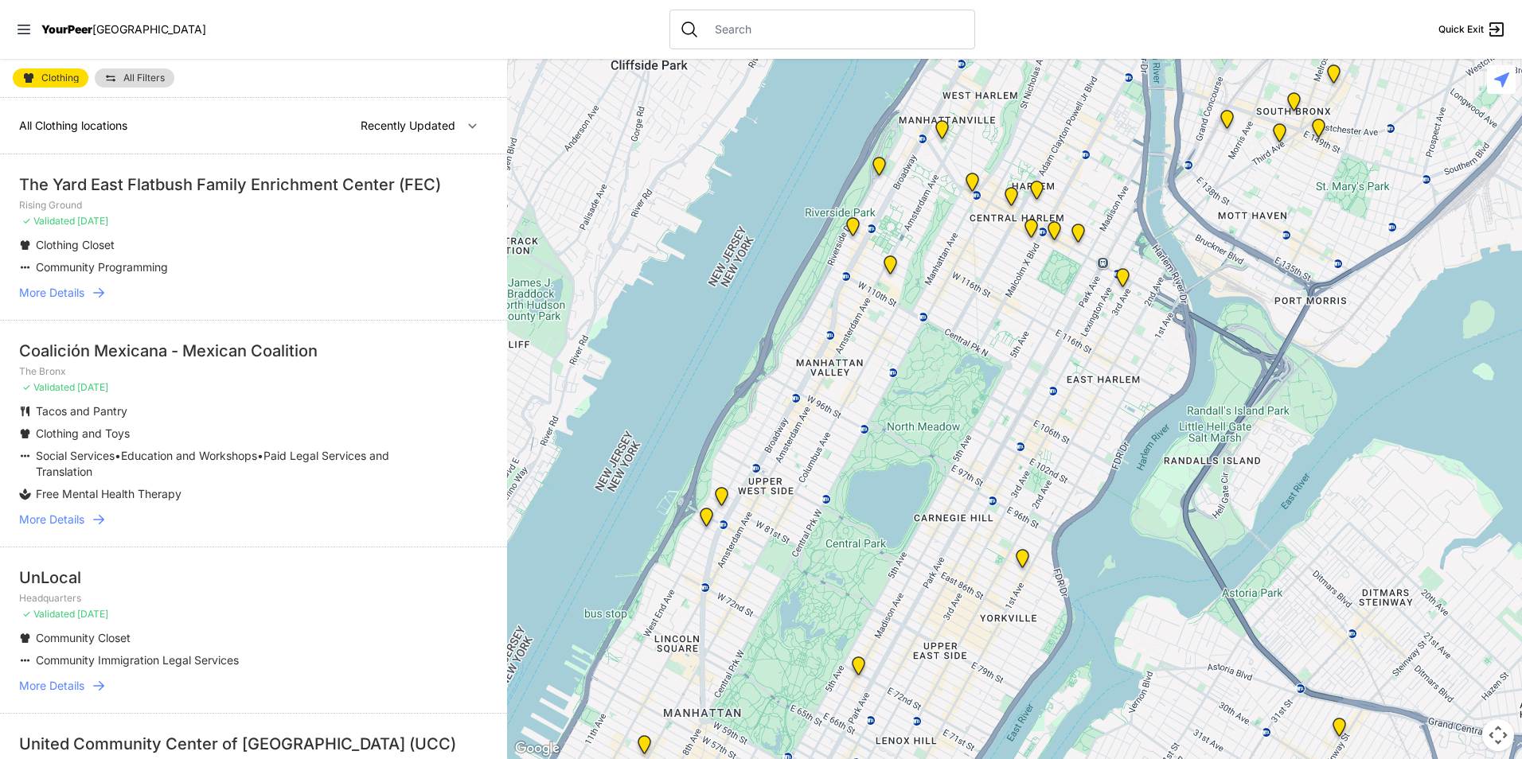
drag, startPoint x: 1079, startPoint y: 215, endPoint x: 1001, endPoint y: 414, distance: 213.7
click at [1001, 414] on div at bounding box center [1014, 409] width 1015 height 700
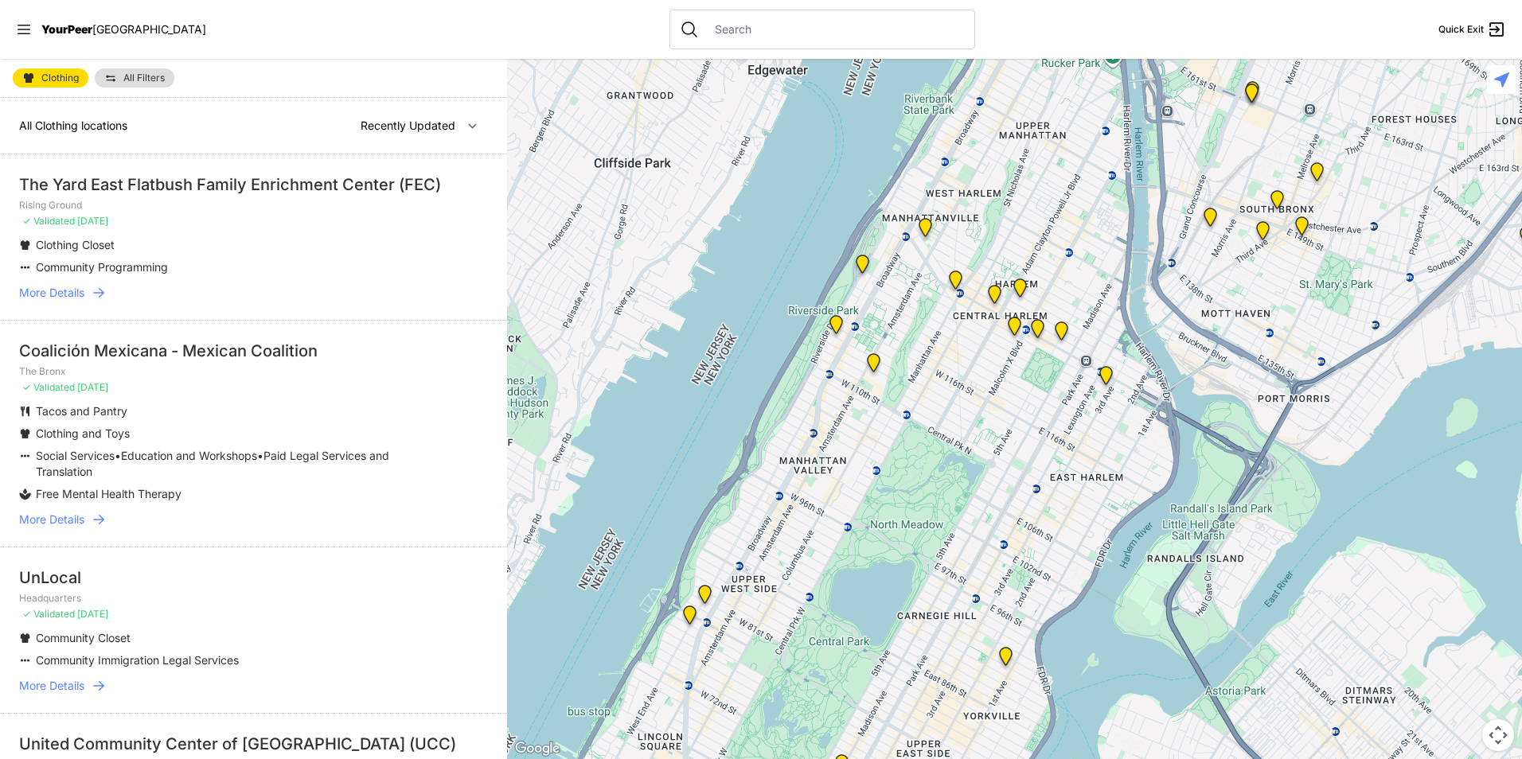
drag, startPoint x: 1009, startPoint y: 302, endPoint x: 994, endPoint y: 397, distance: 96.6
click at [994, 397] on div at bounding box center [1014, 409] width 1015 height 700
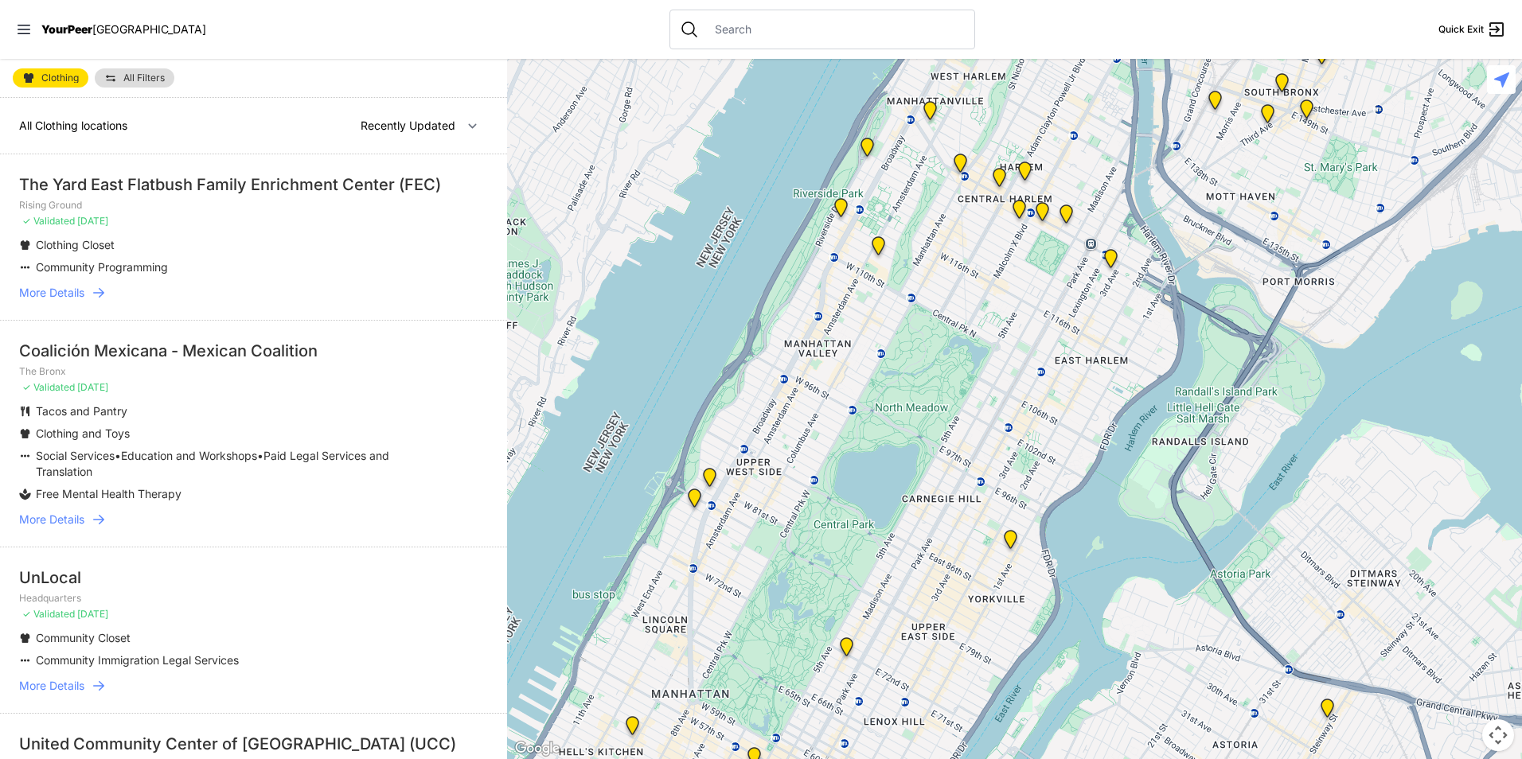
drag, startPoint x: 1049, startPoint y: 283, endPoint x: 1057, endPoint y: 164, distance: 118.9
click at [1057, 164] on div at bounding box center [1014, 409] width 1015 height 700
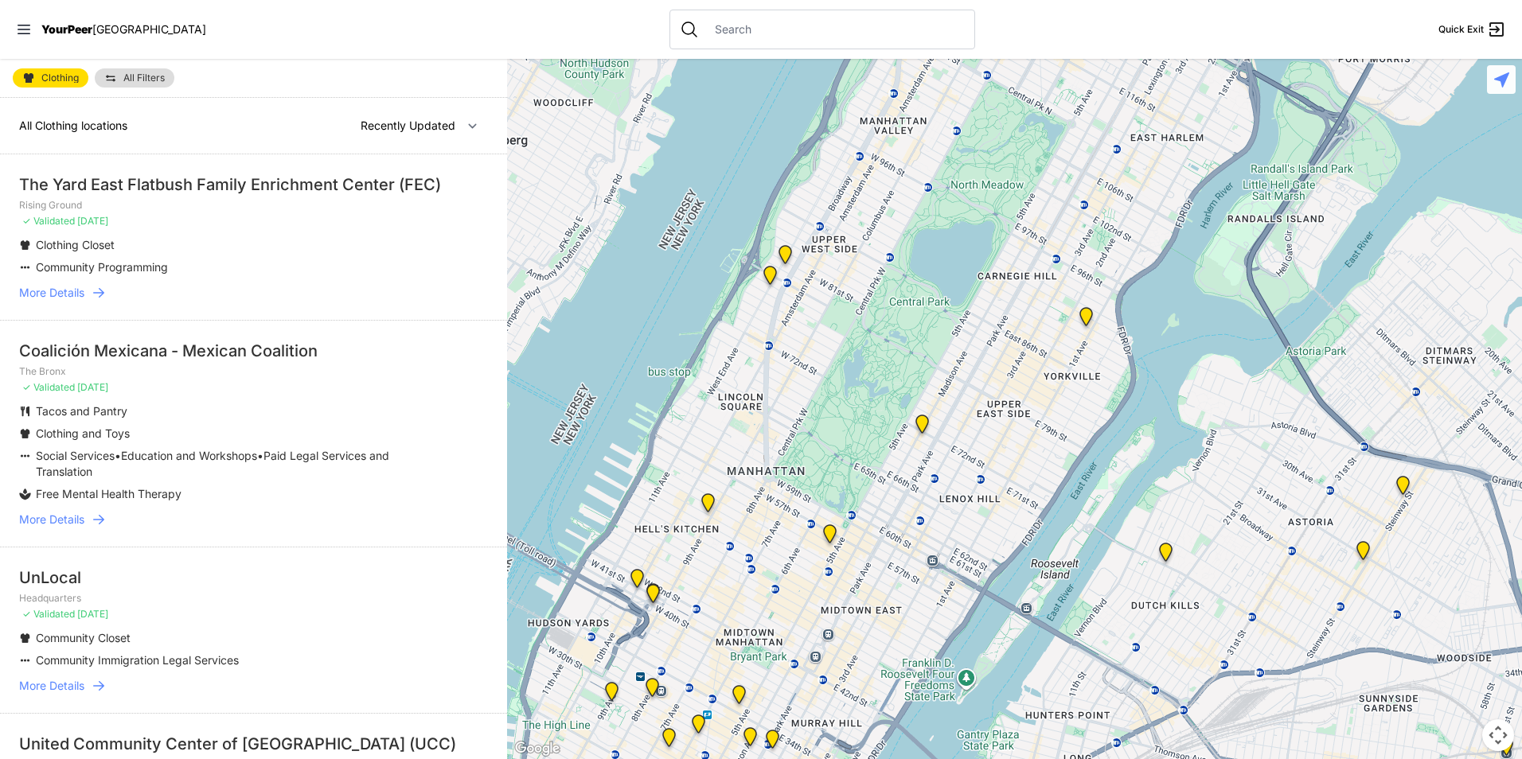
drag, startPoint x: 810, startPoint y: 360, endPoint x: 885, endPoint y: 136, distance: 236.1
click at [885, 136] on div at bounding box center [1014, 409] width 1015 height 700
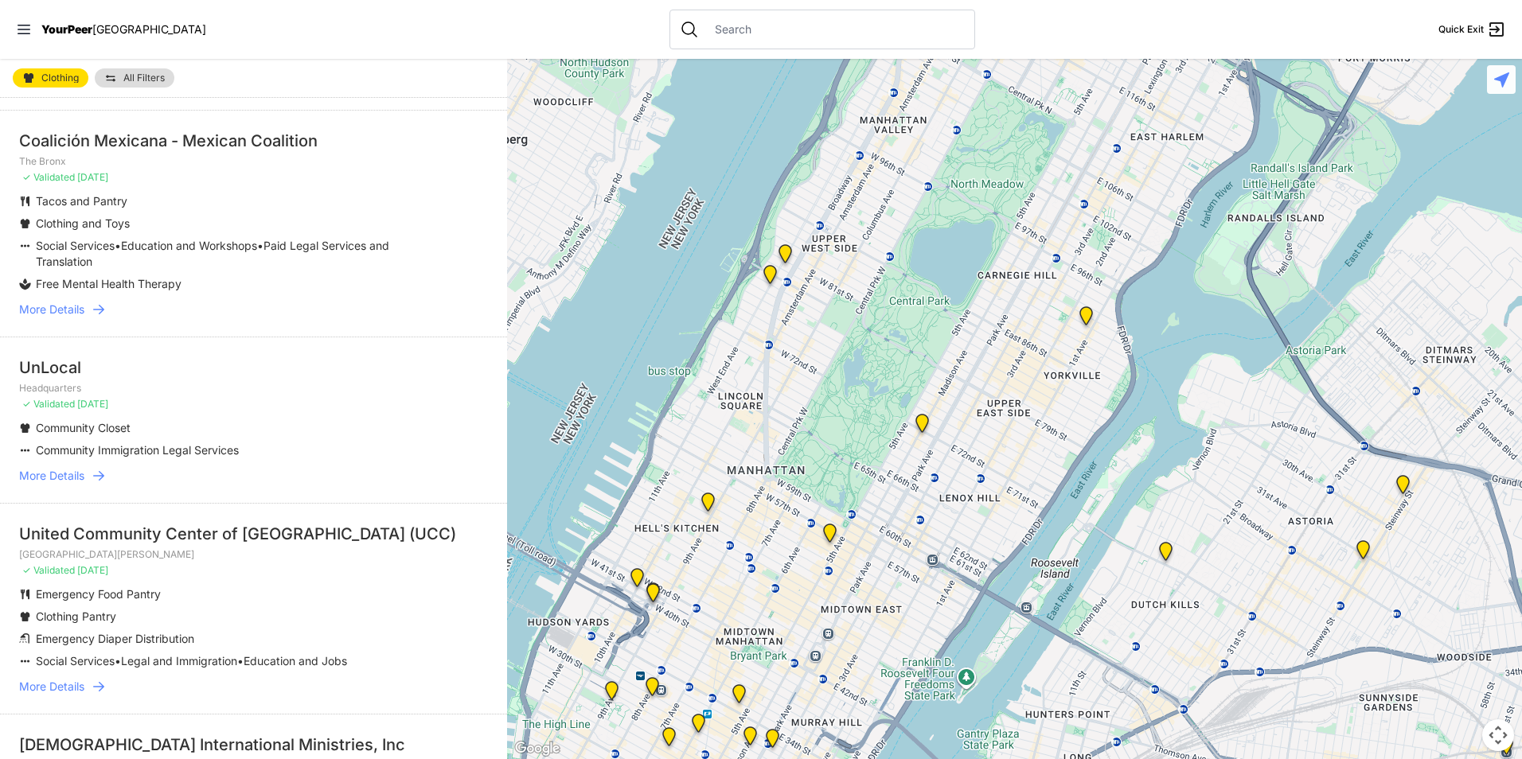
scroll to position [239, 0]
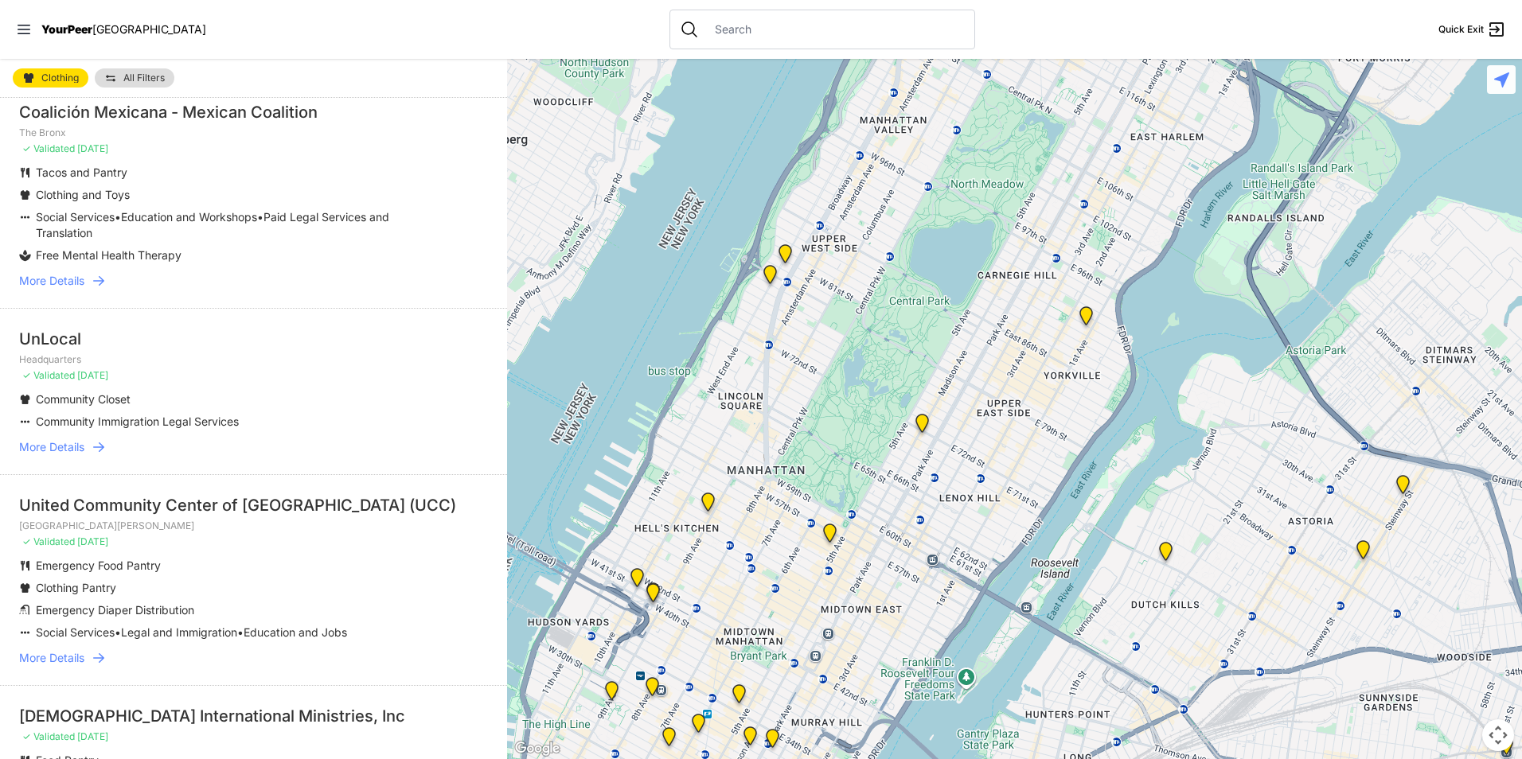
click at [61, 443] on span "More Details" at bounding box center [51, 447] width 65 height 16
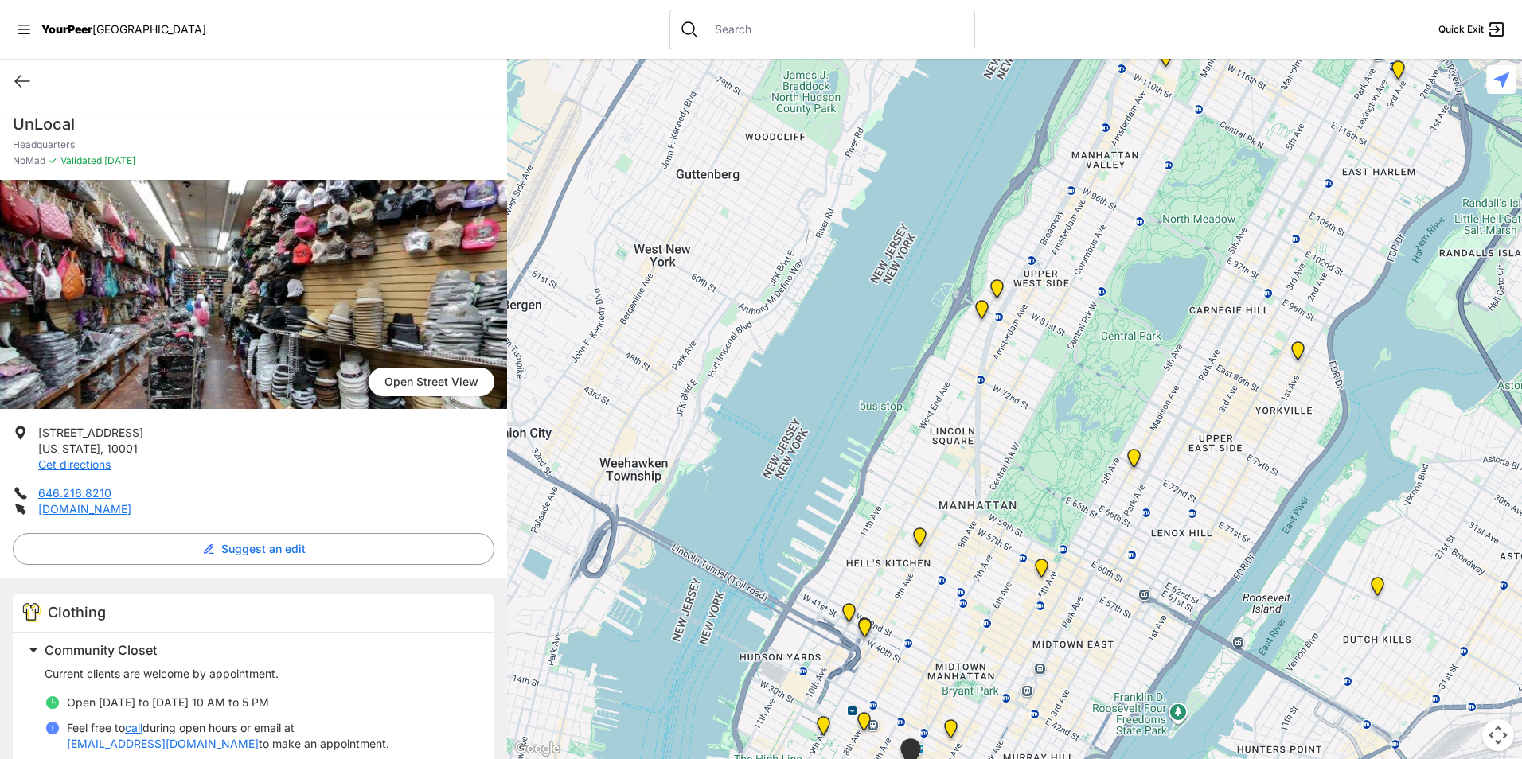
drag, startPoint x: 1092, startPoint y: 361, endPoint x: 983, endPoint y: 744, distance: 398.1
click at [983, 744] on div at bounding box center [1014, 409] width 1015 height 700
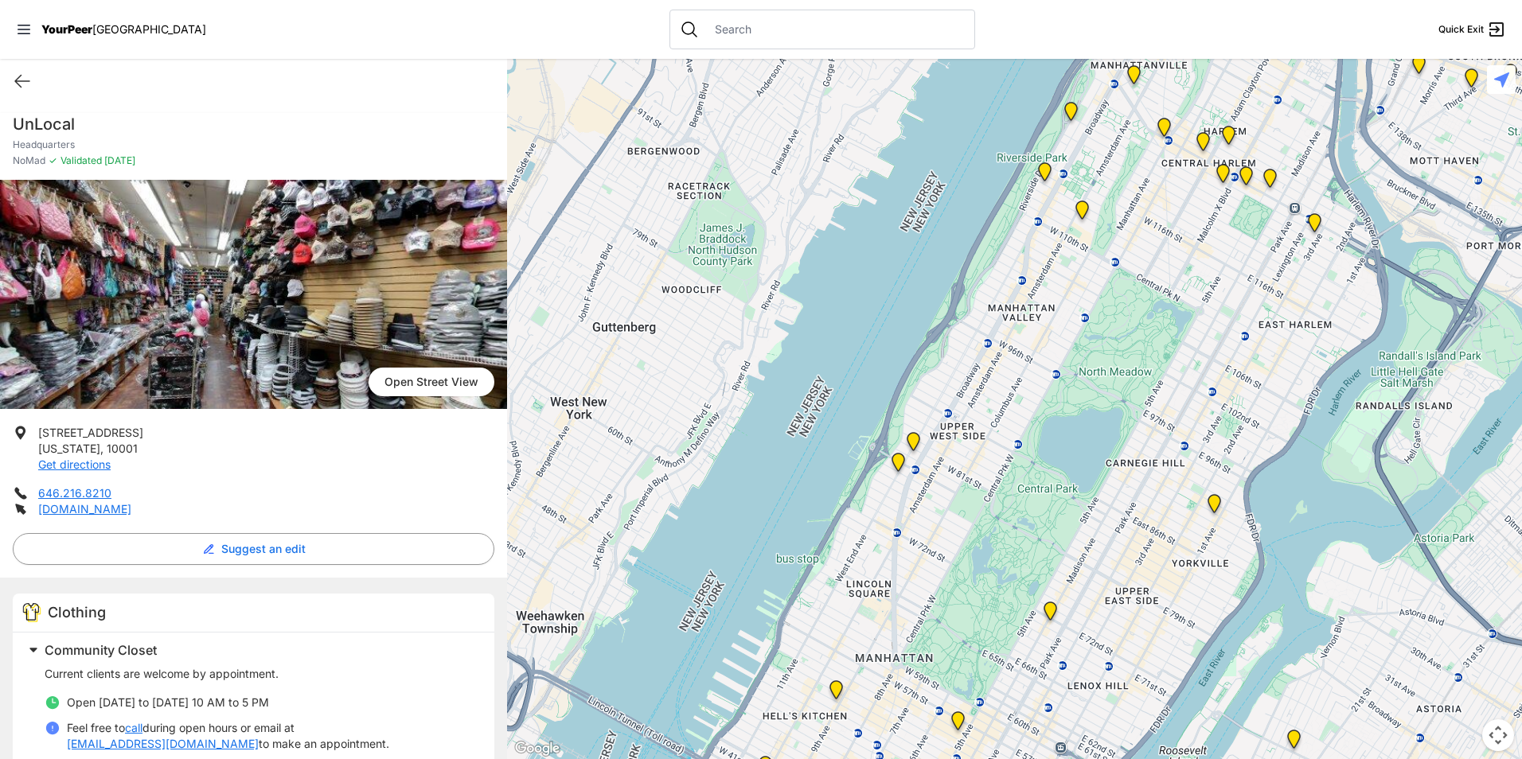
drag, startPoint x: 1172, startPoint y: 428, endPoint x: 1169, endPoint y: 363, distance: 65.3
click at [1169, 363] on div at bounding box center [1014, 409] width 1015 height 700
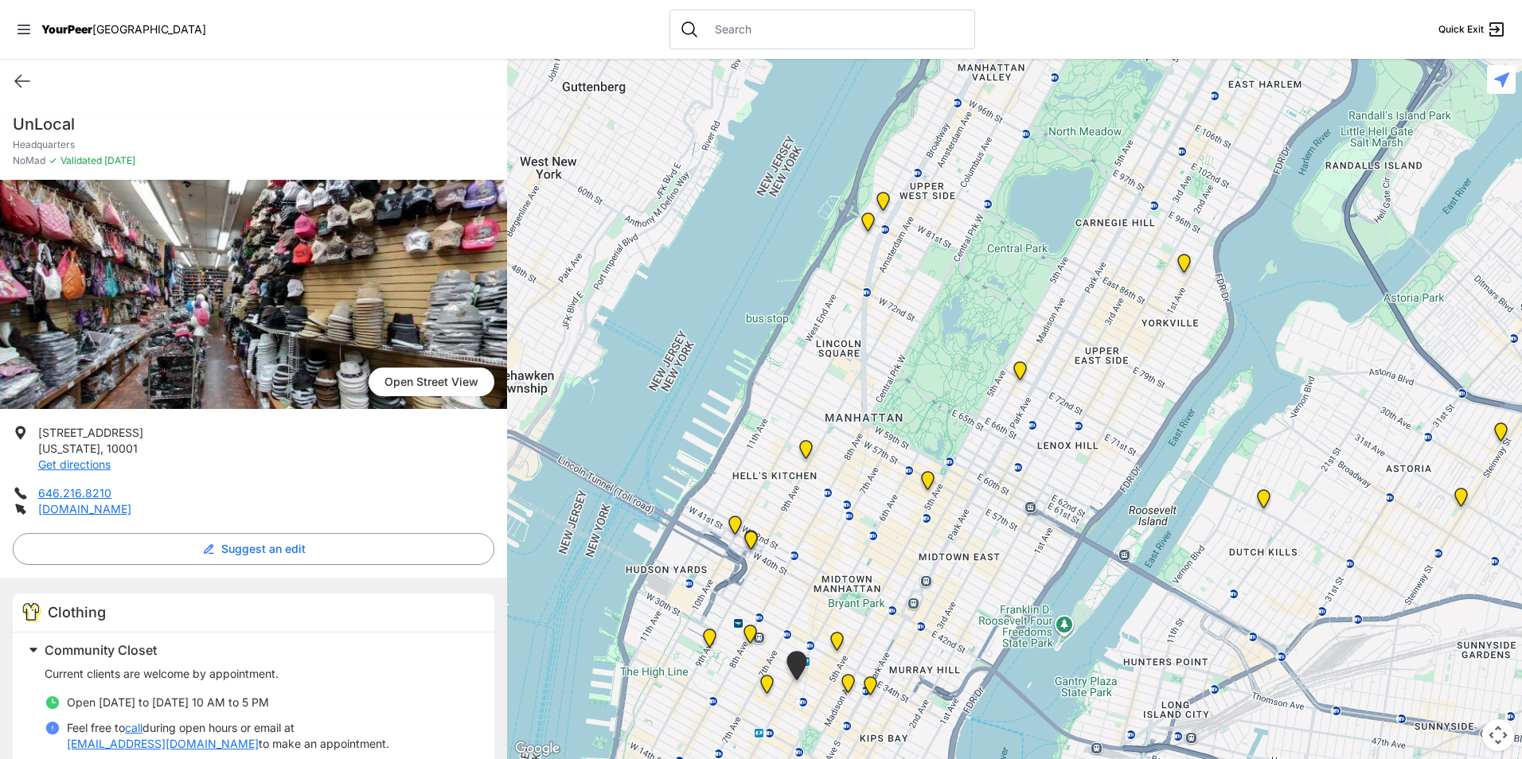
drag, startPoint x: 1068, startPoint y: 595, endPoint x: 1045, endPoint y: 468, distance: 129.4
click at [1045, 468] on div at bounding box center [1014, 409] width 1015 height 700
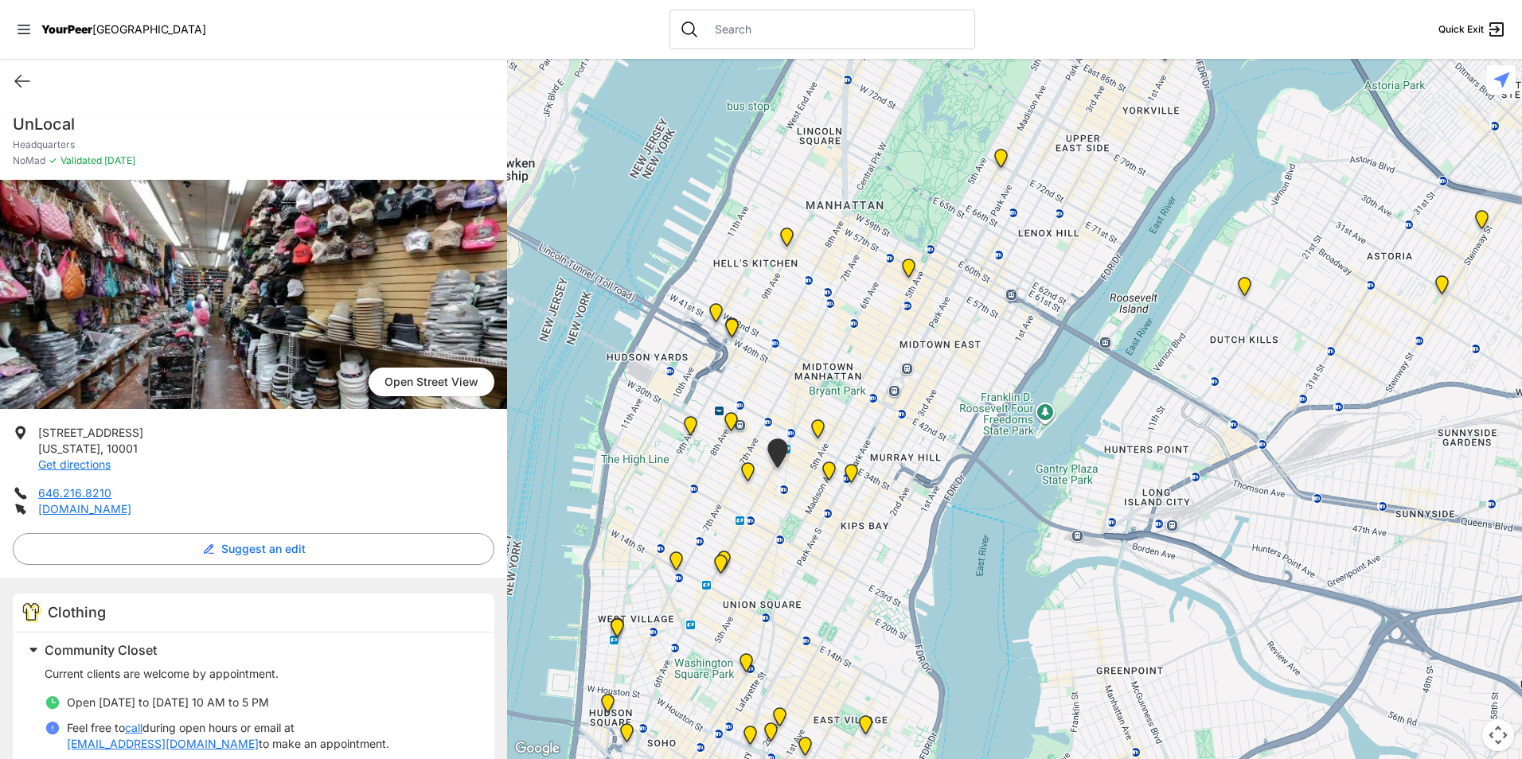
drag, startPoint x: 901, startPoint y: 500, endPoint x: 891, endPoint y: 397, distance: 103.2
click at [891, 398] on div at bounding box center [1014, 409] width 1015 height 700
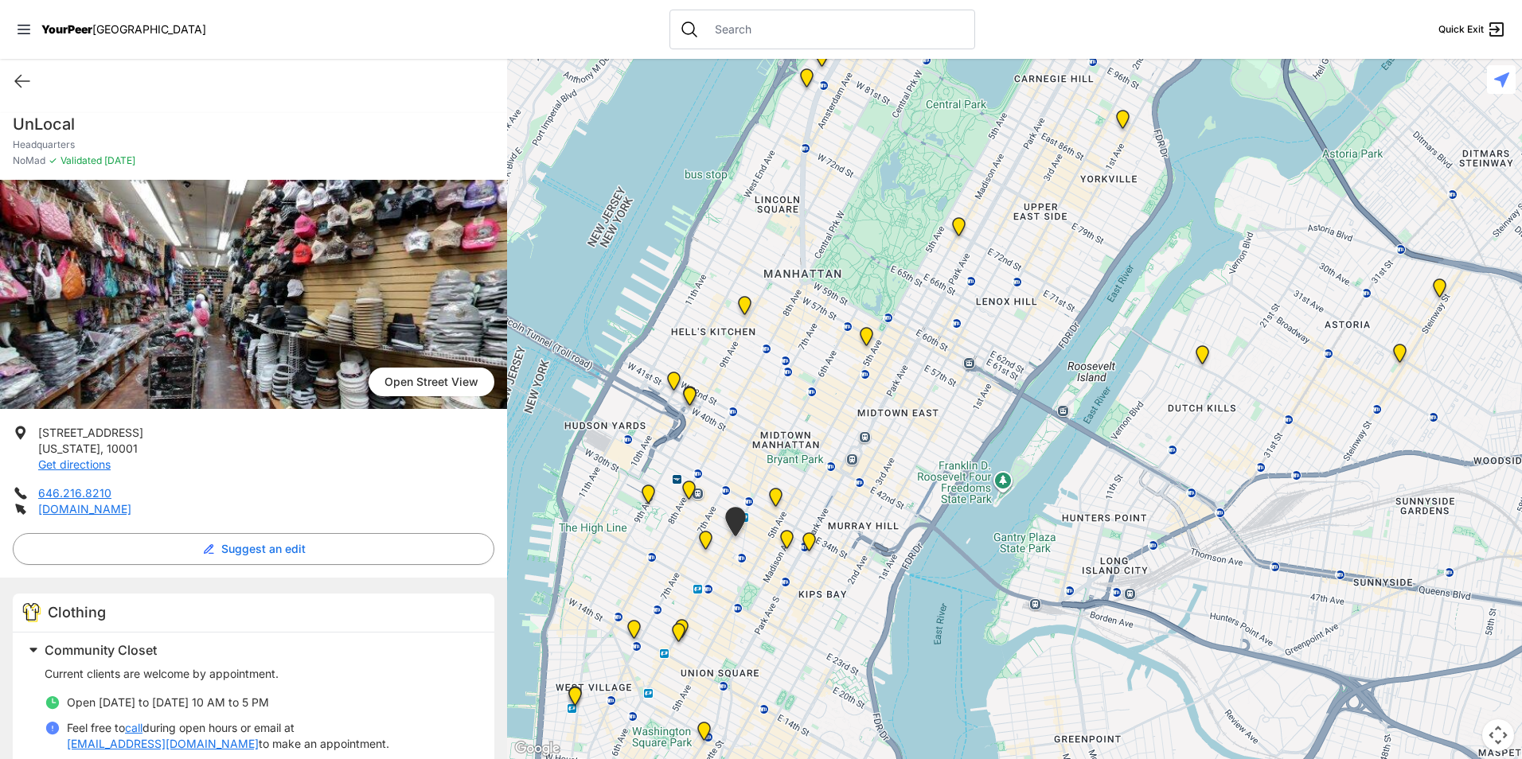
drag, startPoint x: 896, startPoint y: 361, endPoint x: 869, endPoint y: 498, distance: 138.6
click at [870, 498] on div at bounding box center [1014, 409] width 1015 height 700
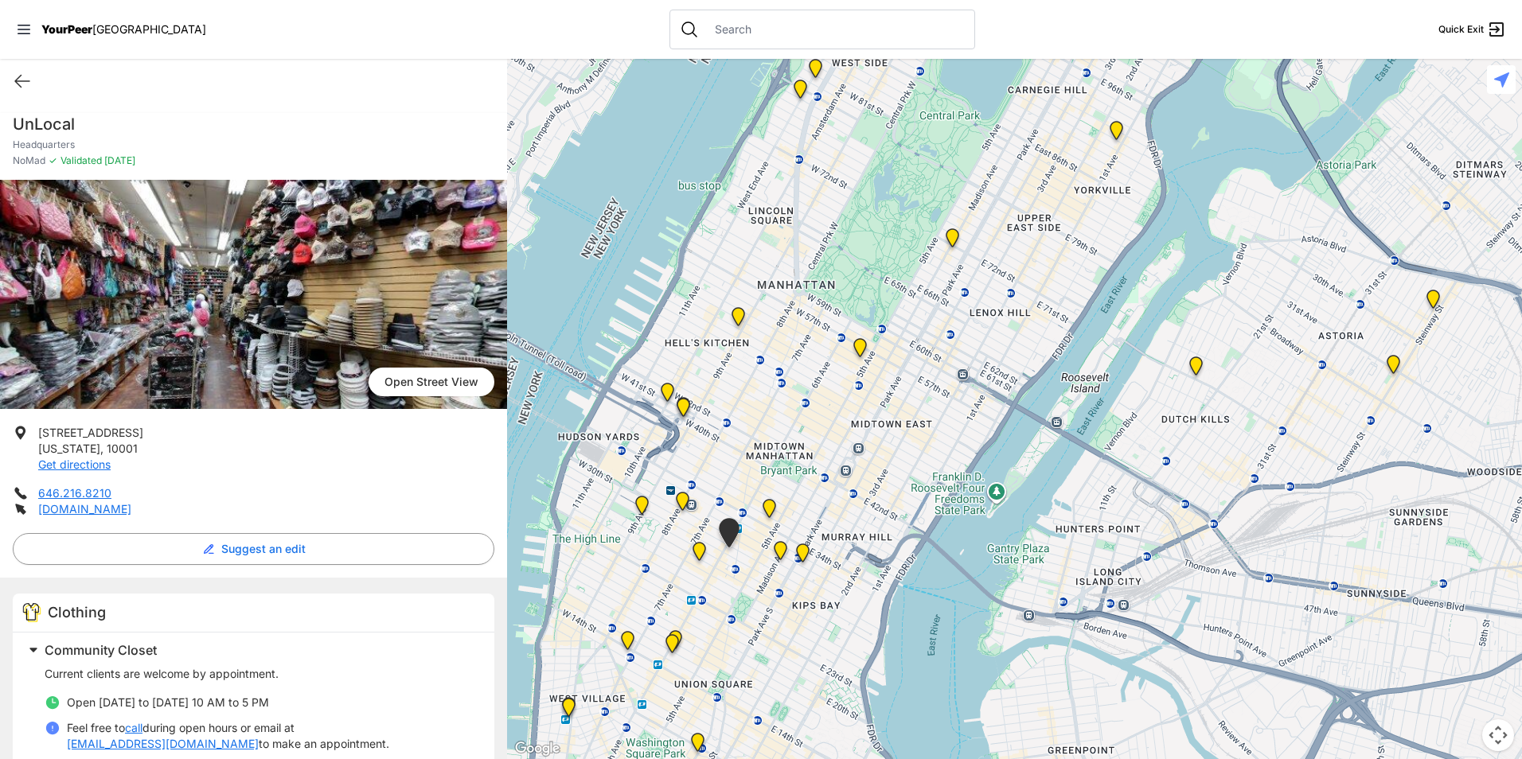
drag, startPoint x: 911, startPoint y: 395, endPoint x: 911, endPoint y: 474, distance: 79.6
click at [911, 474] on div at bounding box center [1014, 409] width 1015 height 700
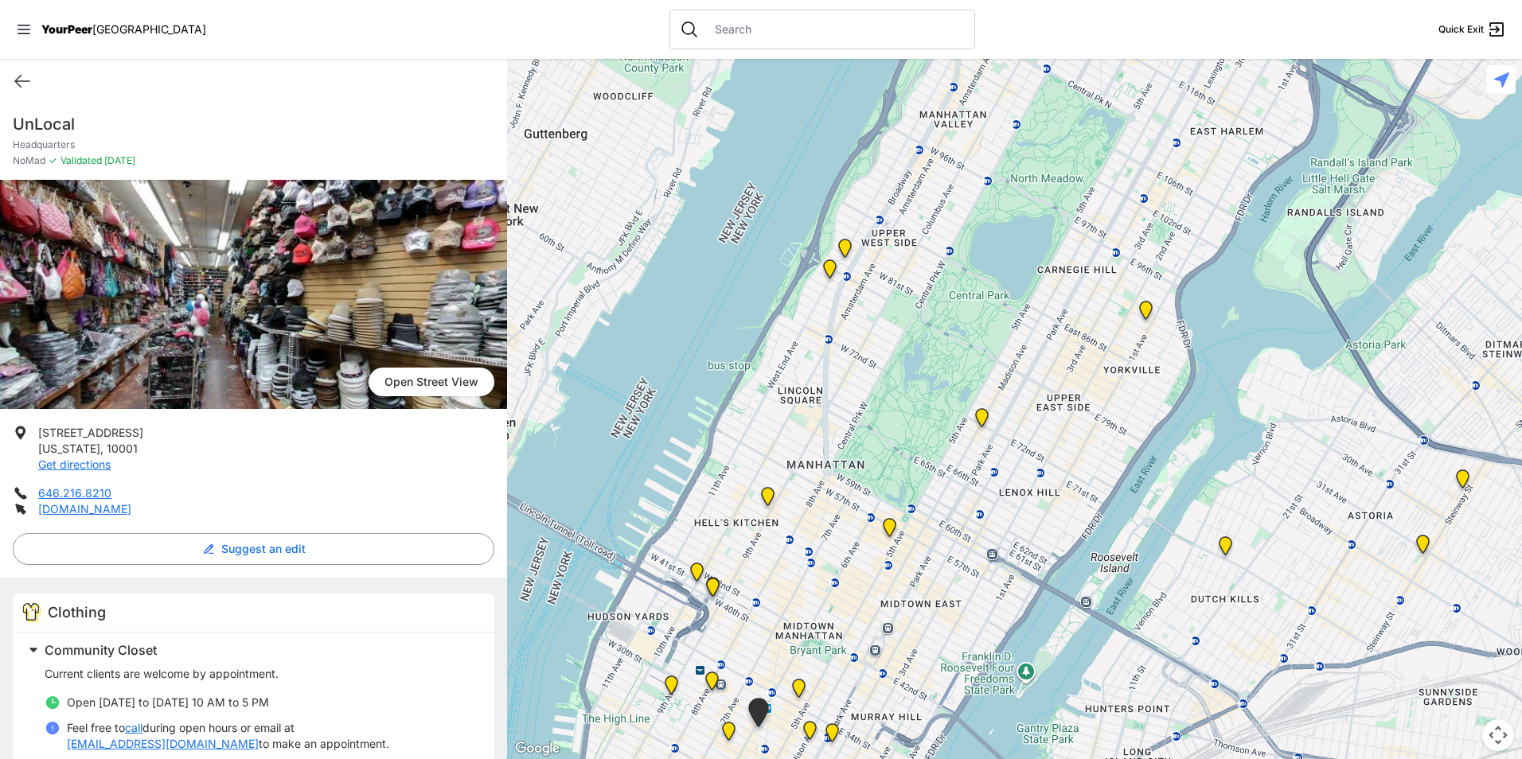
drag, startPoint x: 1237, startPoint y: 403, endPoint x: 1267, endPoint y: 502, distance: 104.0
click at [1267, 502] on div at bounding box center [1014, 409] width 1015 height 700
click at [977, 412] on img "Manhattan" at bounding box center [982, 420] width 20 height 25
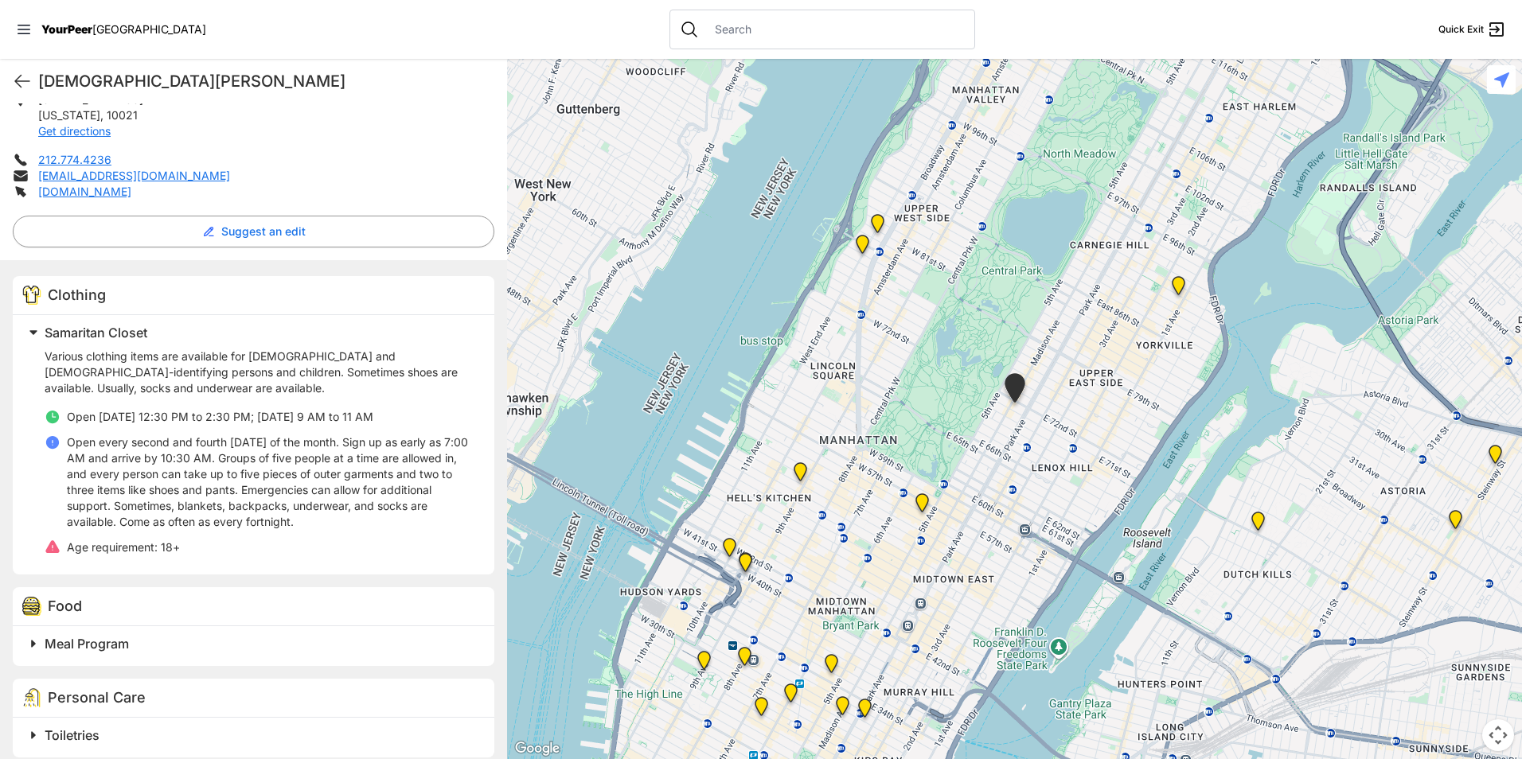
scroll to position [348, 0]
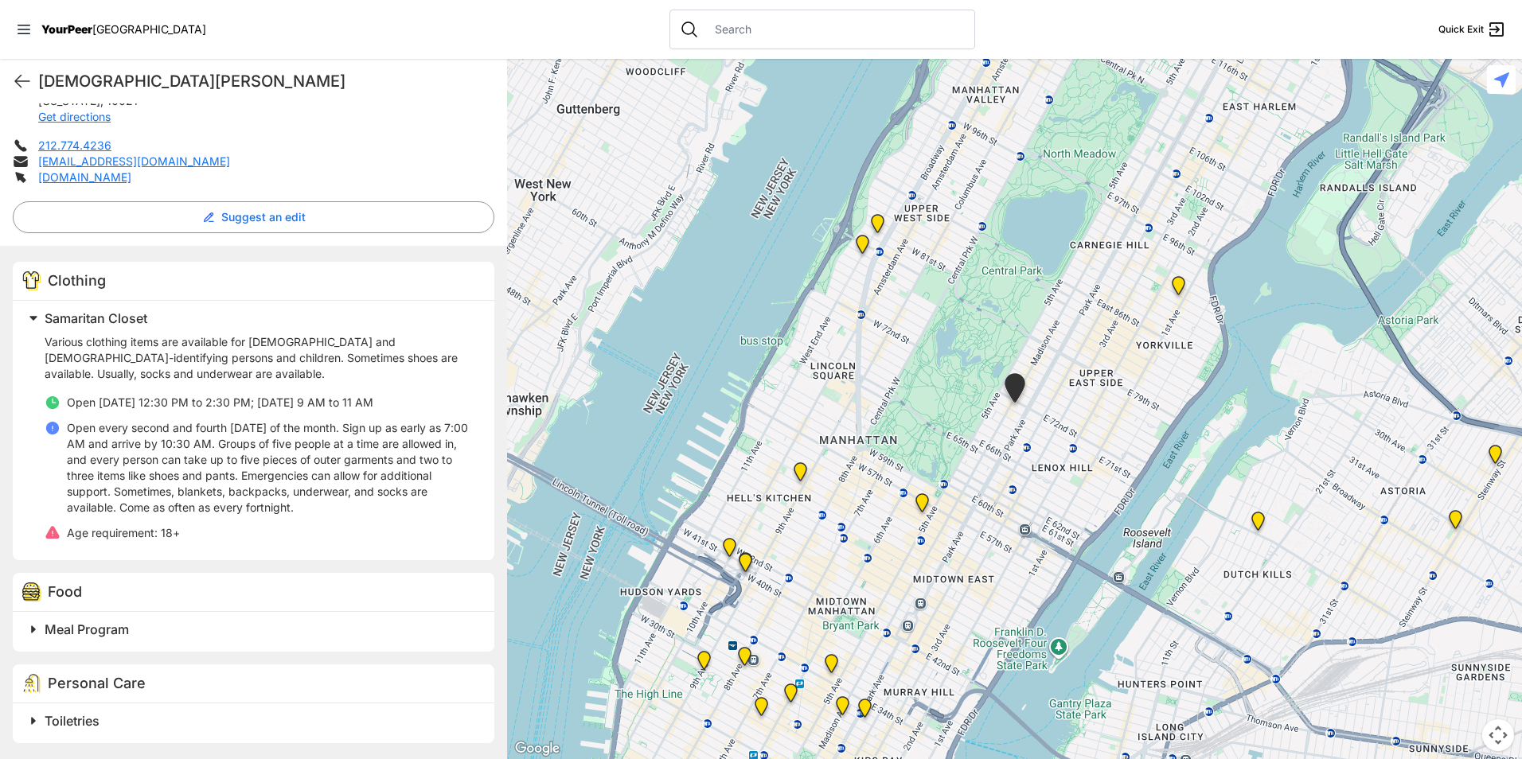
click at [50, 720] on span "Toiletries" at bounding box center [72, 721] width 55 height 16
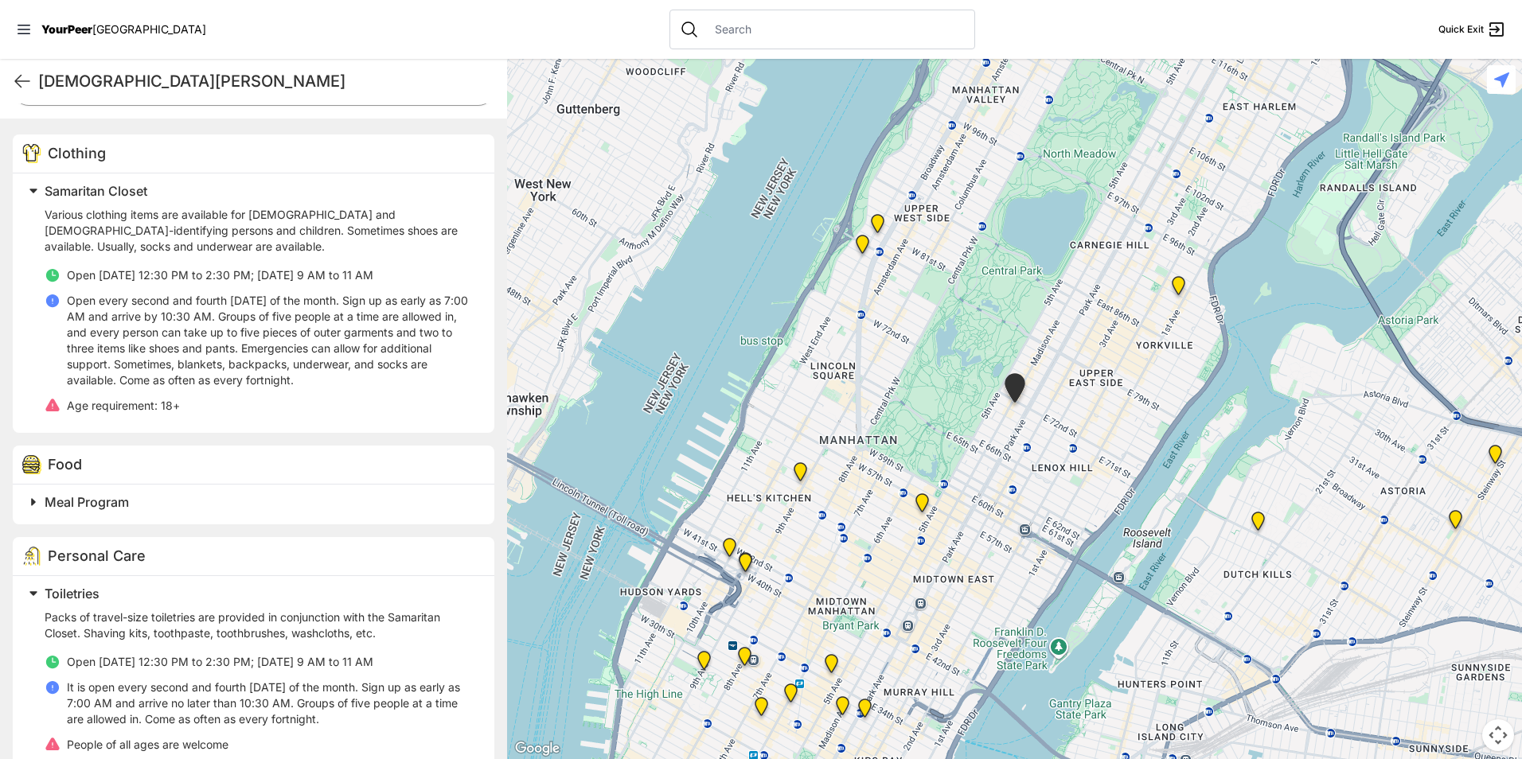
scroll to position [504, 0]
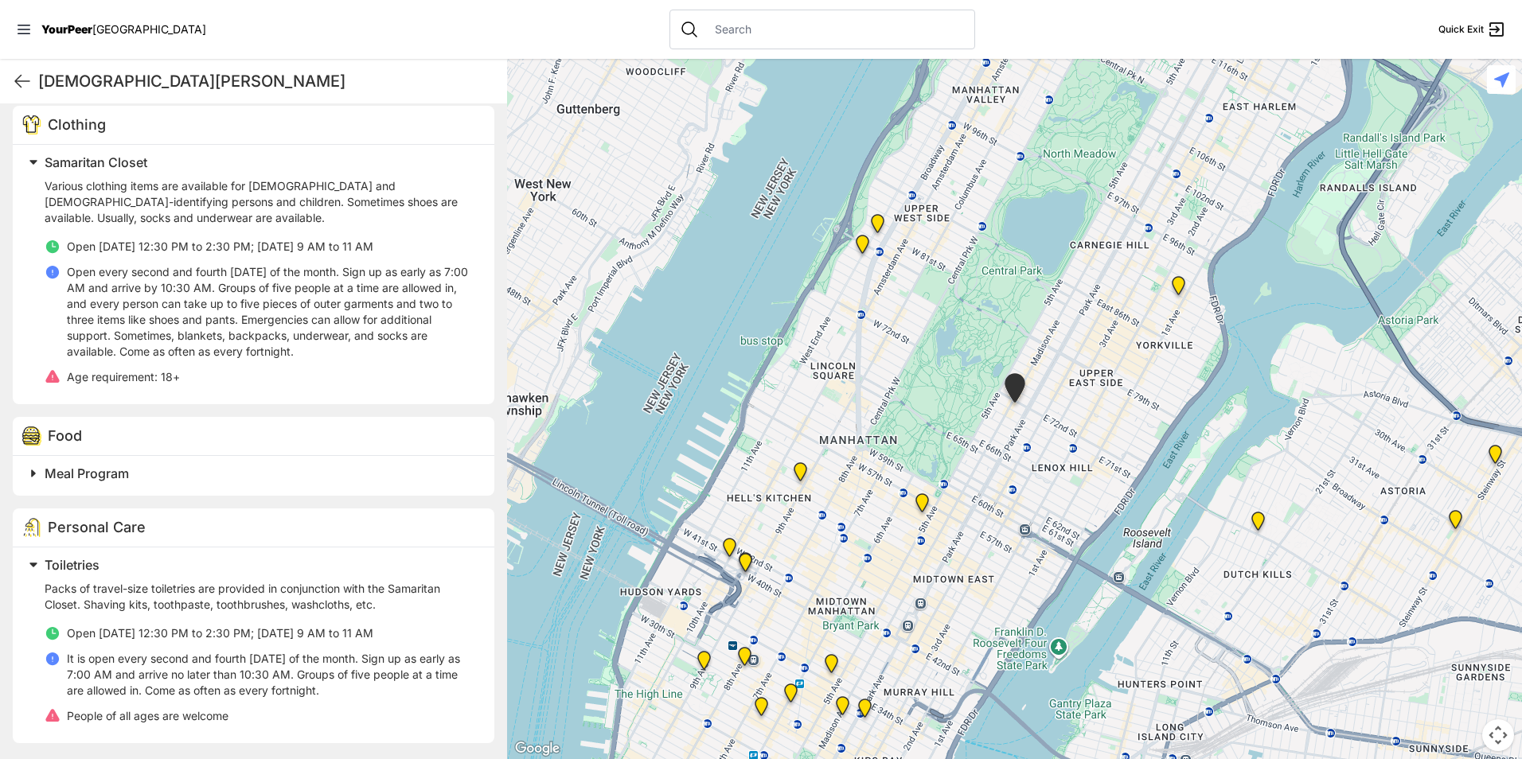
drag, startPoint x: 110, startPoint y: 477, endPoint x: 110, endPoint y: 466, distance: 11.1
click at [110, 473] on span "Meal Program" at bounding box center [87, 474] width 84 height 16
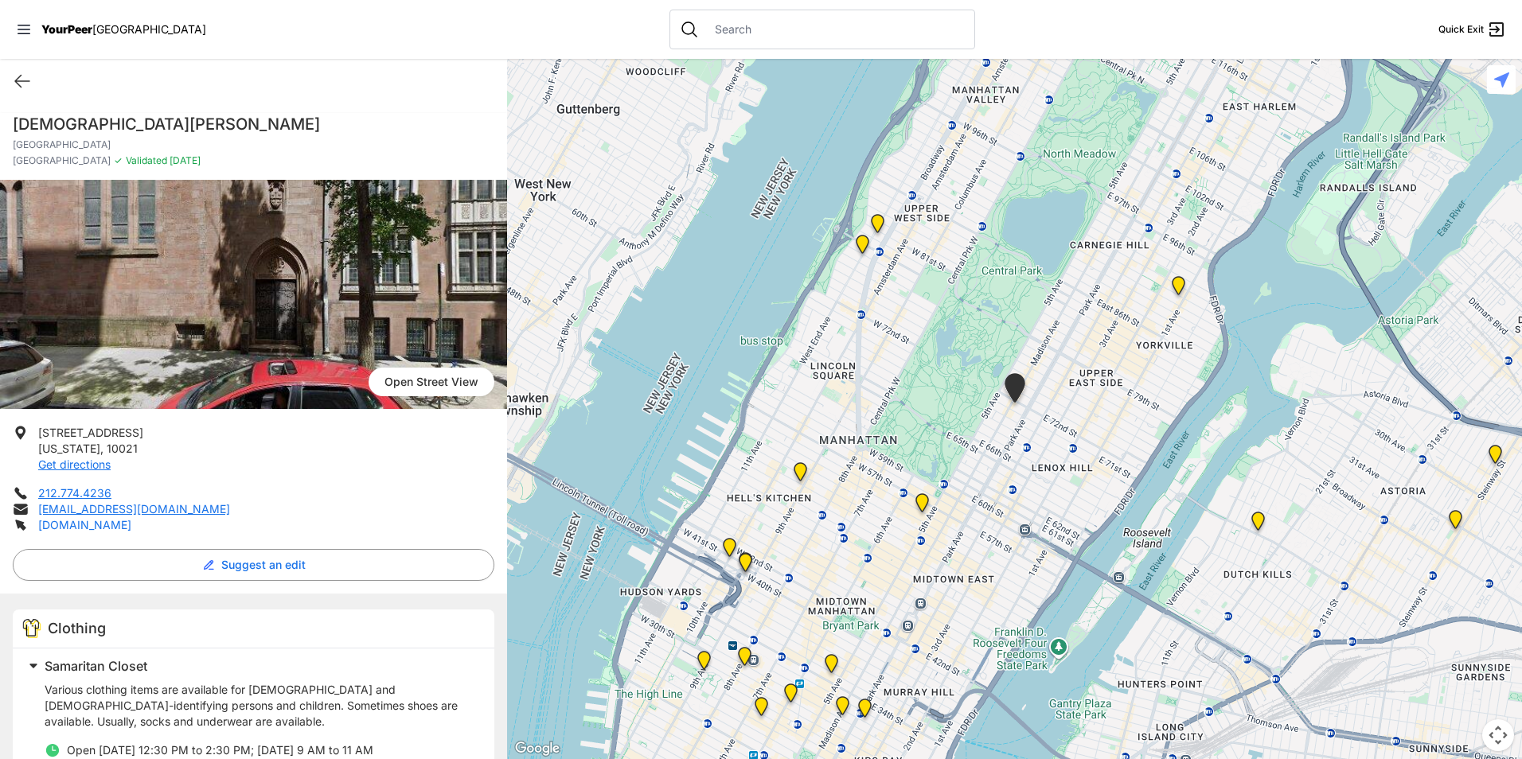
click at [50, 529] on link "[DOMAIN_NAME]" at bounding box center [84, 525] width 93 height 14
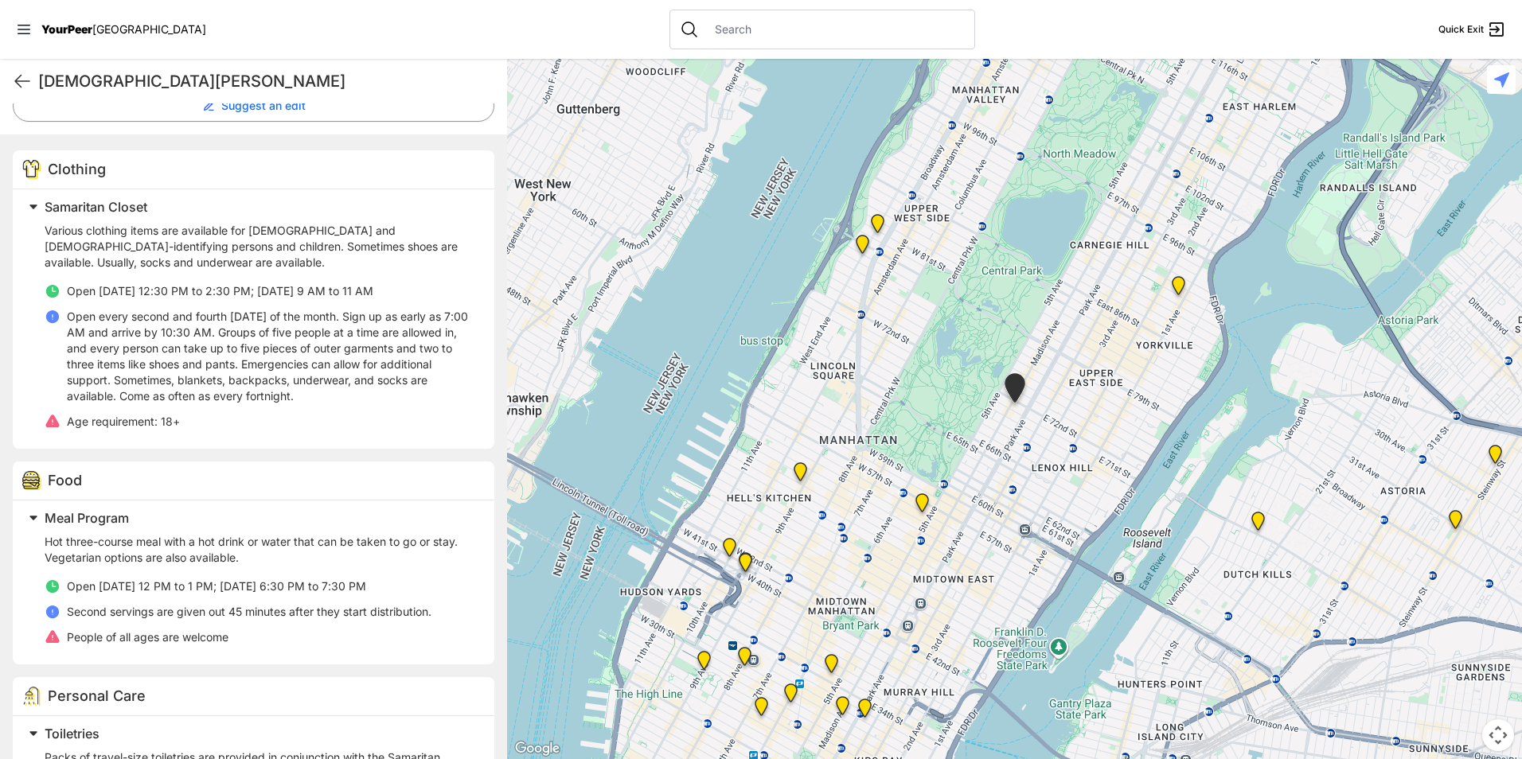
scroll to position [628, 0]
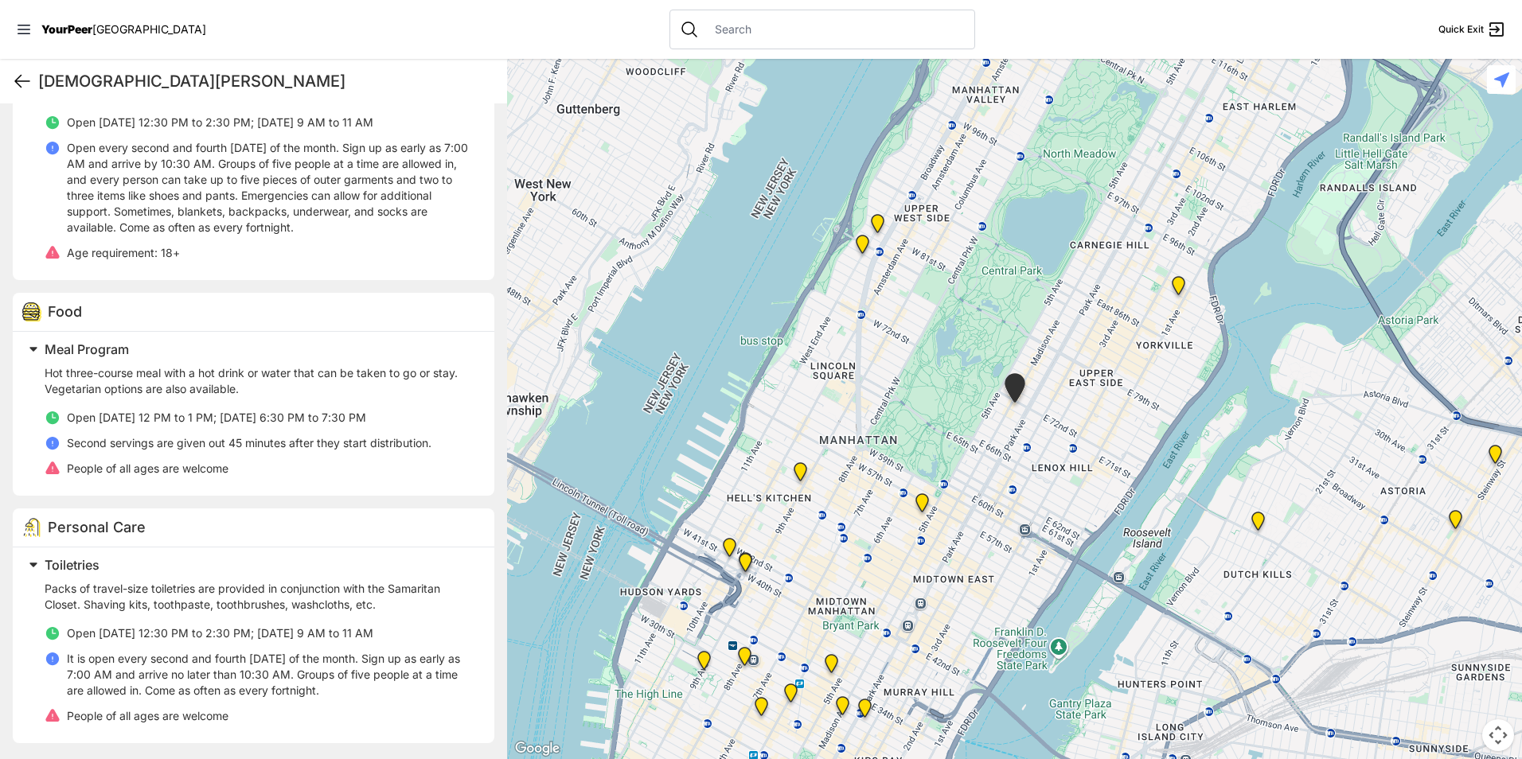
click at [22, 85] on icon at bounding box center [22, 81] width 19 height 19
click at [23, 85] on icon at bounding box center [22, 81] width 19 height 19
select select "recentlyUpdated"
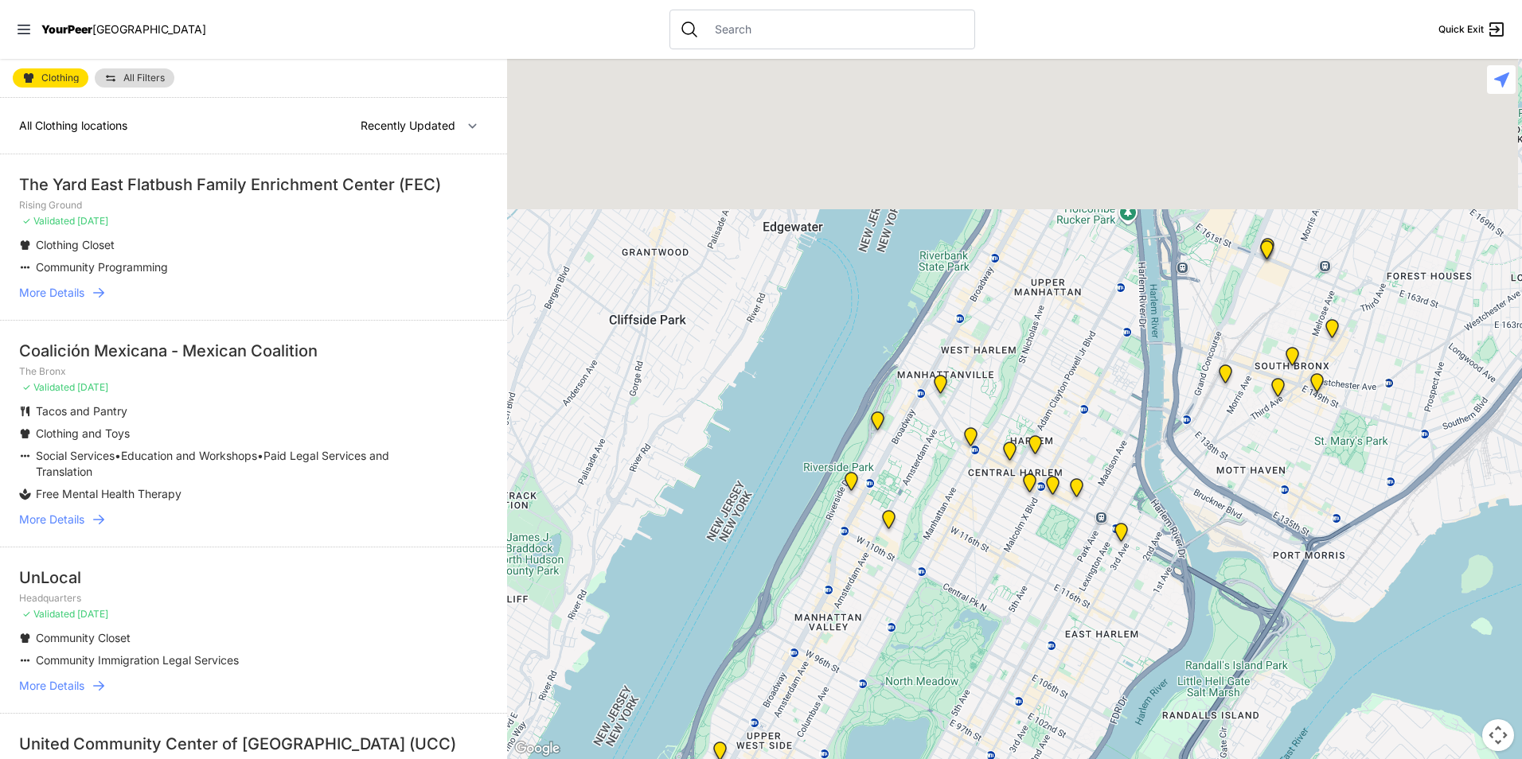
drag, startPoint x: 1125, startPoint y: 358, endPoint x: 972, endPoint y: 686, distance: 361.8
click at [972, 686] on div at bounding box center [1014, 409] width 1015 height 700
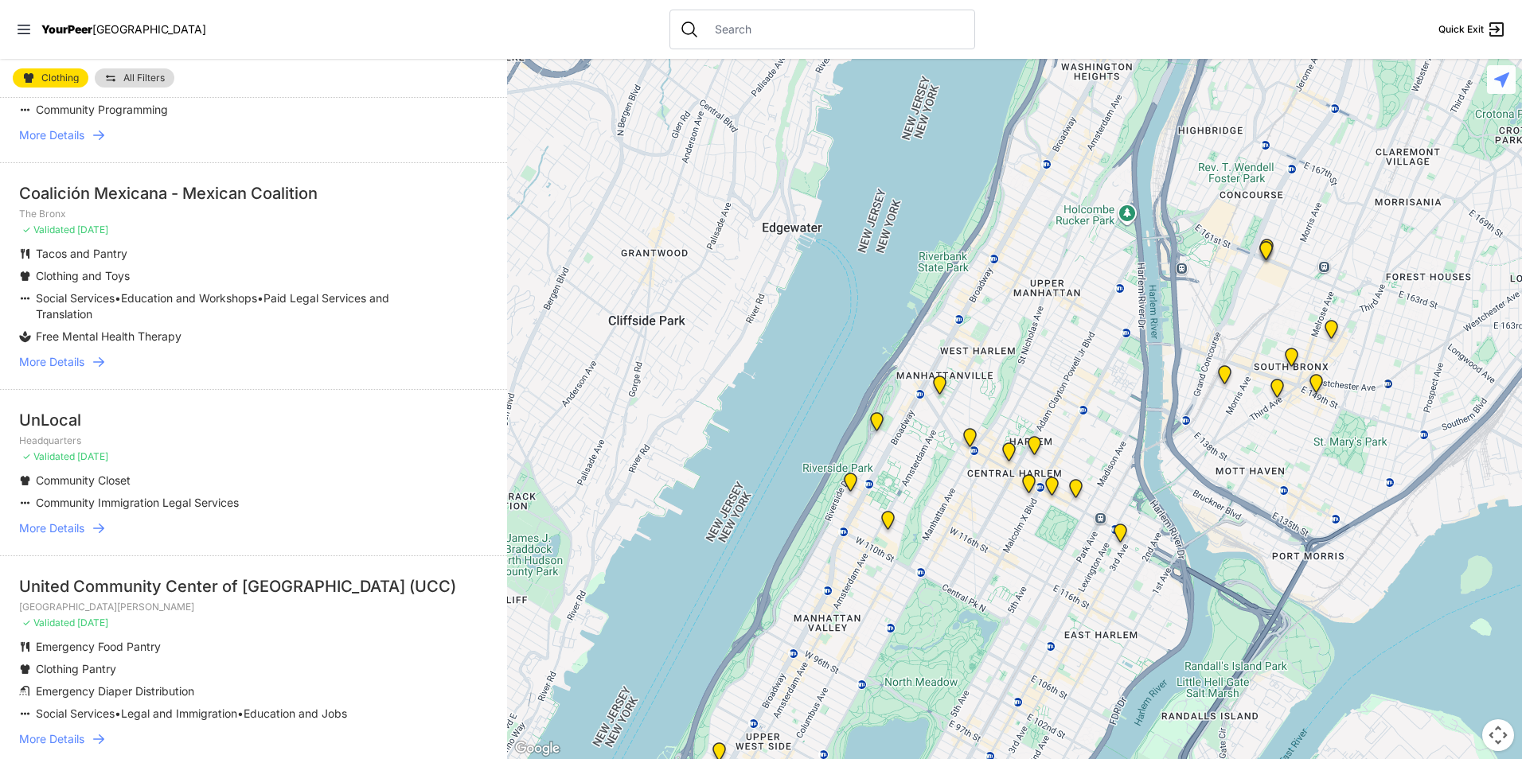
scroll to position [159, 0]
click at [969, 439] on img "The PILLARS – Holistic Recovery Support" at bounding box center [970, 440] width 20 height 25
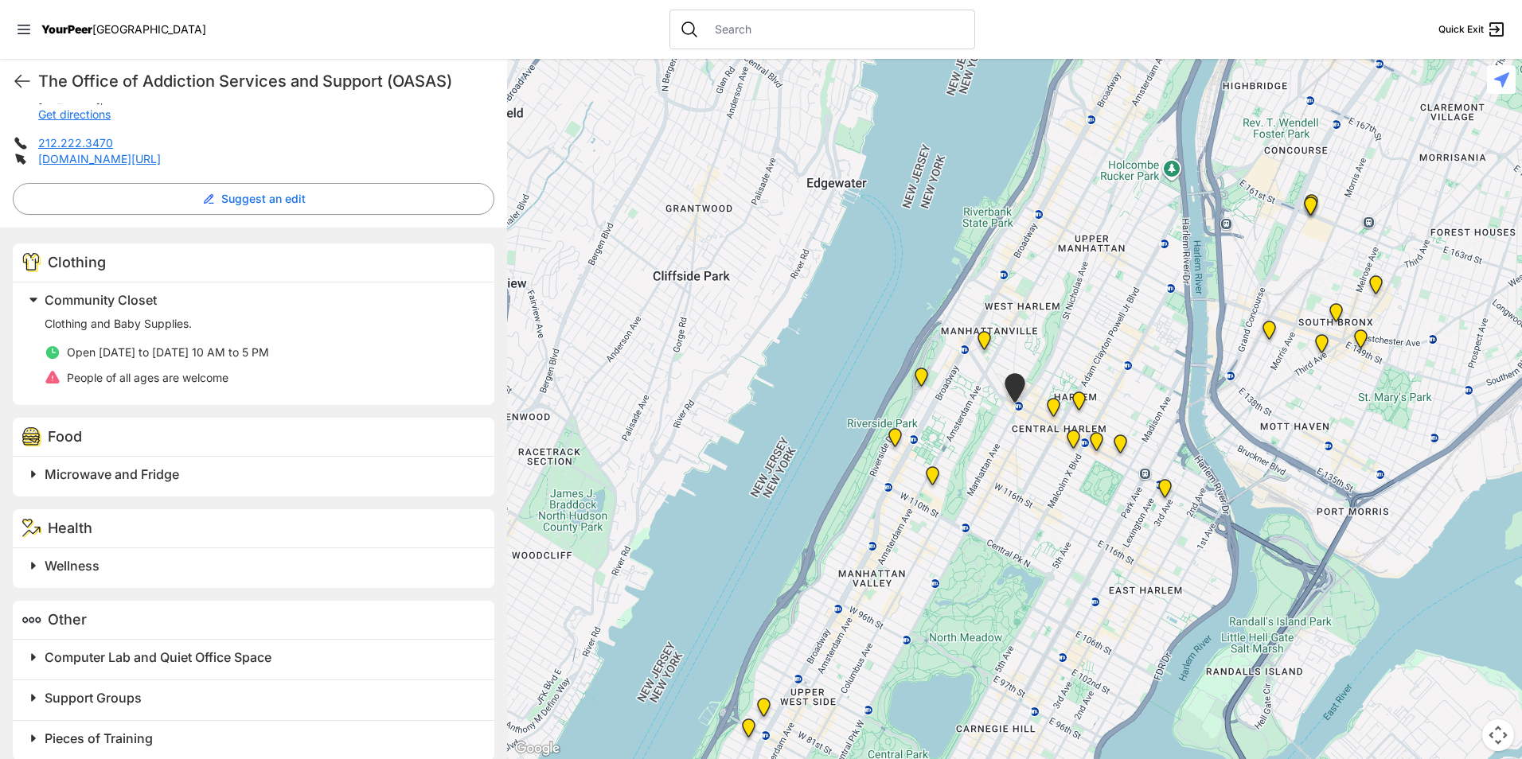
scroll to position [368, 0]
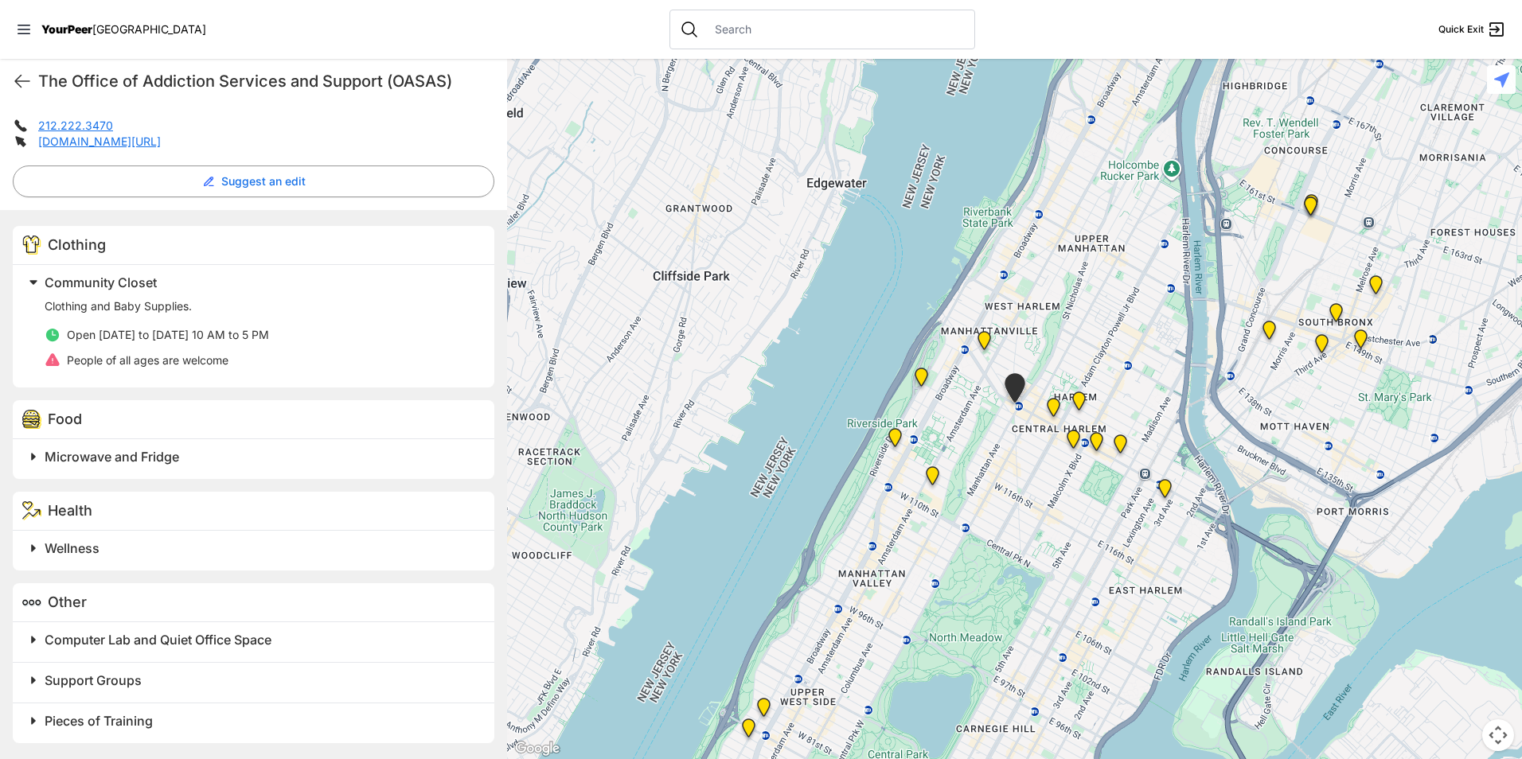
click at [138, 465] on h2 "Microwave and Fridge" at bounding box center [260, 456] width 431 height 19
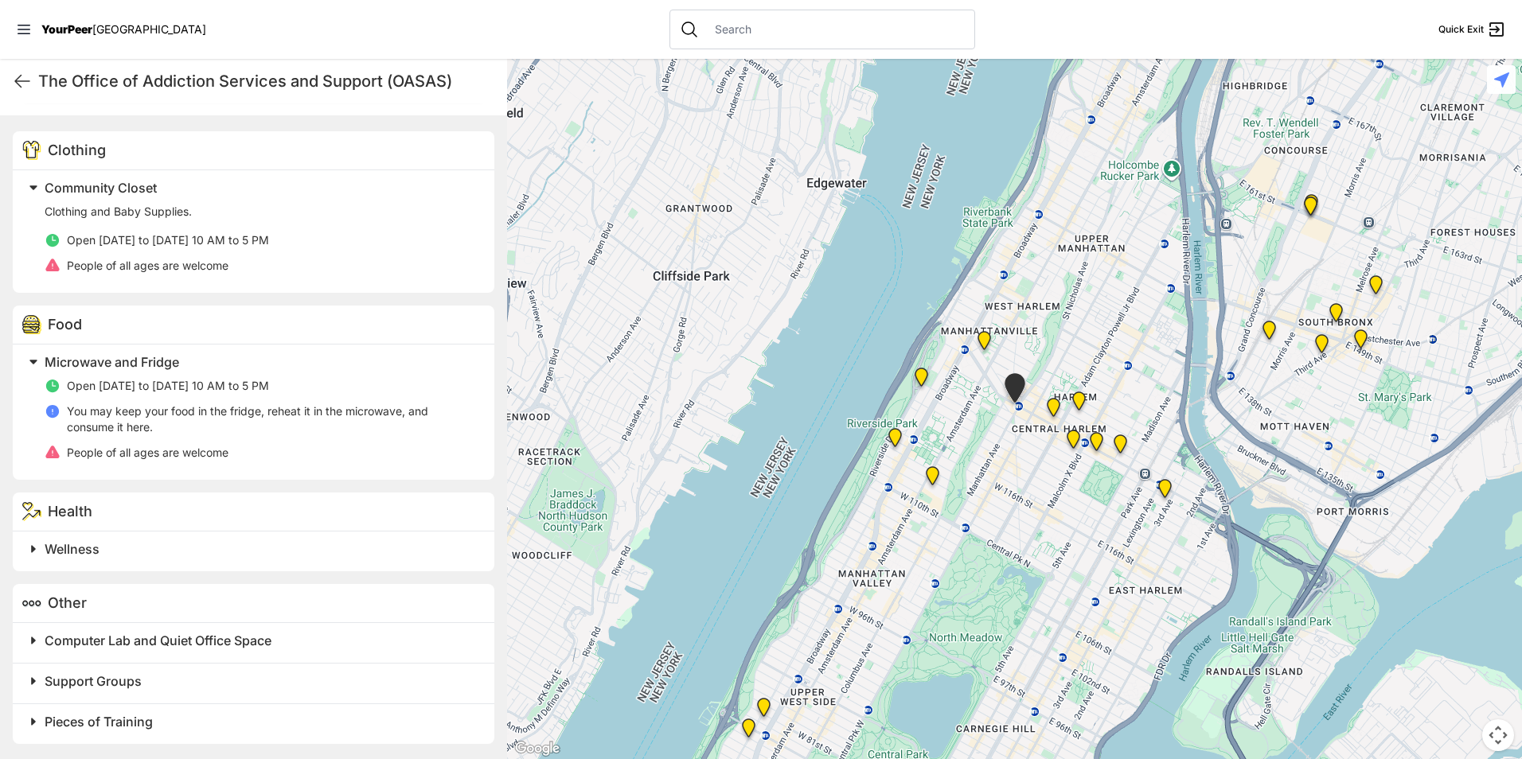
scroll to position [463, 0]
click at [106, 559] on span at bounding box center [232, 548] width 420 height 22
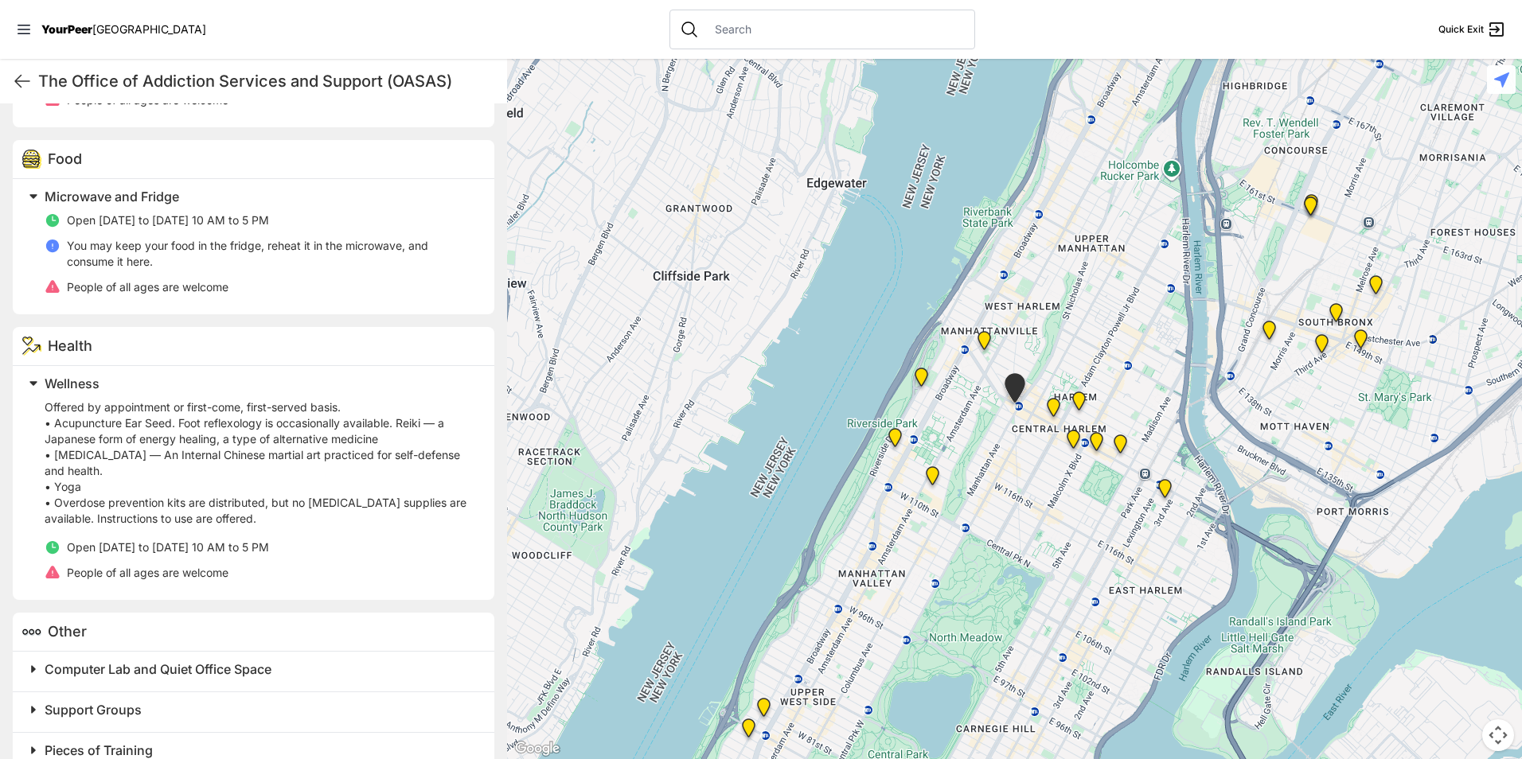
scroll to position [658, 0]
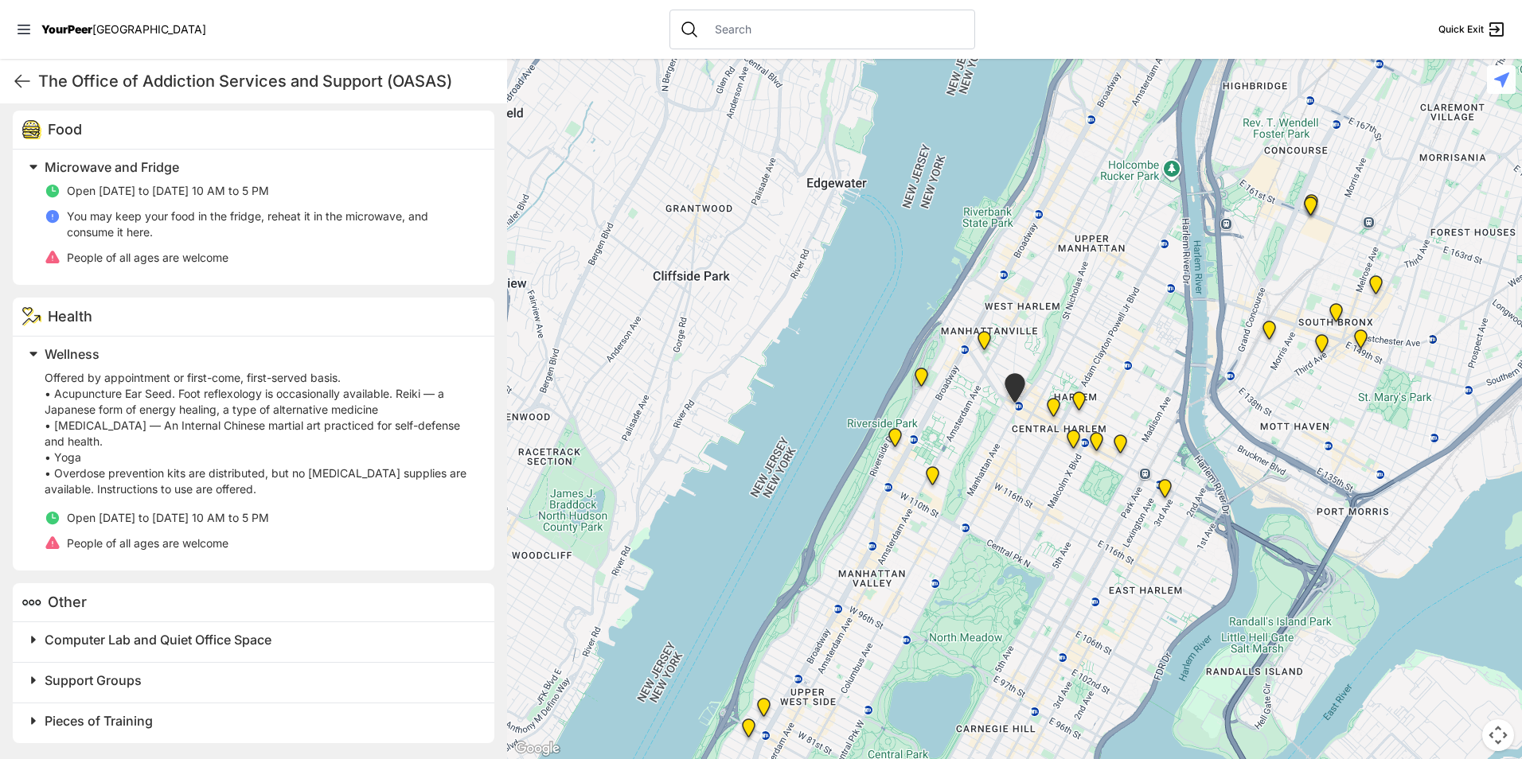
click at [147, 638] on span "Computer Lab and Quiet Office Space" at bounding box center [158, 640] width 227 height 16
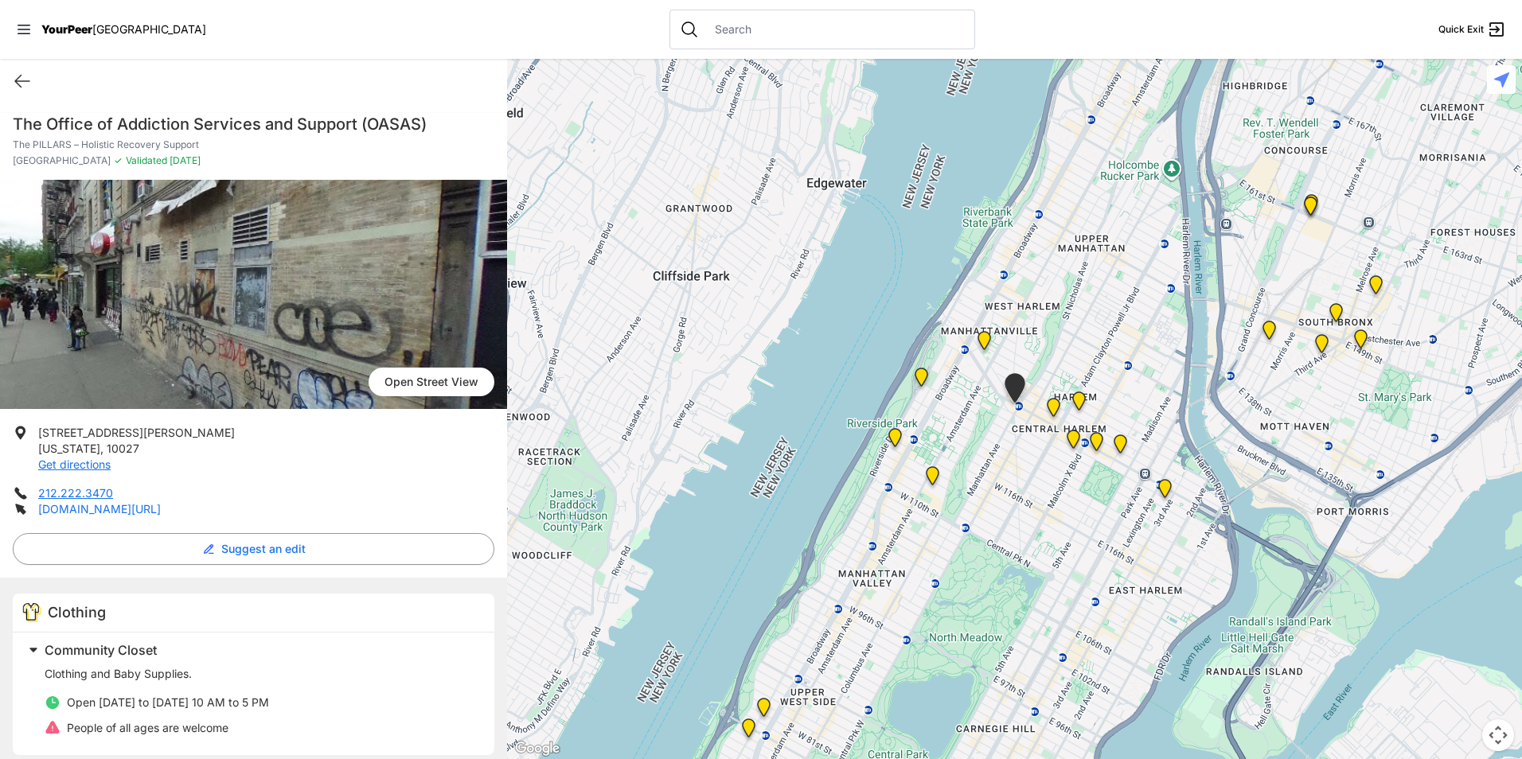
click at [73, 510] on link "[DOMAIN_NAME][URL]" at bounding box center [99, 509] width 123 height 14
drag, startPoint x: 1058, startPoint y: 357, endPoint x: 1059, endPoint y: 270, distance: 86.8
click at [1059, 270] on div at bounding box center [1014, 409] width 1015 height 700
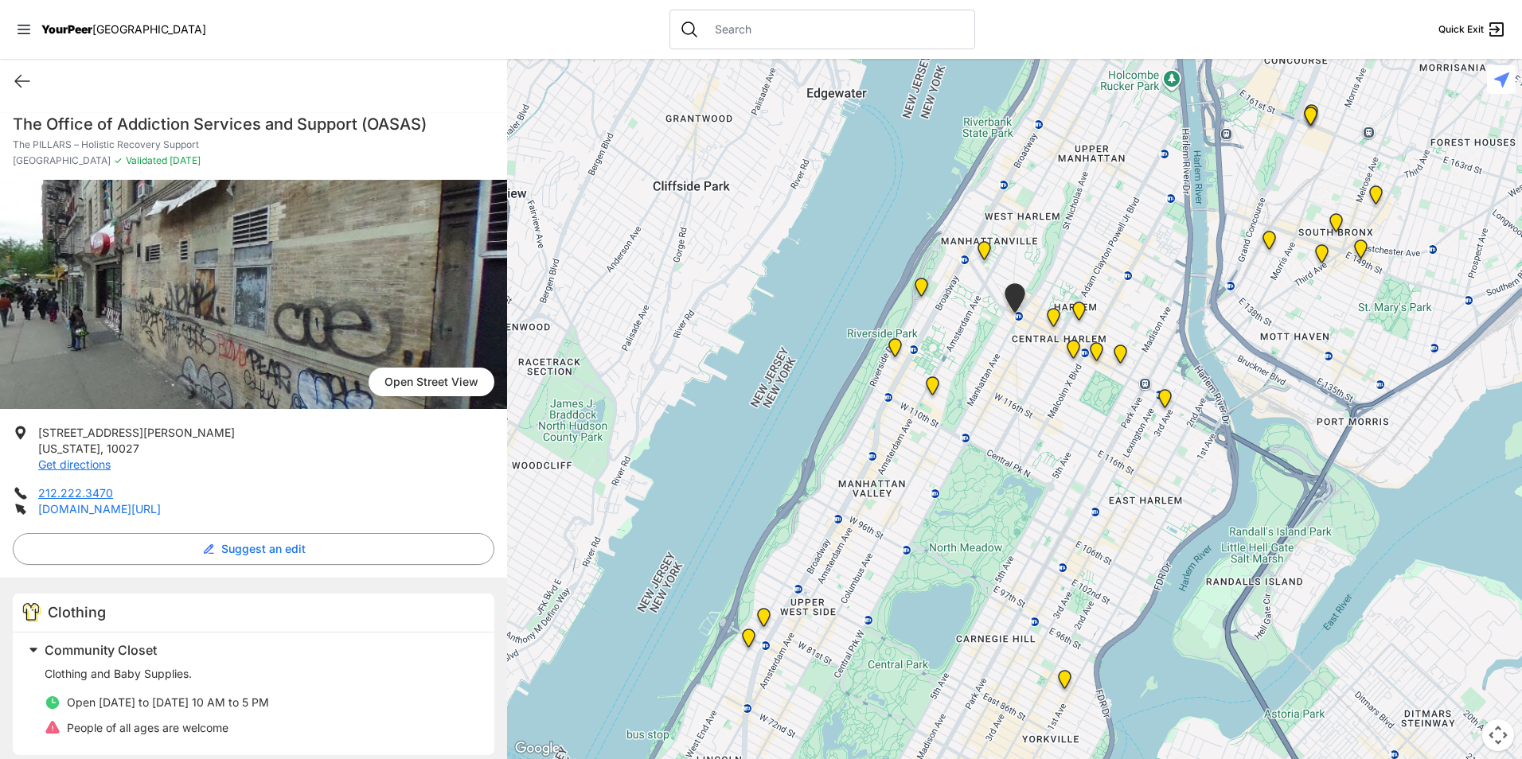
click at [111, 508] on link "[DOMAIN_NAME][URL]" at bounding box center [99, 509] width 123 height 14
